Goal: Task Accomplishment & Management: Manage account settings

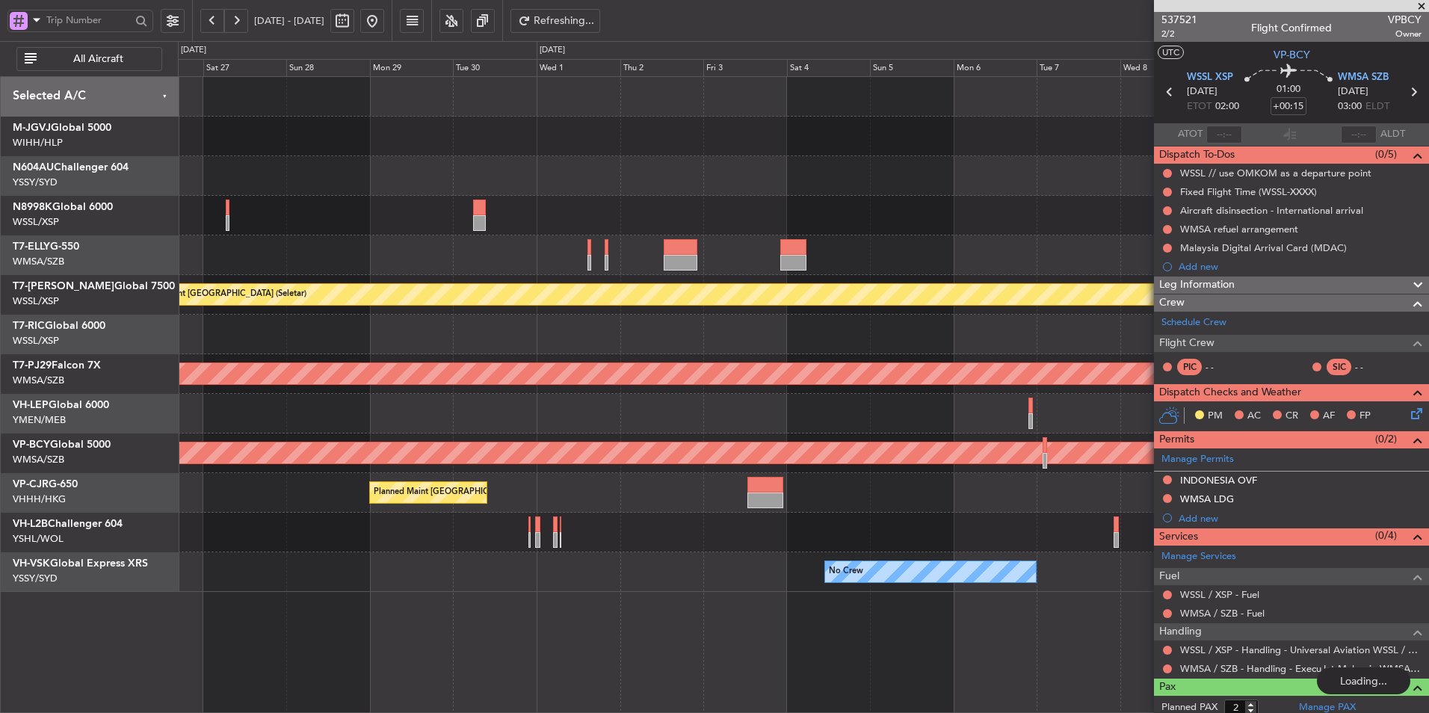
click at [899, 188] on div at bounding box center [803, 176] width 1251 height 40
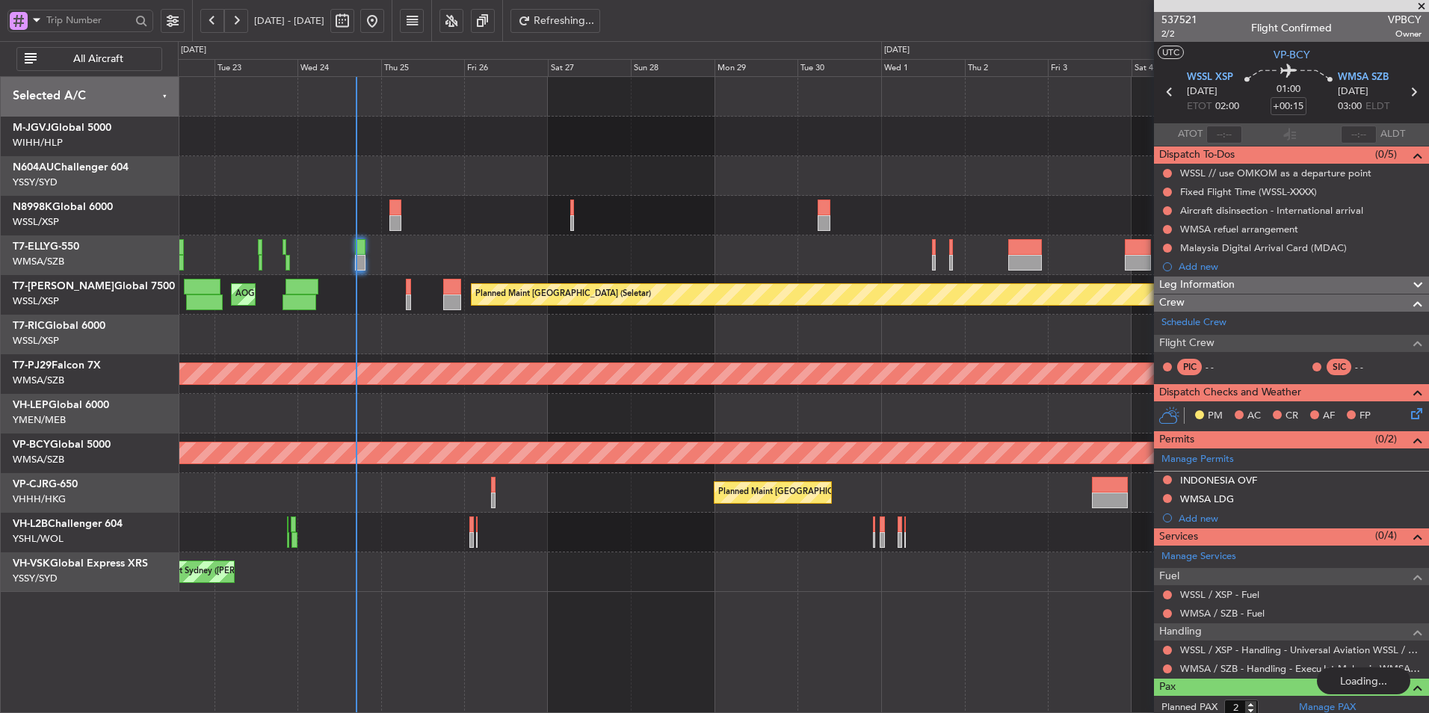
click at [829, 179] on div at bounding box center [803, 176] width 1251 height 40
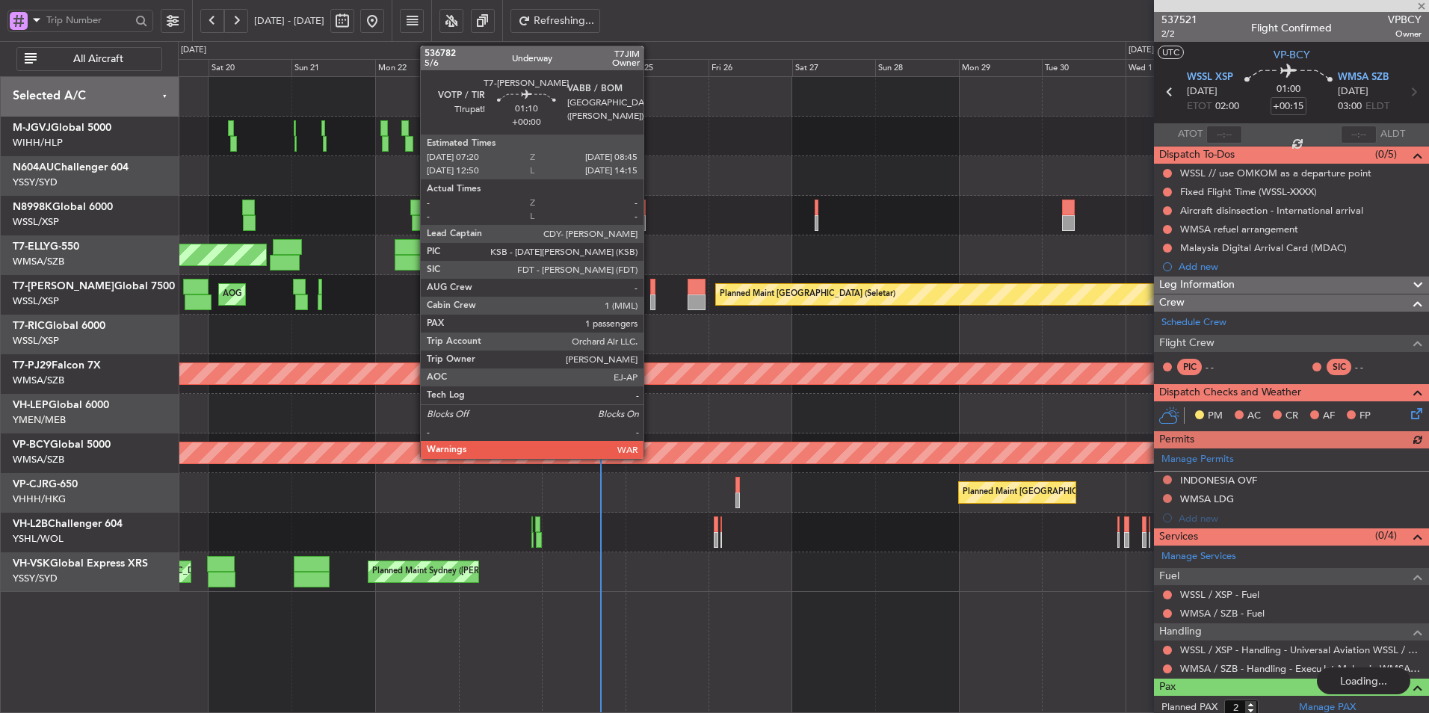
click at [650, 293] on div at bounding box center [652, 287] width 5 height 16
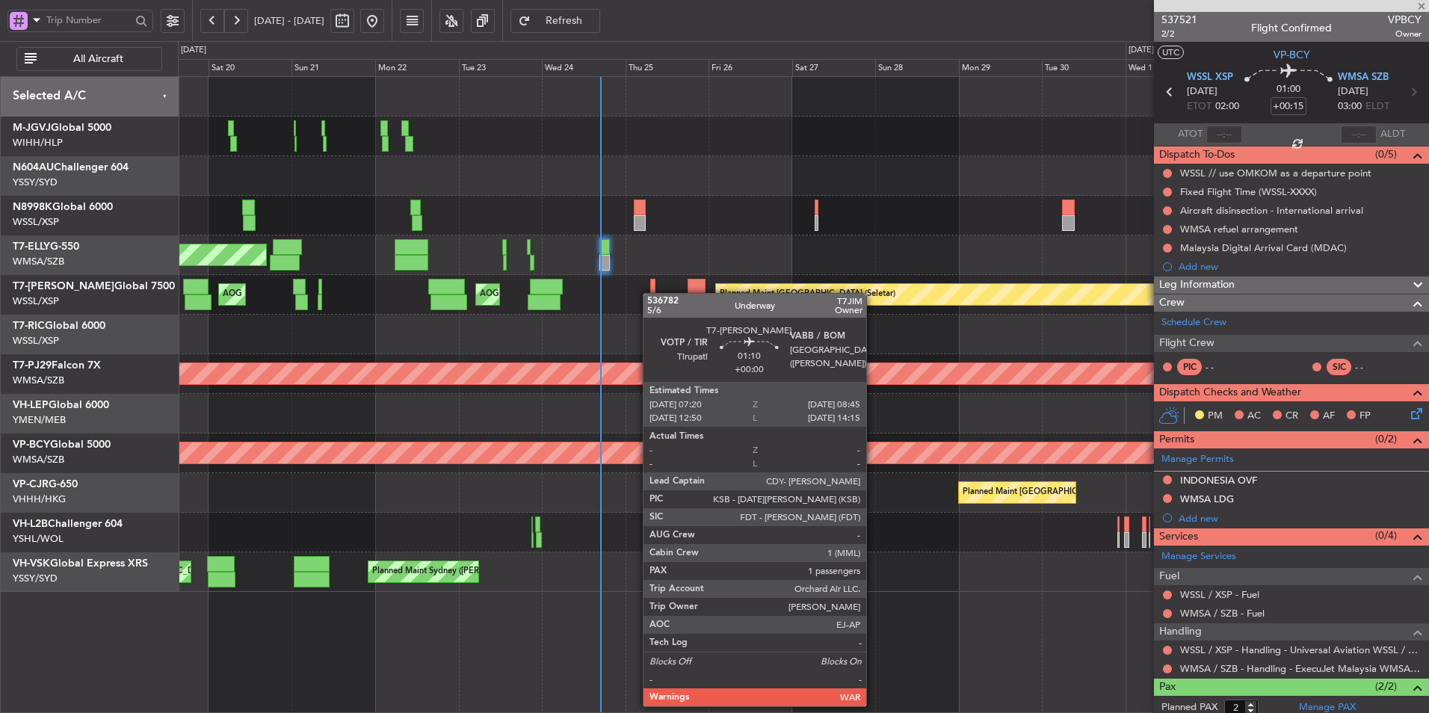
type input "1"
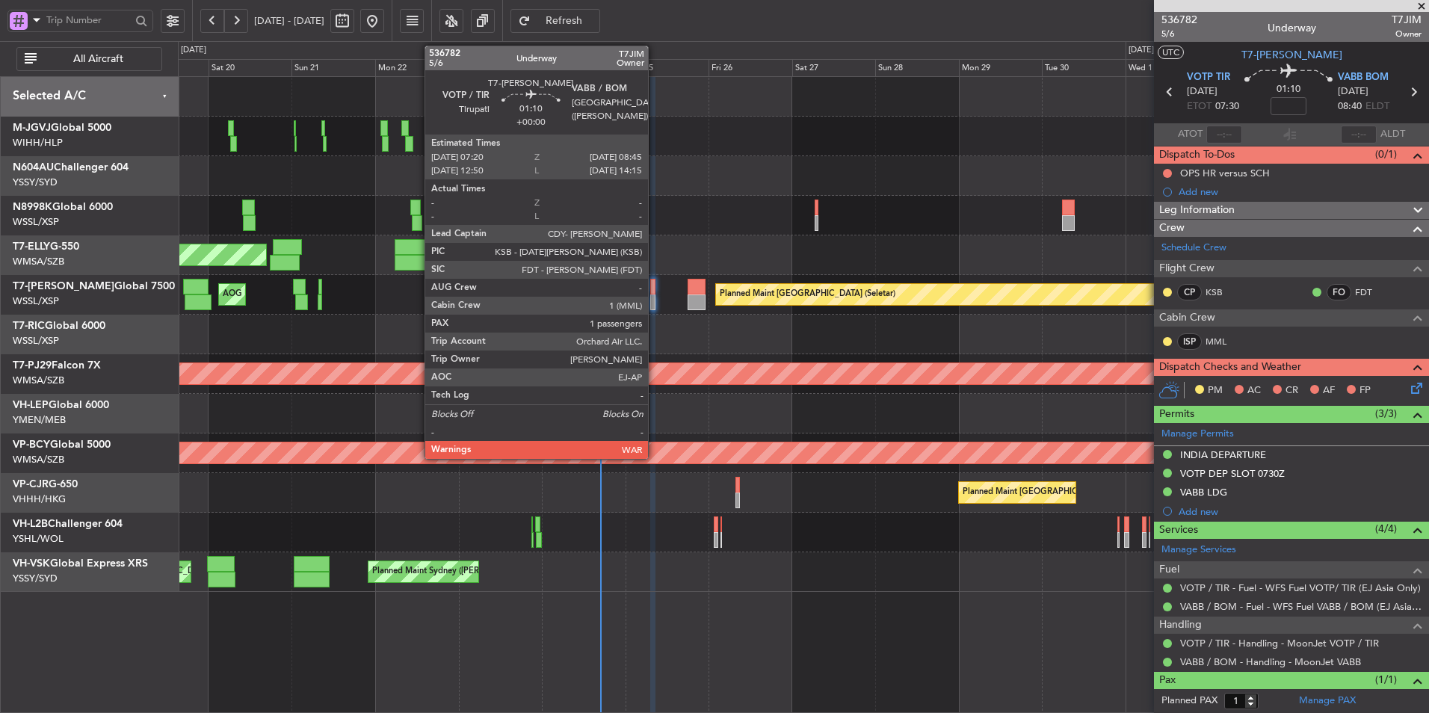
click at [655, 284] on div at bounding box center [652, 287] width 5 height 16
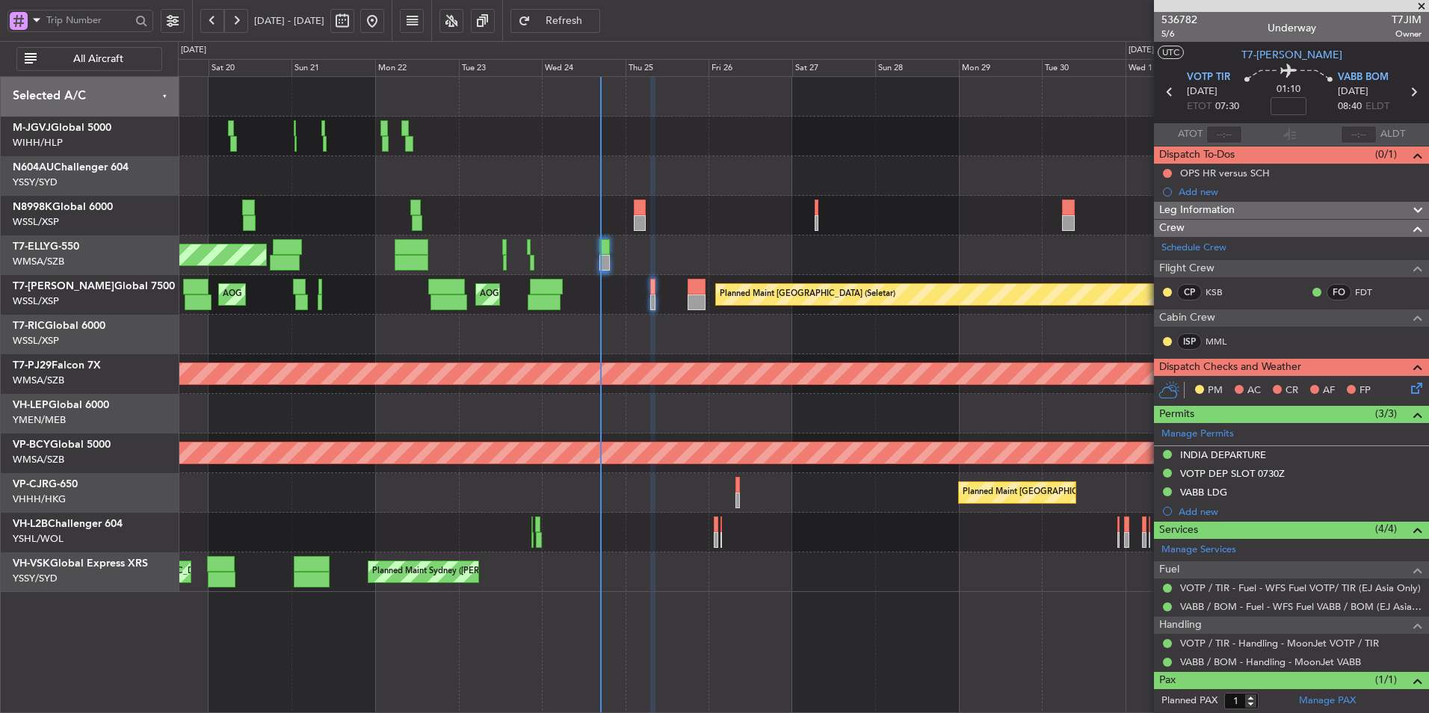
click at [595, 22] on span "Refresh" at bounding box center [564, 21] width 61 height 10
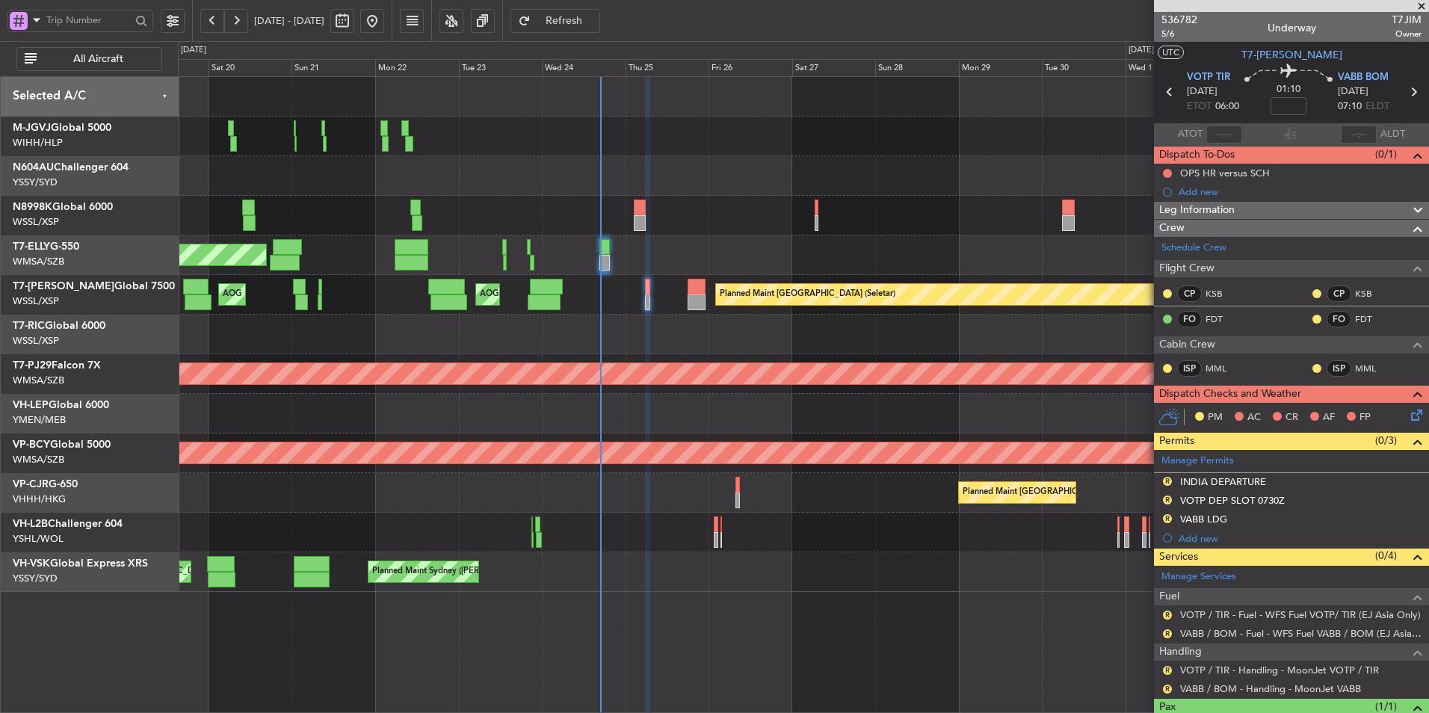
click at [1220, 670] on mat-tooltip-component "VABB / BOM - Handling - MoonJet VABB" at bounding box center [1270, 663] width 179 height 40
click at [1206, 669] on link "VOTP / TIR - Handling - MoonJet VOTP / TIR" at bounding box center [1279, 670] width 199 height 13
click at [1259, 173] on div "OPS HR versus SCH" at bounding box center [1225, 173] width 90 height 13
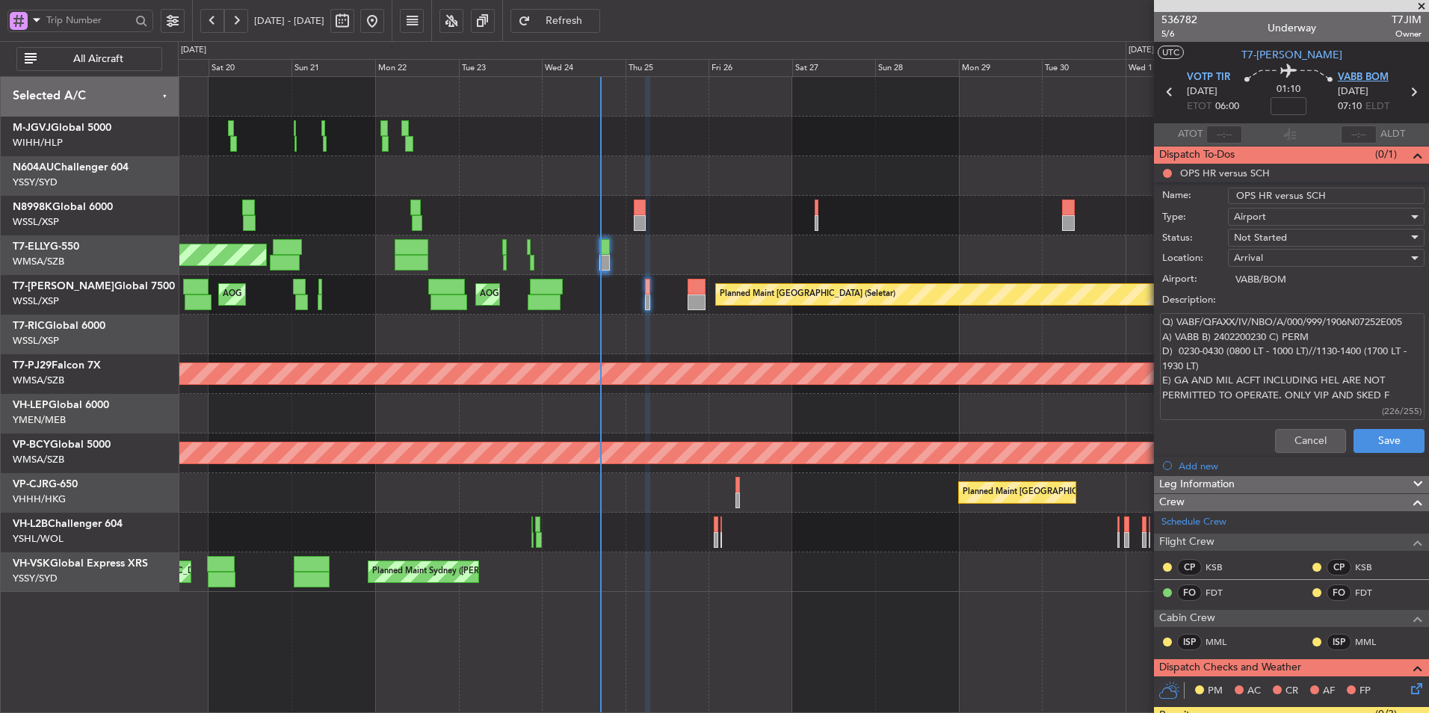
click at [1363, 78] on span "VABB BOM" at bounding box center [1363, 77] width 51 height 15
click at [1286, 443] on button "Cancel" at bounding box center [1310, 441] width 71 height 24
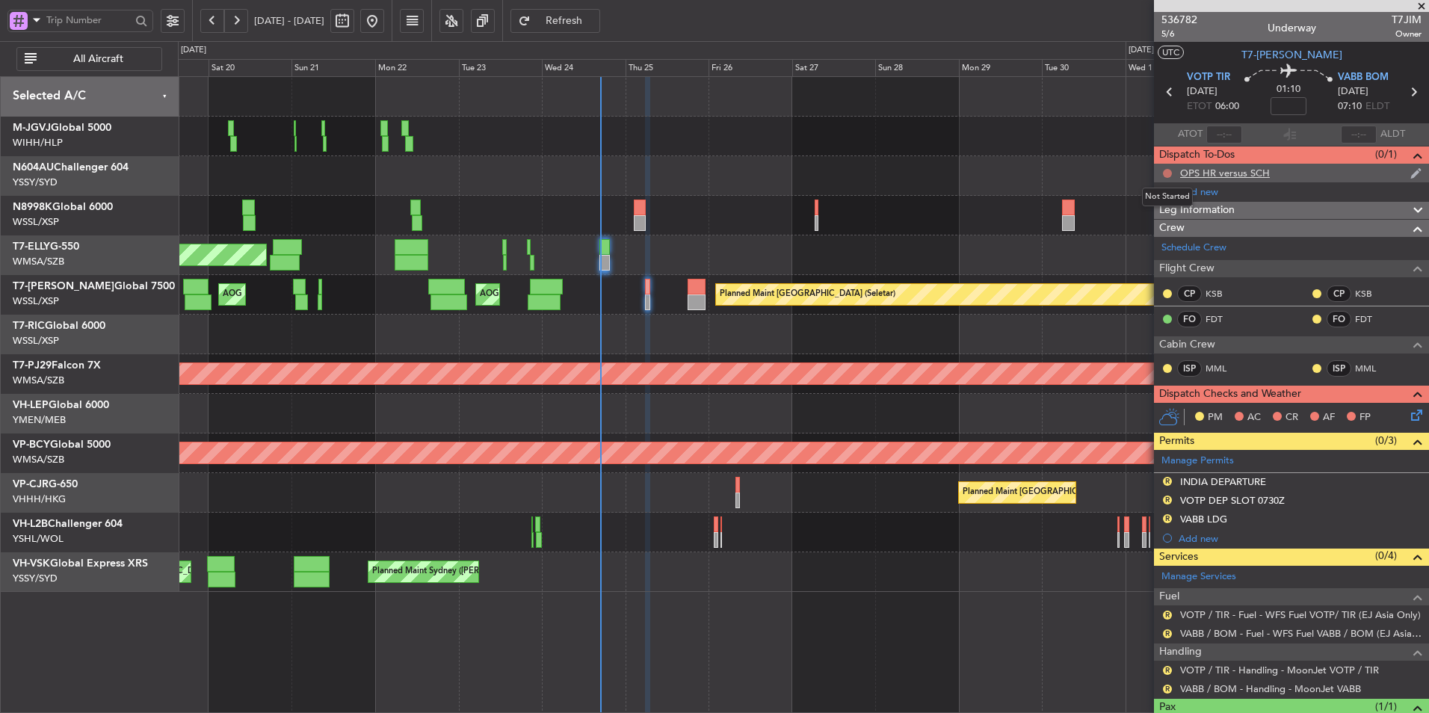
click at [1166, 170] on button at bounding box center [1167, 173] width 9 height 9
click at [1176, 236] on span "Completed" at bounding box center [1174, 239] width 49 height 15
click at [1244, 175] on div "OPS HR versus SCH" at bounding box center [1225, 173] width 90 height 13
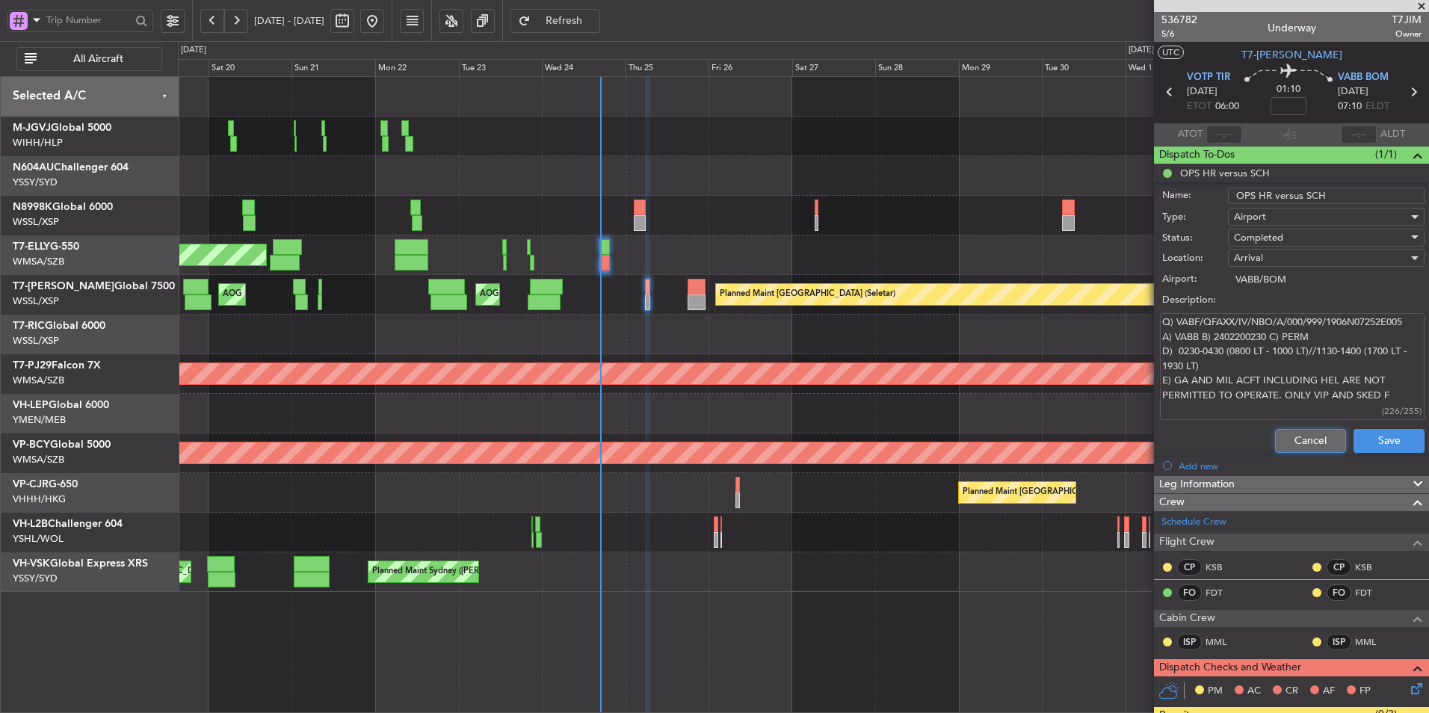
click at [1287, 432] on button "Cancel" at bounding box center [1310, 441] width 71 height 24
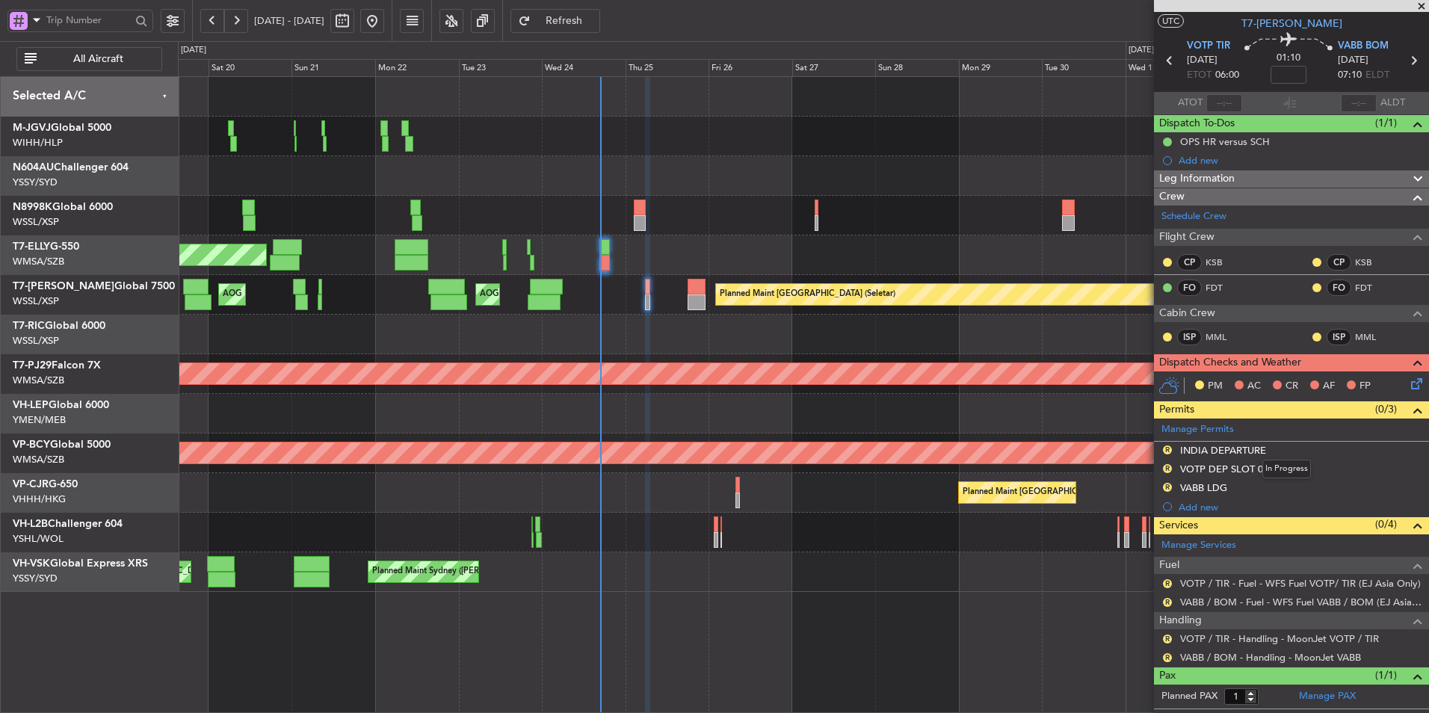
scroll to position [61, 0]
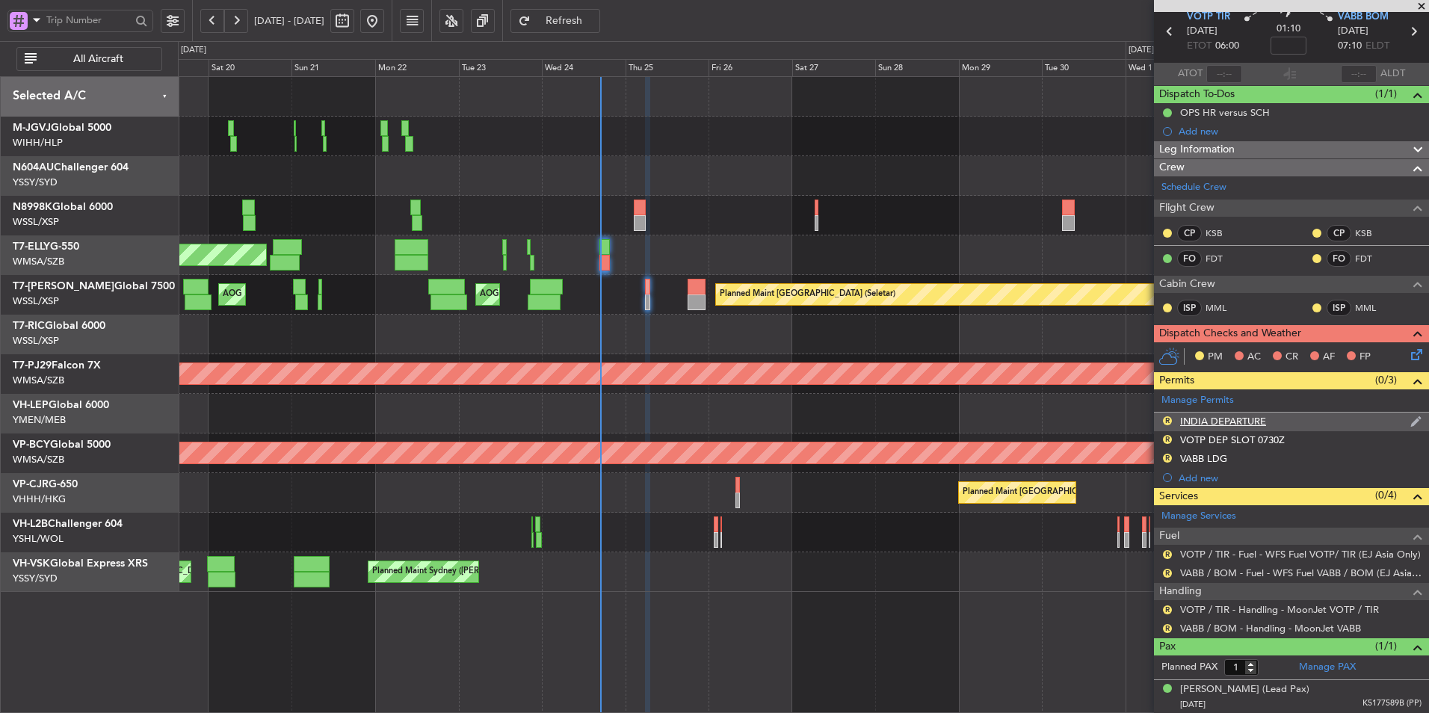
click at [1230, 423] on div "INDIA DEPARTURE" at bounding box center [1223, 421] width 86 height 13
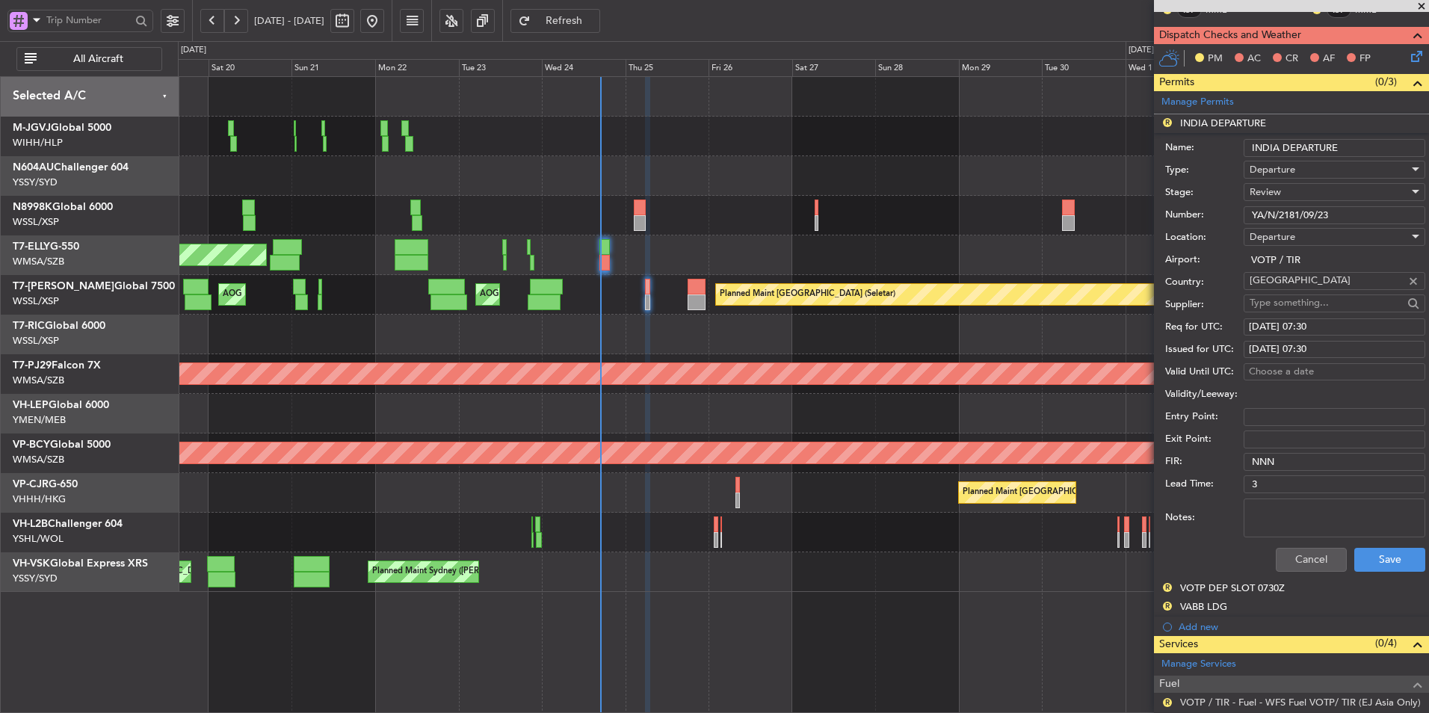
scroll to position [360, 0]
drag, startPoint x: 1351, startPoint y: 209, endPoint x: 1144, endPoint y: 217, distance: 206.4
click at [1148, 217] on fb-app "[DATE] - [DATE] Refresh Quick Links All Aircraft Planned Maint [GEOGRAPHIC_DATA…" at bounding box center [714, 366] width 1429 height 695
click at [1300, 550] on button "Cancel" at bounding box center [1311, 559] width 71 height 24
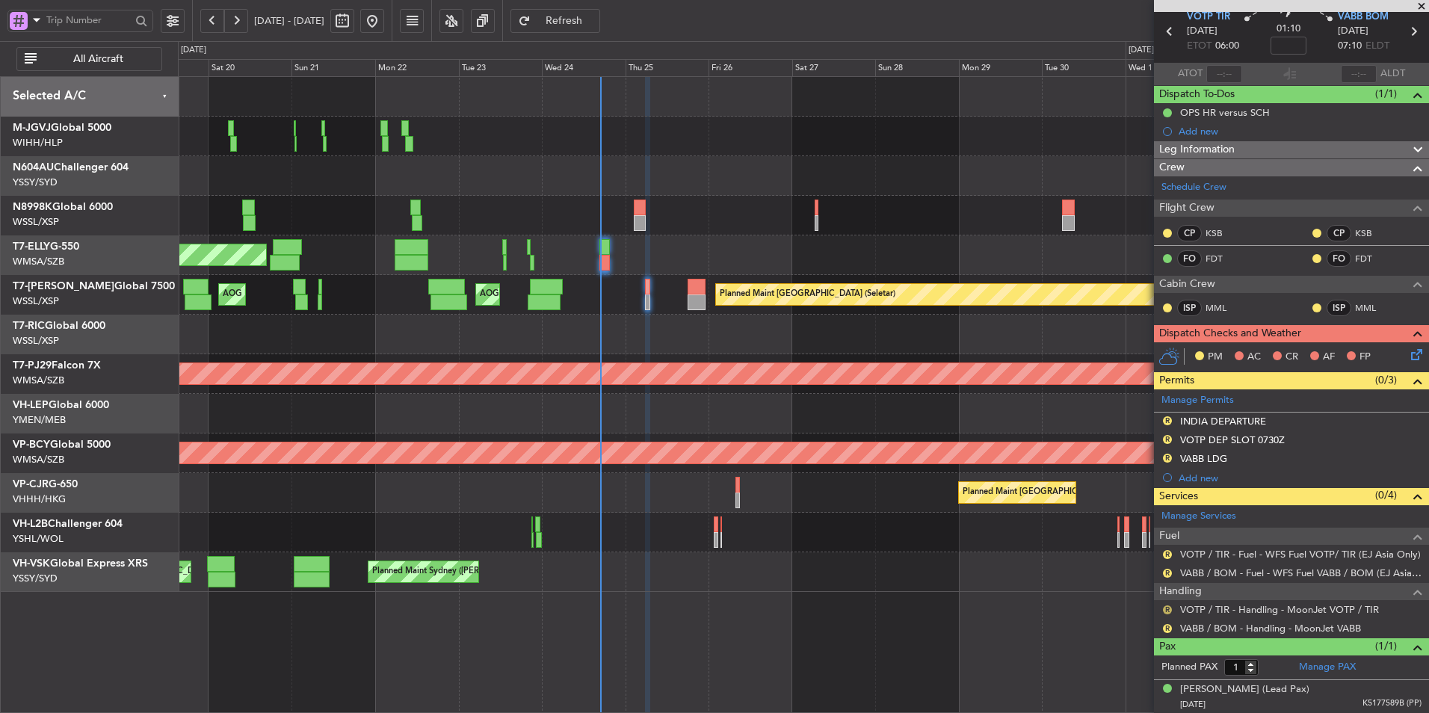
click at [1170, 609] on button "R" at bounding box center [1167, 609] width 9 height 9
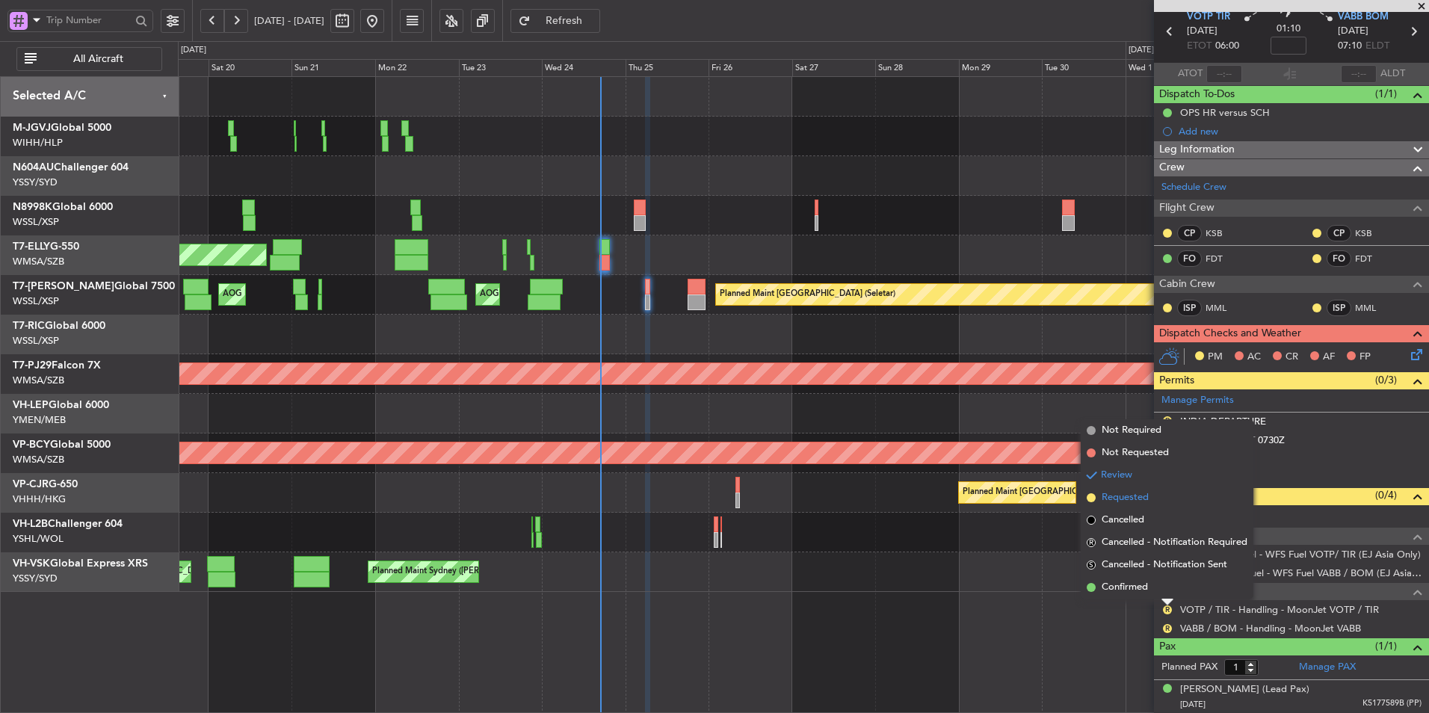
click at [1131, 489] on li "Requested" at bounding box center [1167, 498] width 173 height 22
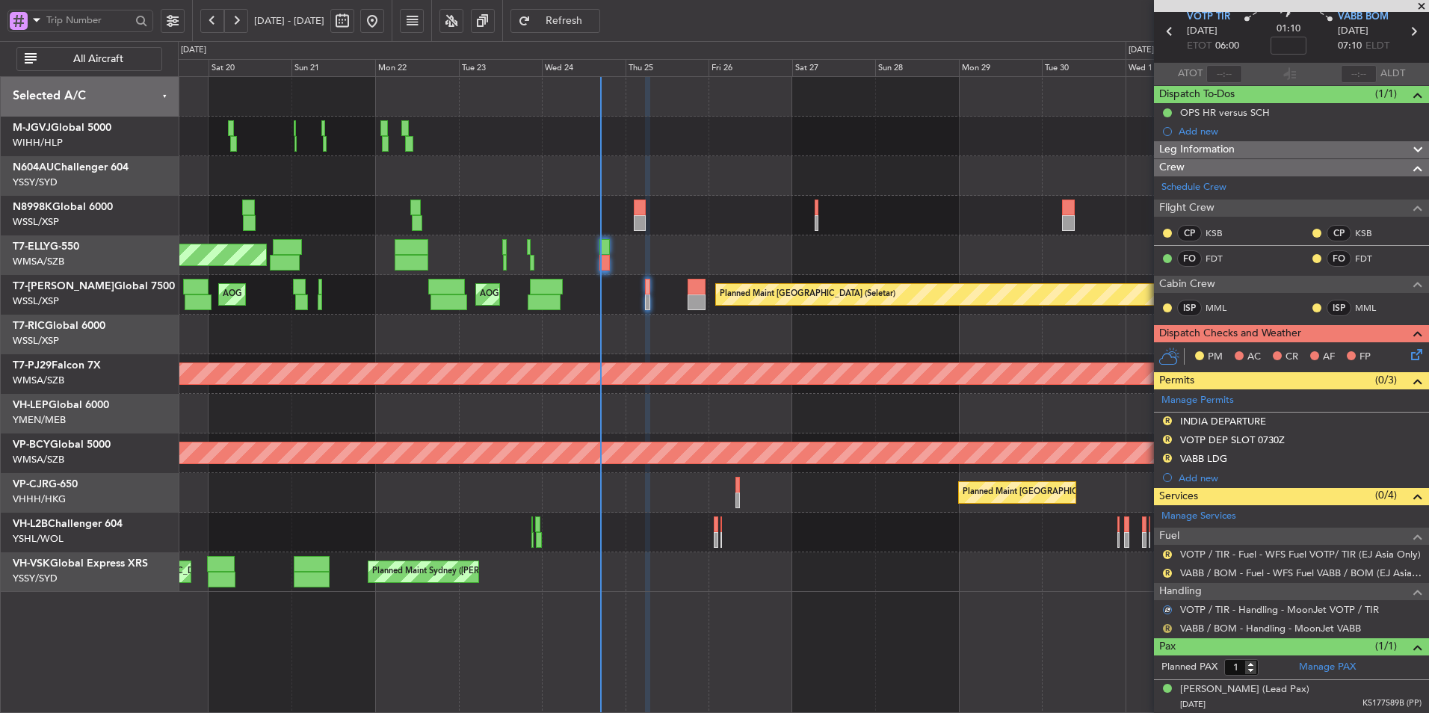
click at [1166, 627] on button "R" at bounding box center [1167, 628] width 9 height 9
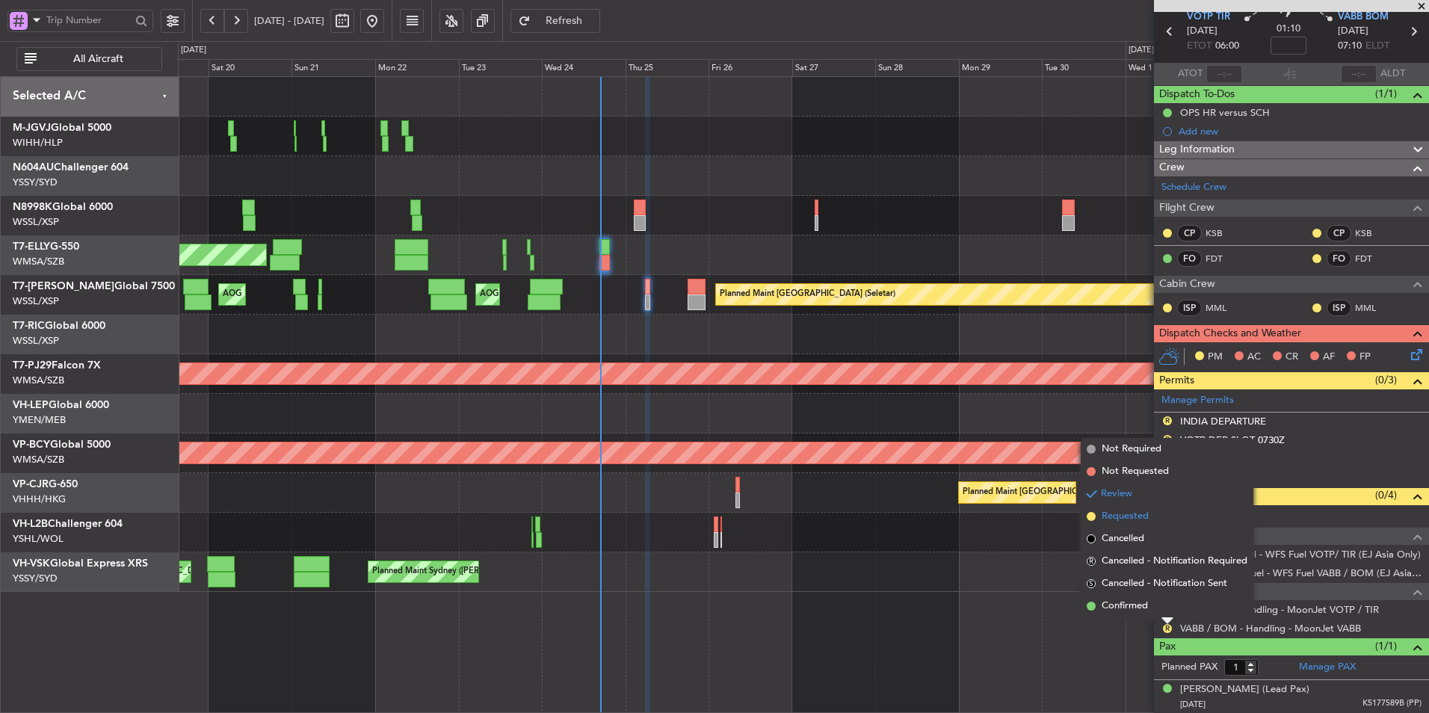
click at [1143, 512] on span "Requested" at bounding box center [1125, 516] width 47 height 15
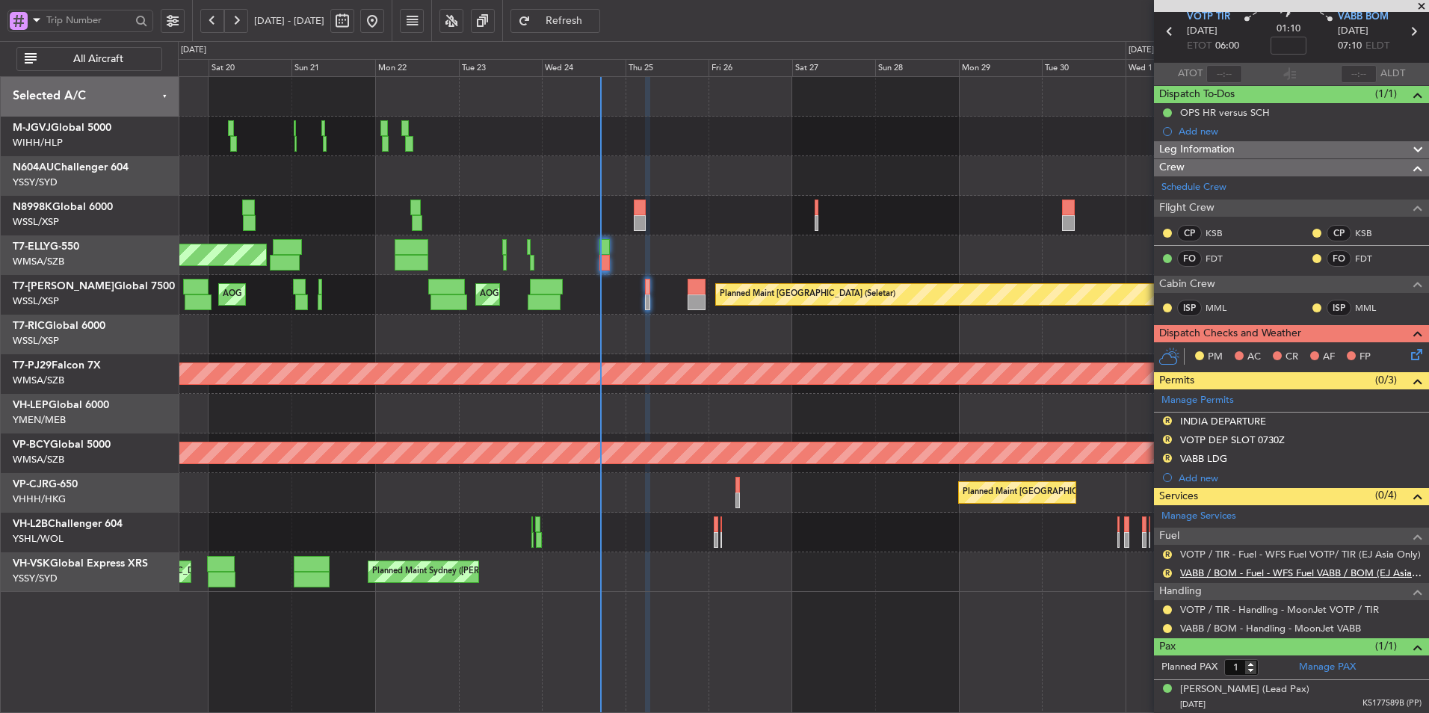
click at [1287, 571] on link "VABB / BOM - Fuel - WFS Fuel VABB / BOM (EJ Asia Only)" at bounding box center [1300, 573] width 241 height 13
click at [1164, 419] on button "R" at bounding box center [1167, 420] width 9 height 9
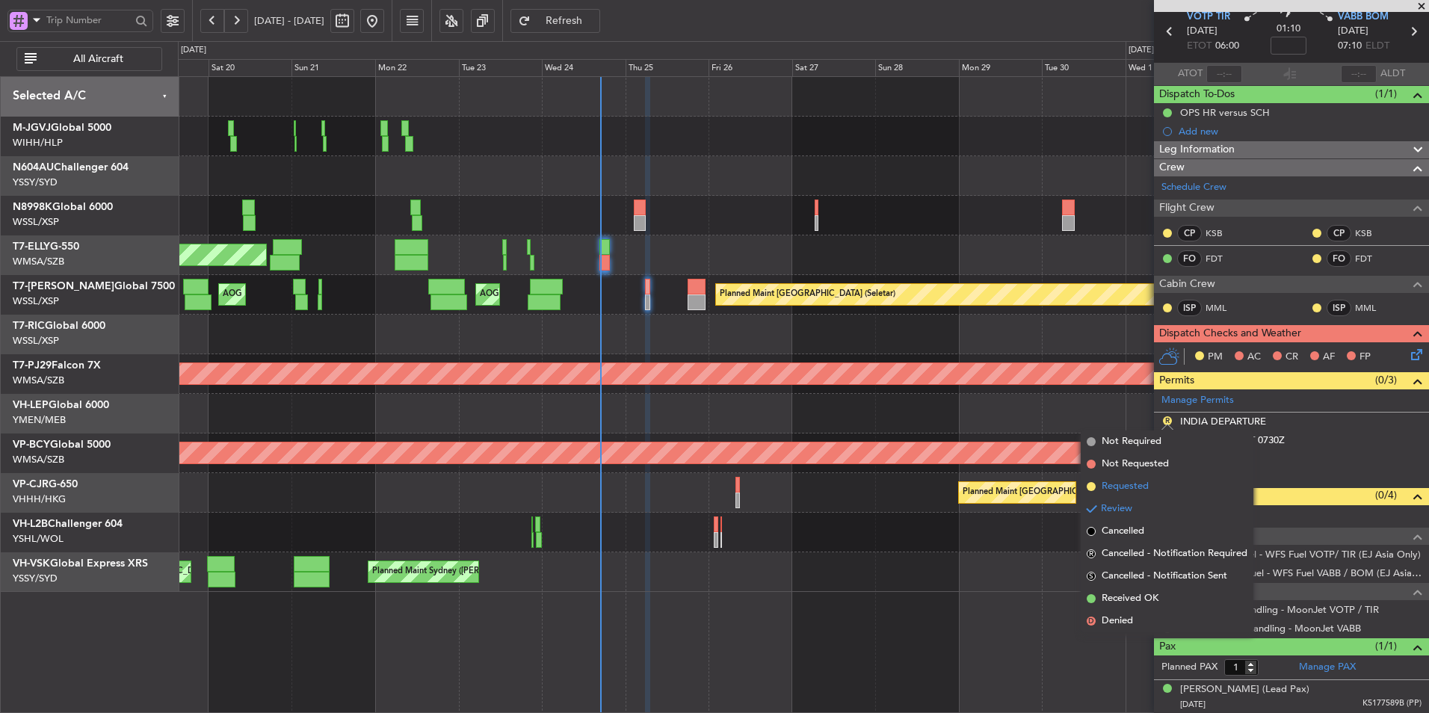
click at [1138, 490] on span "Requested" at bounding box center [1125, 486] width 47 height 15
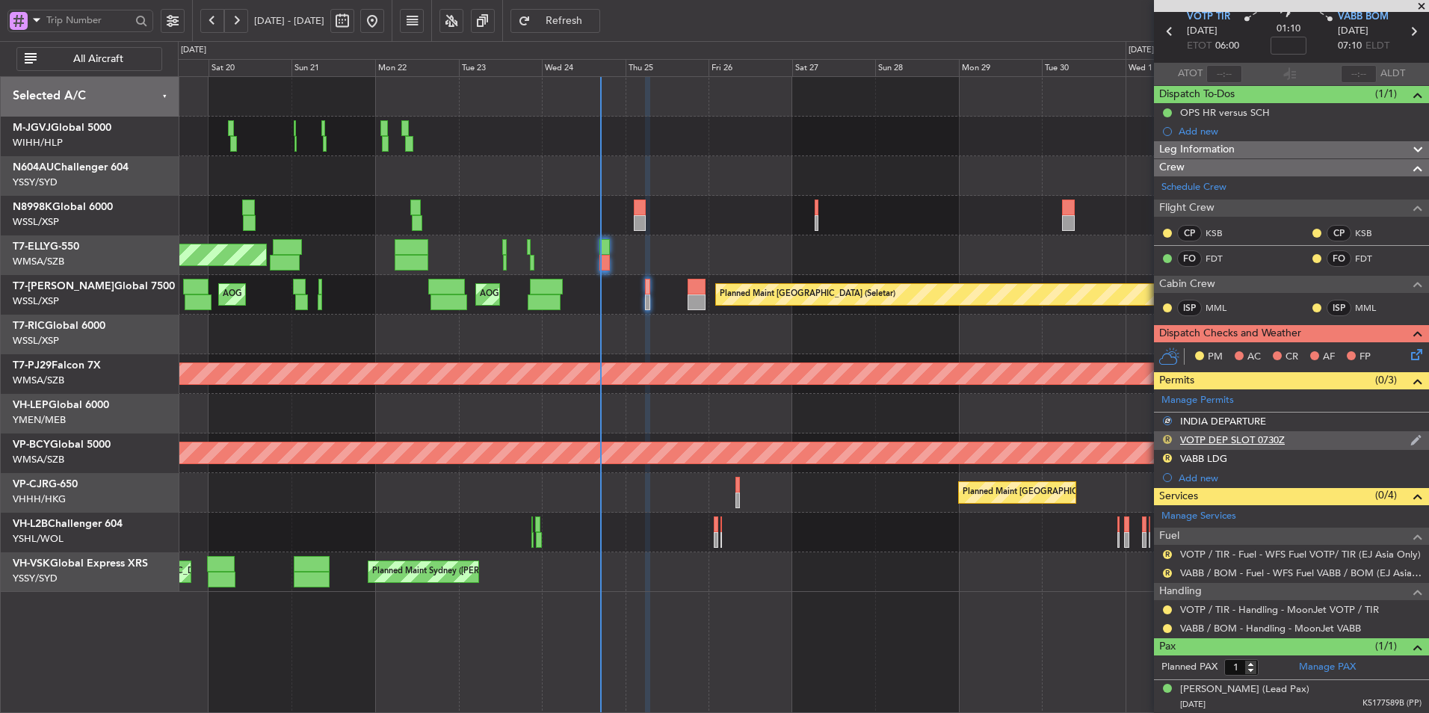
click at [1166, 438] on button "R" at bounding box center [1167, 439] width 9 height 9
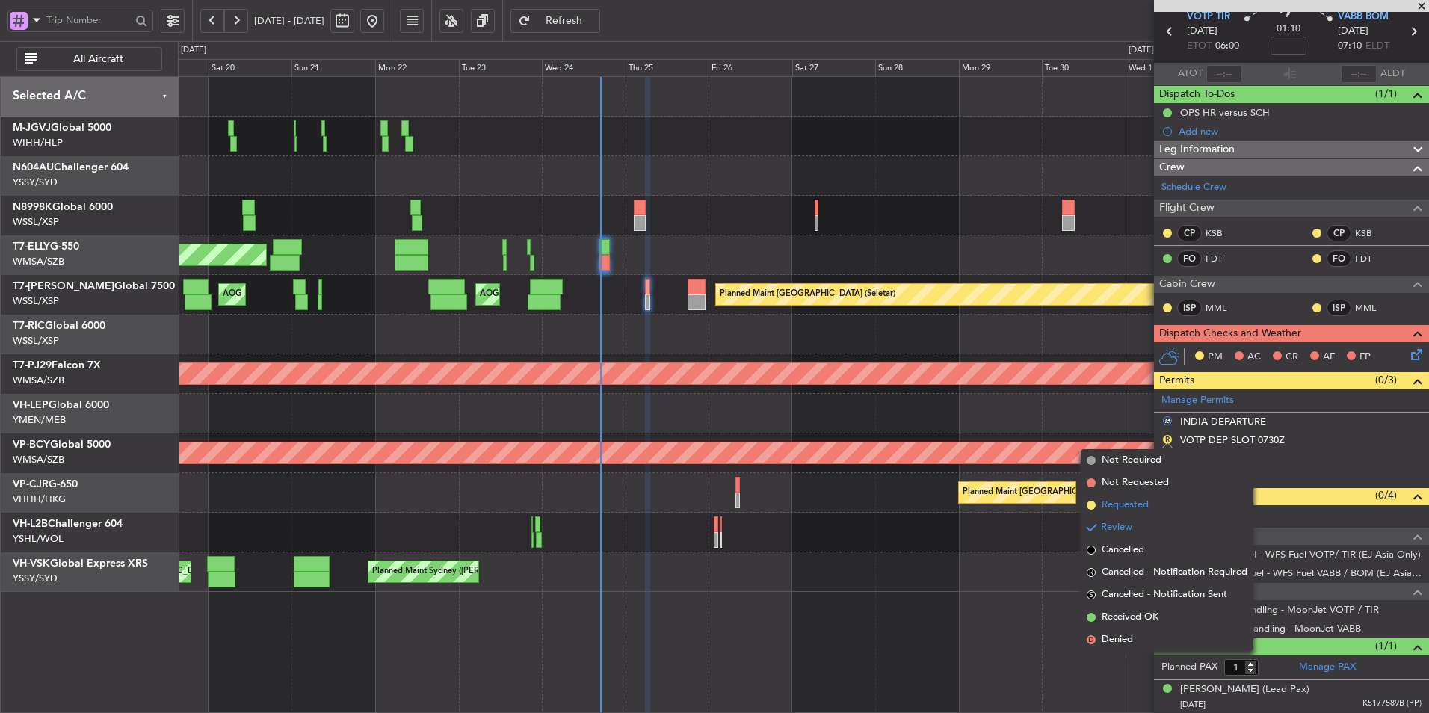
click at [1135, 503] on span "Requested" at bounding box center [1125, 505] width 47 height 15
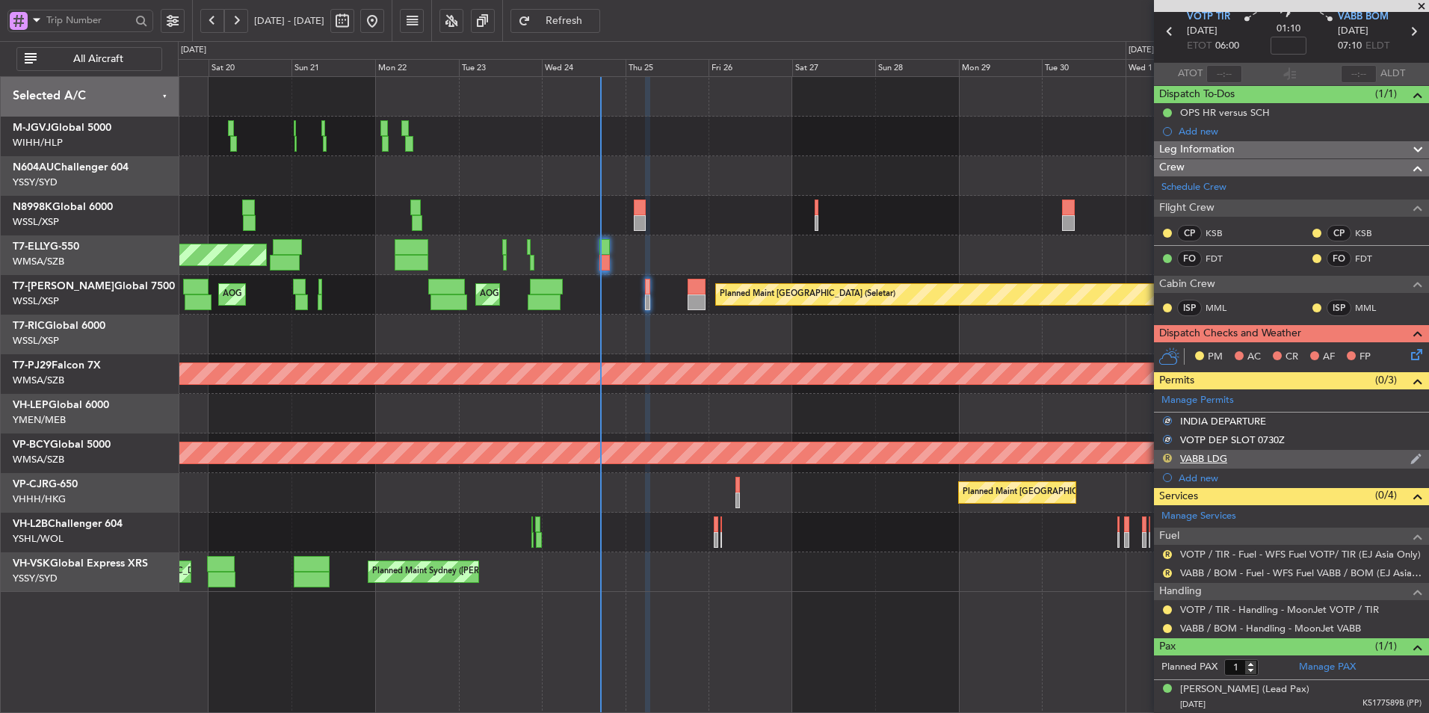
click at [1167, 457] on button "R" at bounding box center [1167, 458] width 9 height 9
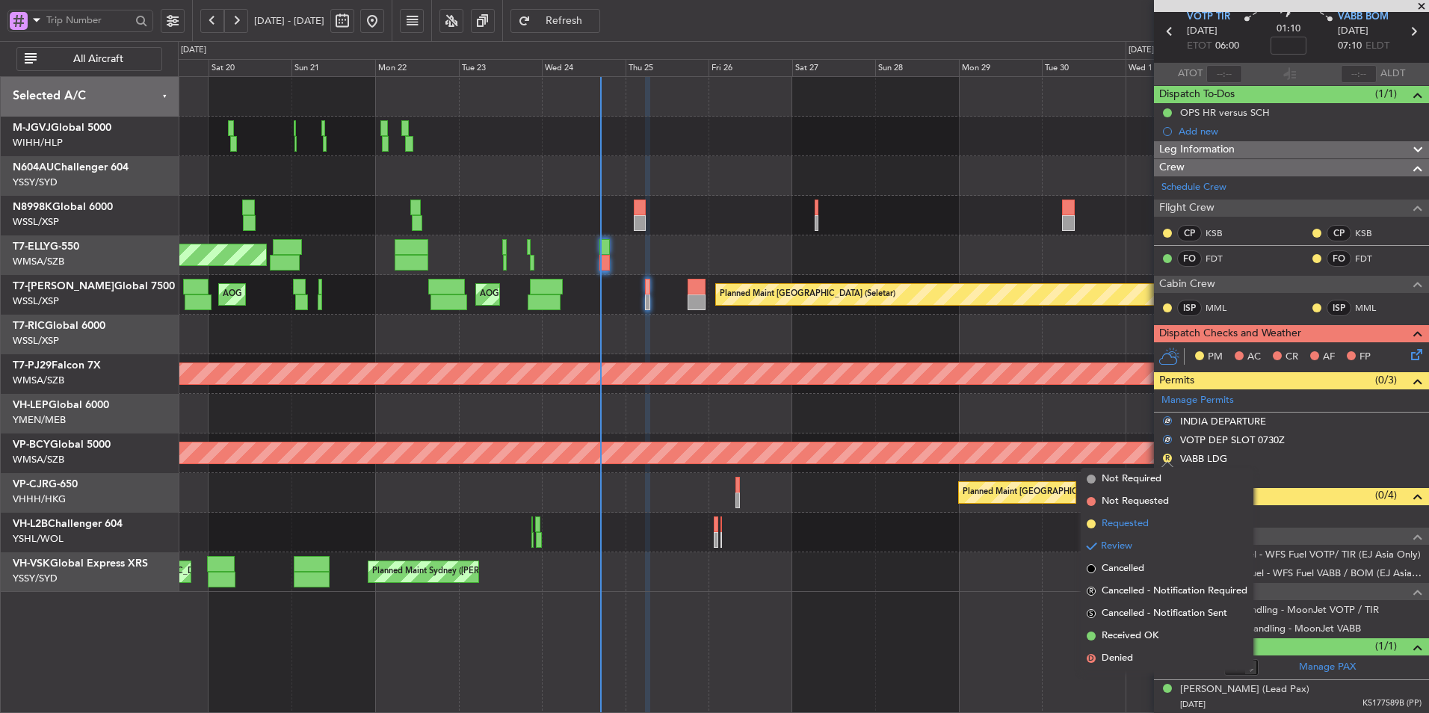
click at [1144, 522] on span "Requested" at bounding box center [1125, 523] width 47 height 15
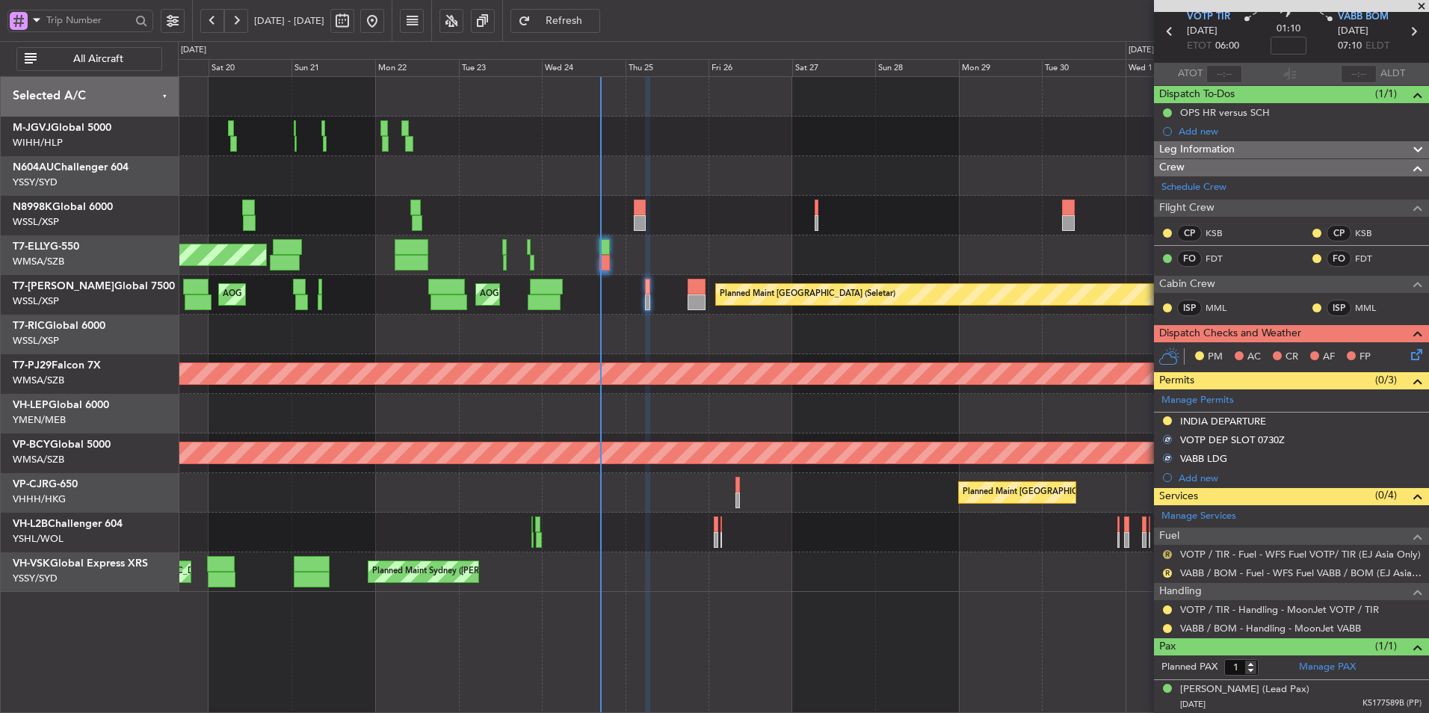
click at [1169, 552] on button "R" at bounding box center [1167, 554] width 9 height 9
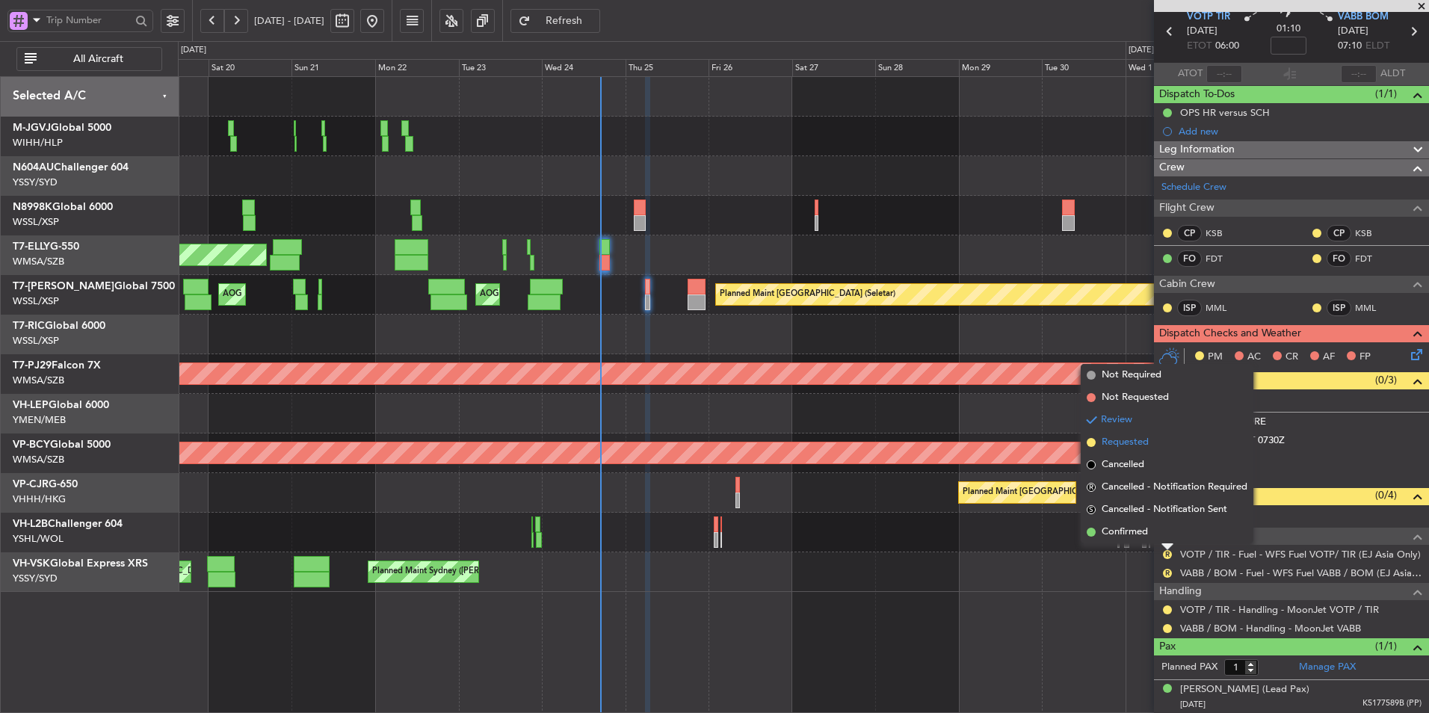
click at [1153, 445] on li "Requested" at bounding box center [1167, 442] width 173 height 22
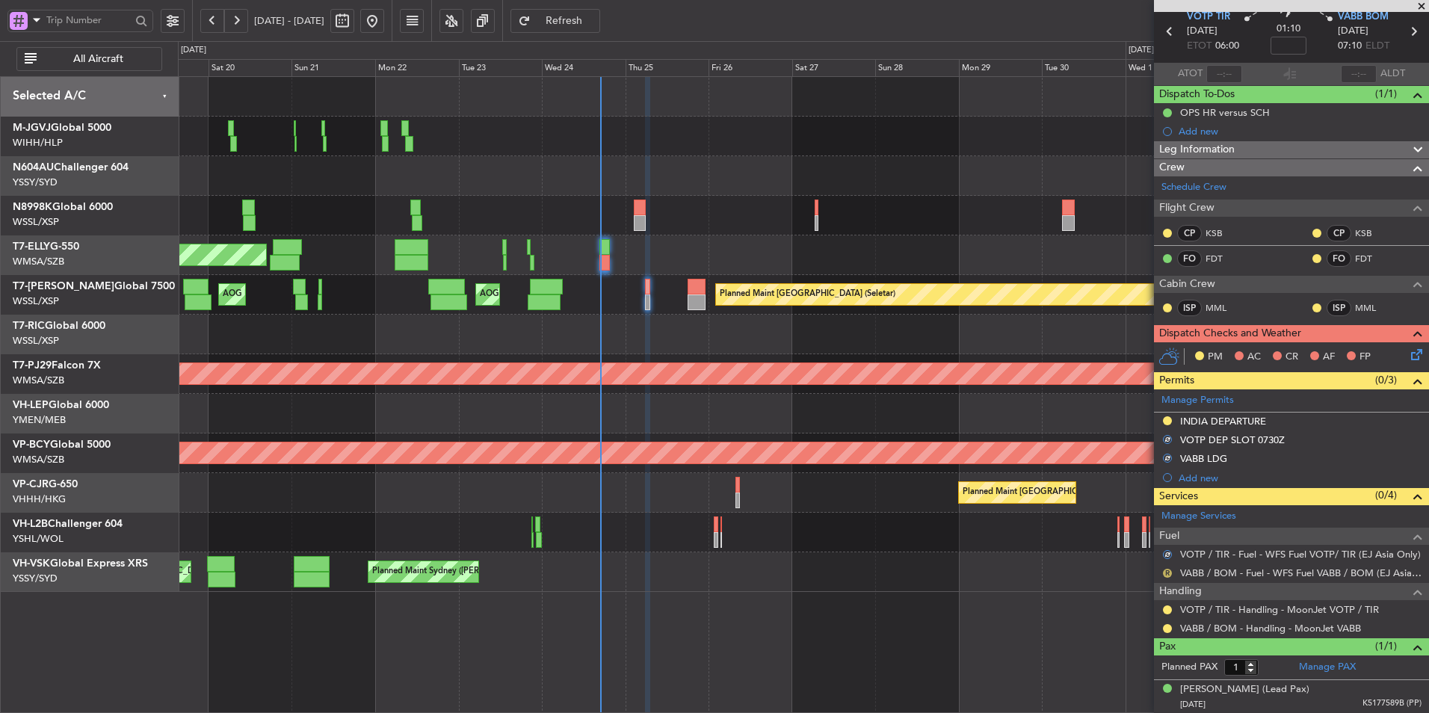
click at [1165, 573] on button "R" at bounding box center [1167, 573] width 9 height 9
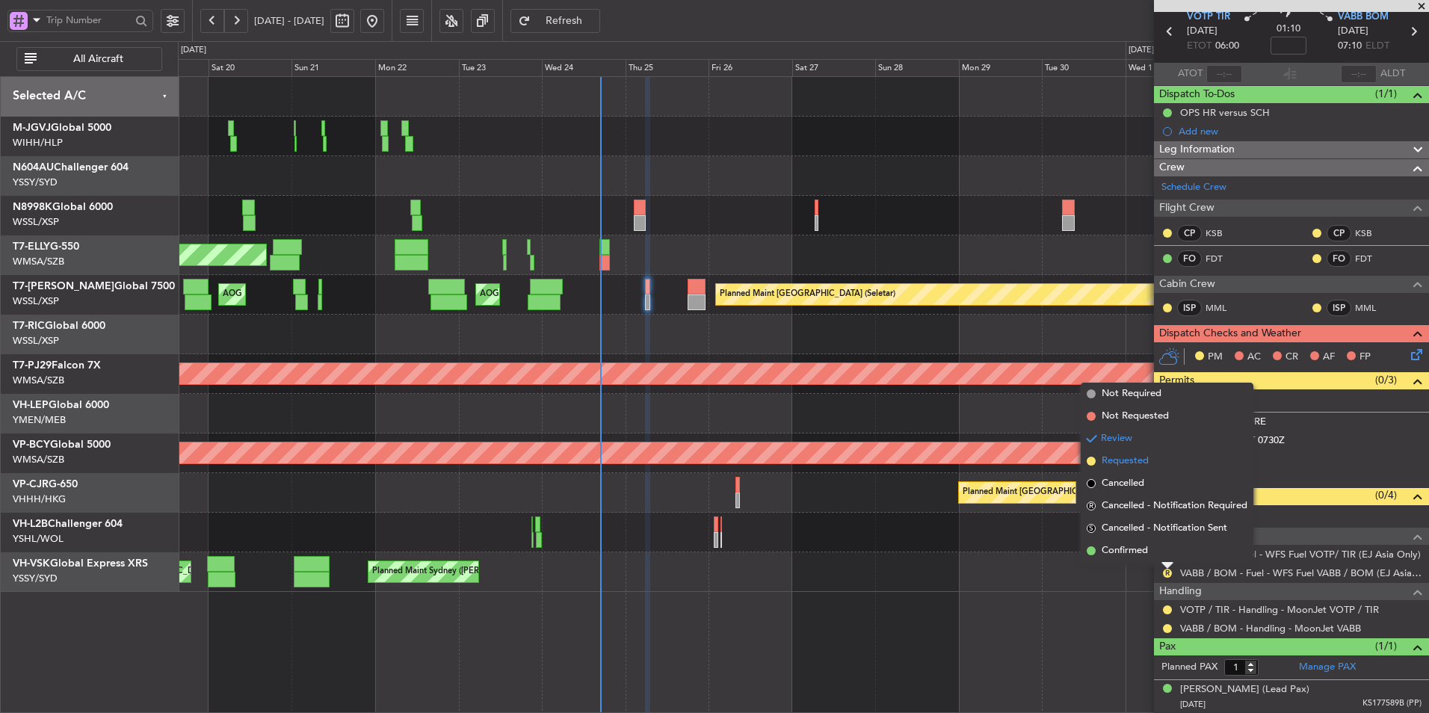
click at [1137, 459] on span "Requested" at bounding box center [1125, 461] width 47 height 15
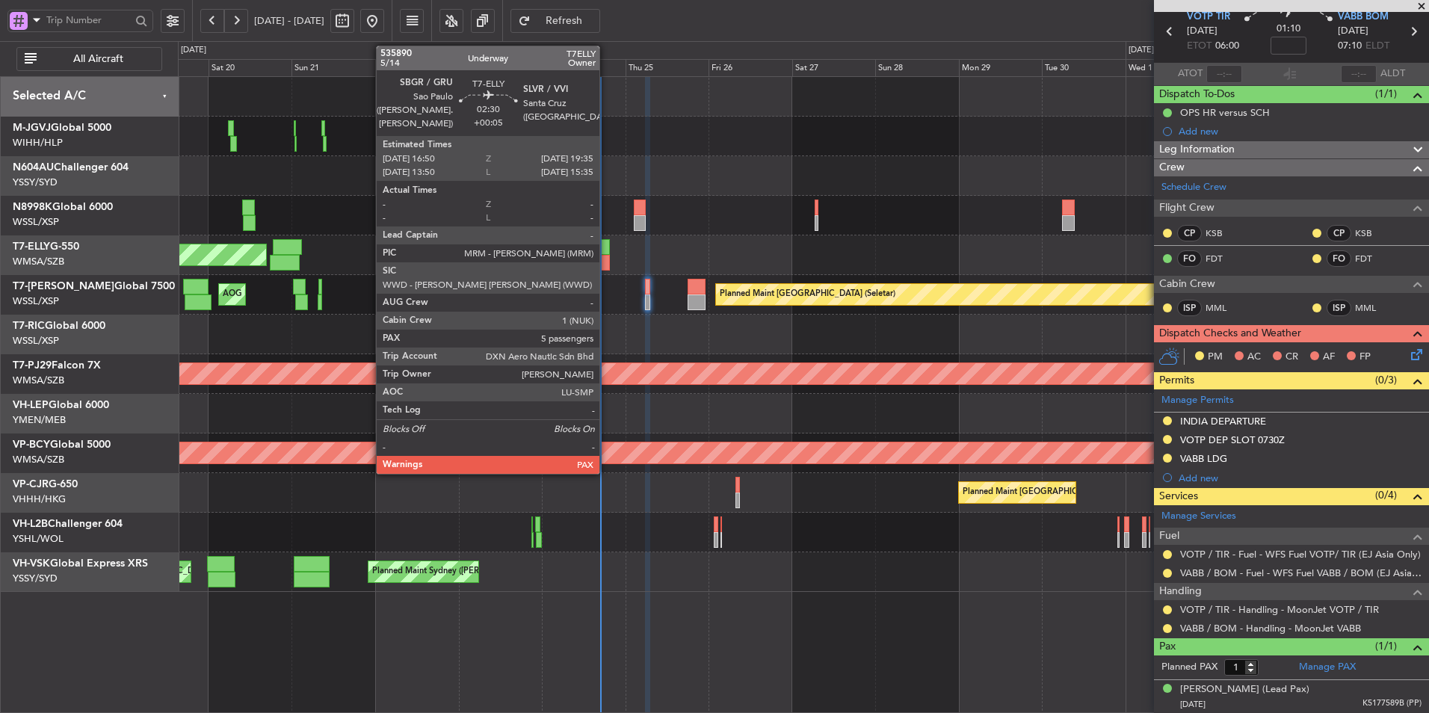
click at [606, 245] on div at bounding box center [604, 247] width 10 height 16
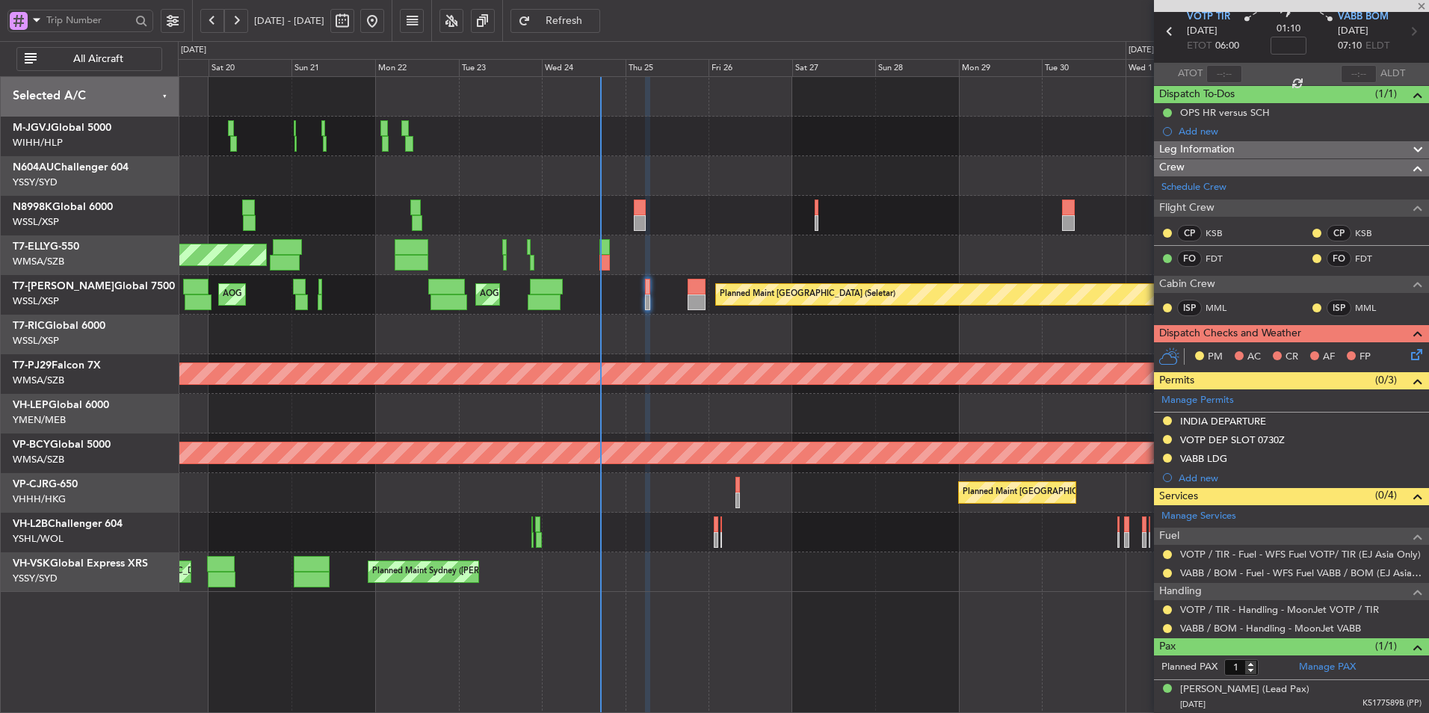
type input "+00:05"
type input "5"
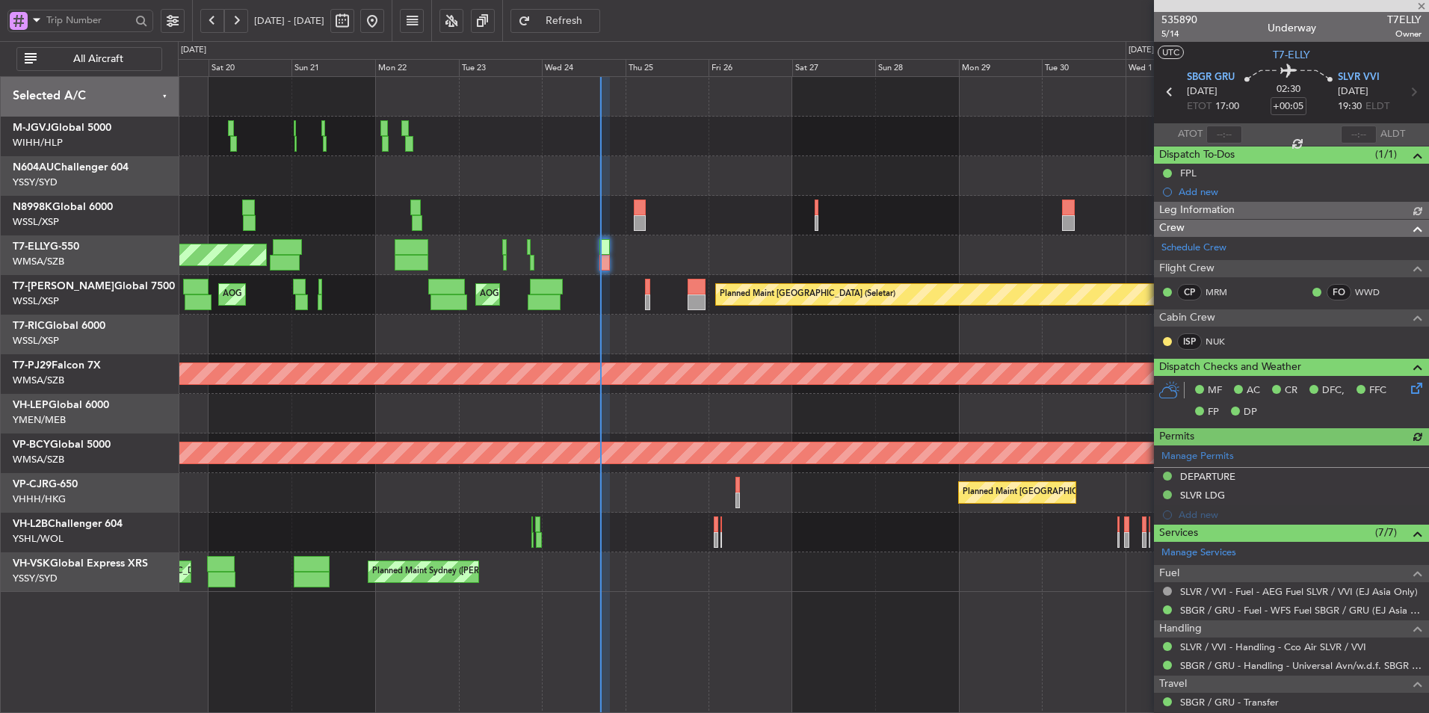
type input "[PERSON_NAME] (KYA)"
click at [1219, 136] on input "text" at bounding box center [1224, 135] width 36 height 18
type input "16:55"
type input "[PERSON_NAME] (KYA)"
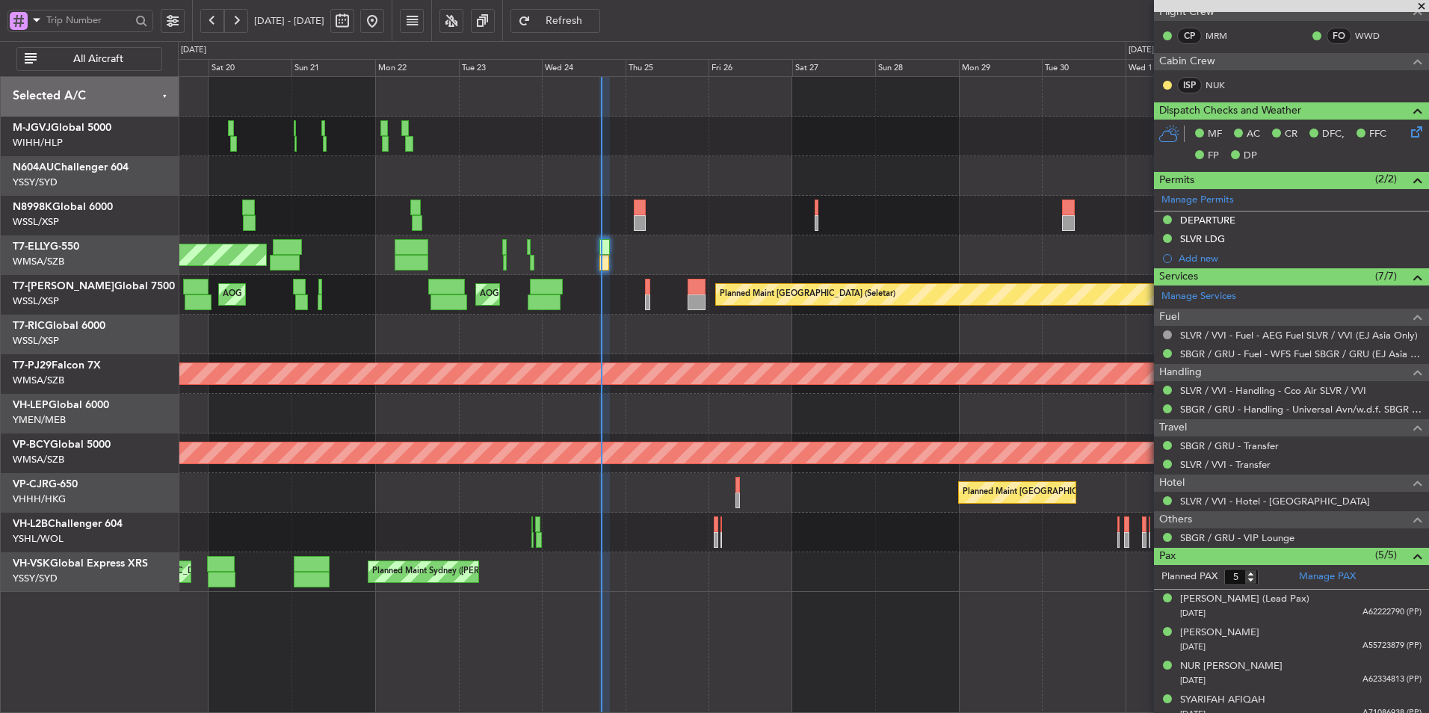
scroll to position [300, 0]
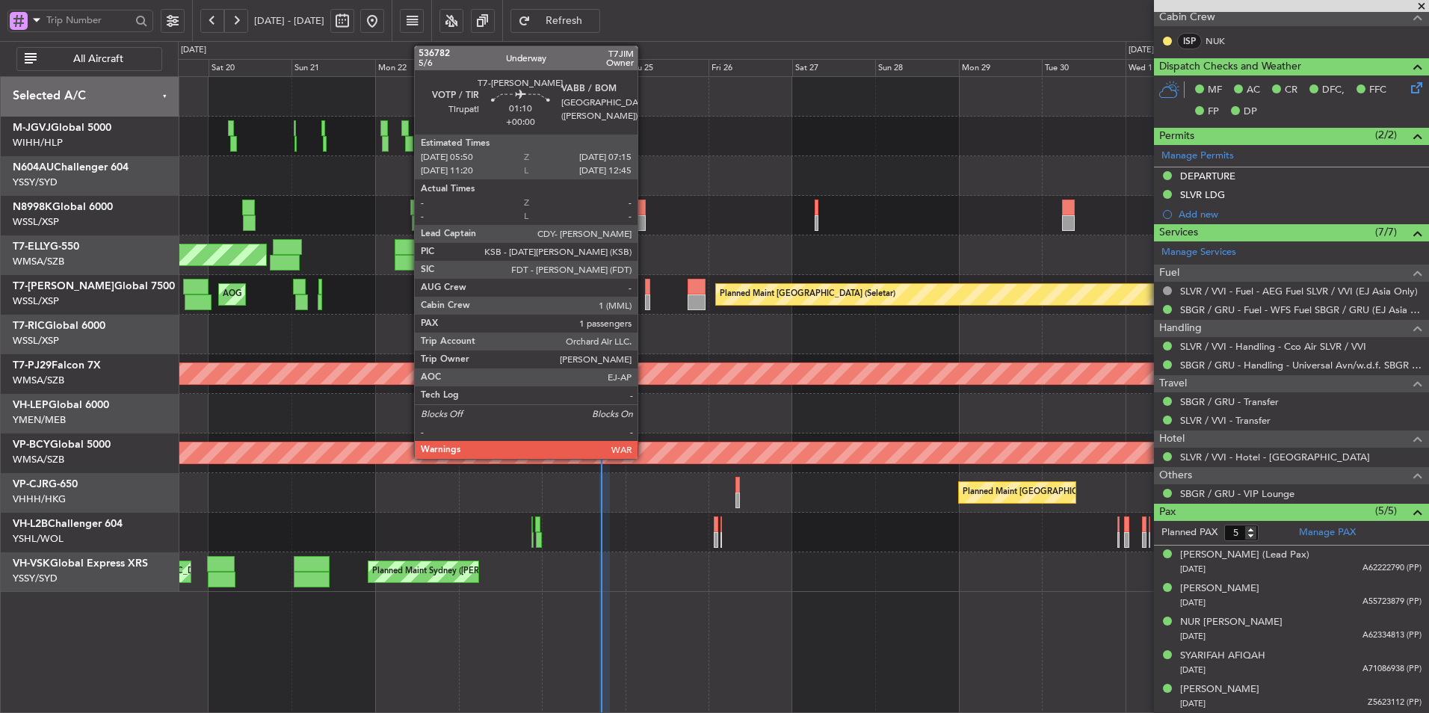
click at [645, 292] on div at bounding box center [647, 287] width 5 height 16
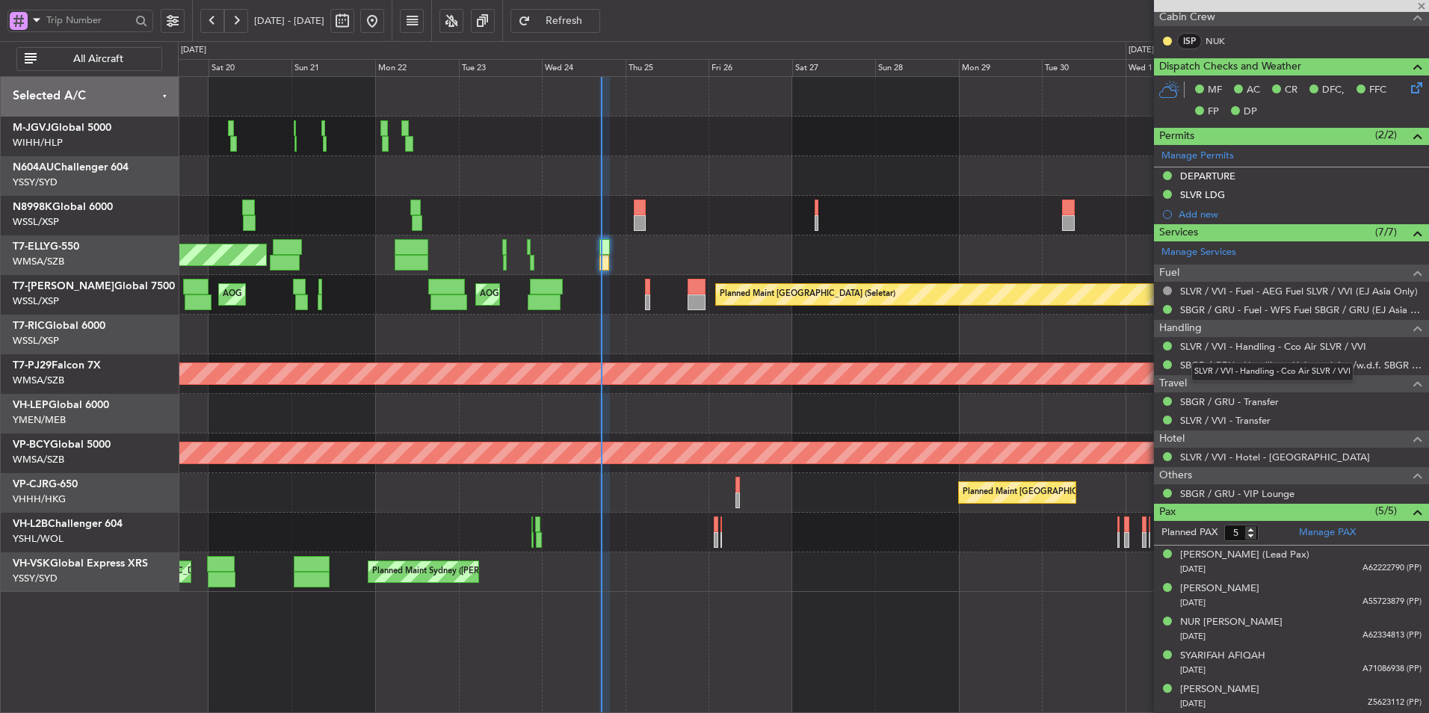
type input "1"
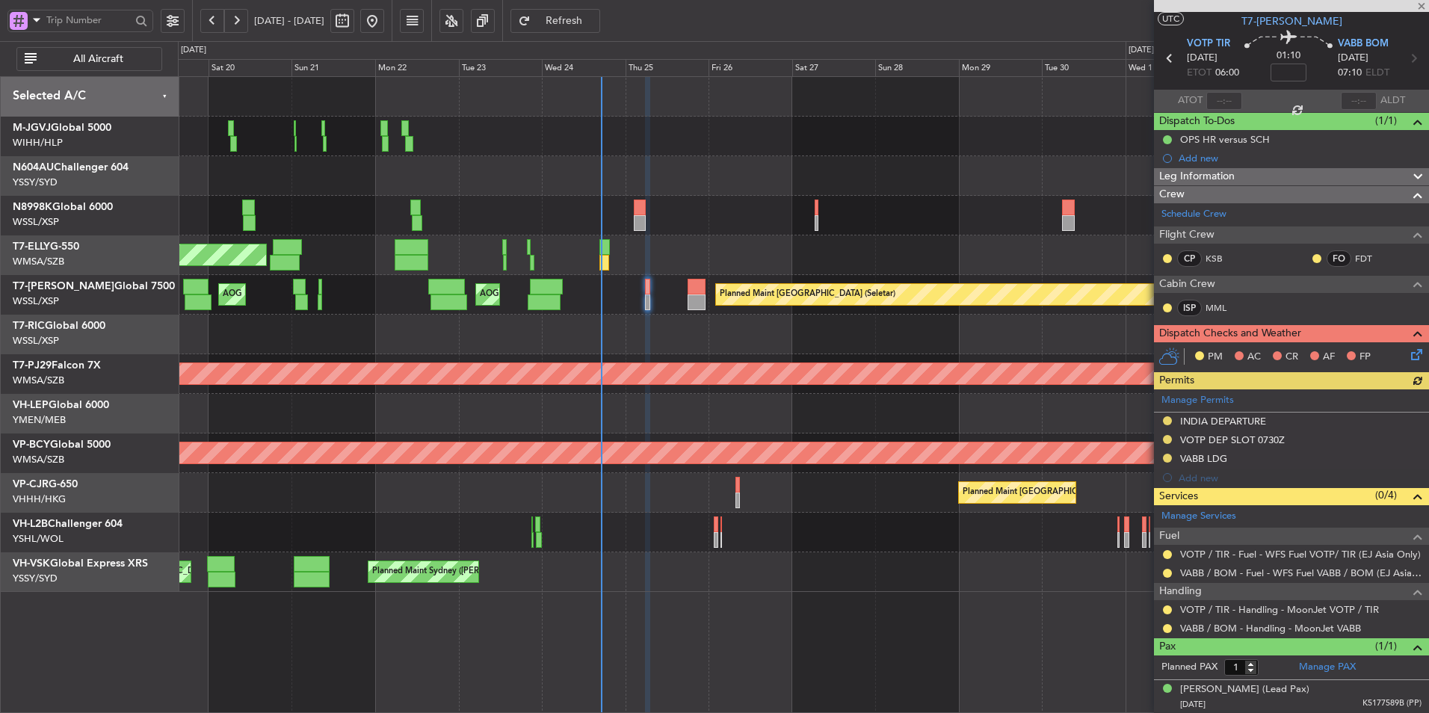
scroll to position [0, 0]
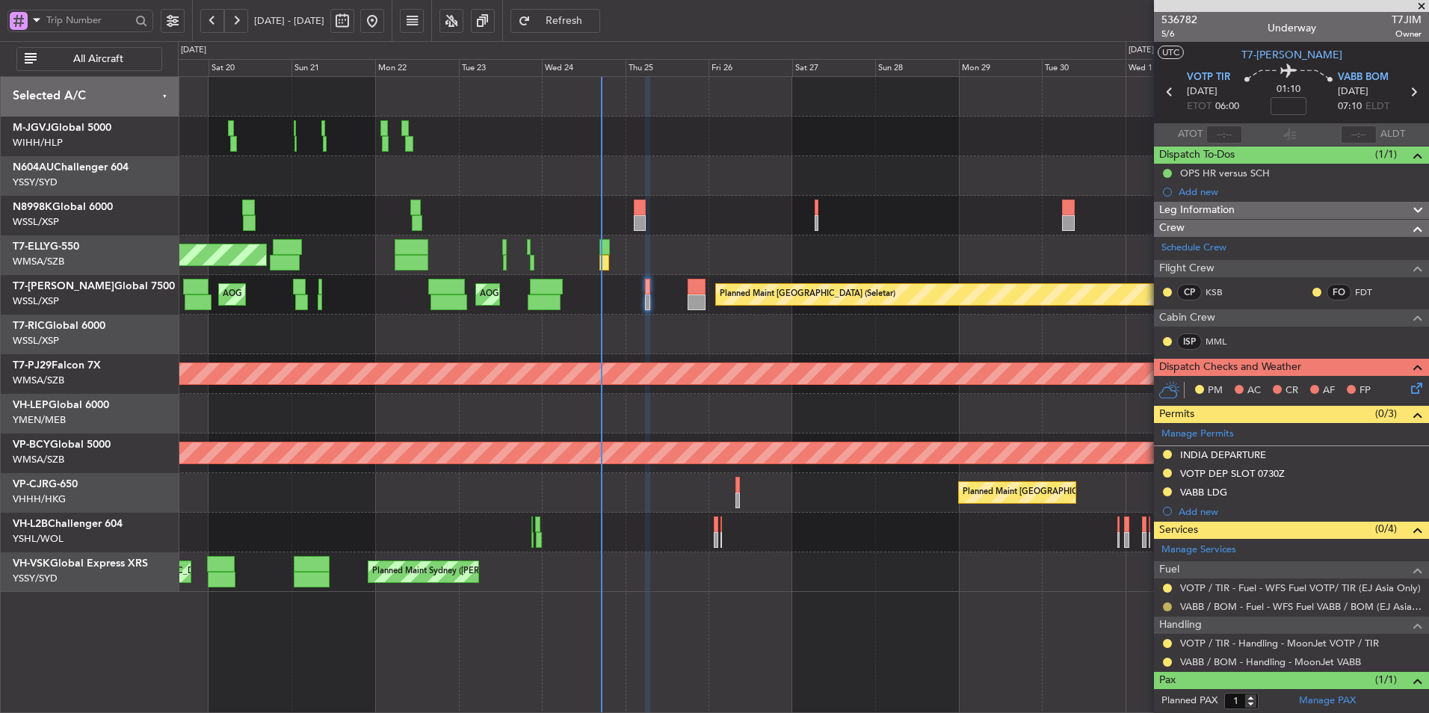
click at [1170, 605] on button at bounding box center [1167, 606] width 9 height 9
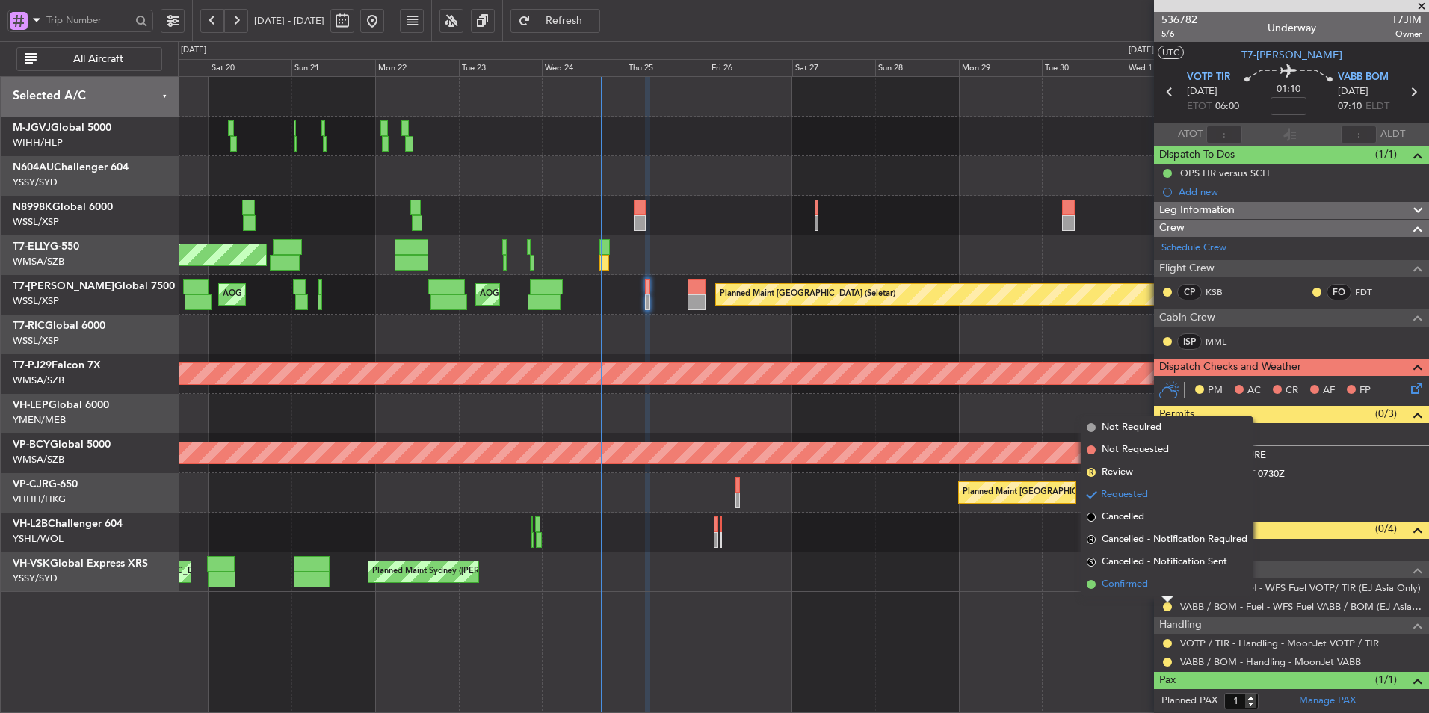
click at [1138, 590] on span "Confirmed" at bounding box center [1125, 584] width 46 height 15
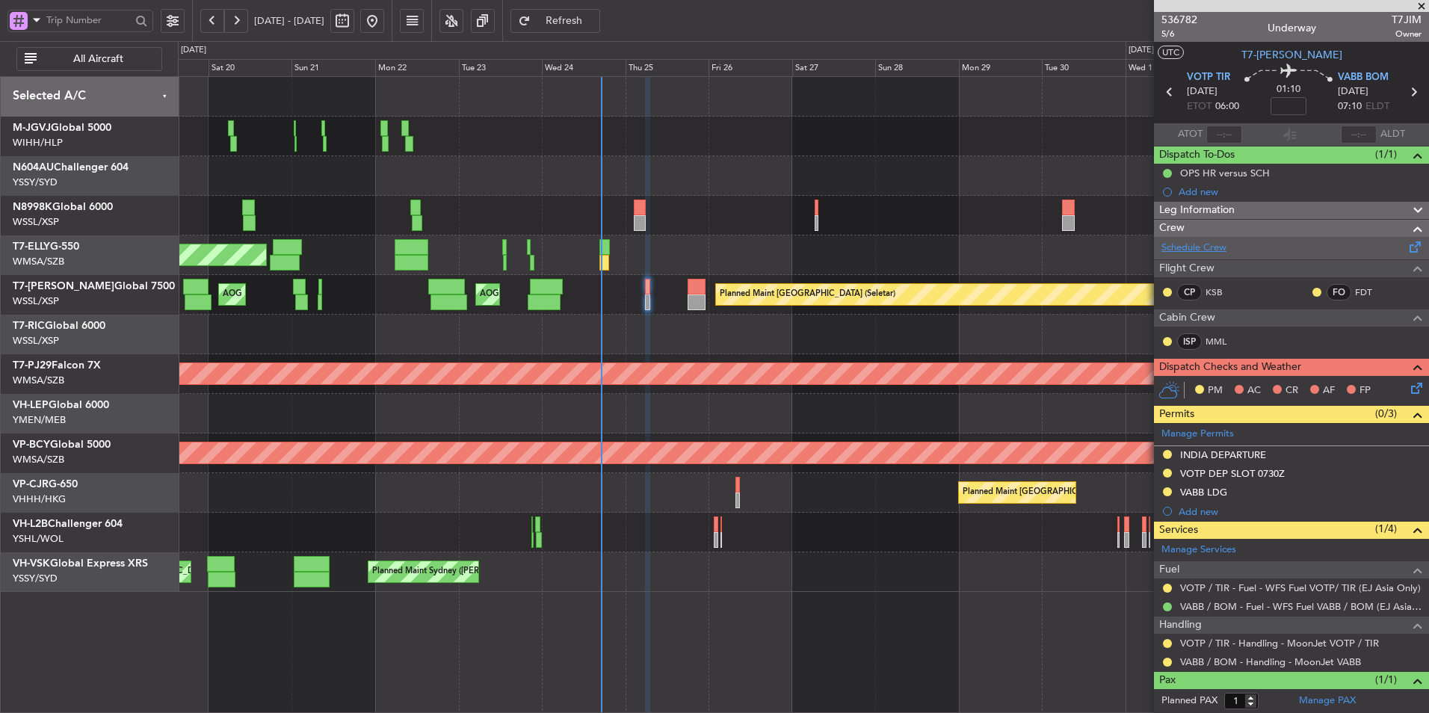
click at [1179, 247] on link "Schedule Crew" at bounding box center [1194, 248] width 65 height 15
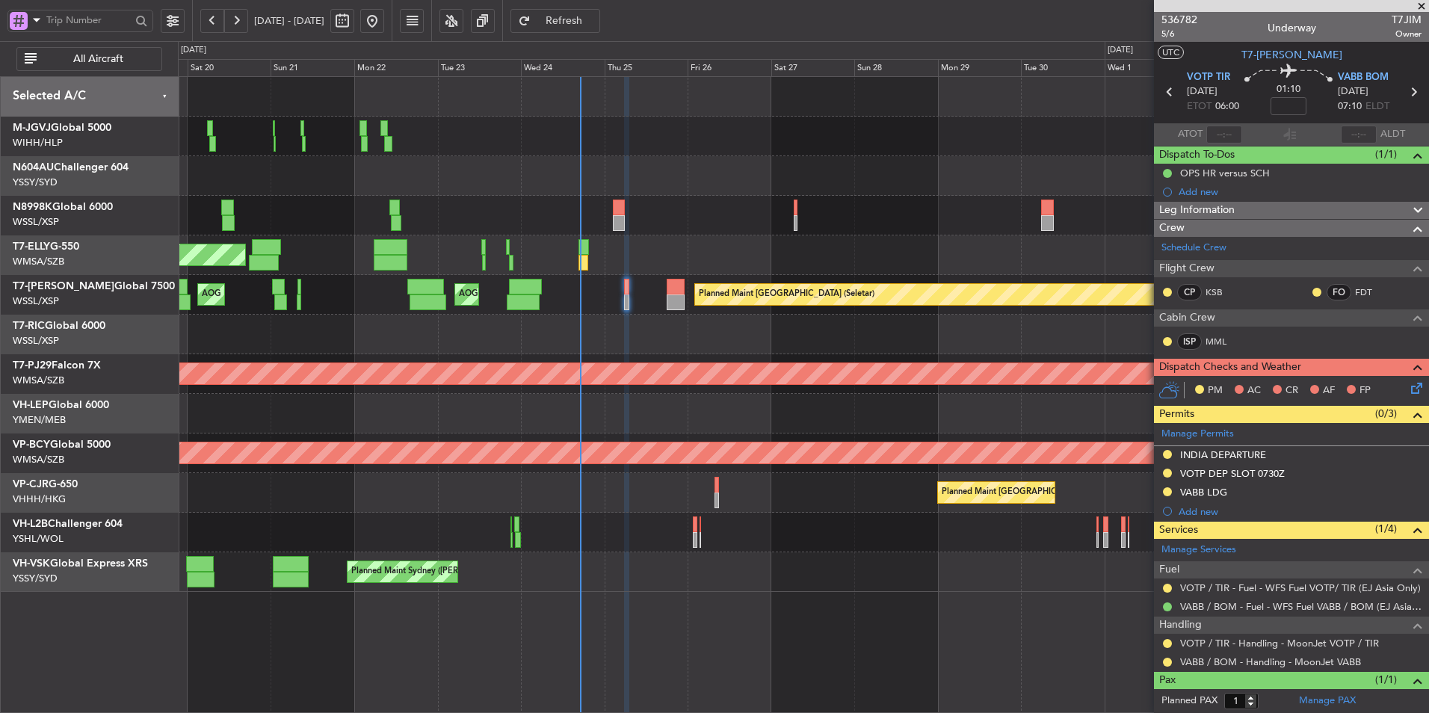
click at [603, 180] on div at bounding box center [803, 176] width 1251 height 40
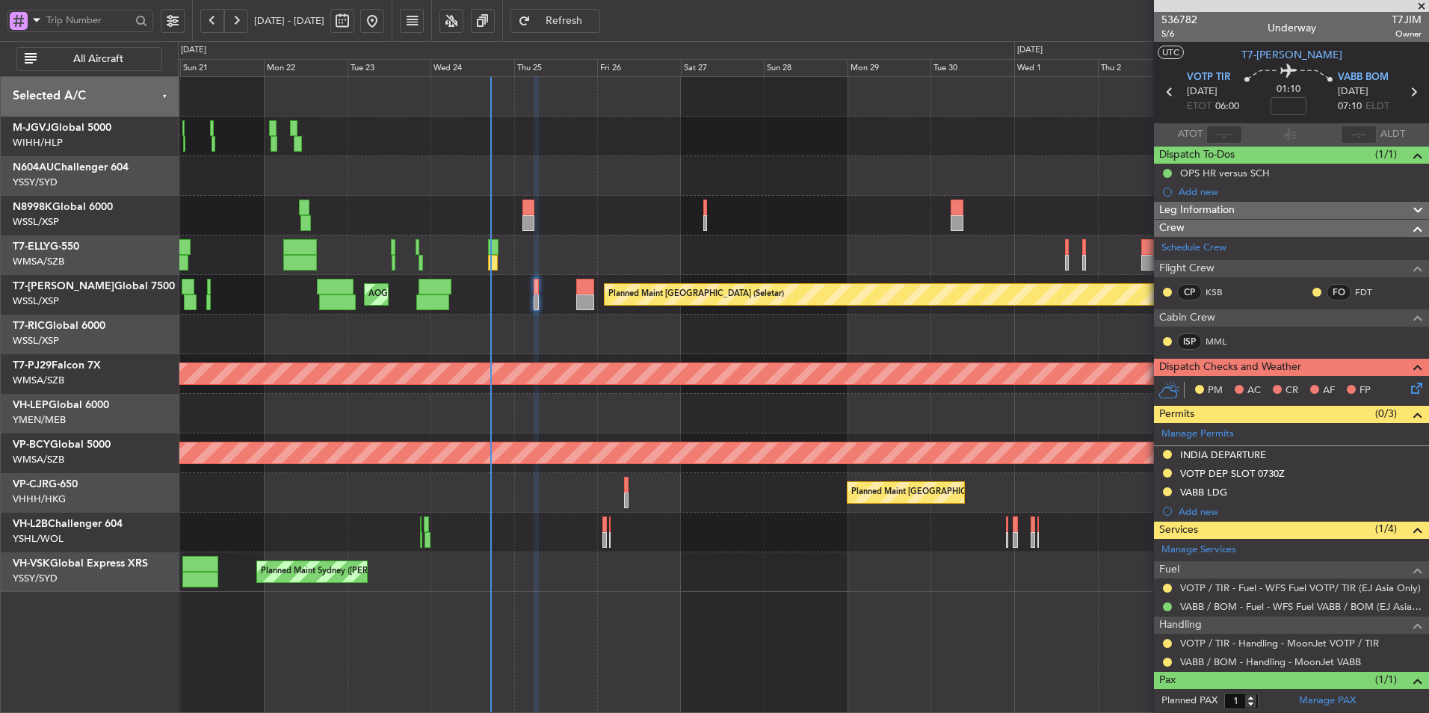
click at [807, 254] on div "Planned Maint [GEOGRAPHIC_DATA] ([GEOGRAPHIC_DATA] Intl) MEL [GEOGRAPHIC_DATA] …" at bounding box center [803, 255] width 1251 height 40
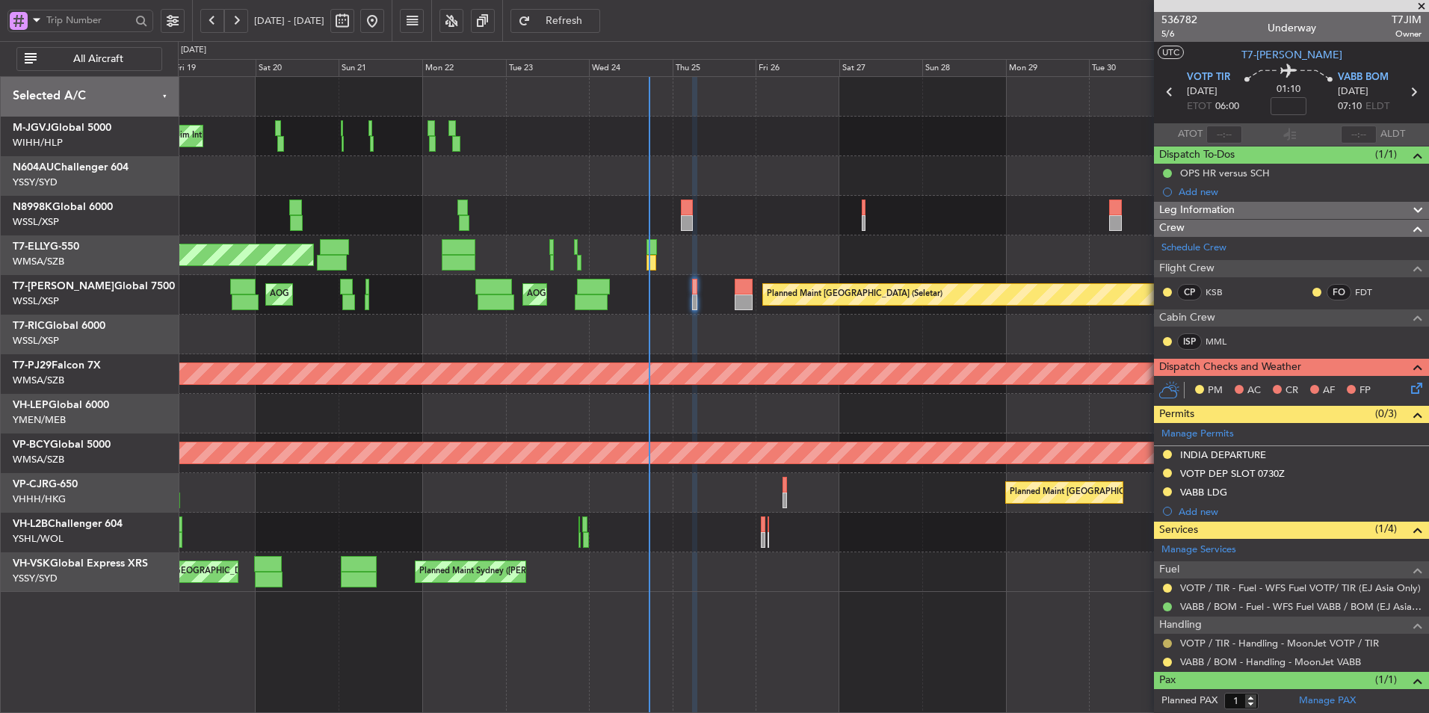
click at [1168, 642] on button at bounding box center [1167, 643] width 9 height 9
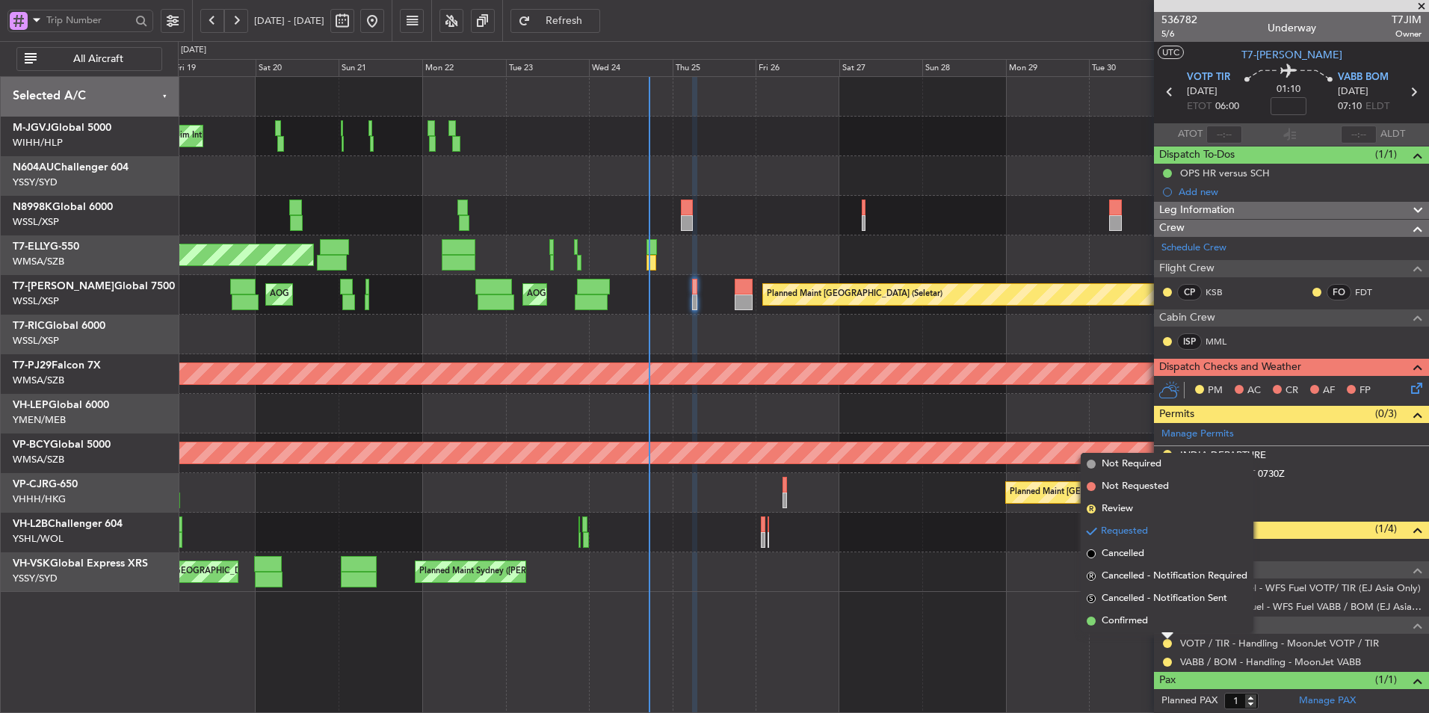
click at [1141, 621] on span "Confirmed" at bounding box center [1125, 621] width 46 height 15
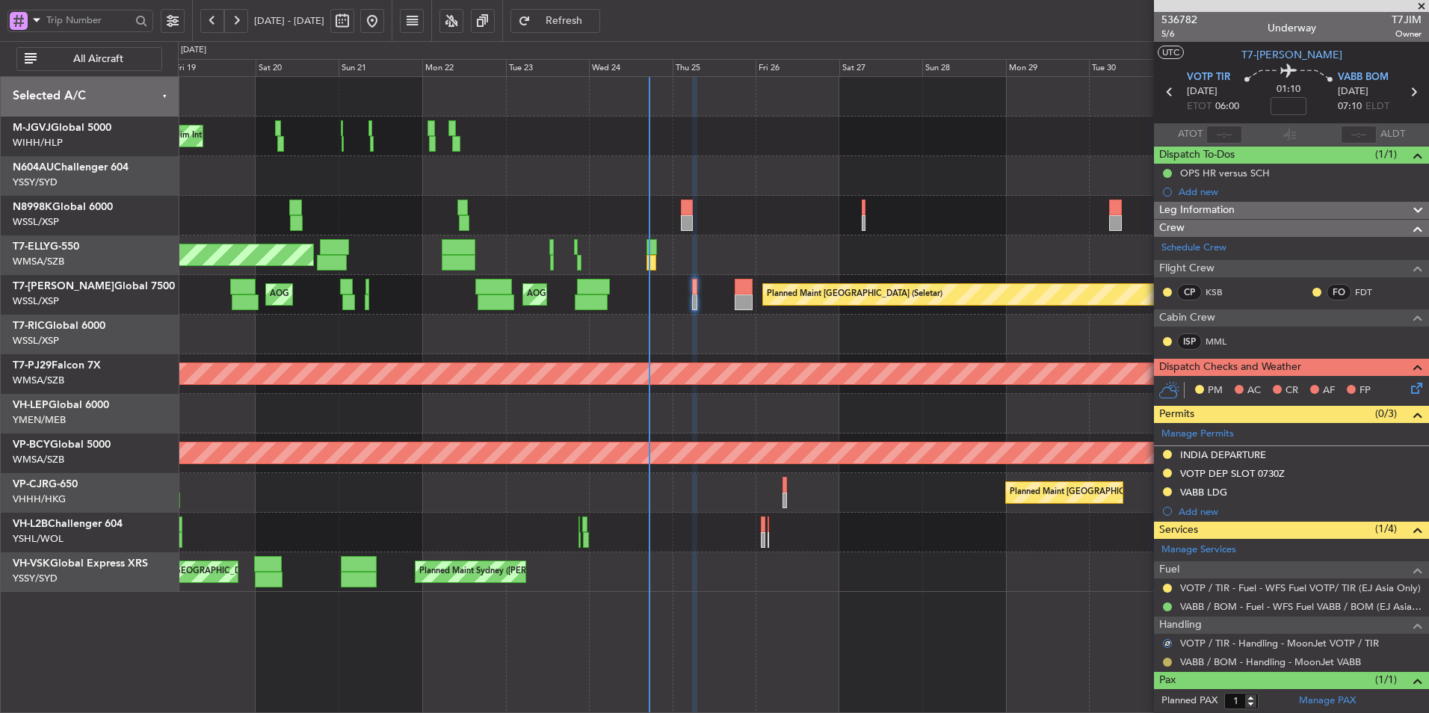
click at [1170, 659] on button at bounding box center [1167, 662] width 9 height 9
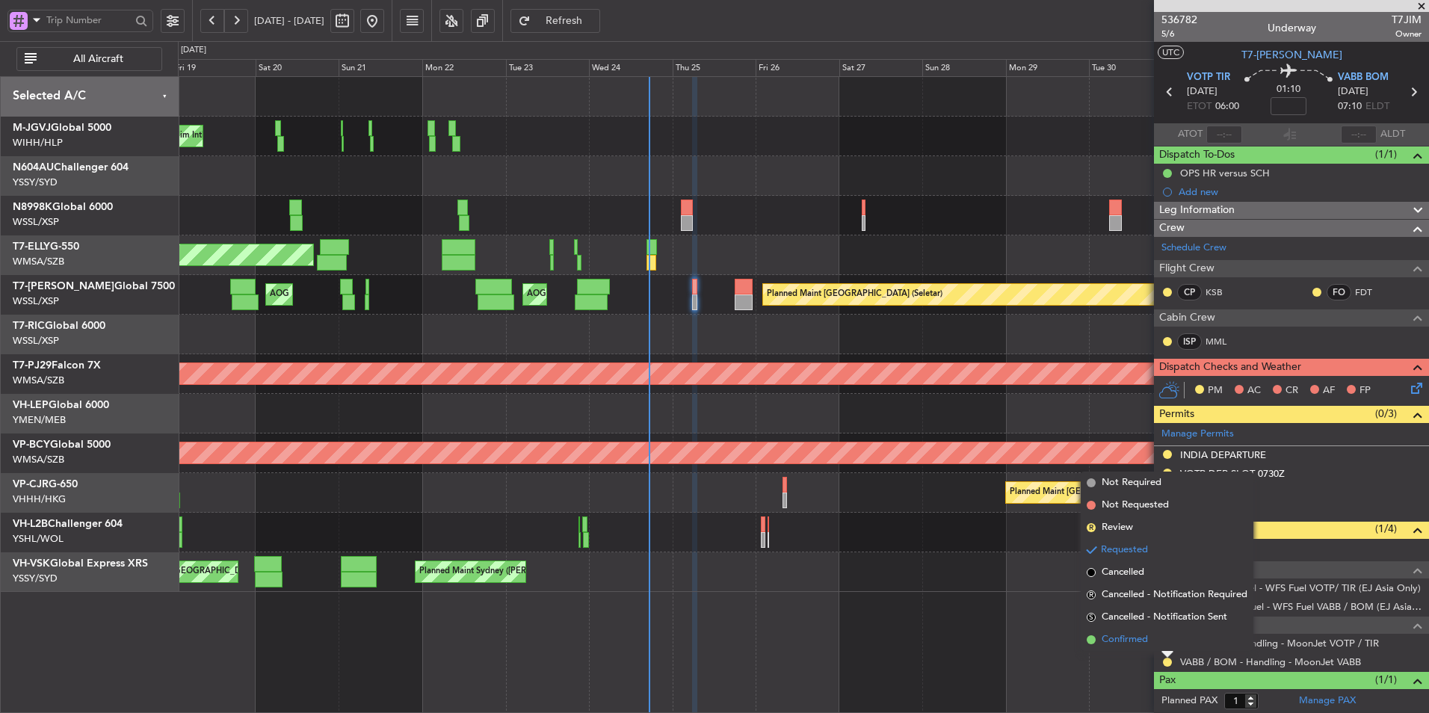
click at [1144, 641] on span "Confirmed" at bounding box center [1125, 639] width 46 height 15
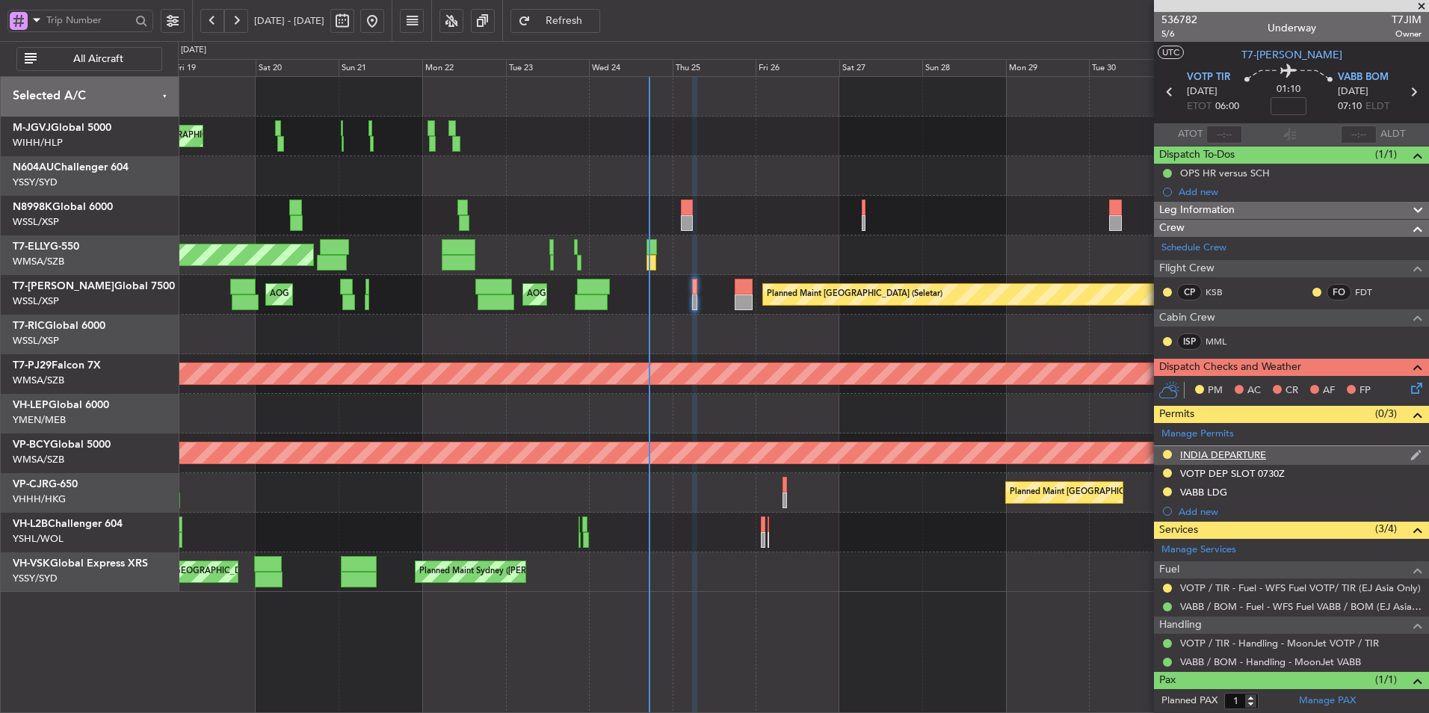
click at [1232, 455] on div "INDIA DEPARTURE" at bounding box center [1223, 454] width 86 height 13
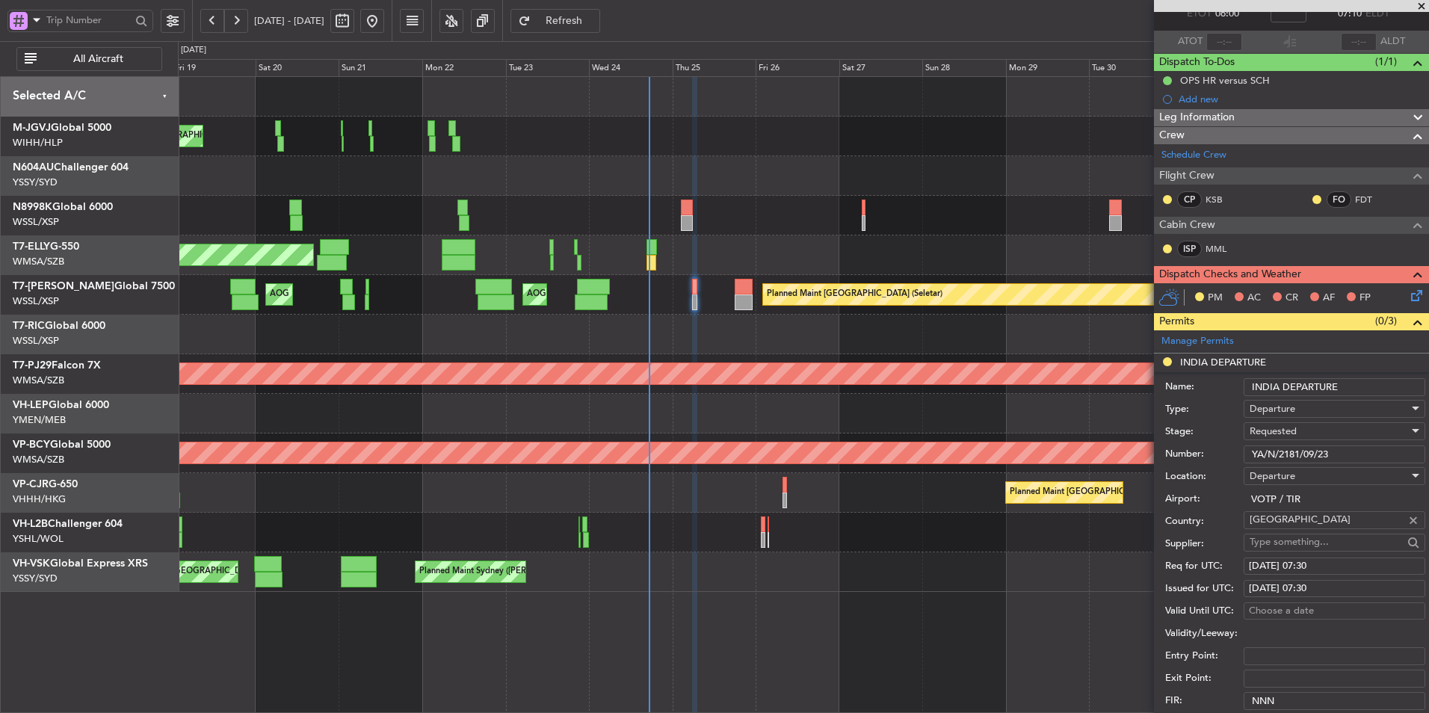
scroll to position [149, 0]
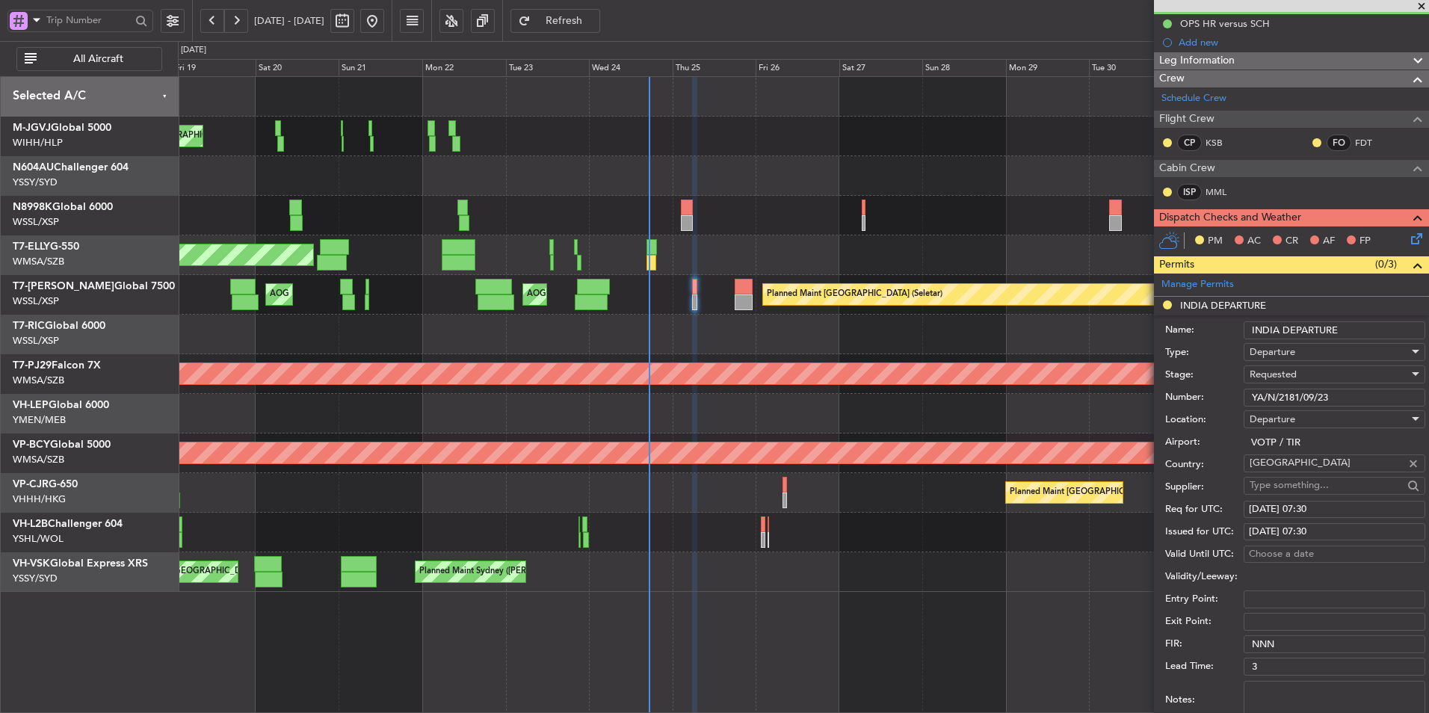
click at [1314, 508] on div "[DATE] 07:30" at bounding box center [1334, 509] width 171 height 15
select select "9"
select select "2025"
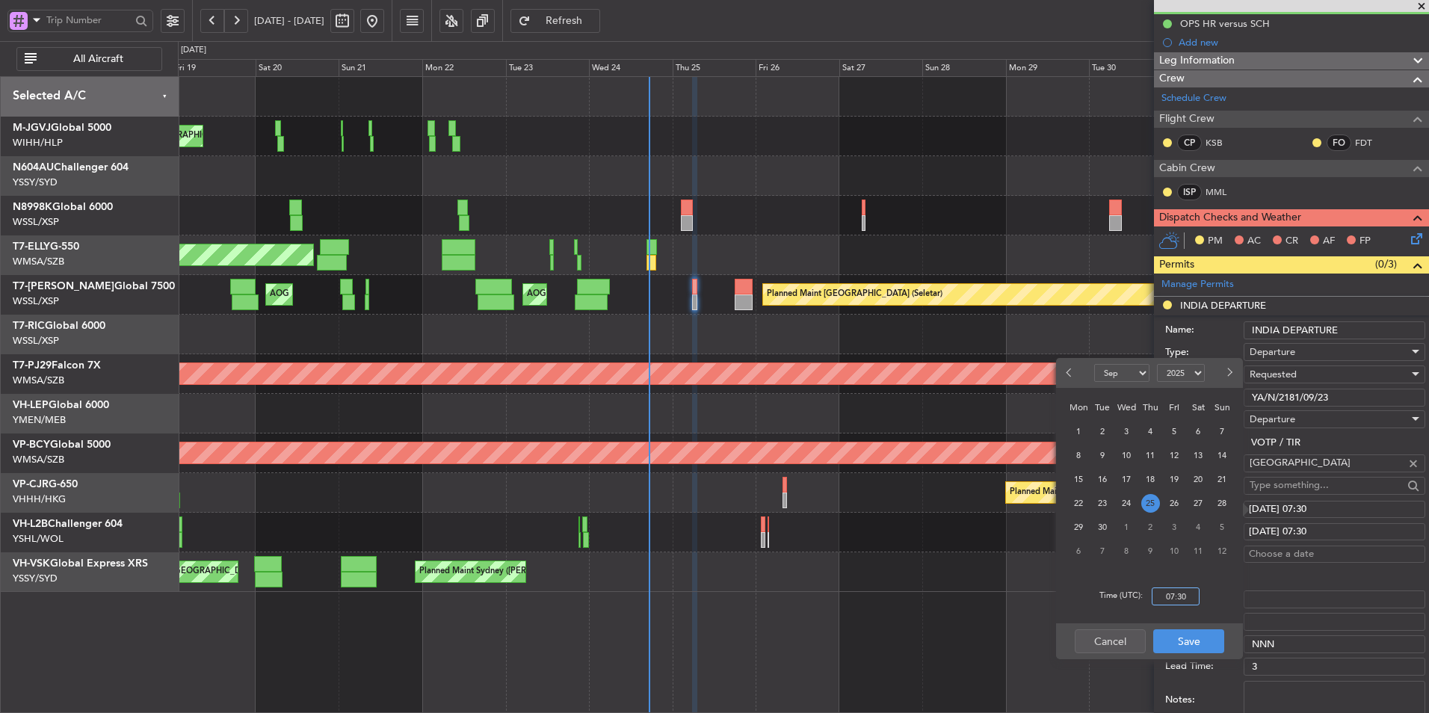
click at [1191, 597] on input "07:30" at bounding box center [1176, 597] width 48 height 18
click at [1217, 600] on div "Time (UTC): 0600" at bounding box center [1149, 597] width 187 height 54
type input "06:00"
click at [1201, 646] on button "Save" at bounding box center [1188, 641] width 71 height 24
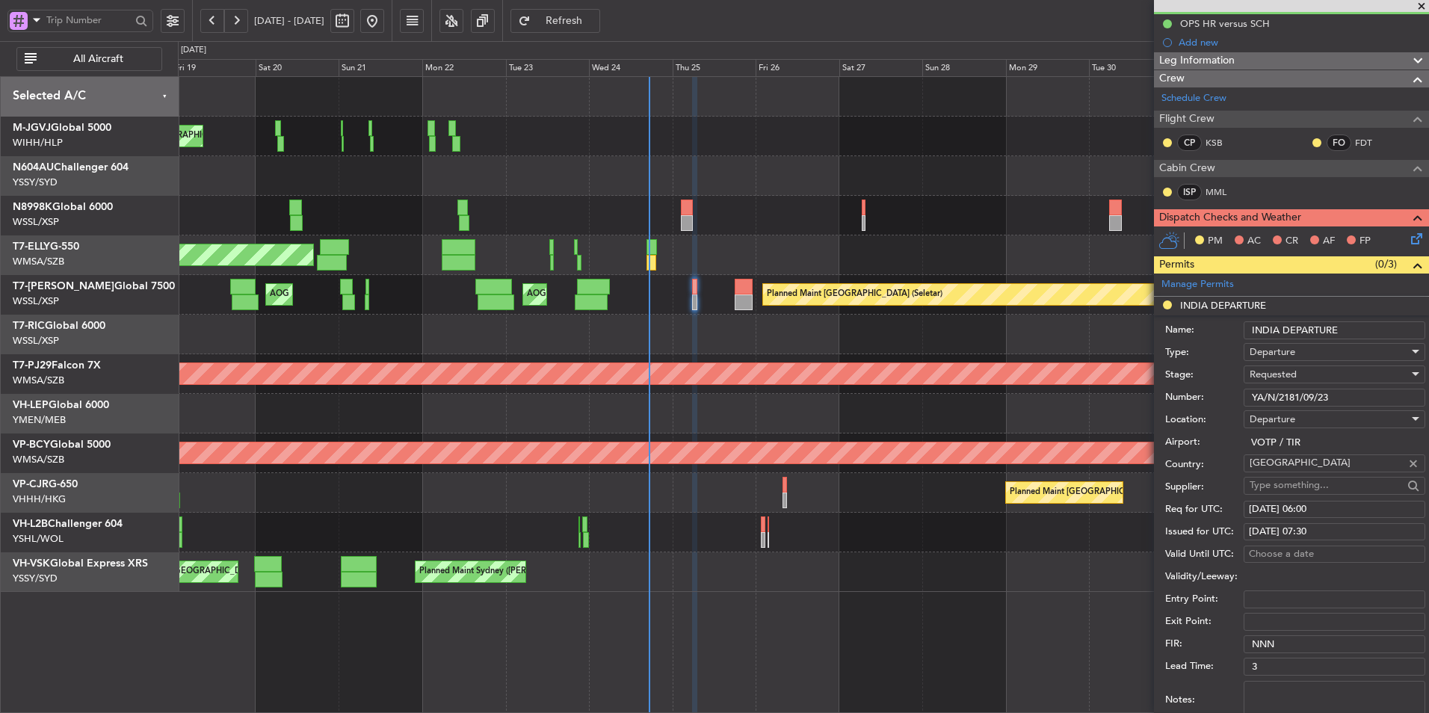
click at [1294, 537] on div "[DATE] 07:30" at bounding box center [1334, 532] width 171 height 15
select select "9"
select select "2025"
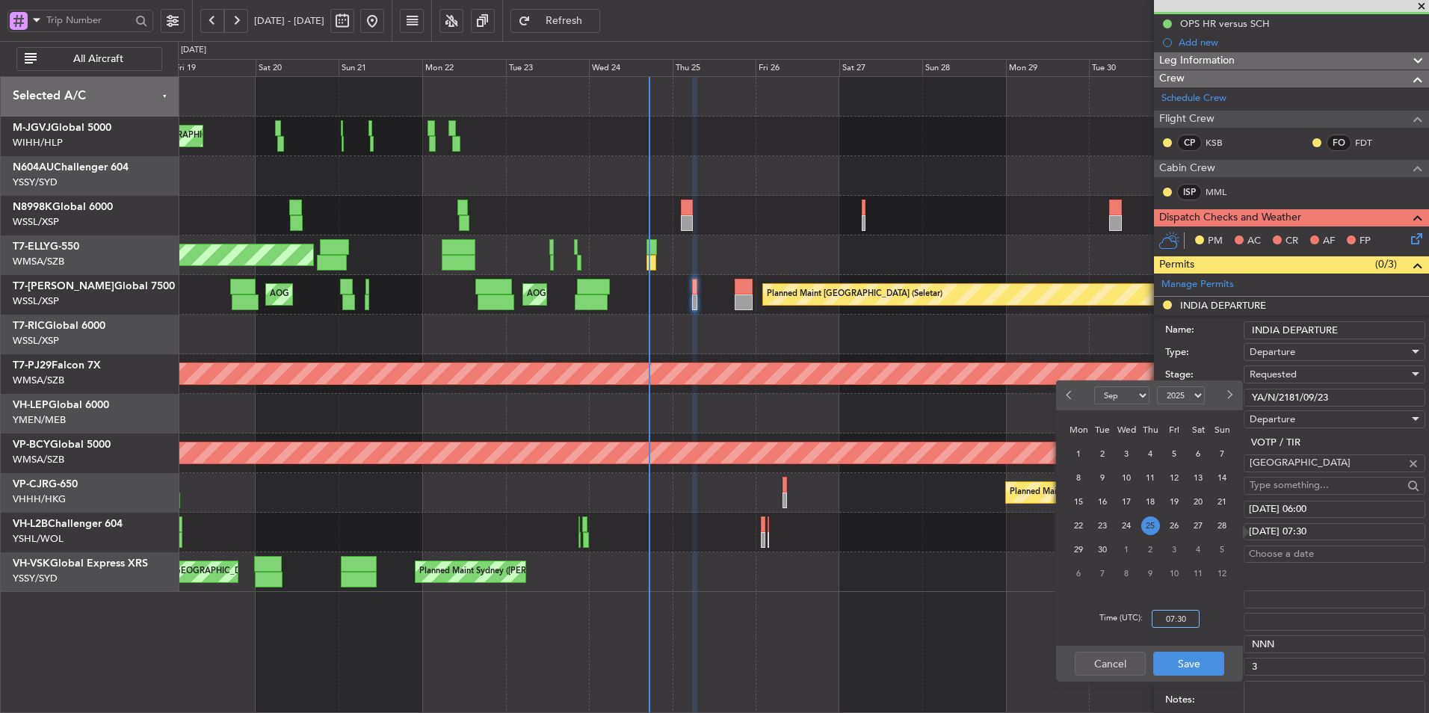
click at [1188, 626] on input "07:30" at bounding box center [1176, 619] width 48 height 18
click at [1204, 627] on div "Time (UTC): 0600" at bounding box center [1149, 619] width 187 height 54
type input "06:00"
click at [1191, 656] on button "Save" at bounding box center [1188, 664] width 71 height 24
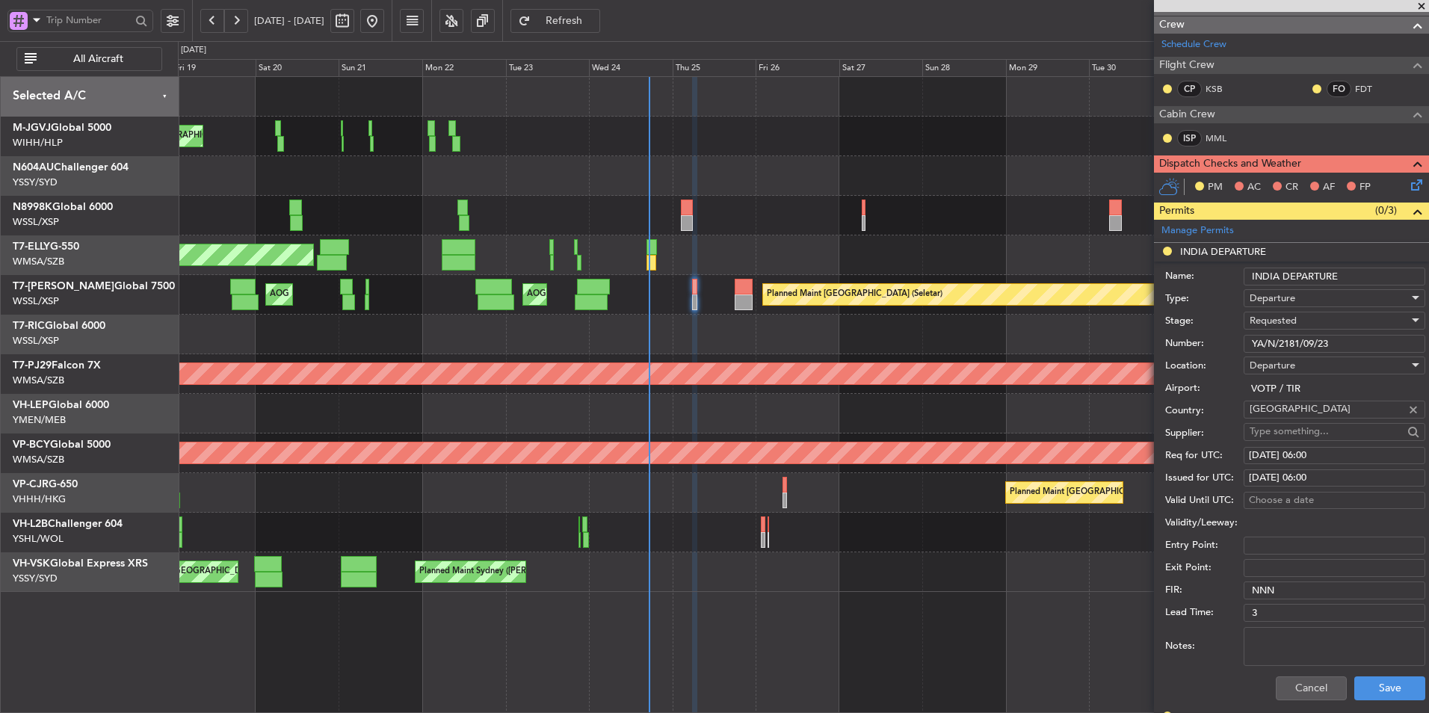
scroll to position [224, 0]
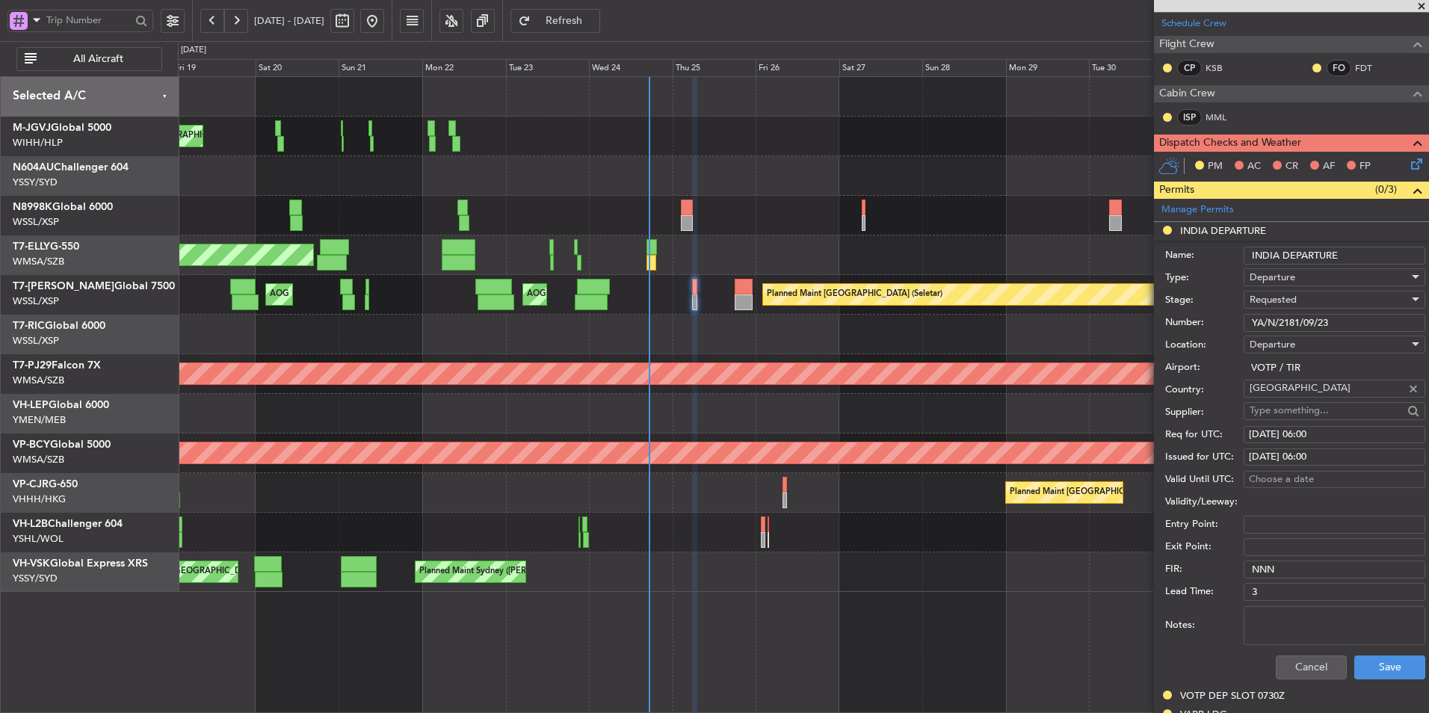
click at [1301, 295] on div "Requested" at bounding box center [1329, 300] width 159 height 22
click at [1295, 408] on span "Received OK" at bounding box center [1329, 412] width 157 height 22
click at [1383, 660] on button "Save" at bounding box center [1389, 668] width 71 height 24
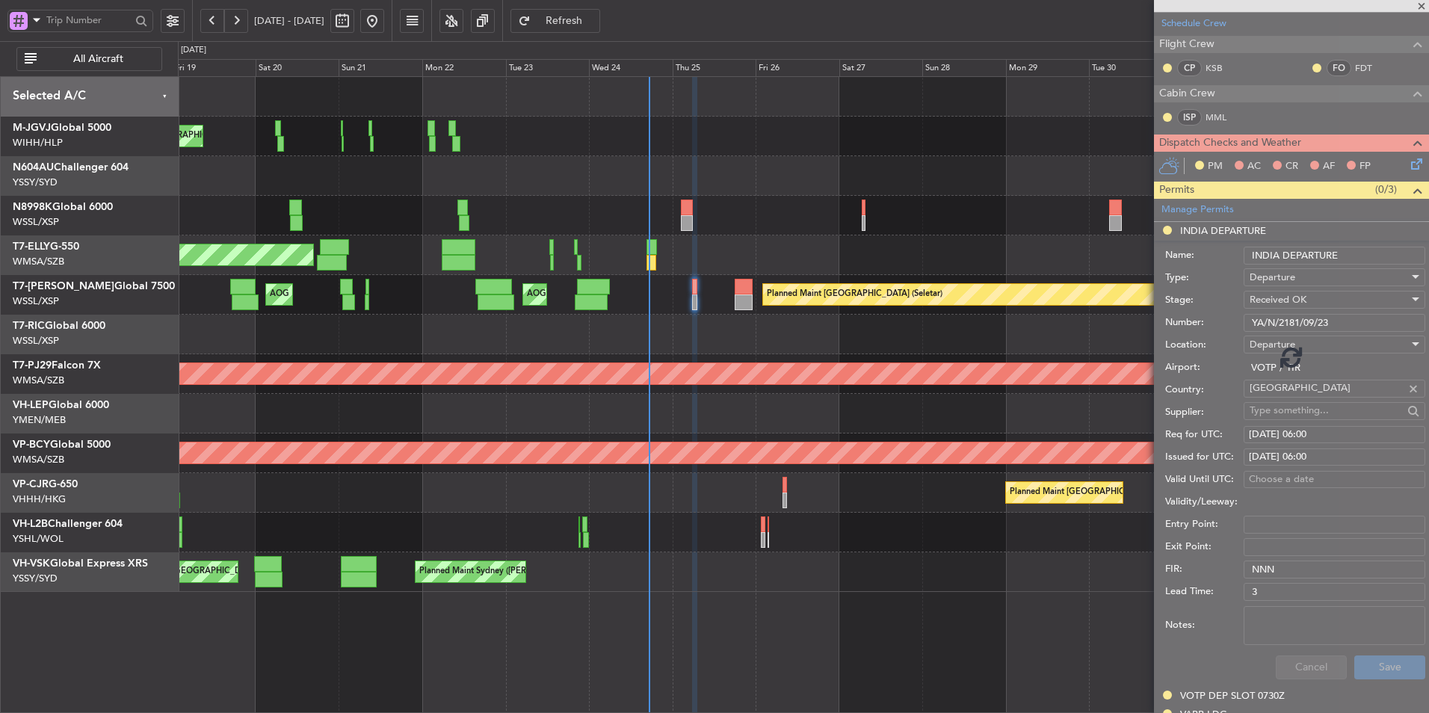
scroll to position [34, 0]
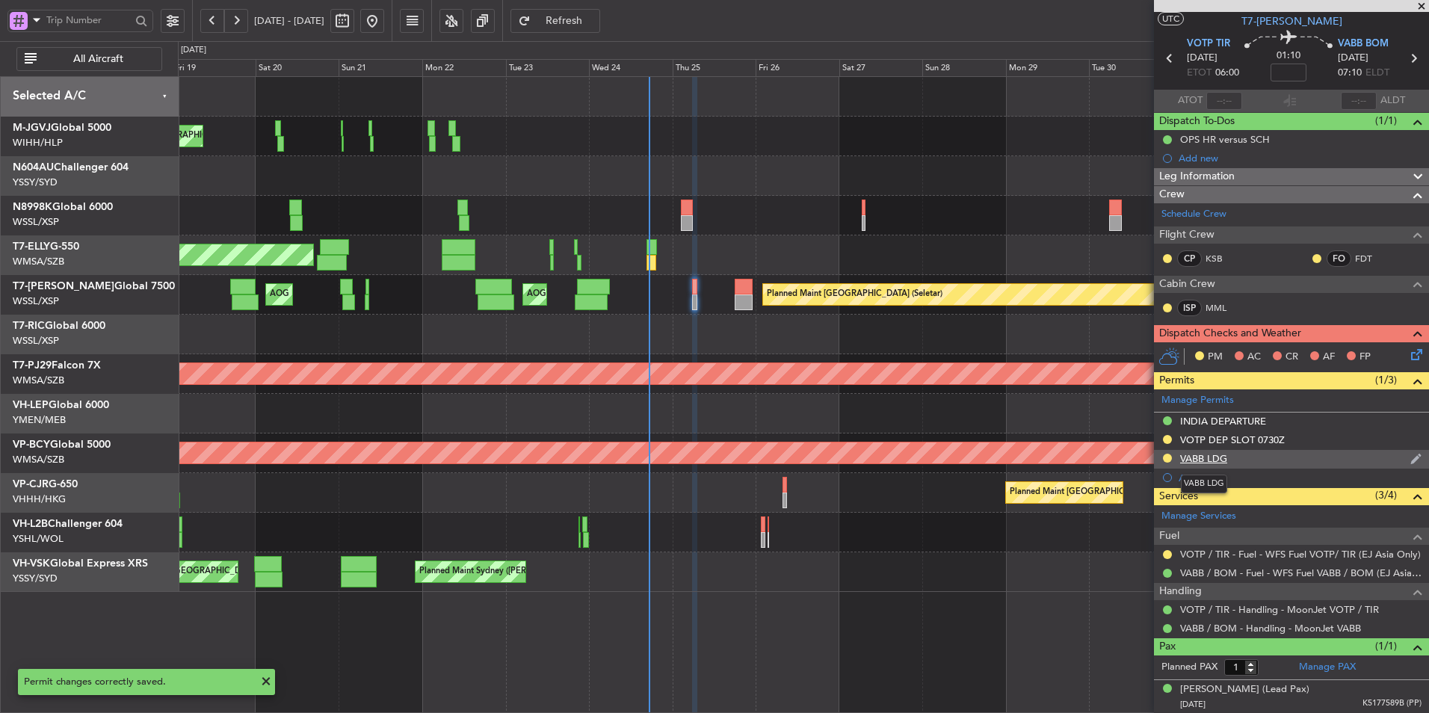
click at [1200, 461] on div "VABB LDG" at bounding box center [1203, 458] width 47 height 13
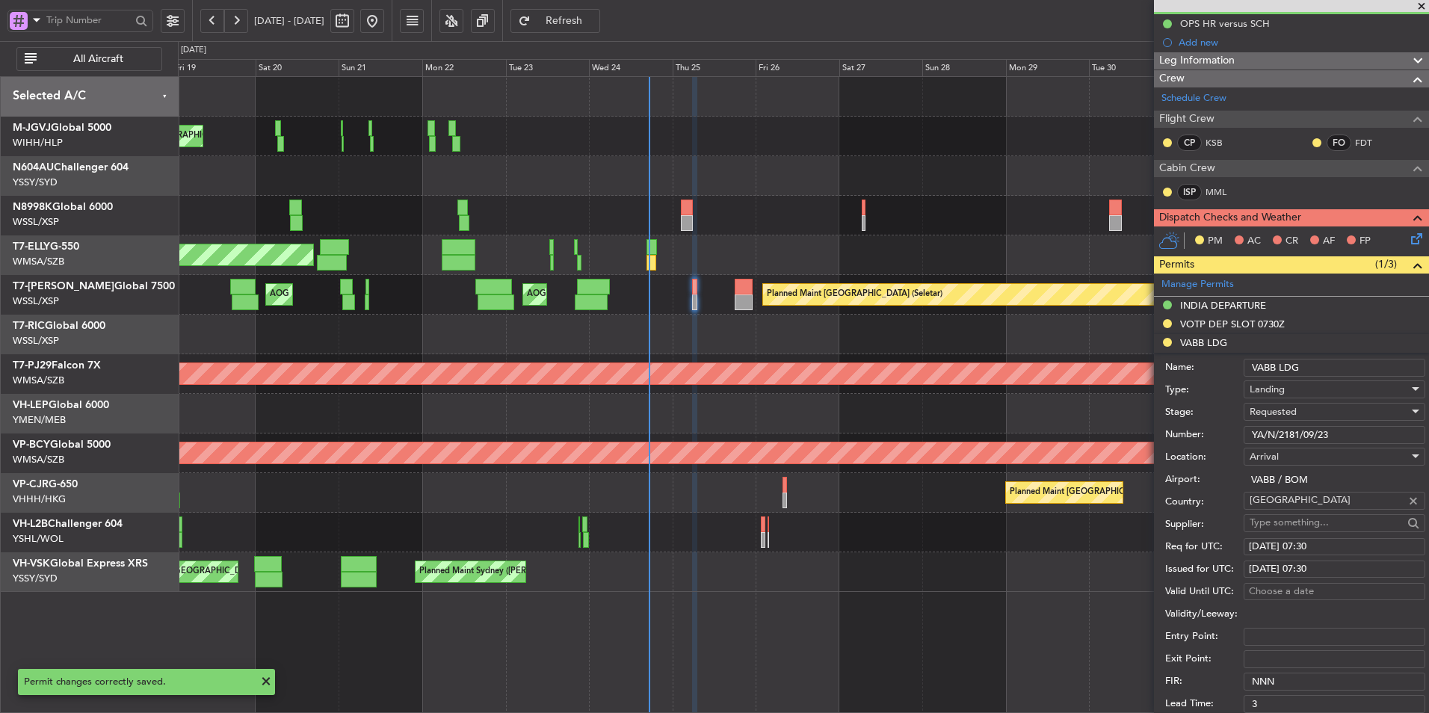
click at [1324, 546] on div "[DATE] 07:30" at bounding box center [1334, 547] width 171 height 15
select select "9"
select select "2025"
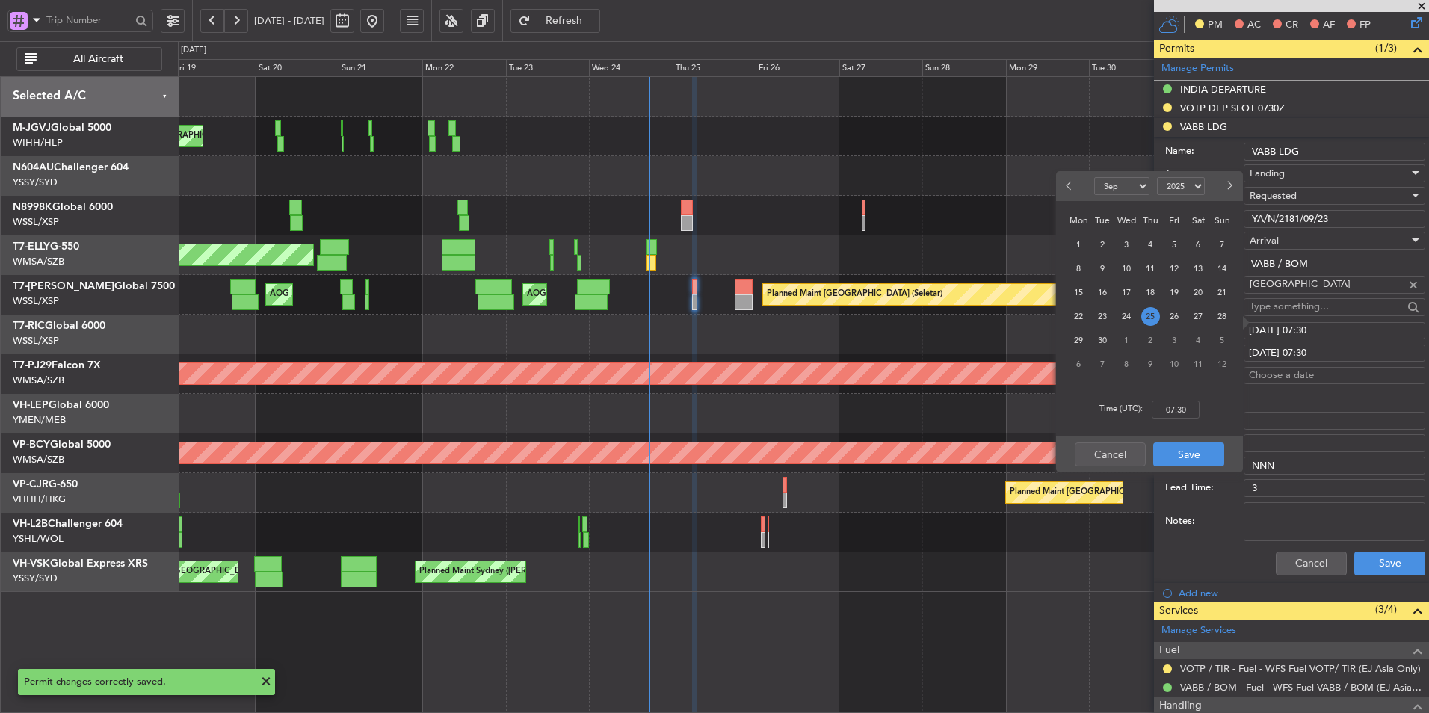
scroll to position [374, 0]
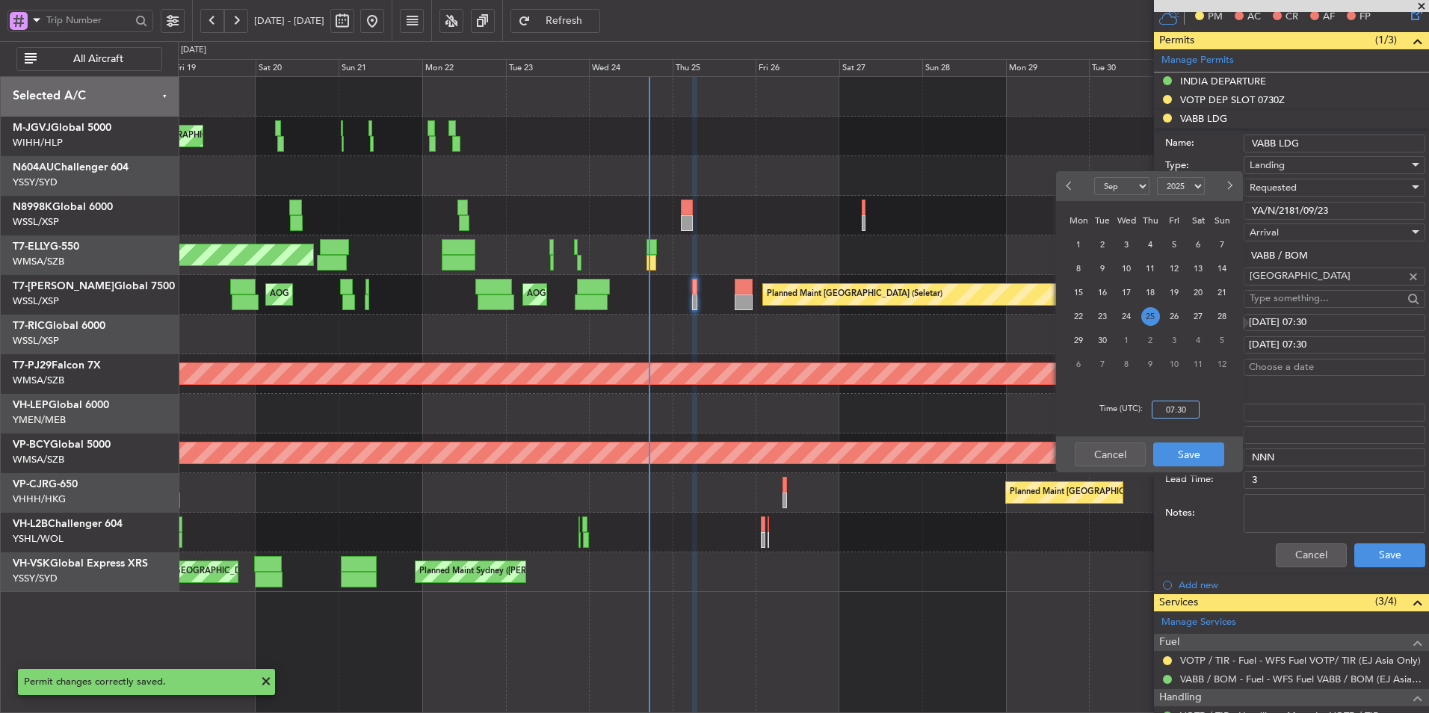
click at [1196, 407] on input "07:30" at bounding box center [1176, 410] width 48 height 18
click at [1203, 423] on div "Time (UTC): 0600" at bounding box center [1149, 410] width 187 height 54
type input "06:00"
click at [1197, 459] on button "Save" at bounding box center [1188, 454] width 71 height 24
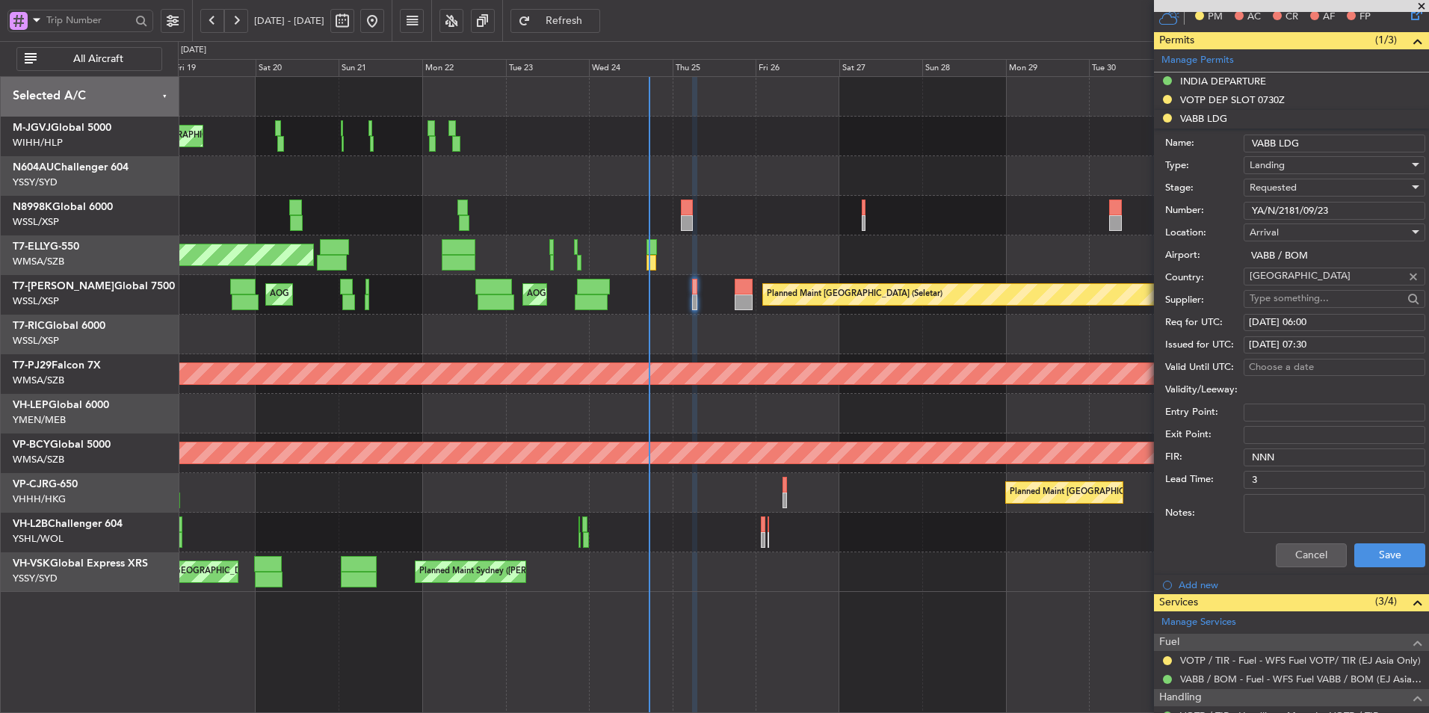
click at [1304, 346] on div "[DATE] 07:30" at bounding box center [1334, 345] width 171 height 15
select select "9"
select select "2025"
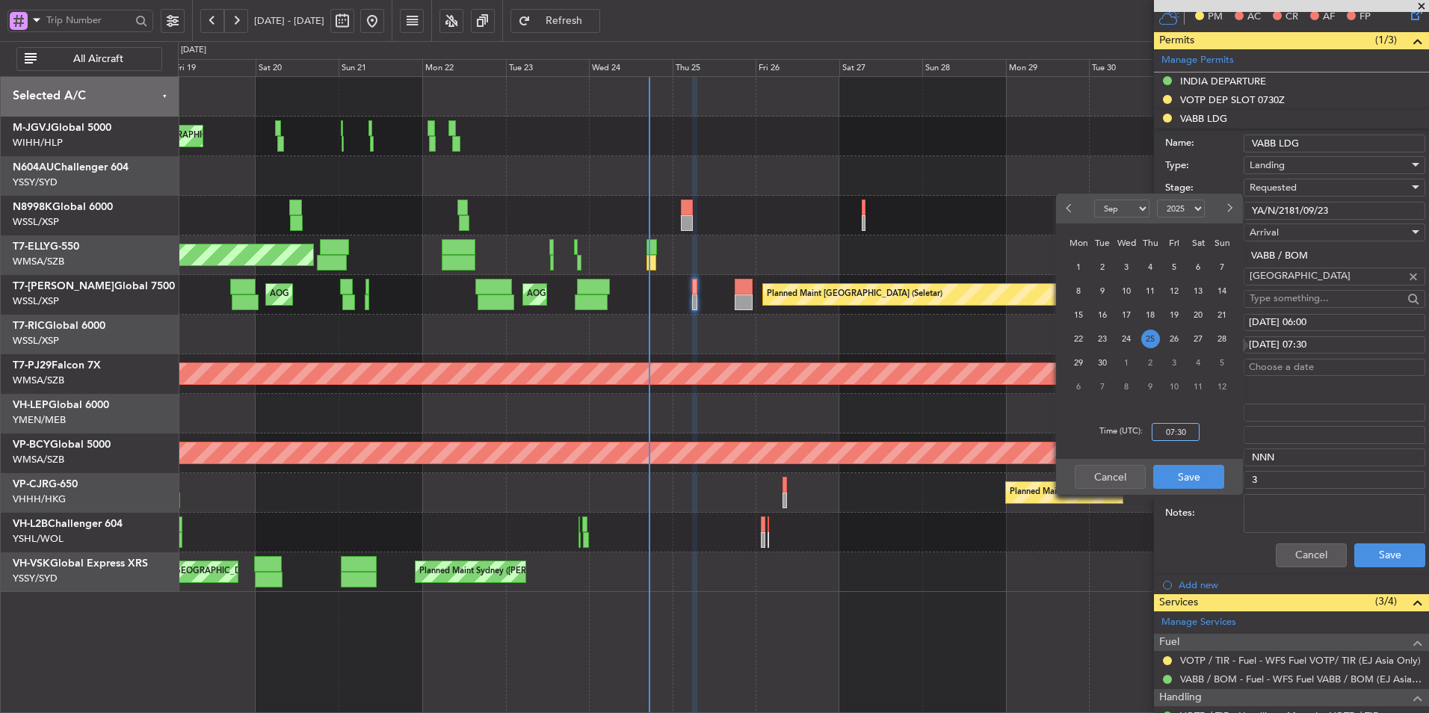
click at [1194, 431] on input "07:30" at bounding box center [1176, 432] width 48 height 18
click at [1208, 438] on div "Time (UTC): 0600" at bounding box center [1149, 432] width 187 height 54
type input "06:00"
click at [1193, 472] on button "Save" at bounding box center [1188, 477] width 71 height 24
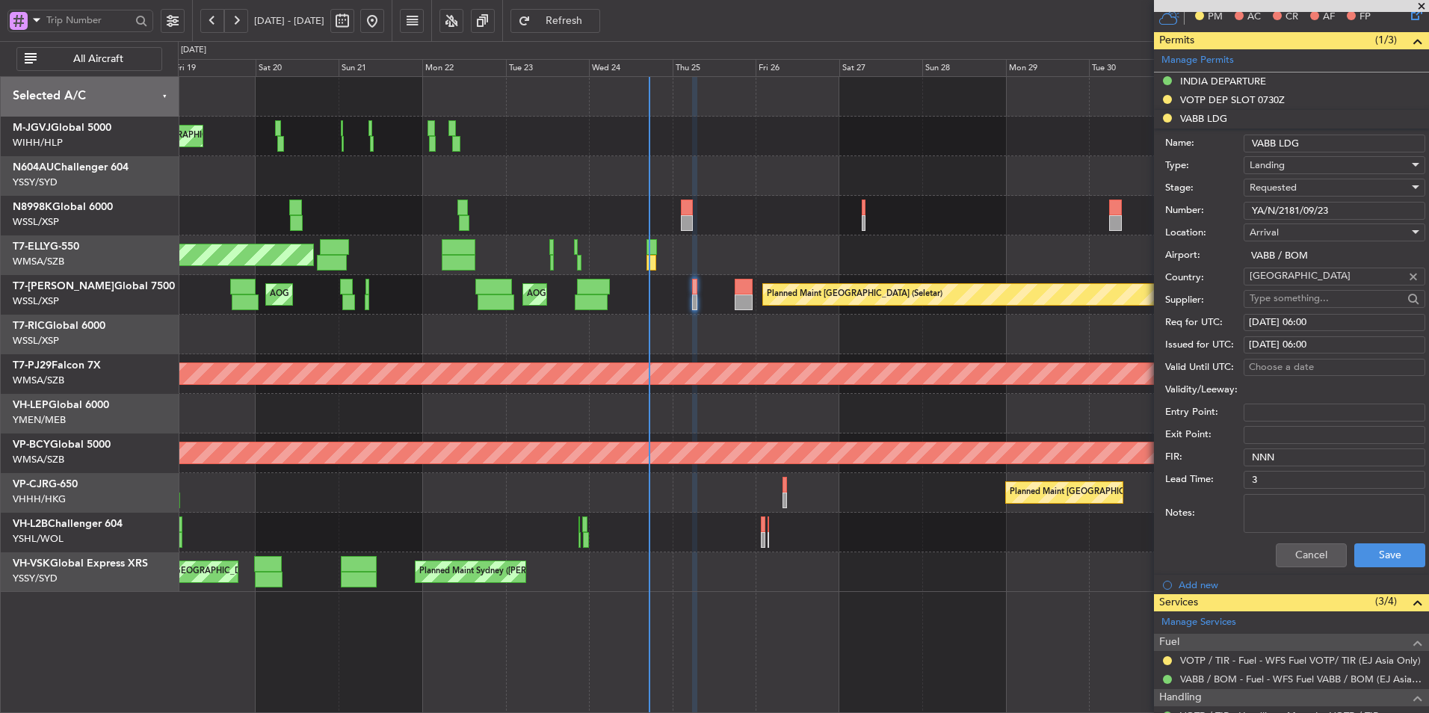
click at [1289, 187] on span "Requested" at bounding box center [1273, 187] width 47 height 13
click at [1274, 299] on span "Received OK" at bounding box center [1329, 300] width 157 height 22
click at [1372, 548] on button "Save" at bounding box center [1389, 555] width 71 height 24
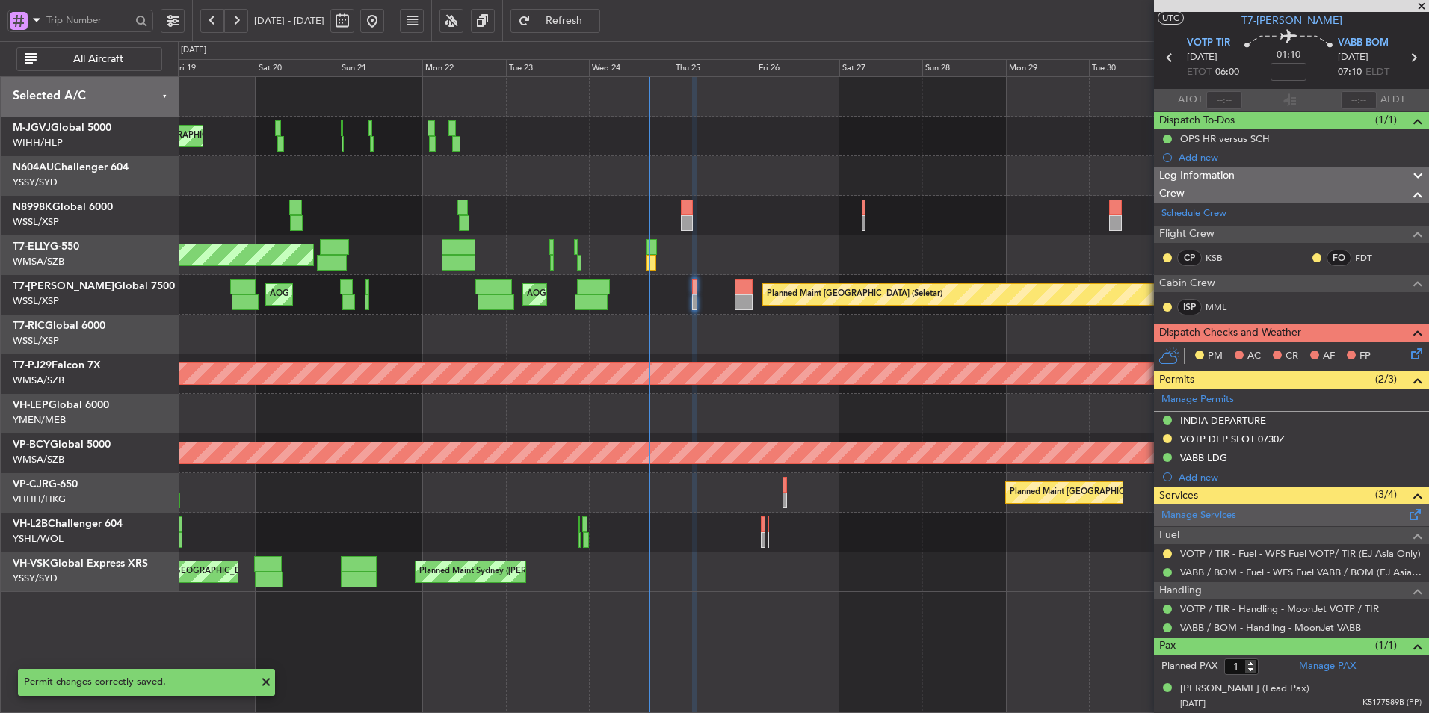
scroll to position [34, 0]
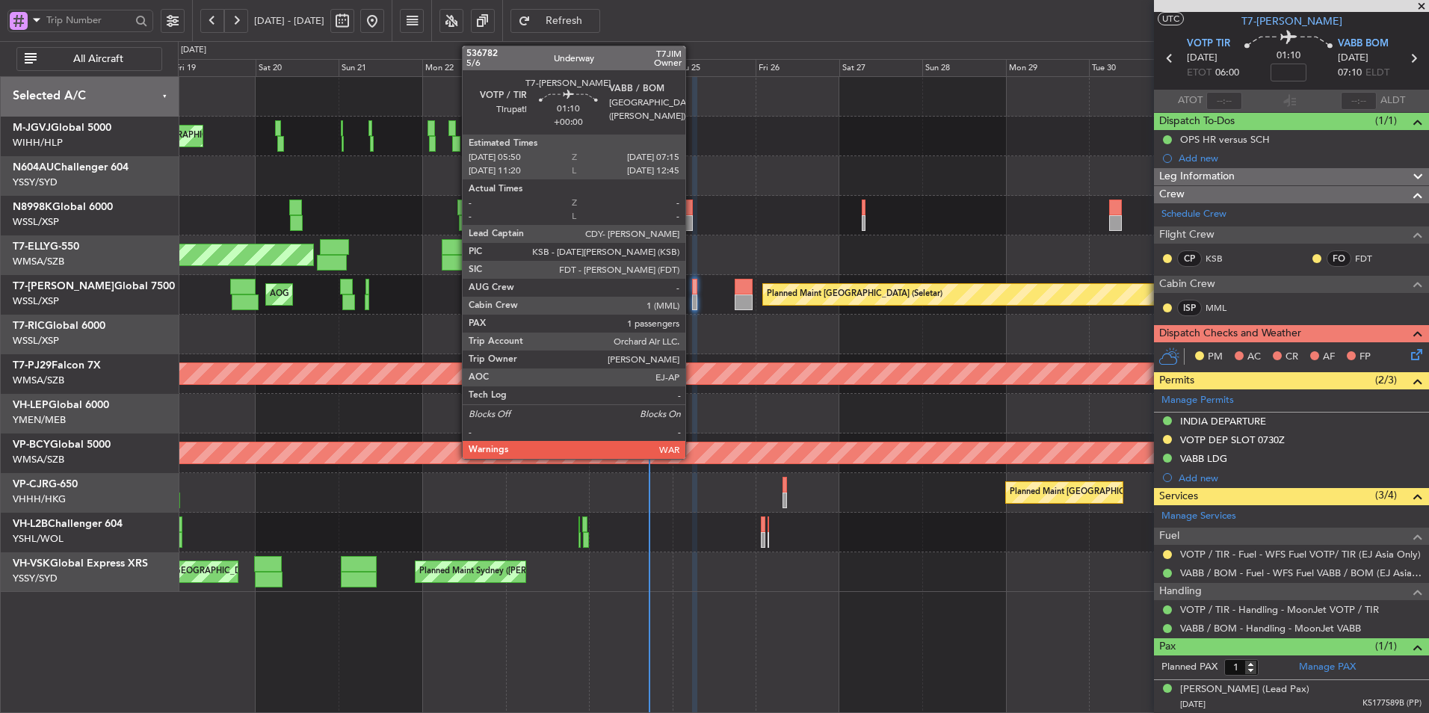
click at [692, 293] on div at bounding box center [694, 287] width 5 height 16
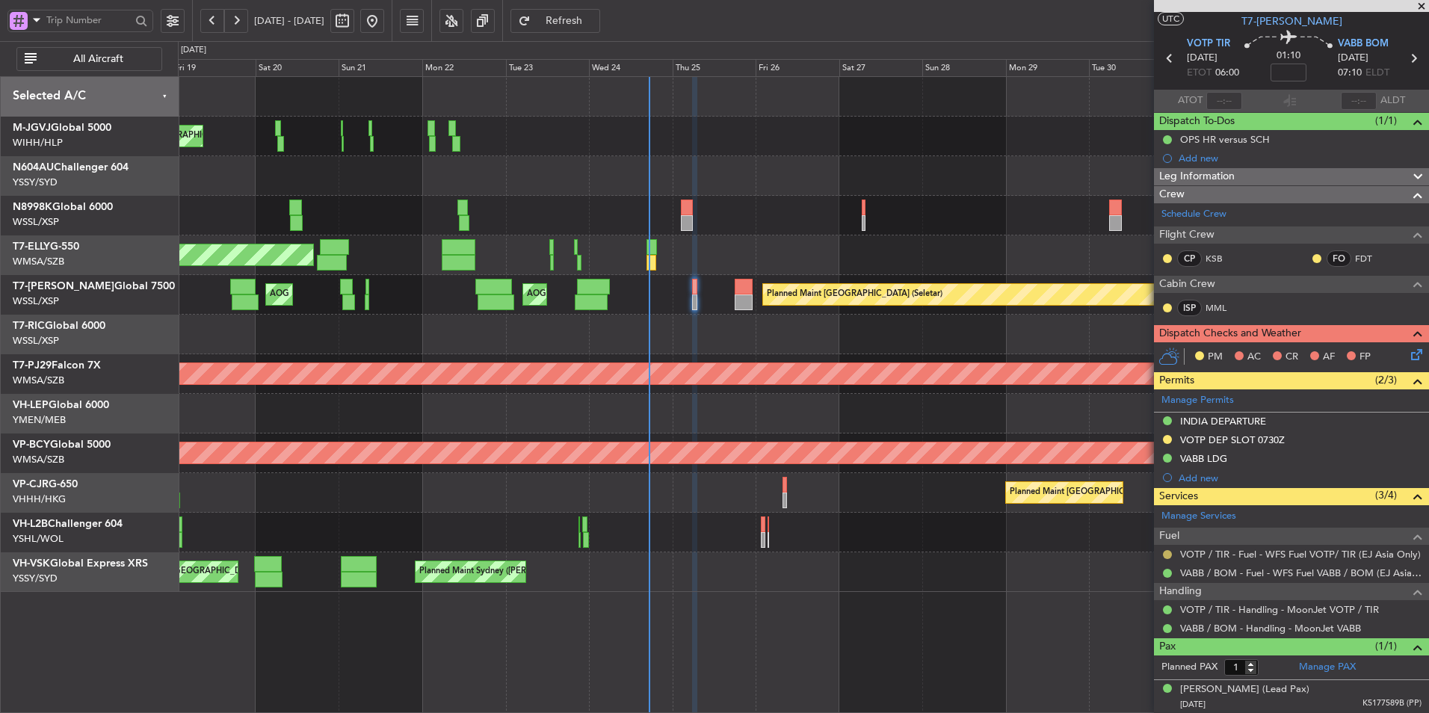
click at [1171, 551] on button at bounding box center [1167, 554] width 9 height 9
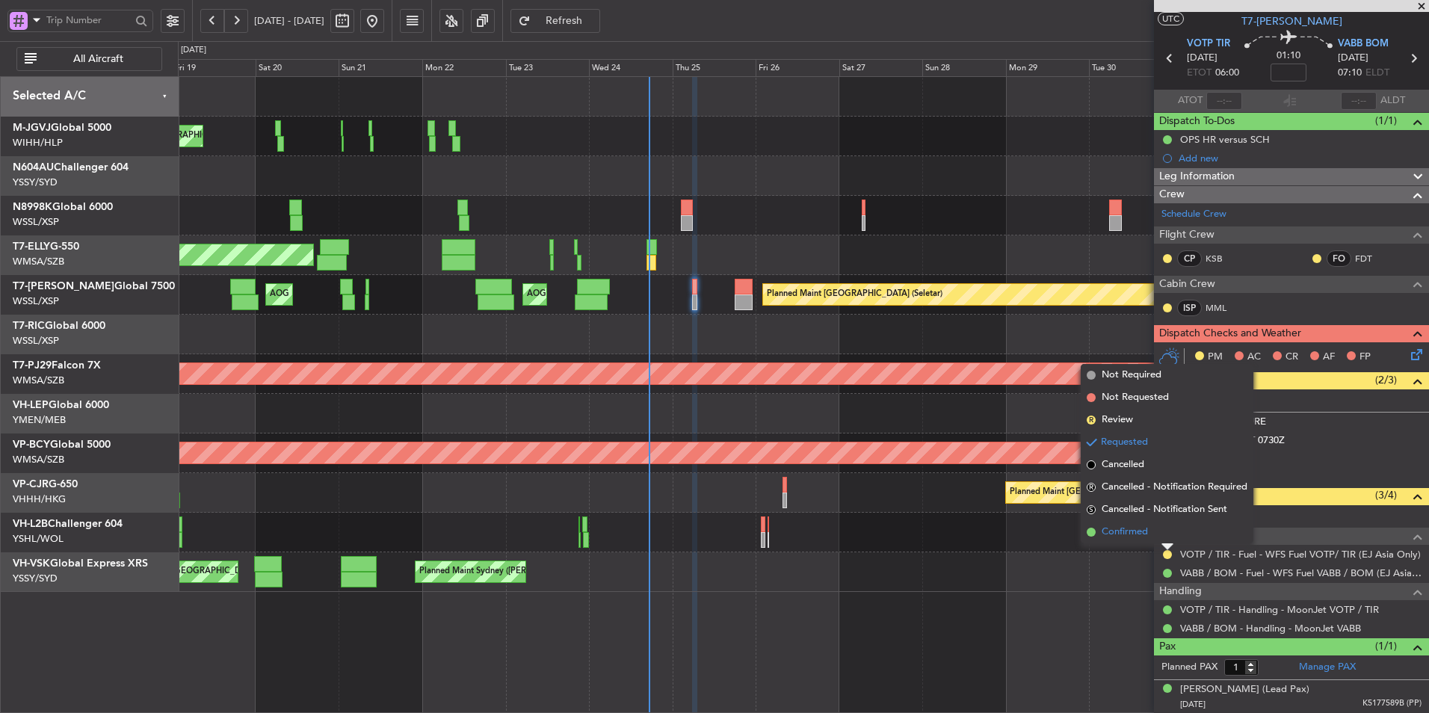
click at [1138, 534] on span "Confirmed" at bounding box center [1125, 532] width 46 height 15
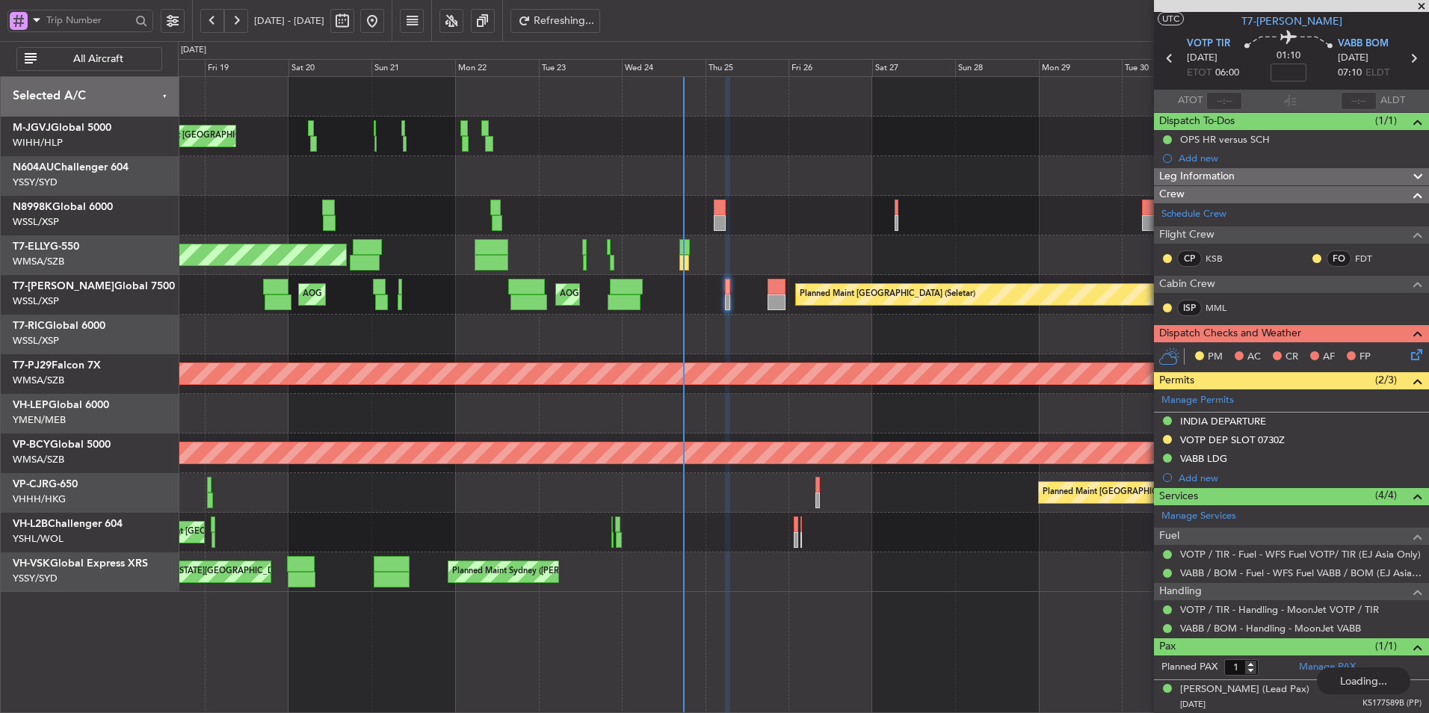
click at [788, 331] on div at bounding box center [803, 335] width 1251 height 40
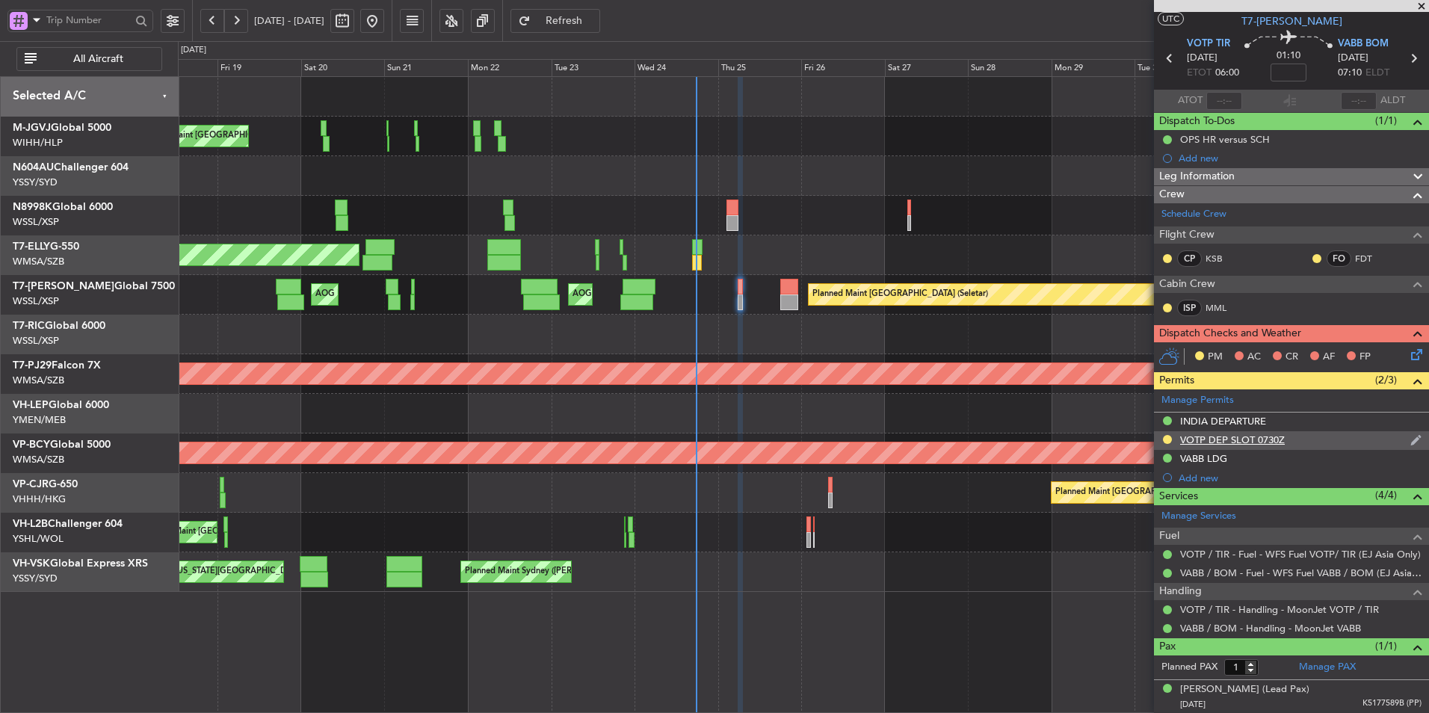
click at [1221, 442] on div "VOTP DEP SLOT 0730Z" at bounding box center [1232, 440] width 105 height 13
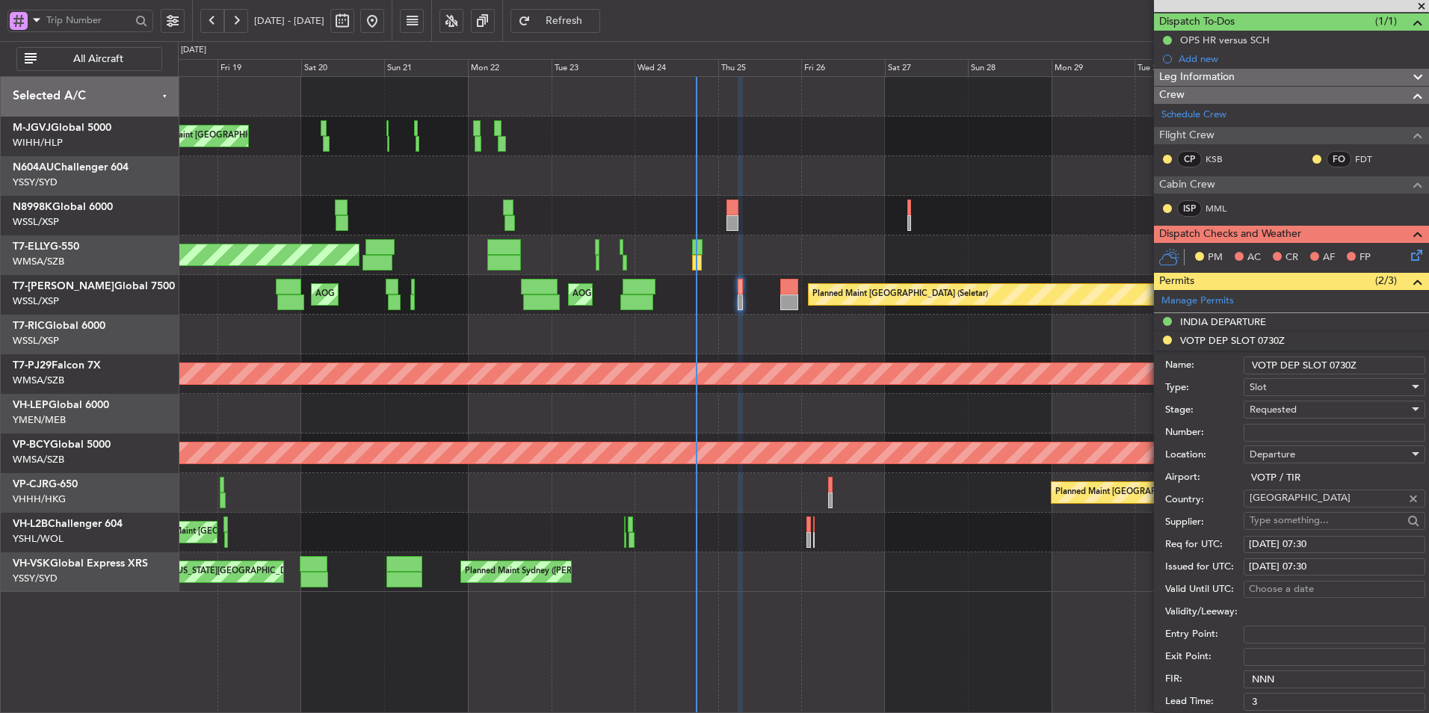
scroll to position [183, 0]
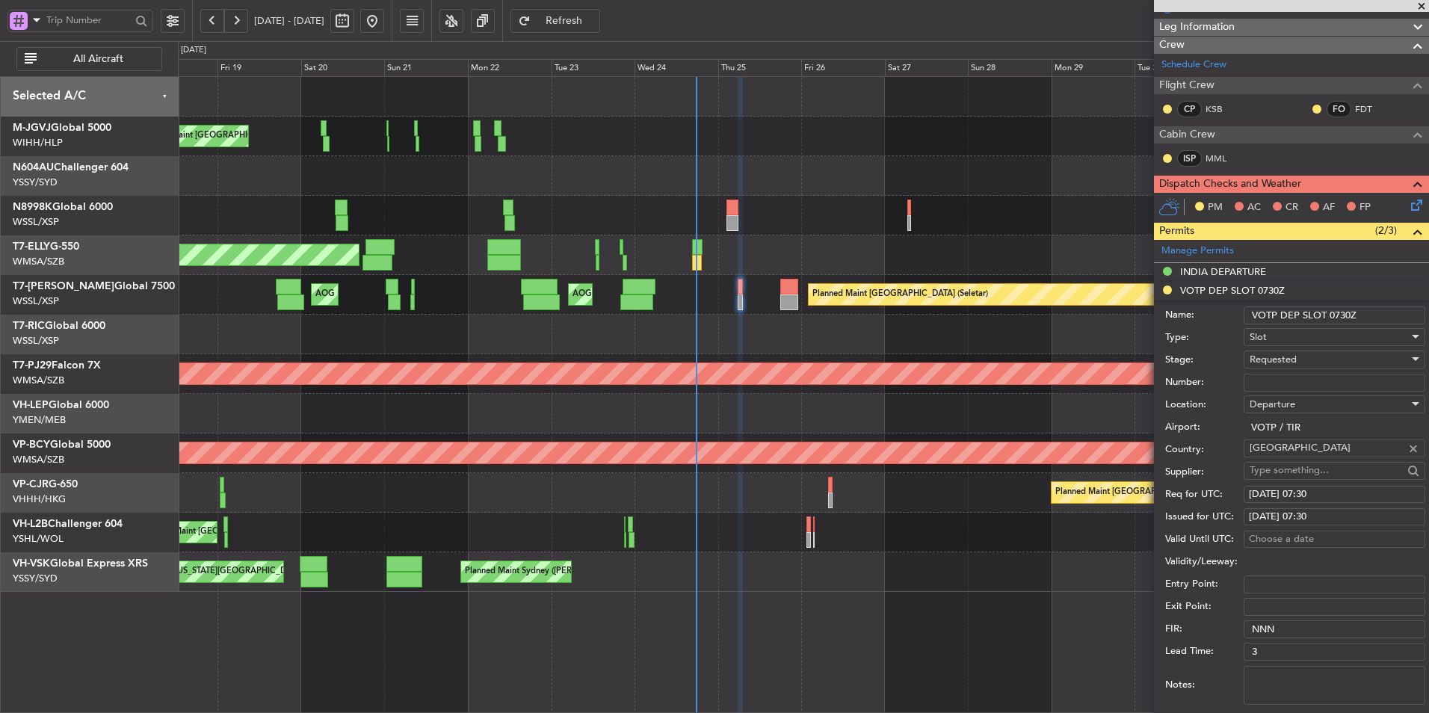
click at [1310, 492] on div "[DATE] 07:30" at bounding box center [1334, 494] width 171 height 15
select select "9"
select select "2025"
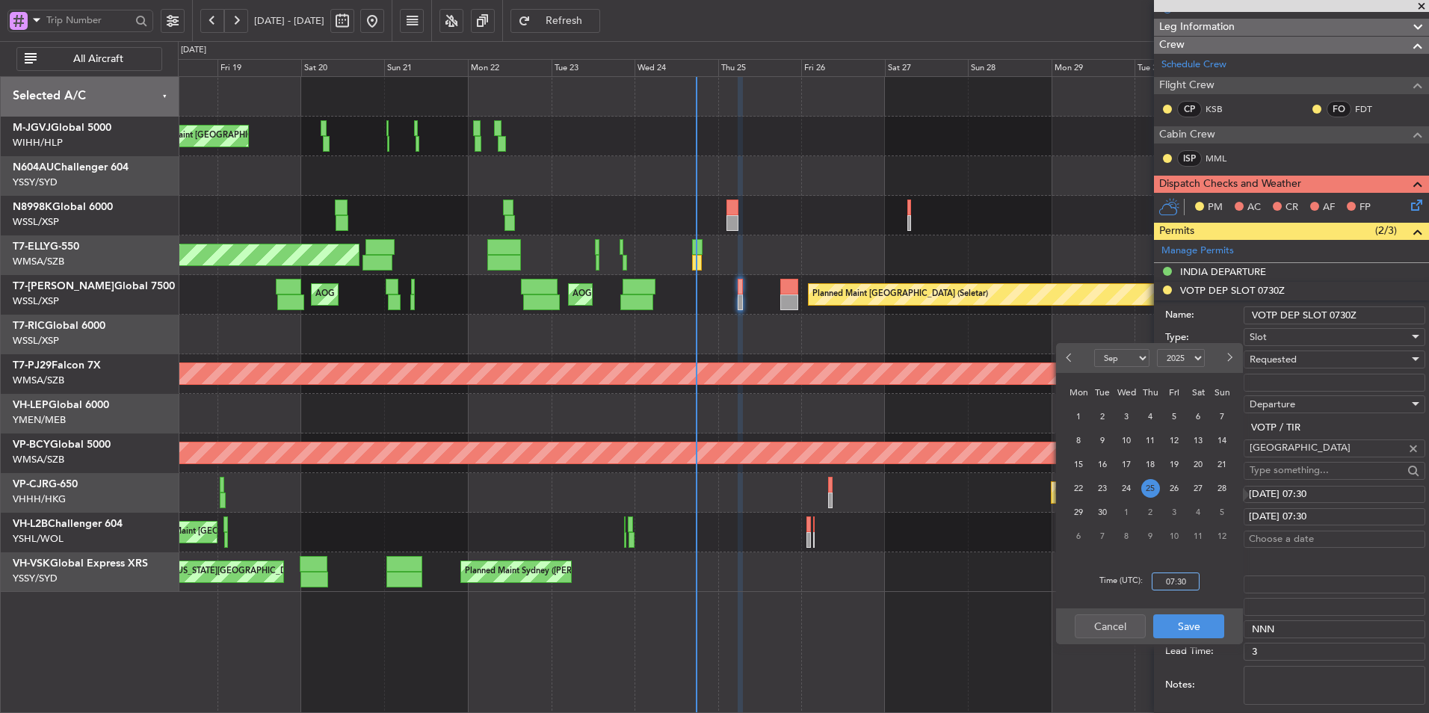
click at [1196, 581] on input "07:30" at bounding box center [1176, 582] width 48 height 18
type input "06:00"
click at [1203, 628] on button "Save" at bounding box center [1188, 626] width 71 height 24
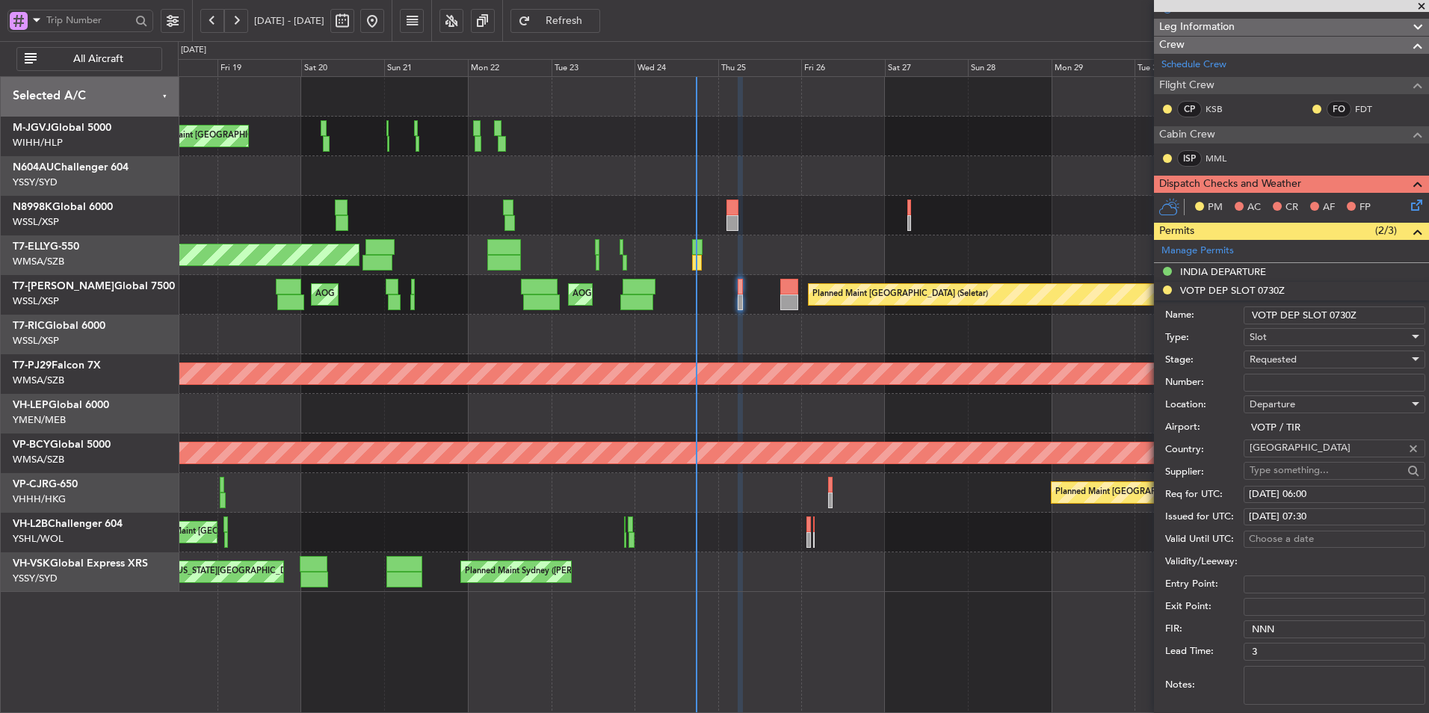
click at [1291, 522] on div "[DATE] 07:30" at bounding box center [1334, 517] width 171 height 15
select select "9"
select select "2025"
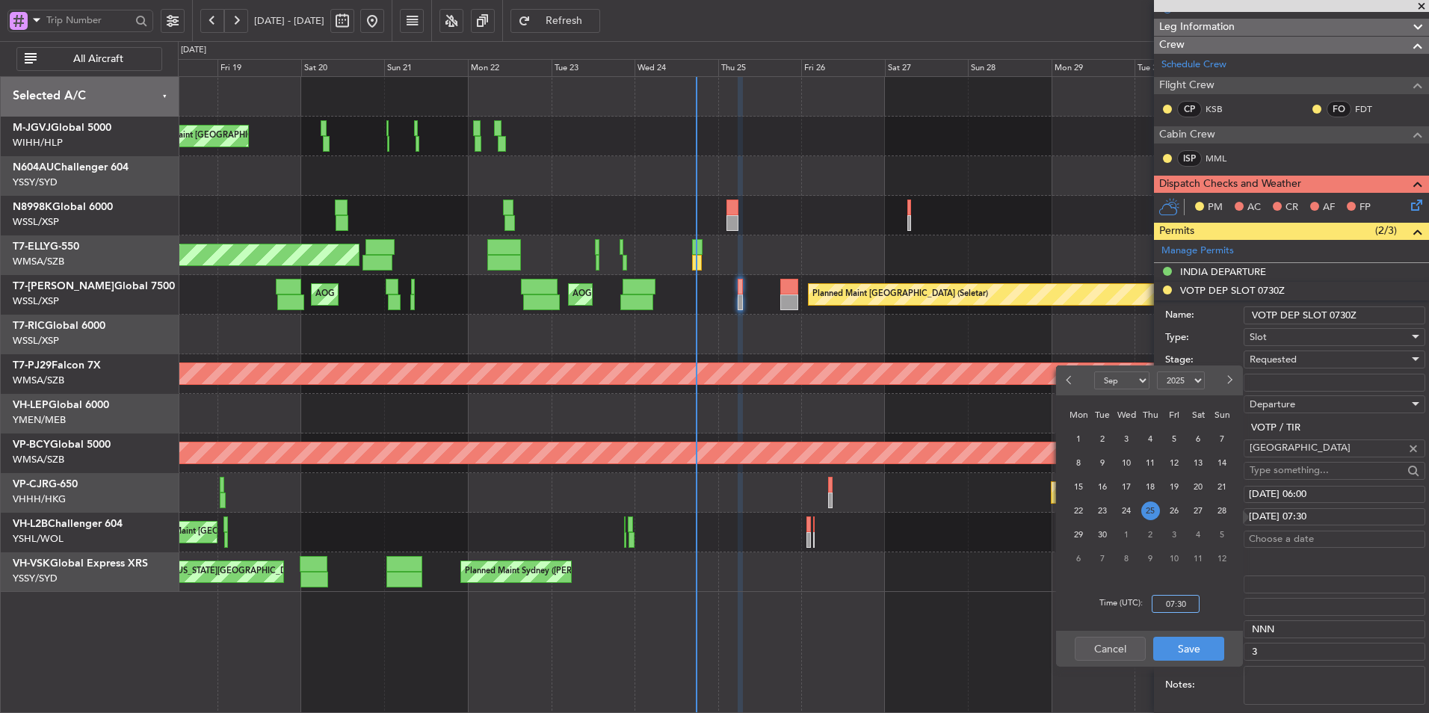
click at [1193, 603] on input "07:30" at bounding box center [1176, 604] width 48 height 18
type input "06:00"
click at [1188, 641] on button "Save" at bounding box center [1188, 649] width 71 height 24
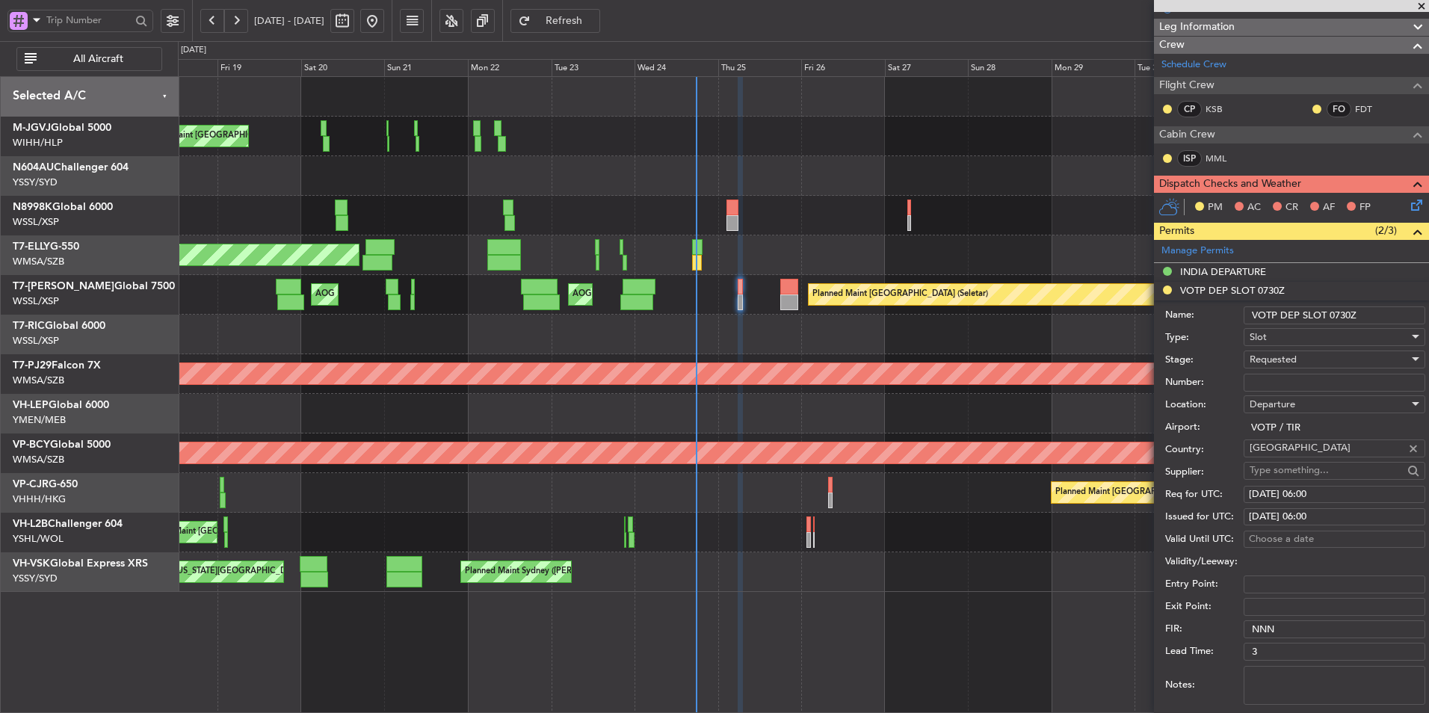
click at [1304, 364] on div "Requested" at bounding box center [1329, 359] width 159 height 22
click at [1310, 463] on span "Received OK" at bounding box center [1329, 472] width 157 height 22
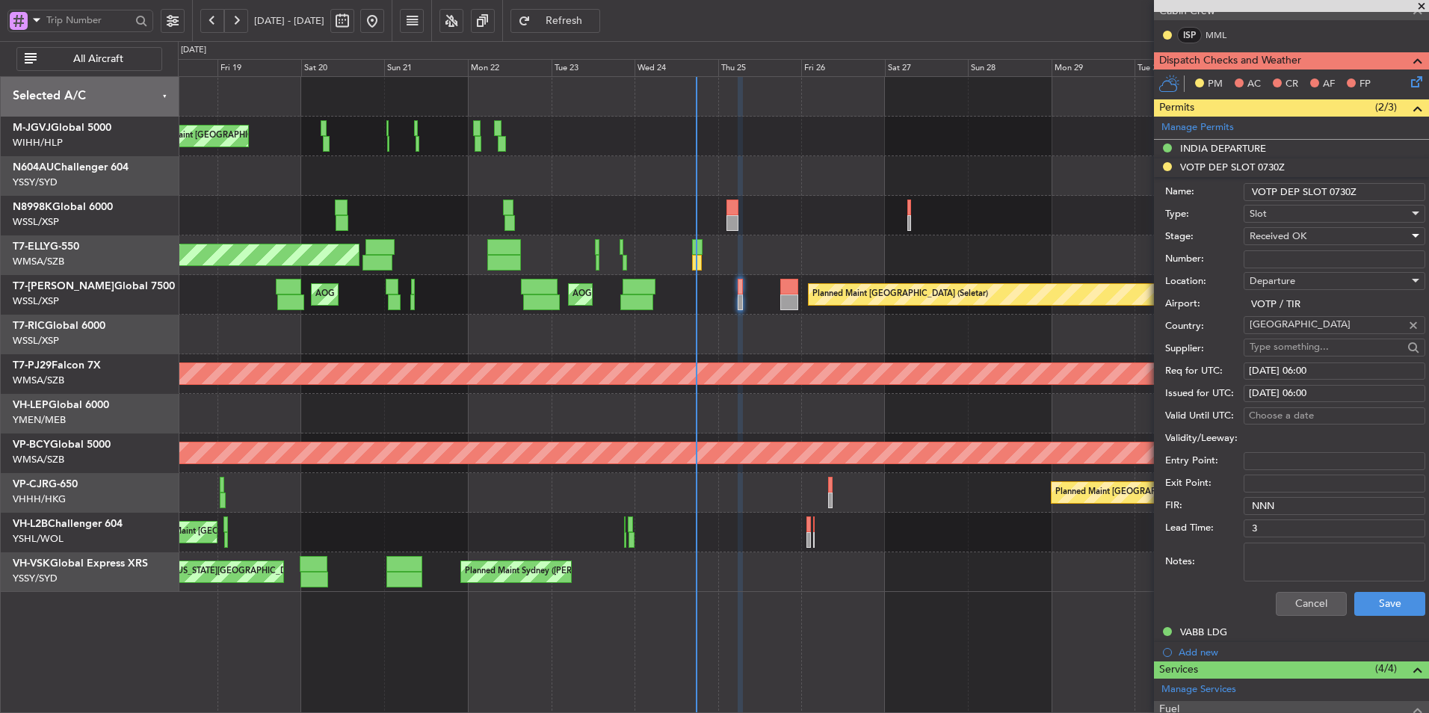
scroll to position [333, 0]
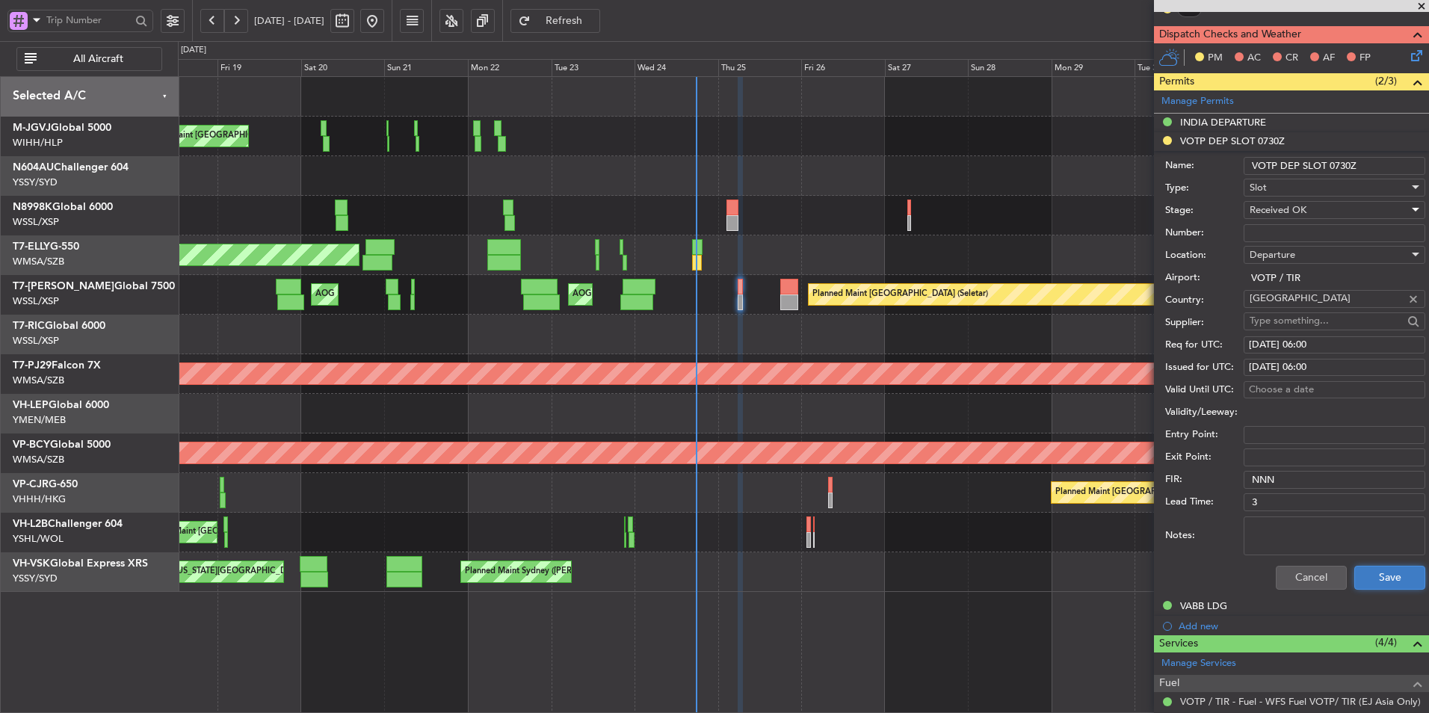
click at [1362, 566] on button "Save" at bounding box center [1389, 578] width 71 height 24
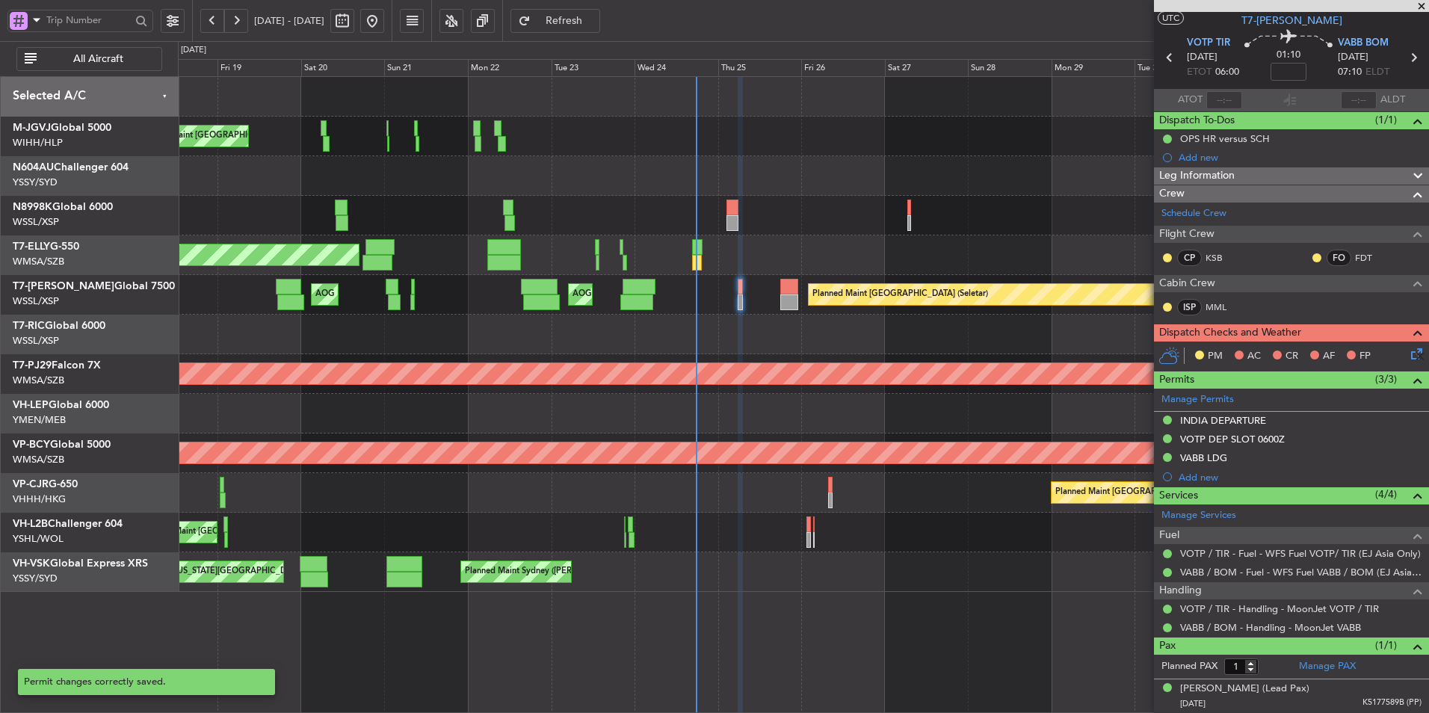
scroll to position [34, 0]
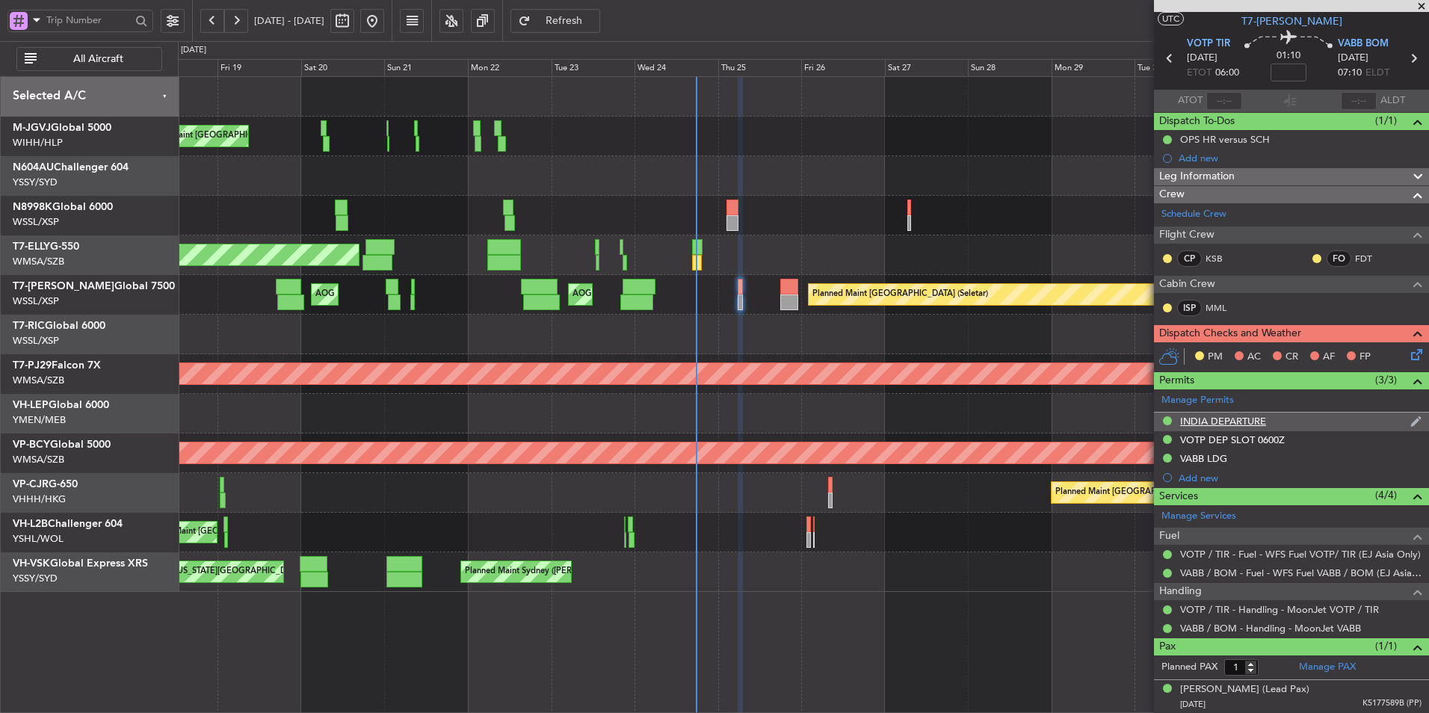
click at [1235, 419] on div "INDIA DEPARTURE" at bounding box center [1223, 421] width 86 height 13
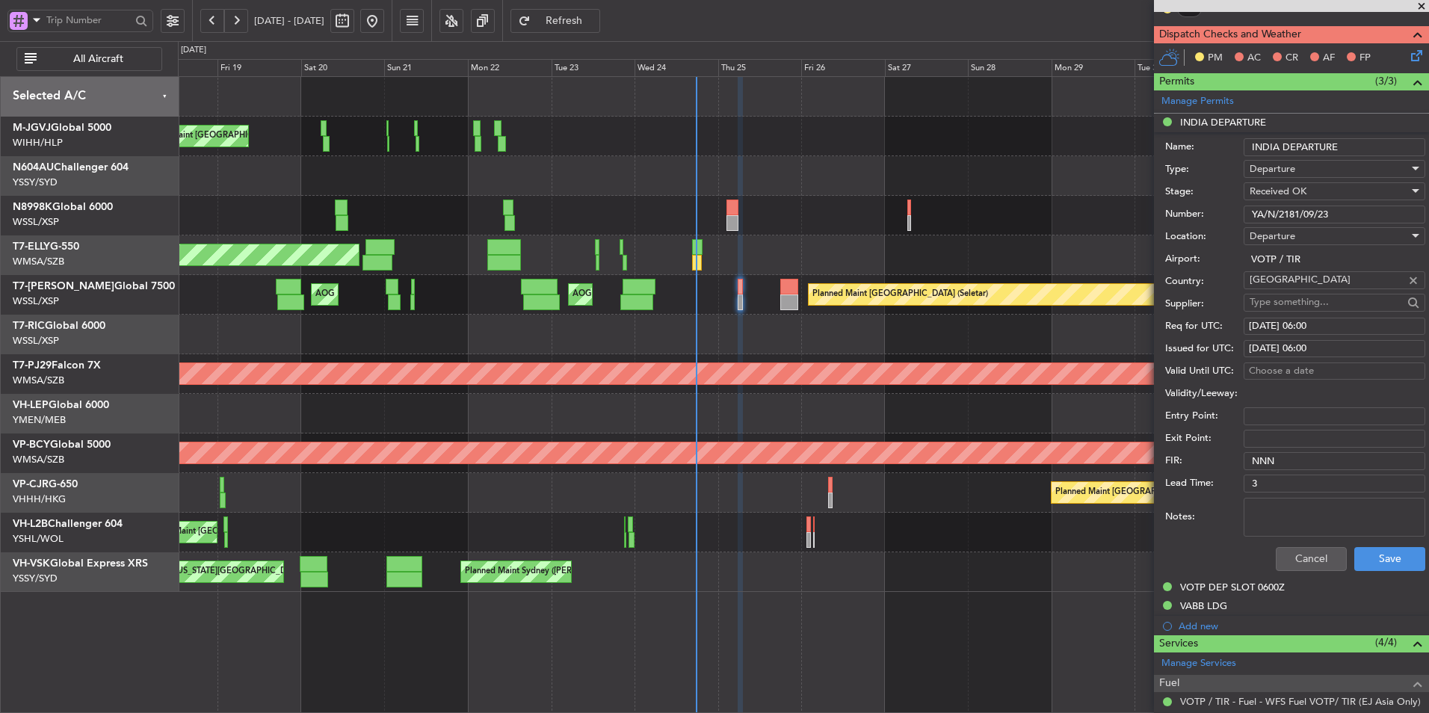
drag, startPoint x: 1361, startPoint y: 215, endPoint x: 1127, endPoint y: 219, distance: 234.0
click at [1137, 219] on fb-app "[DATE] - [DATE] Refresh Quick Links All Aircraft MEL Jakarta (Halim Intl) MEL J…" at bounding box center [714, 366] width 1429 height 695
click at [1283, 557] on button "Cancel" at bounding box center [1311, 559] width 71 height 24
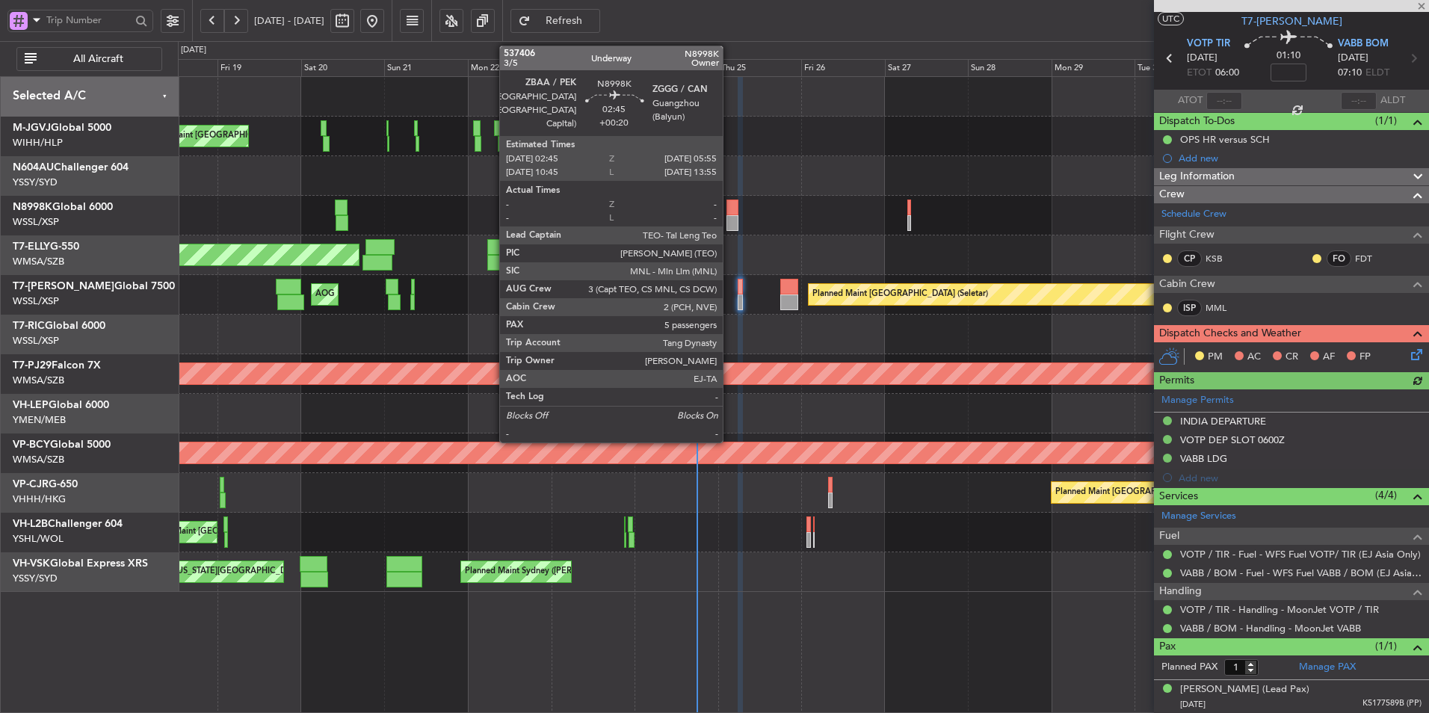
click at [730, 218] on div at bounding box center [732, 223] width 11 height 16
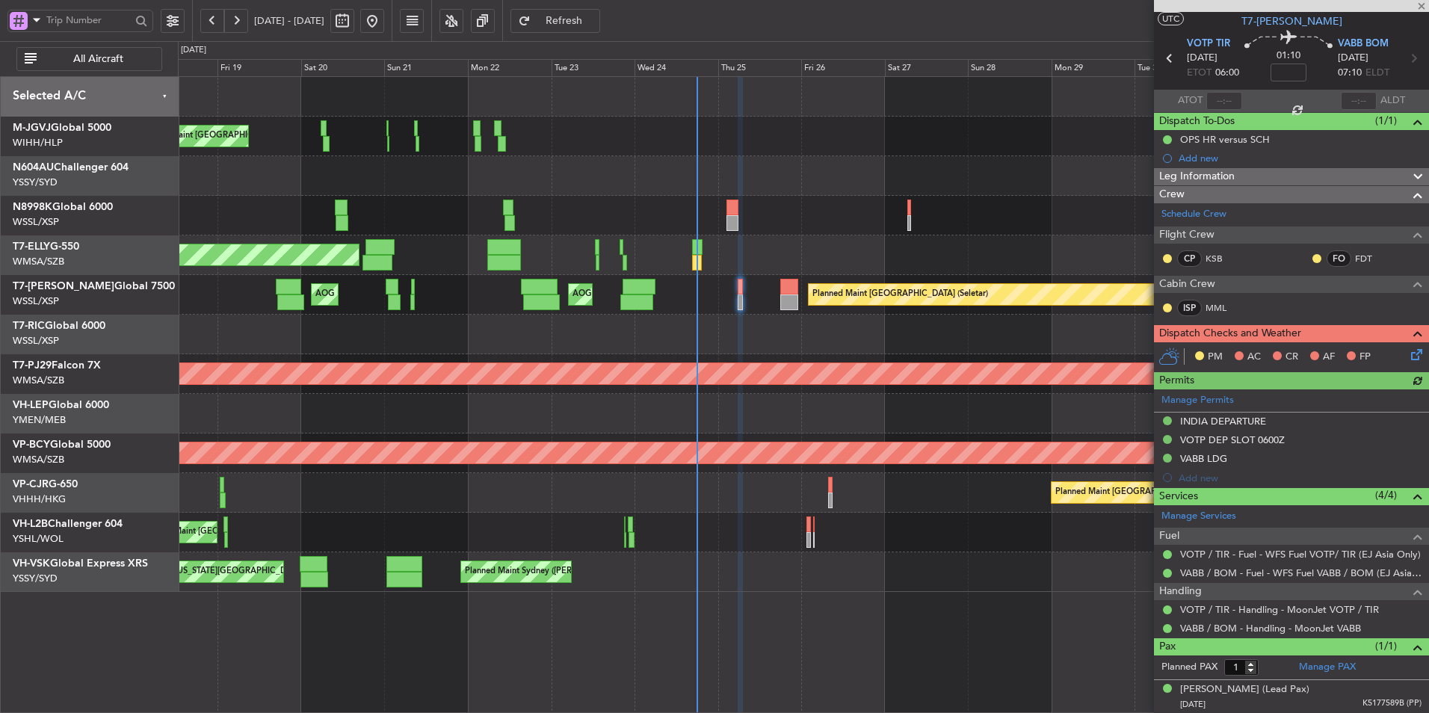
click at [698, 176] on div at bounding box center [803, 176] width 1251 height 40
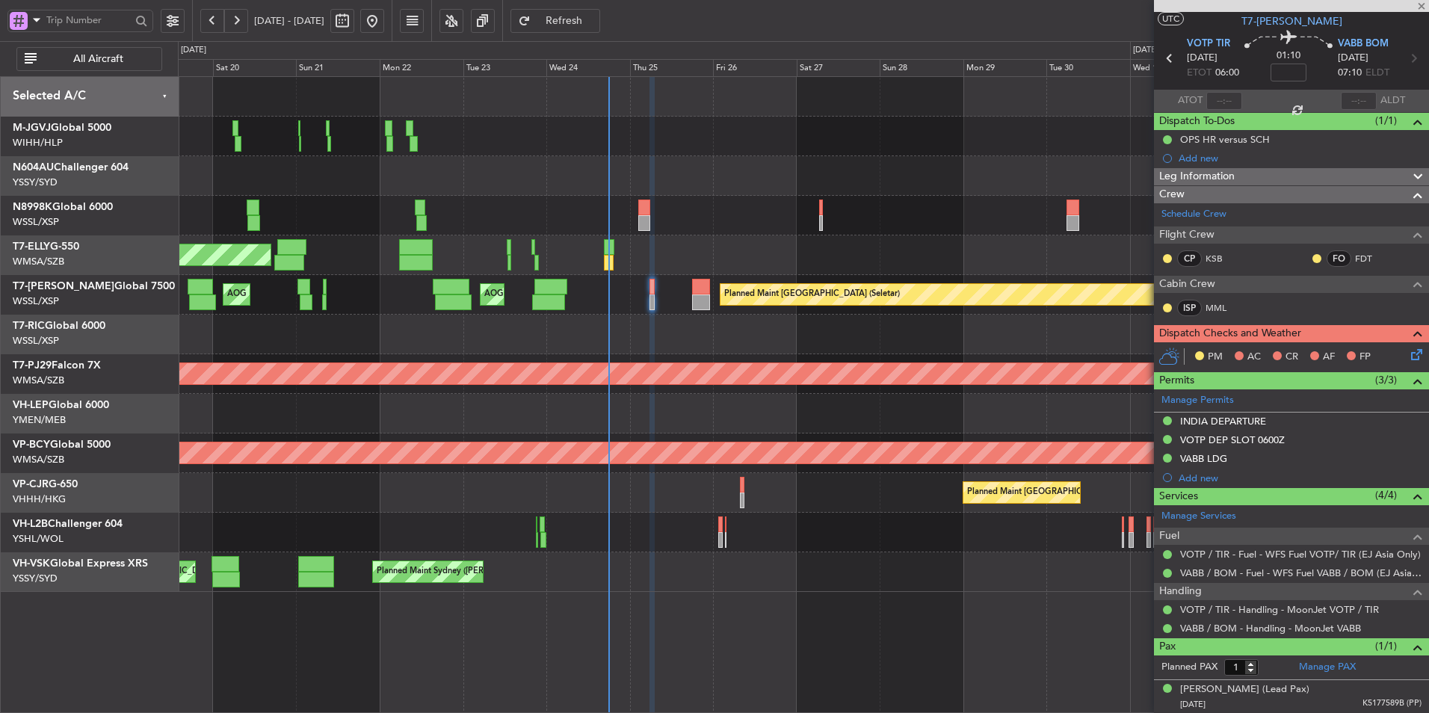
type input "+00:20"
type input "5"
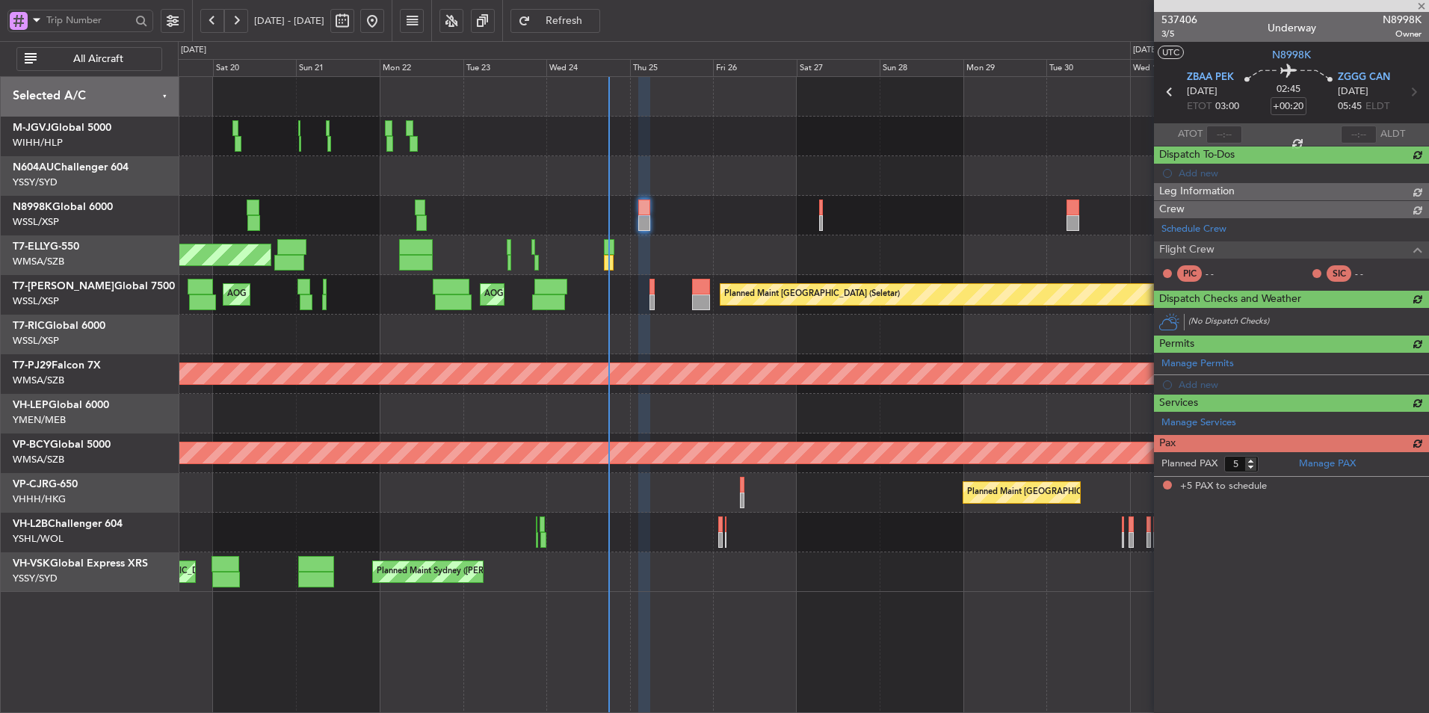
scroll to position [0, 0]
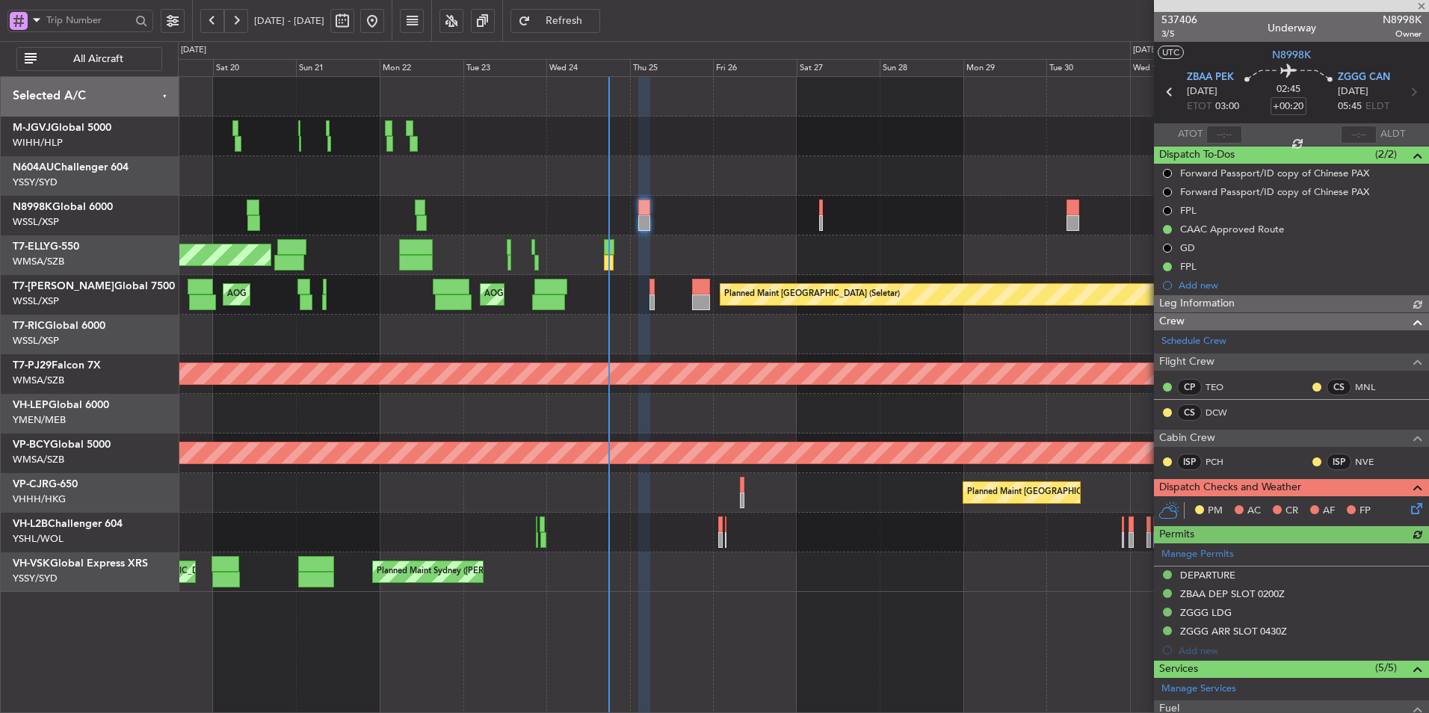
type input "[PERSON_NAME] (HHAFI)"
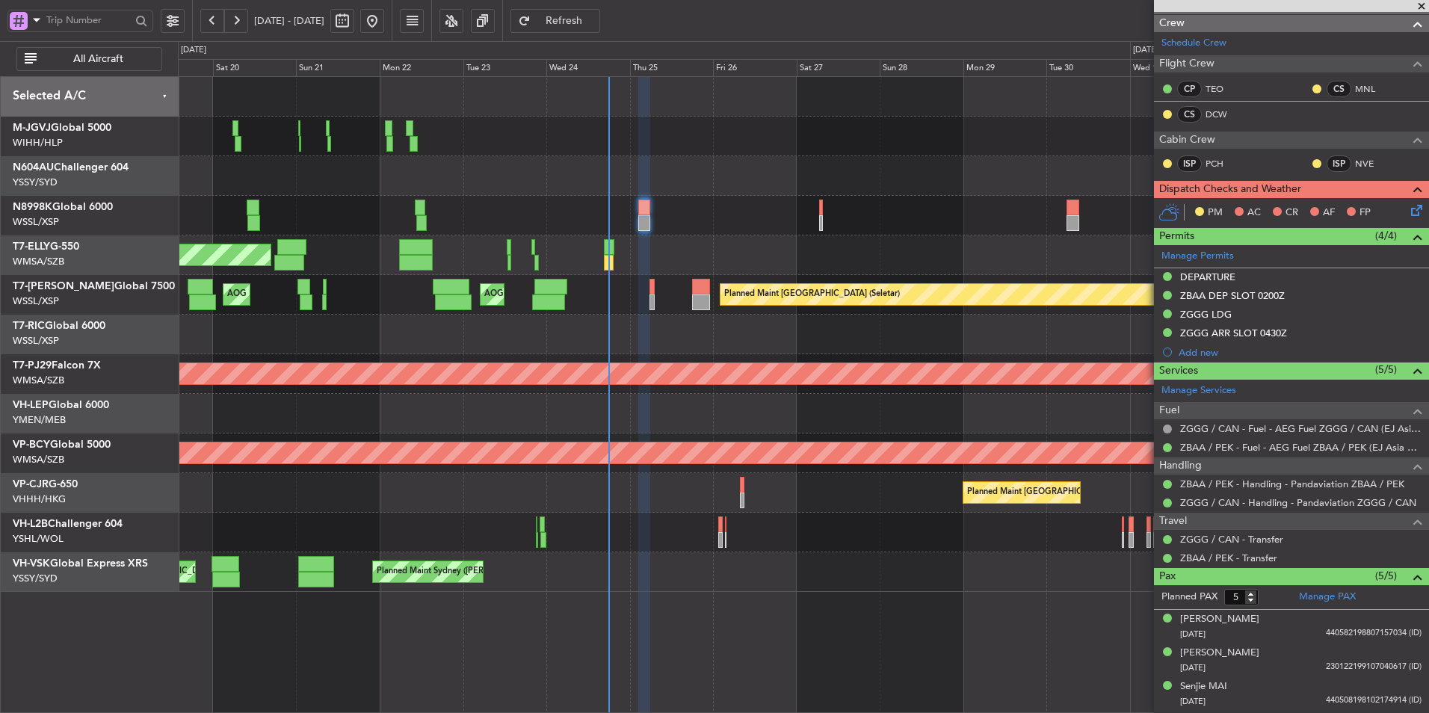
scroll to position [363, 0]
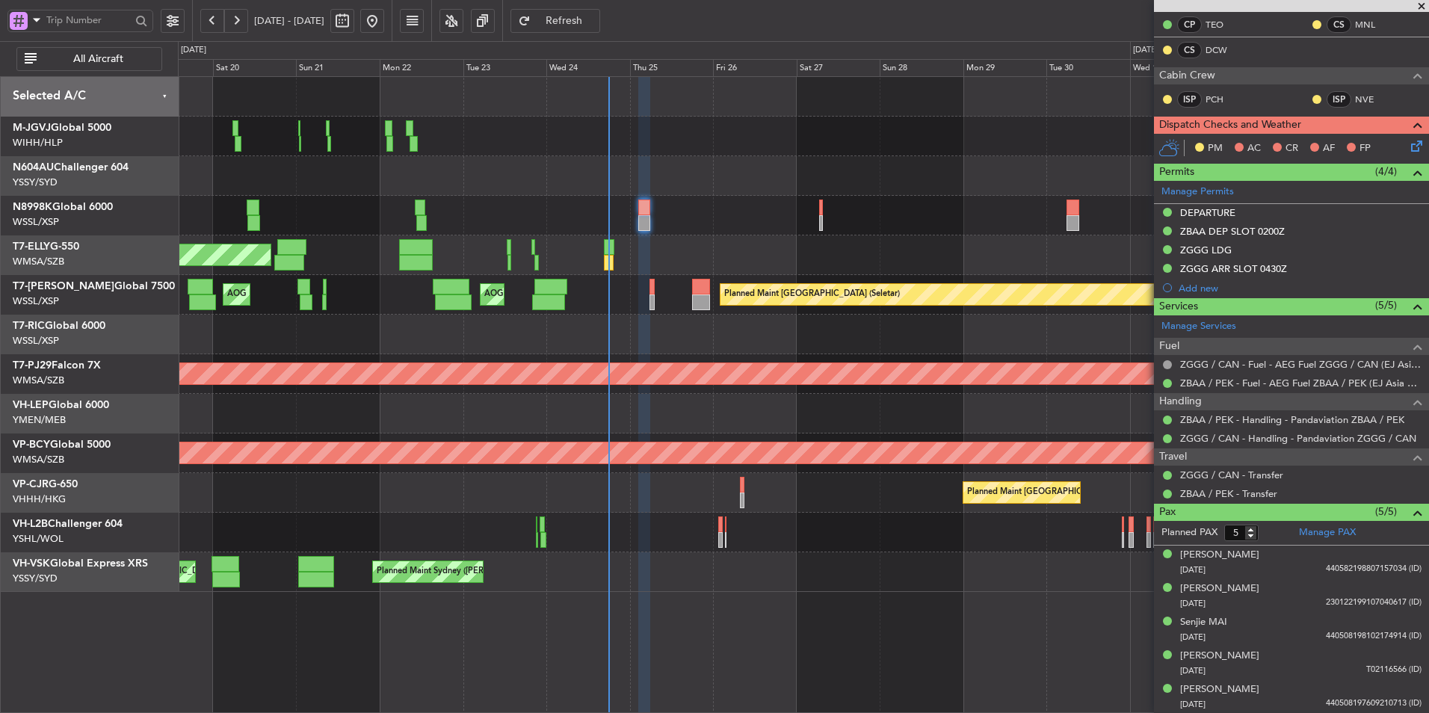
type input "[PERSON_NAME] (HHAFI)"
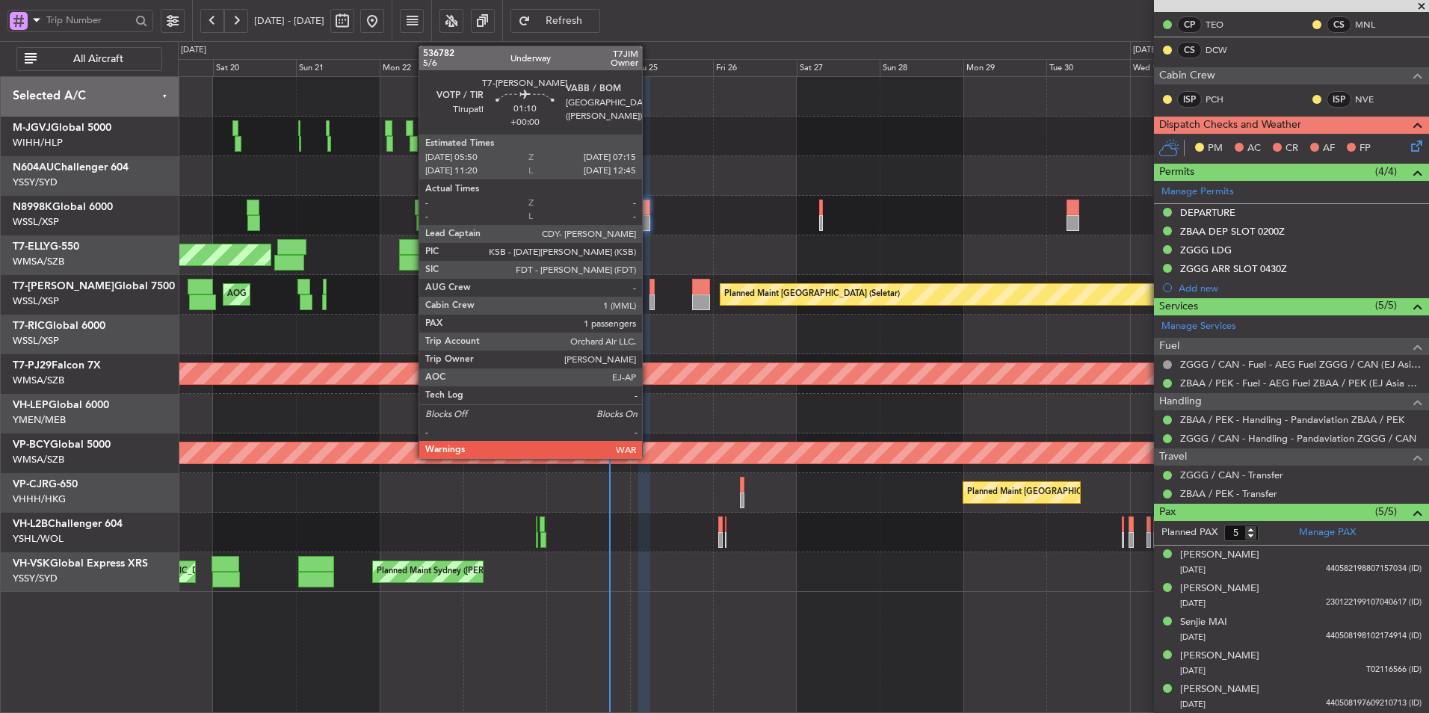
click at [650, 286] on div at bounding box center [652, 287] width 5 height 16
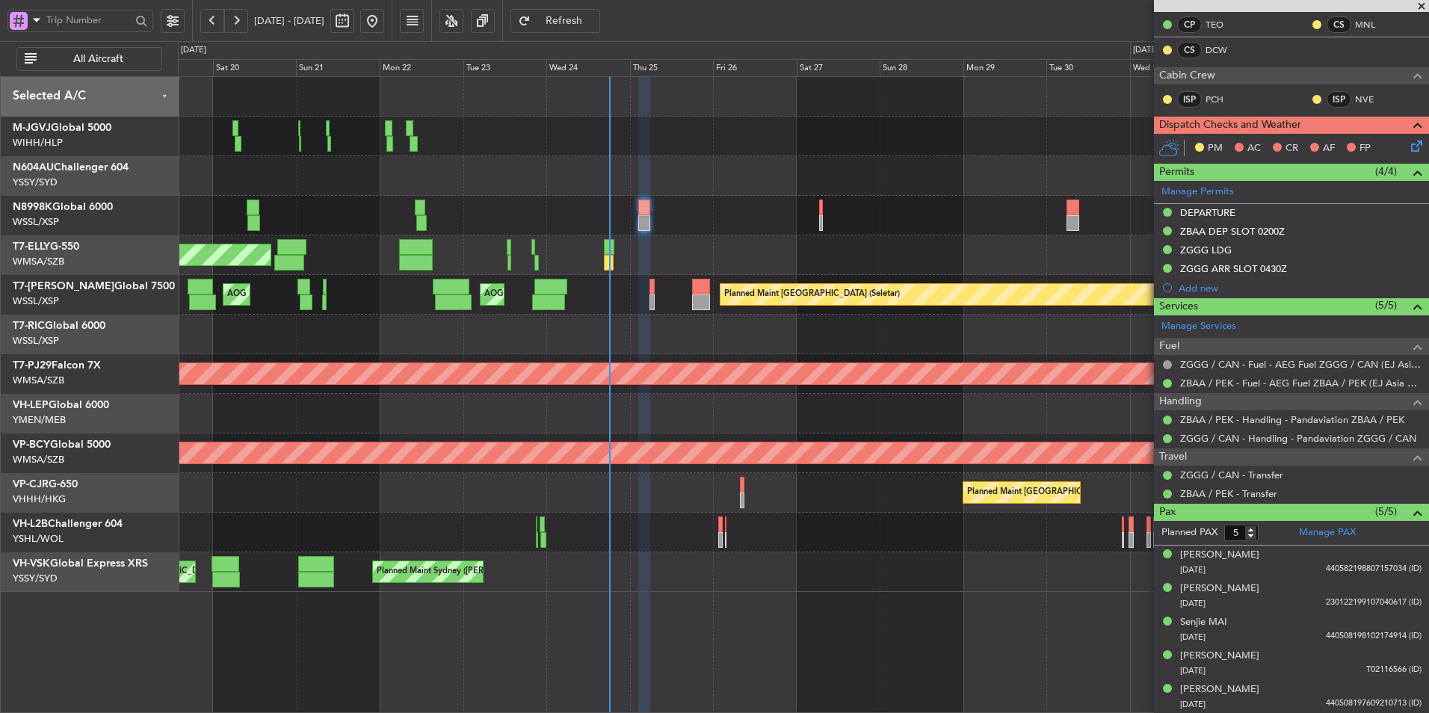
type input "[PERSON_NAME] (HHAFI)"
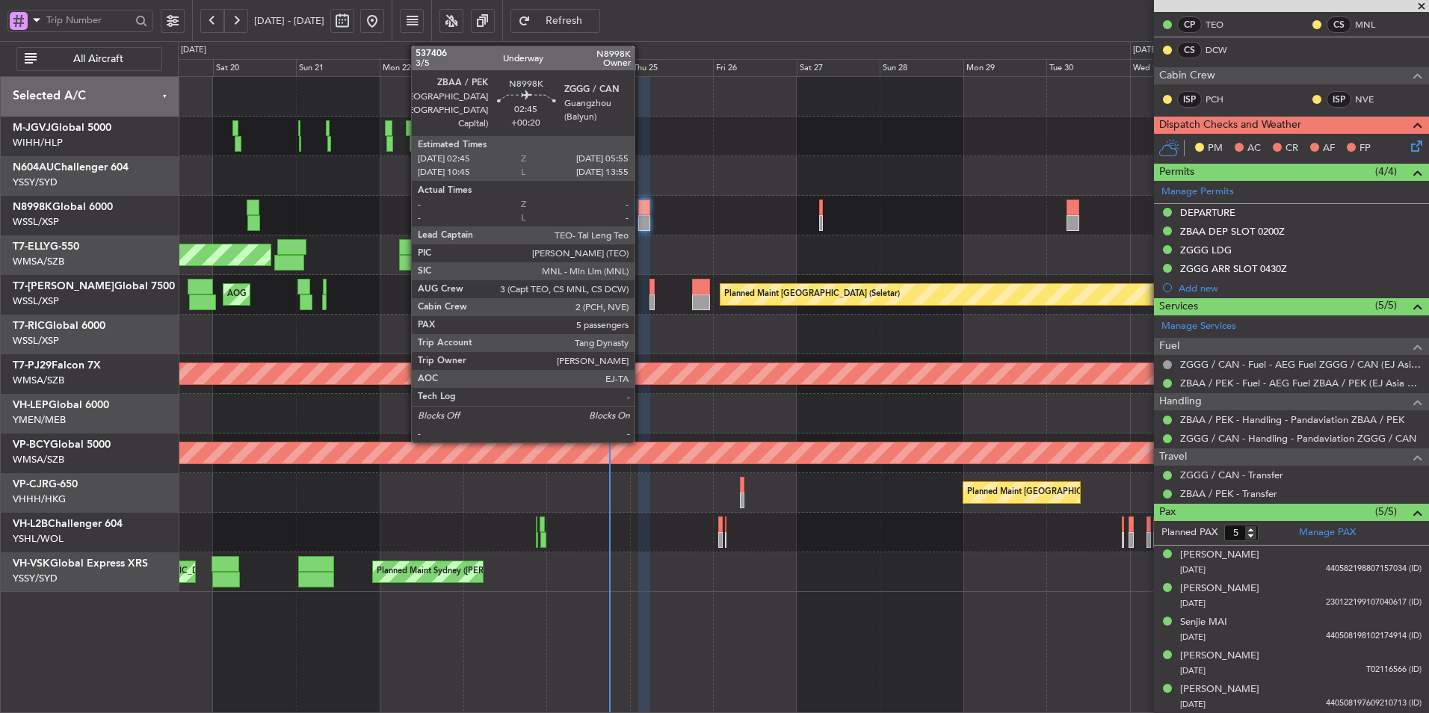
click at [641, 213] on div at bounding box center [643, 208] width 11 height 16
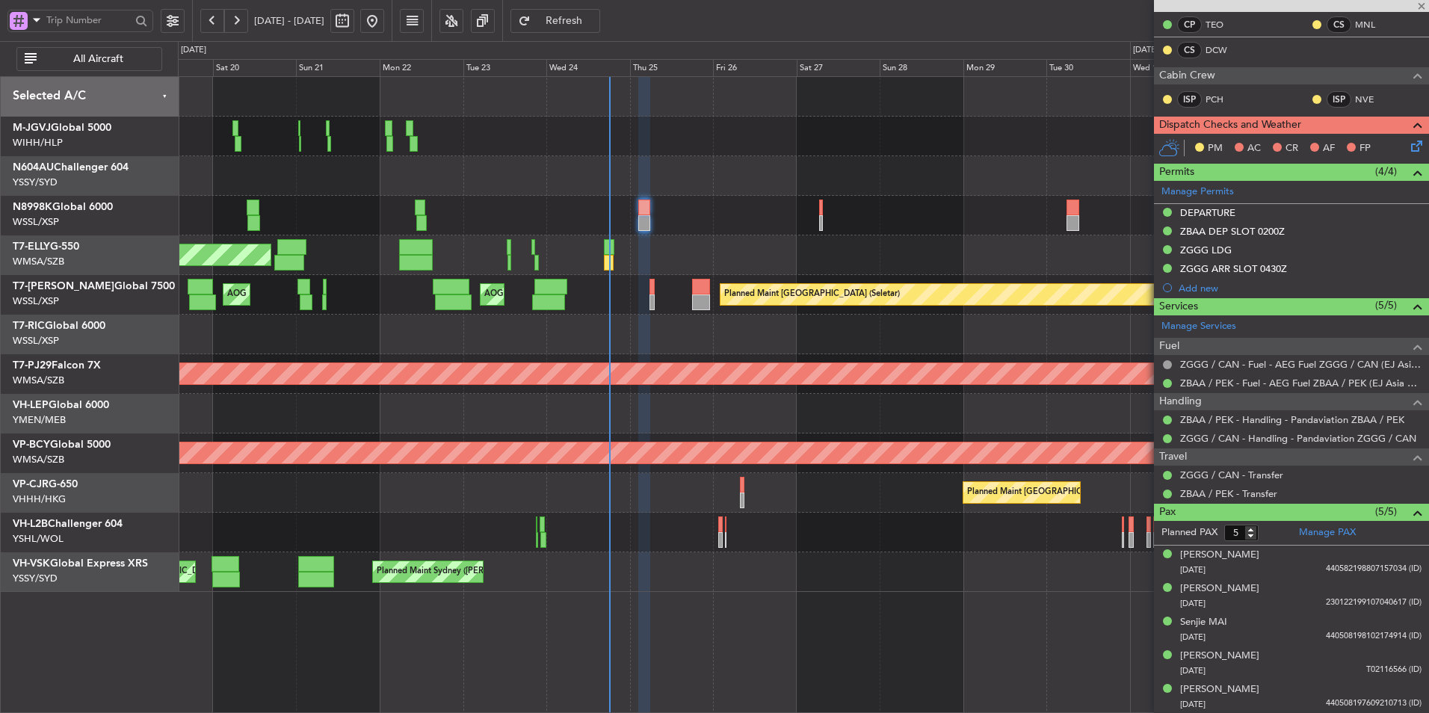
click at [656, 294] on div "Planned Maint [GEOGRAPHIC_DATA] (Seletar) AOG Maint [GEOGRAPHIC_DATA] ([GEOGRAP…" at bounding box center [803, 295] width 1251 height 40
click at [647, 289] on div "Planned Maint [GEOGRAPHIC_DATA] (Seletar) AOG Maint [GEOGRAPHIC_DATA] ([GEOGRAP…" at bounding box center [803, 295] width 1251 height 40
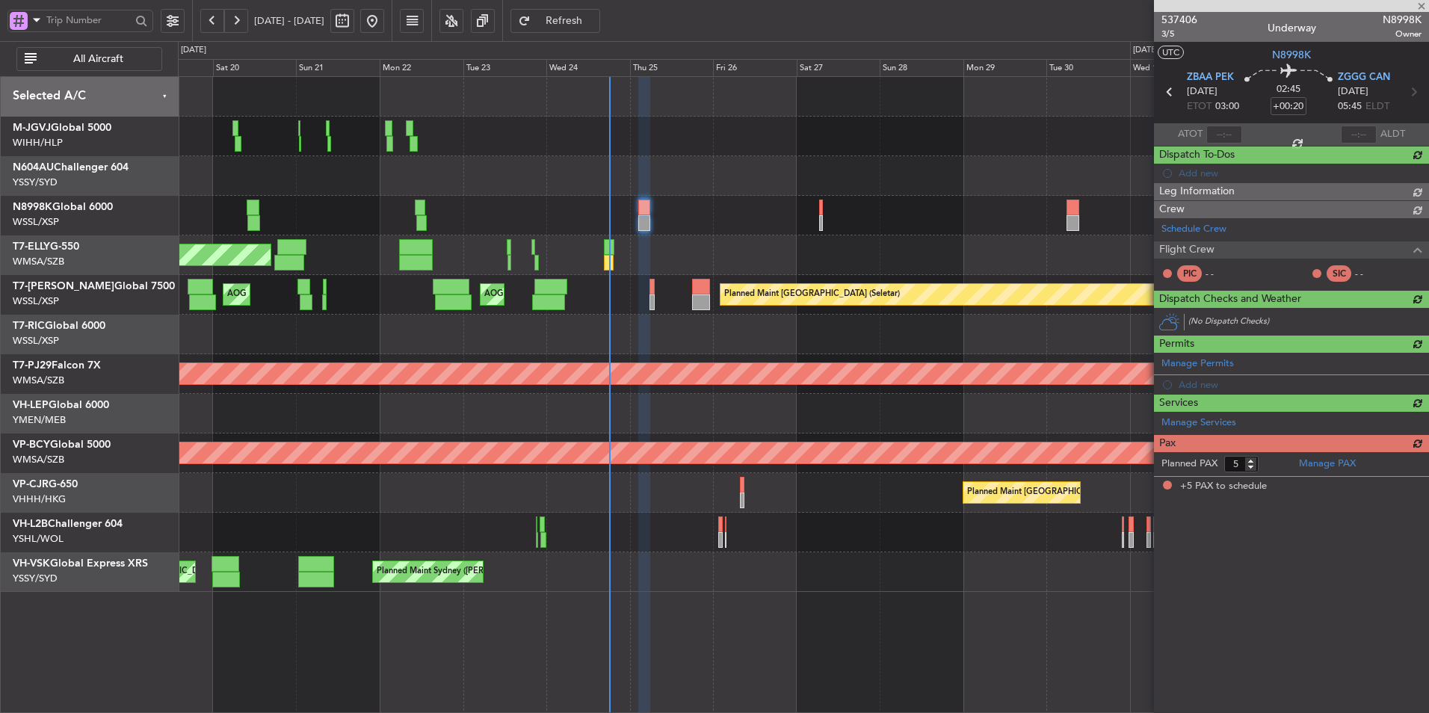
scroll to position [0, 0]
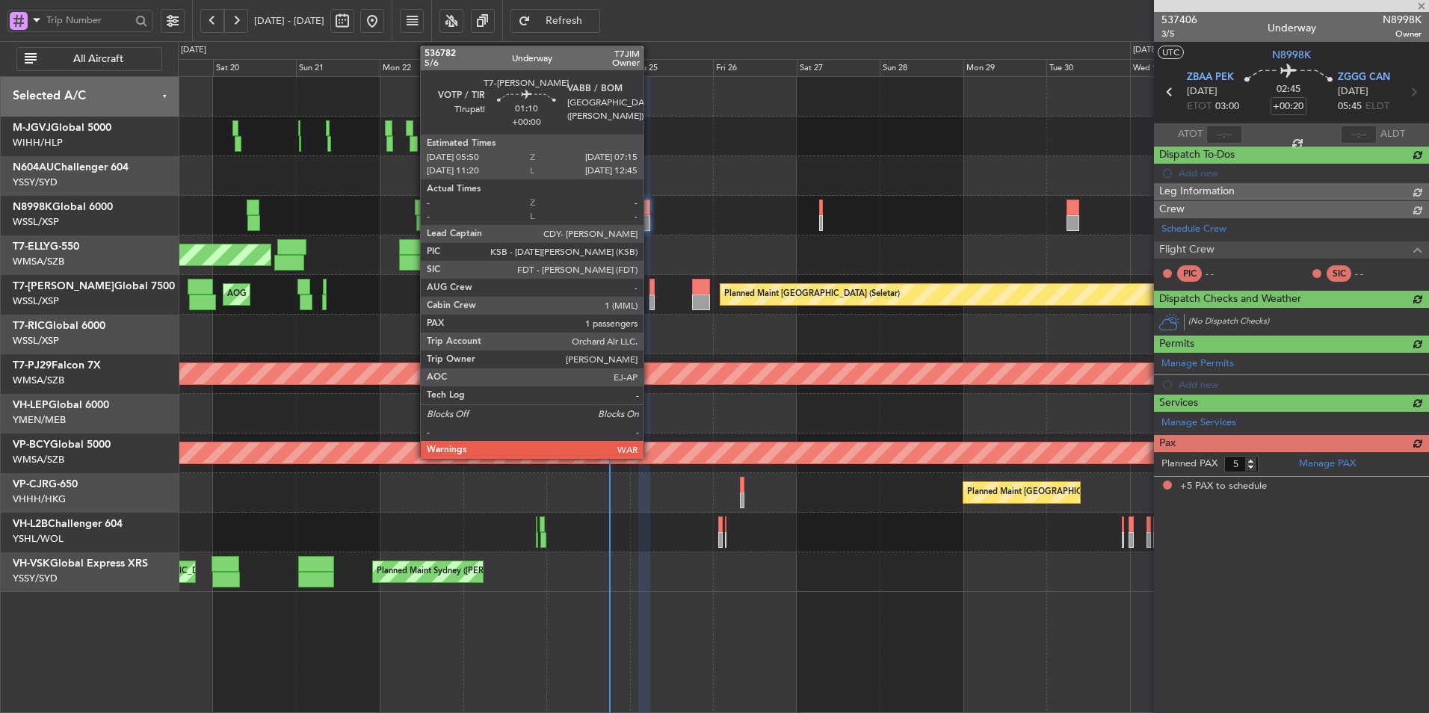
click at [650, 292] on div at bounding box center [652, 287] width 5 height 16
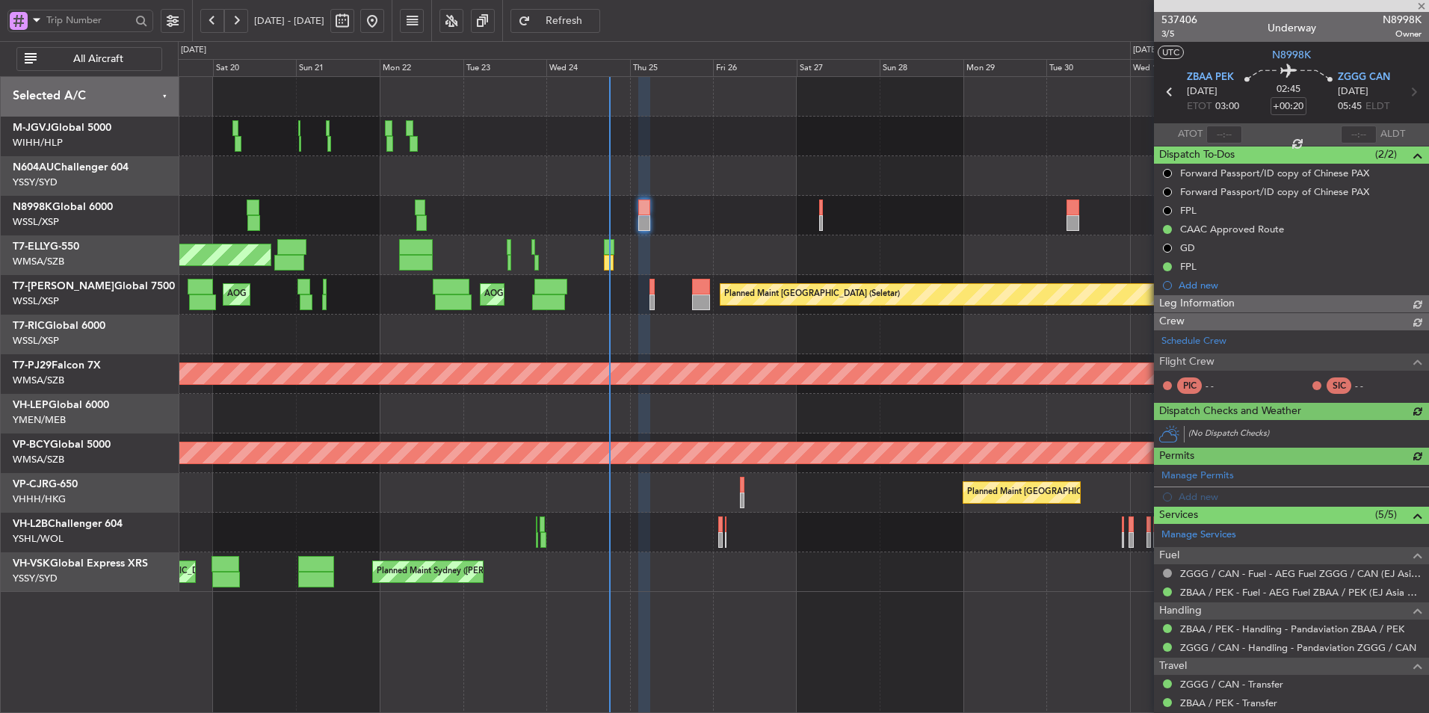
type input "[PERSON_NAME] (HHAFI)"
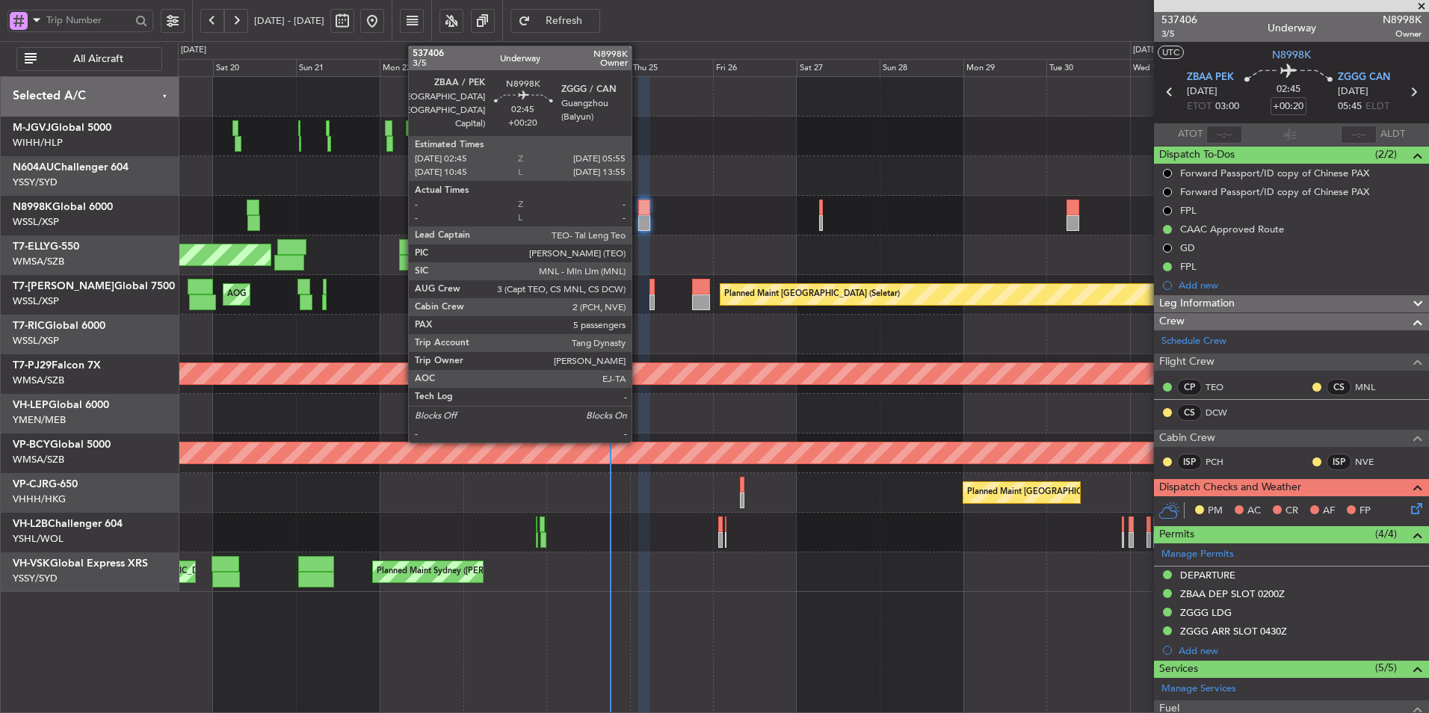
click at [641, 215] on div at bounding box center [643, 223] width 11 height 16
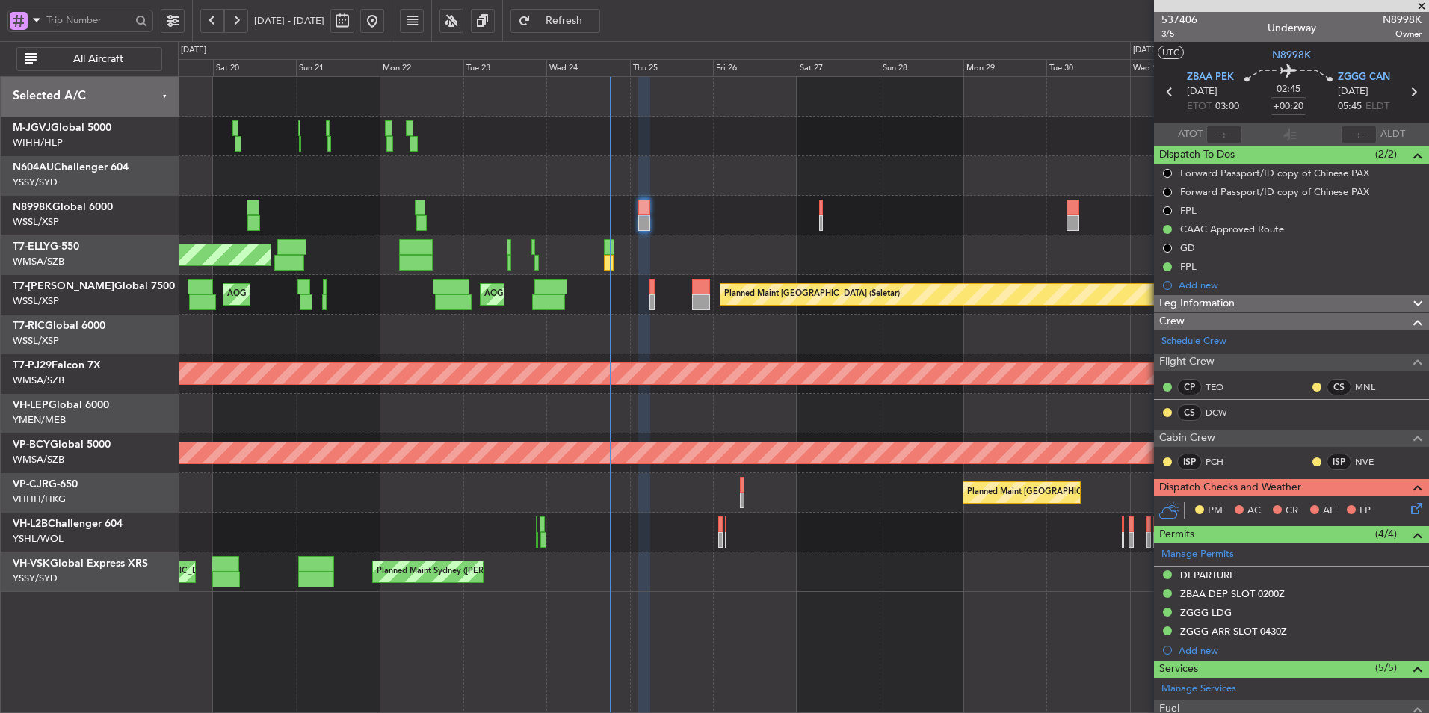
type input "[PERSON_NAME] (HHAFI)"
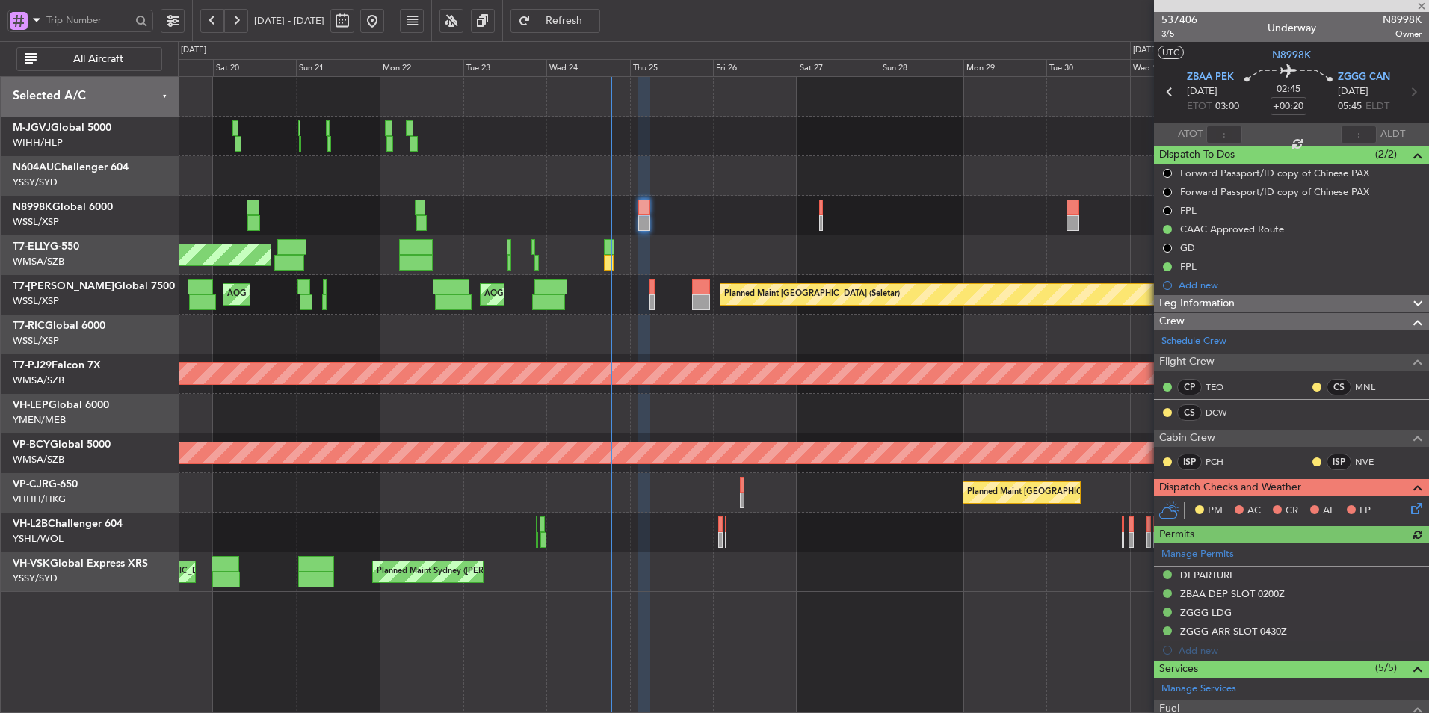
click at [1408, 511] on icon at bounding box center [1414, 506] width 12 height 12
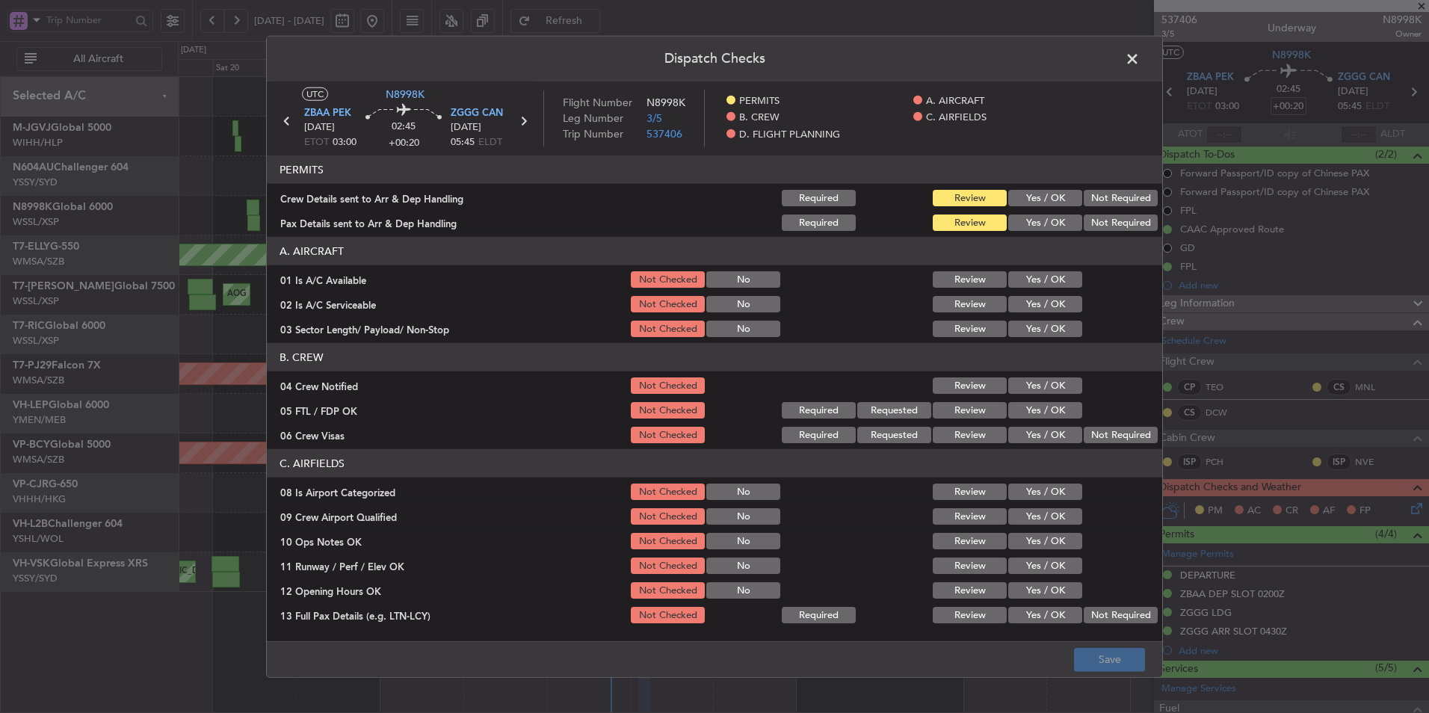
click at [1050, 209] on section "PERMITS Crew Details sent to Arr & Dep Handling Required Review Yes / OK Not Re…" at bounding box center [714, 194] width 895 height 78
click at [1043, 202] on button "Yes / OK" at bounding box center [1045, 198] width 74 height 16
click at [1040, 217] on button "Yes / OK" at bounding box center [1045, 223] width 74 height 16
click at [1039, 284] on button "Yes / OK" at bounding box center [1045, 279] width 74 height 16
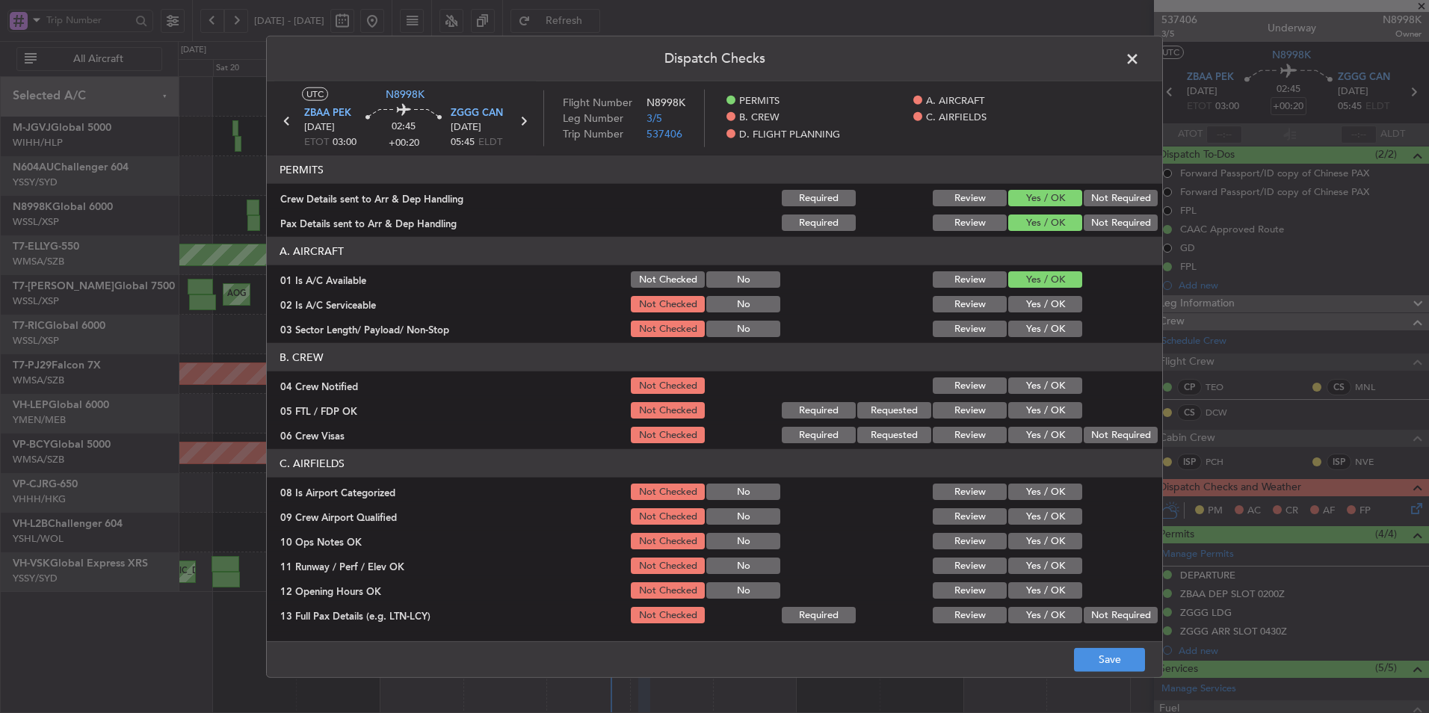
click at [1036, 293] on section "A. AIRCRAFT 01 Is A/C Available Not Checked No Review Yes / OK 02 Is A/C Servic…" at bounding box center [714, 288] width 895 height 102
click at [1034, 306] on button "Yes / OK" at bounding box center [1045, 304] width 74 height 16
click at [1032, 324] on button "Yes / OK" at bounding box center [1045, 329] width 74 height 16
click at [1033, 378] on button "Yes / OK" at bounding box center [1045, 385] width 74 height 16
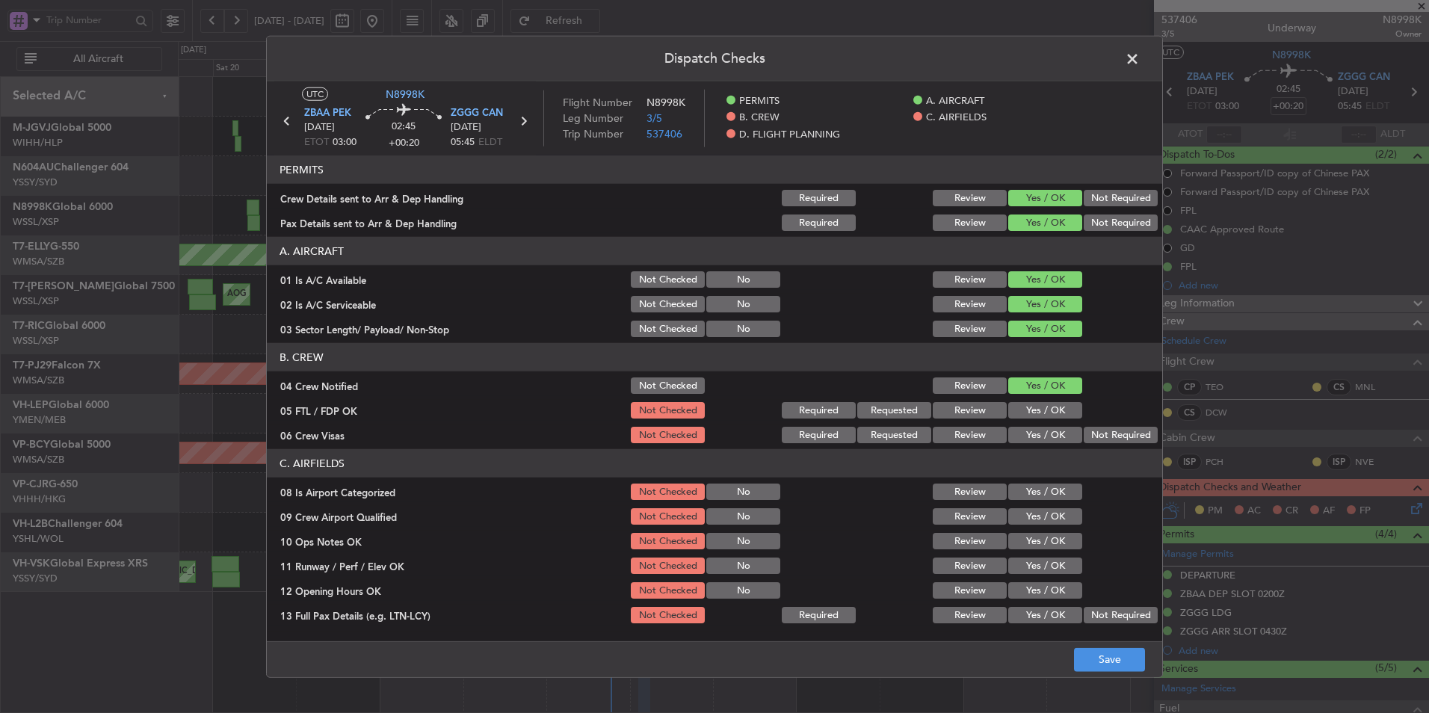
click at [1033, 407] on button "Yes / OK" at bounding box center [1045, 410] width 74 height 16
click at [1088, 432] on button "Not Required" at bounding box center [1121, 435] width 74 height 16
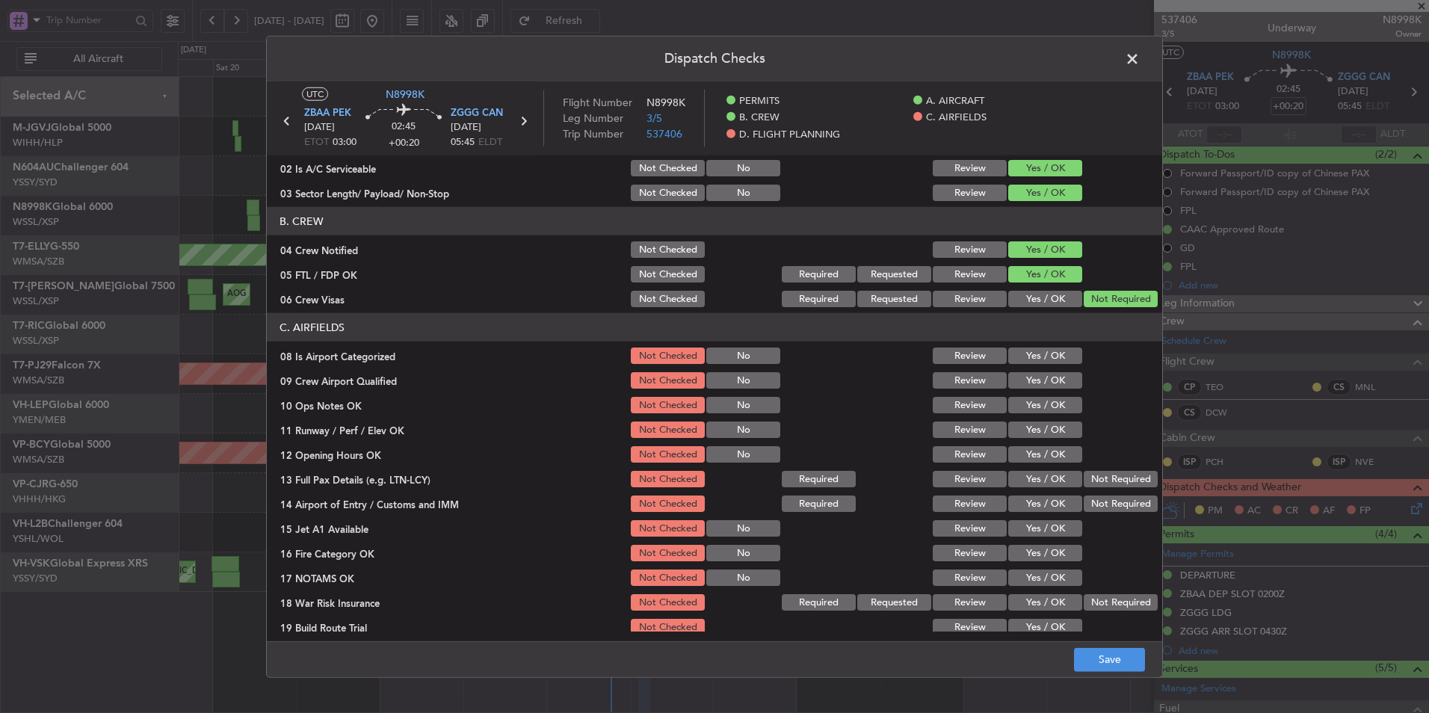
scroll to position [149, 0]
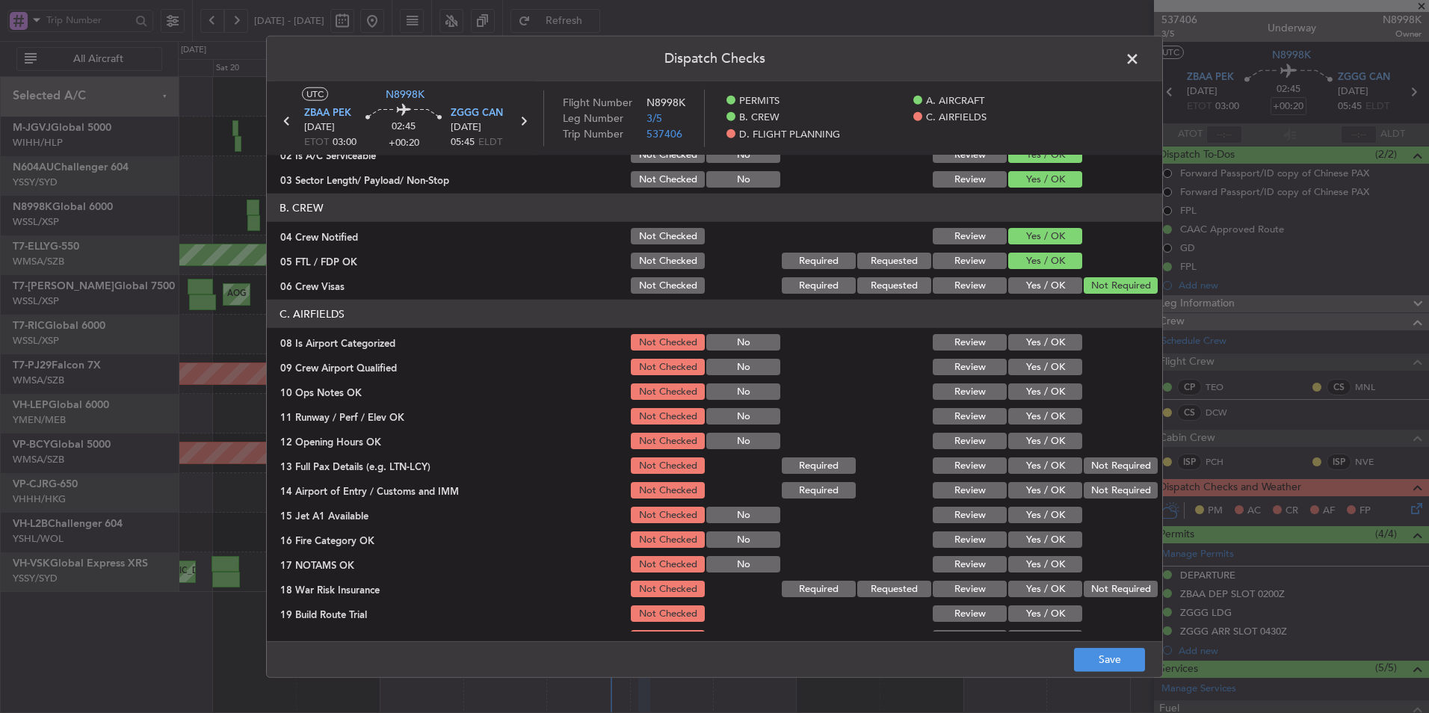
click at [1029, 340] on button "Yes / OK" at bounding box center [1045, 342] width 74 height 16
click at [1031, 366] on button "Yes / OK" at bounding box center [1045, 367] width 74 height 16
click at [1035, 395] on button "Yes / OK" at bounding box center [1045, 391] width 74 height 16
click at [1037, 413] on button "Yes / OK" at bounding box center [1045, 416] width 74 height 16
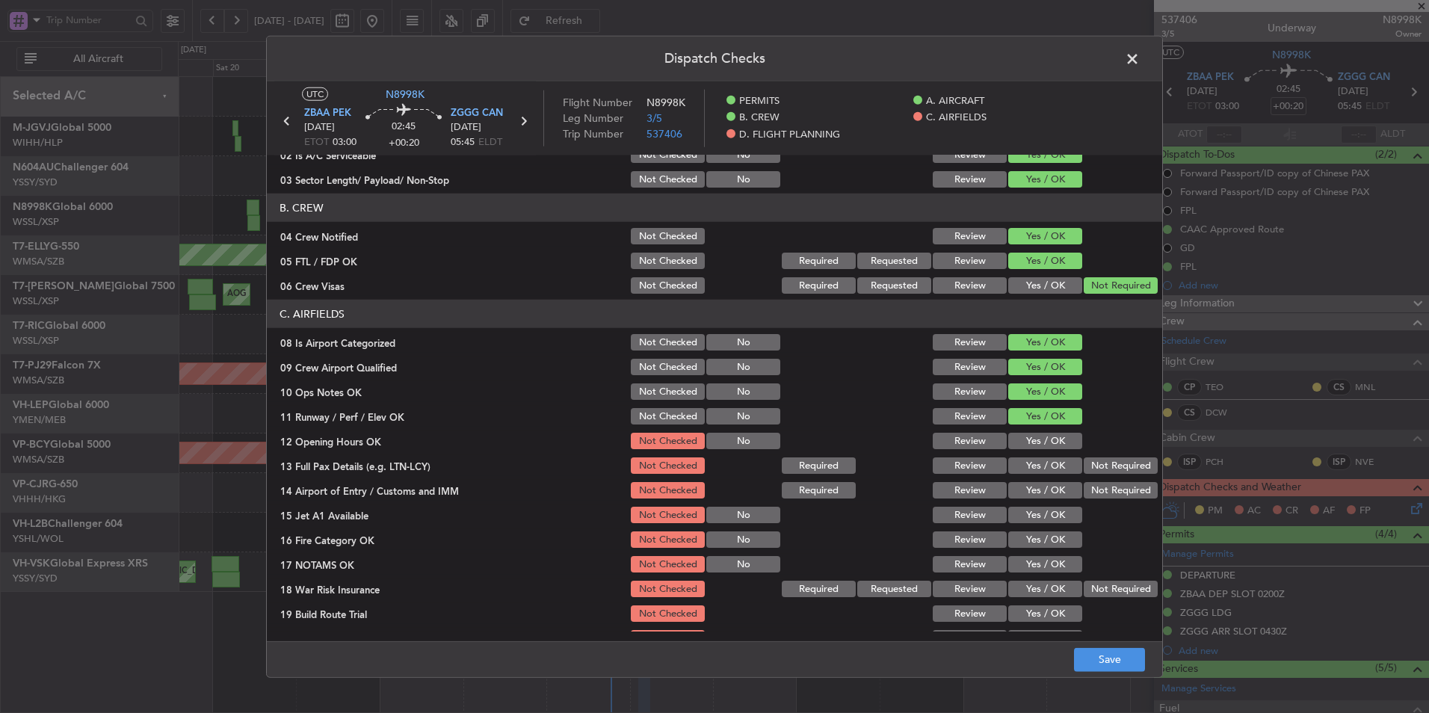
click at [1037, 430] on section "C. AIRFIELDS 08 Is Airport Categorized Not Checked No Review Yes / OK 09 Crew A…" at bounding box center [714, 499] width 895 height 398
click at [1037, 439] on button "Yes / OK" at bounding box center [1045, 441] width 74 height 16
click at [1037, 465] on button "Yes / OK" at bounding box center [1045, 465] width 74 height 16
click at [1037, 484] on button "Yes / OK" at bounding box center [1045, 490] width 74 height 16
click at [1037, 516] on button "Yes / OK" at bounding box center [1045, 515] width 74 height 16
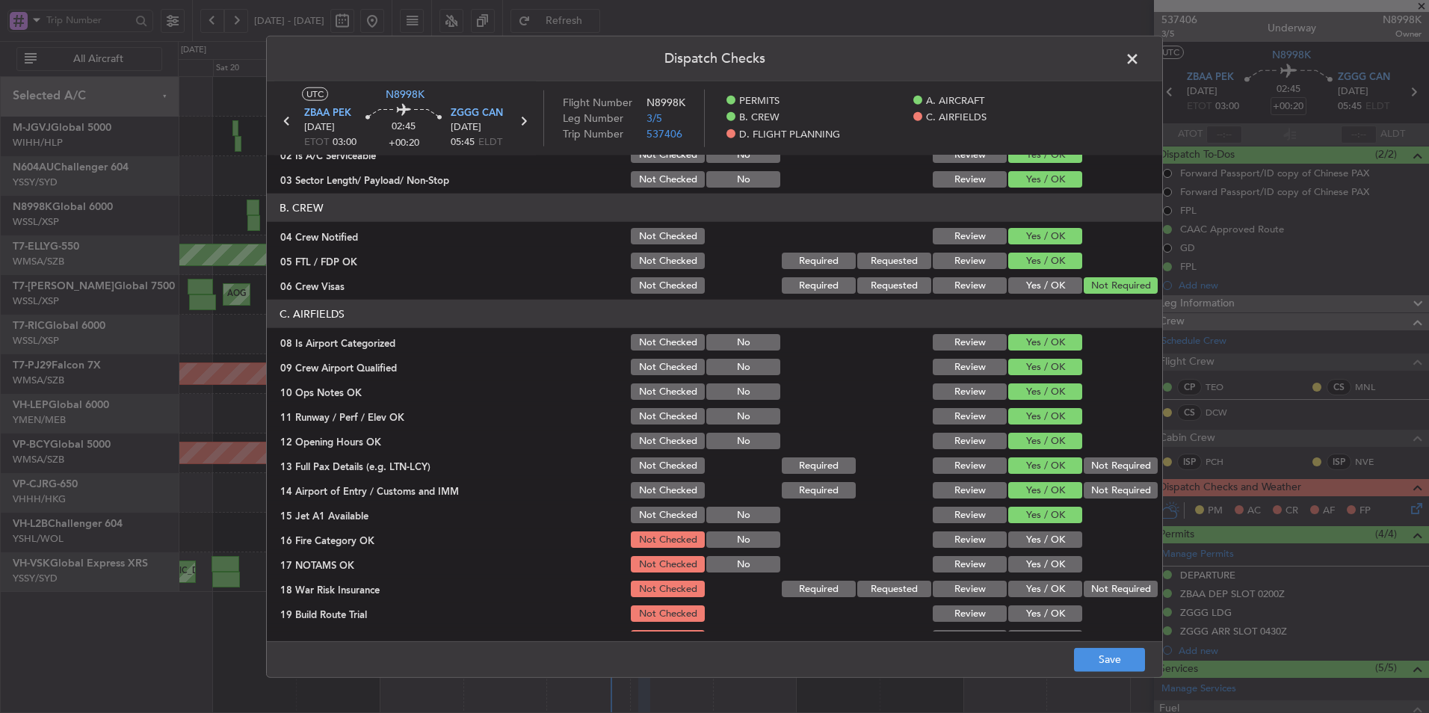
click at [1037, 537] on button "Yes / OK" at bounding box center [1045, 539] width 74 height 16
click at [1037, 555] on div "Yes / OK" at bounding box center [1043, 564] width 75 height 21
click at [1037, 557] on button "Yes / OK" at bounding box center [1045, 564] width 74 height 16
click at [1105, 598] on div "Not Required" at bounding box center [1119, 589] width 75 height 21
click at [1108, 583] on button "Not Required" at bounding box center [1121, 589] width 74 height 16
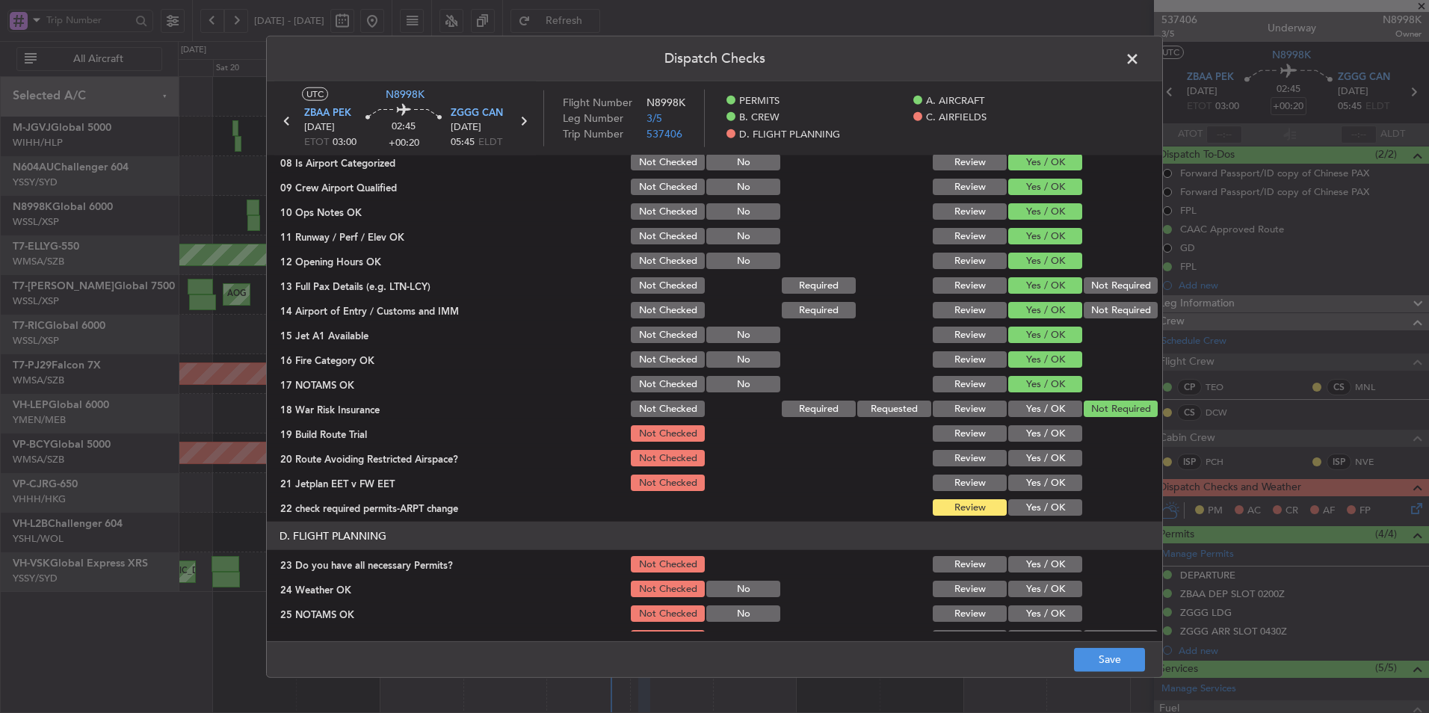
scroll to position [449, 0]
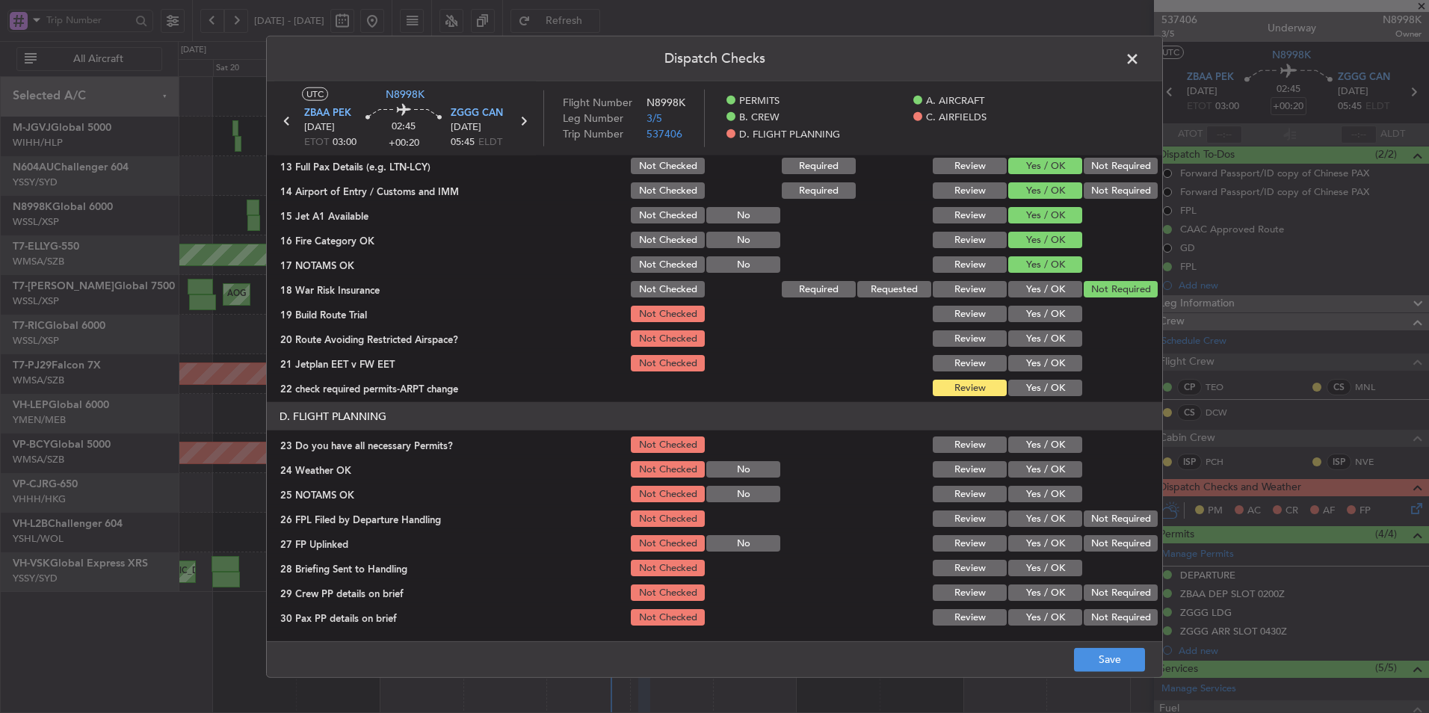
drag, startPoint x: 1048, startPoint y: 319, endPoint x: 1045, endPoint y: 328, distance: 9.5
click at [1048, 318] on button "Yes / OK" at bounding box center [1045, 314] width 74 height 16
click at [1043, 336] on button "Yes / OK" at bounding box center [1045, 338] width 74 height 16
click at [1034, 372] on div "Yes / OK" at bounding box center [1043, 363] width 75 height 21
click at [1032, 386] on button "Yes / OK" at bounding box center [1045, 388] width 74 height 16
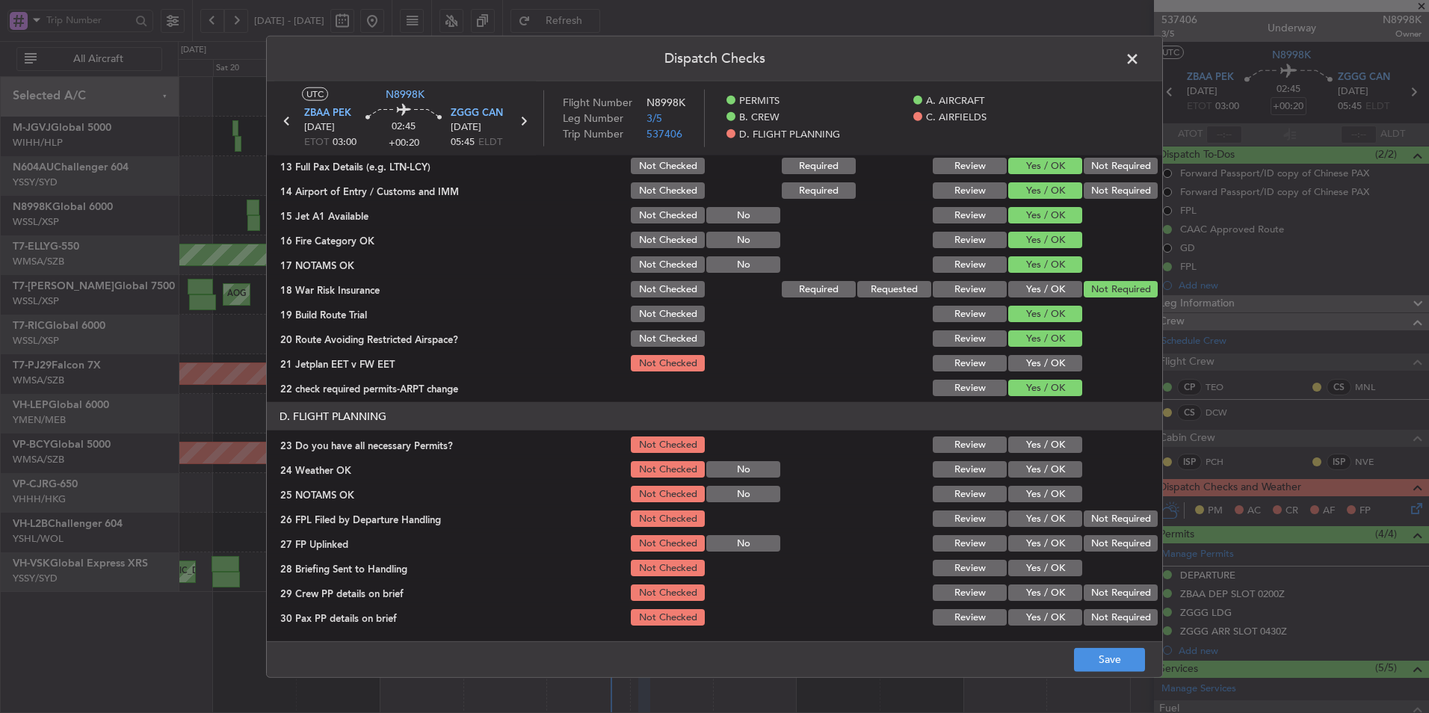
click at [1027, 360] on button "Yes / OK" at bounding box center [1045, 363] width 74 height 16
click at [1040, 442] on button "Yes / OK" at bounding box center [1045, 445] width 74 height 16
click at [1038, 474] on button "Yes / OK" at bounding box center [1045, 469] width 74 height 16
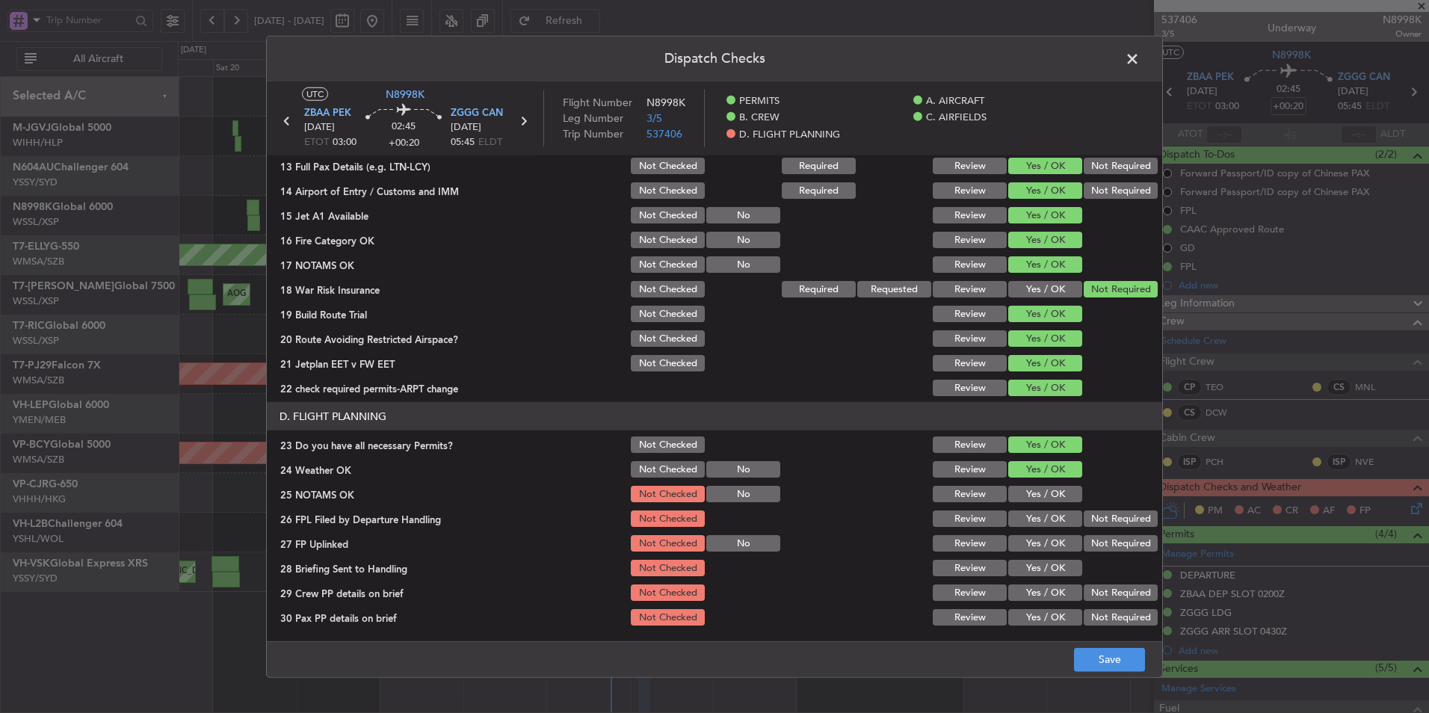
click at [1037, 490] on button "Yes / OK" at bounding box center [1045, 494] width 74 height 16
click at [1038, 510] on div "Yes / OK" at bounding box center [1043, 518] width 75 height 21
click at [1035, 510] on div "Yes / OK" at bounding box center [1043, 518] width 75 height 21
click at [1035, 526] on button "Yes / OK" at bounding box center [1045, 519] width 74 height 16
click at [1031, 546] on button "Yes / OK" at bounding box center [1045, 543] width 74 height 16
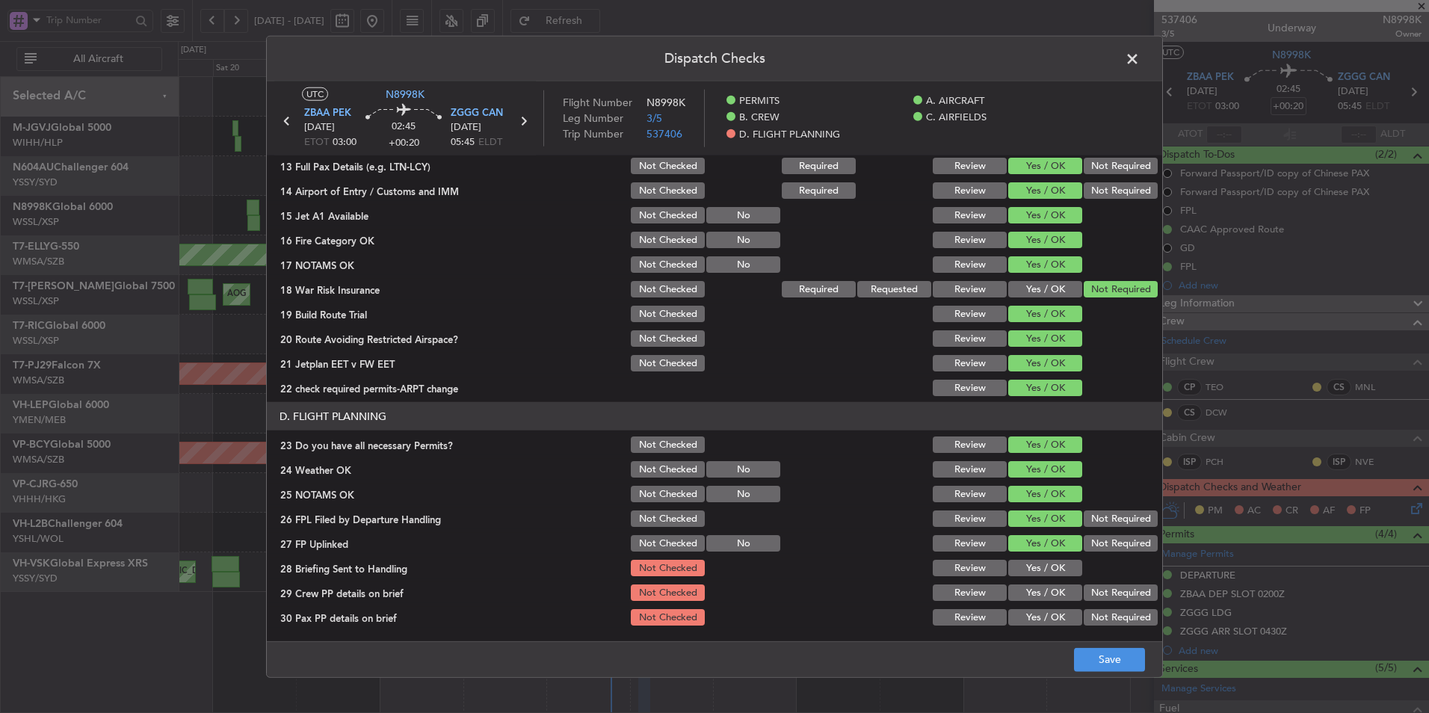
click at [1030, 573] on button "Yes / OK" at bounding box center [1045, 568] width 74 height 16
click at [1027, 597] on button "Yes / OK" at bounding box center [1045, 593] width 74 height 16
click at [1027, 612] on button "Yes / OK" at bounding box center [1045, 617] width 74 height 16
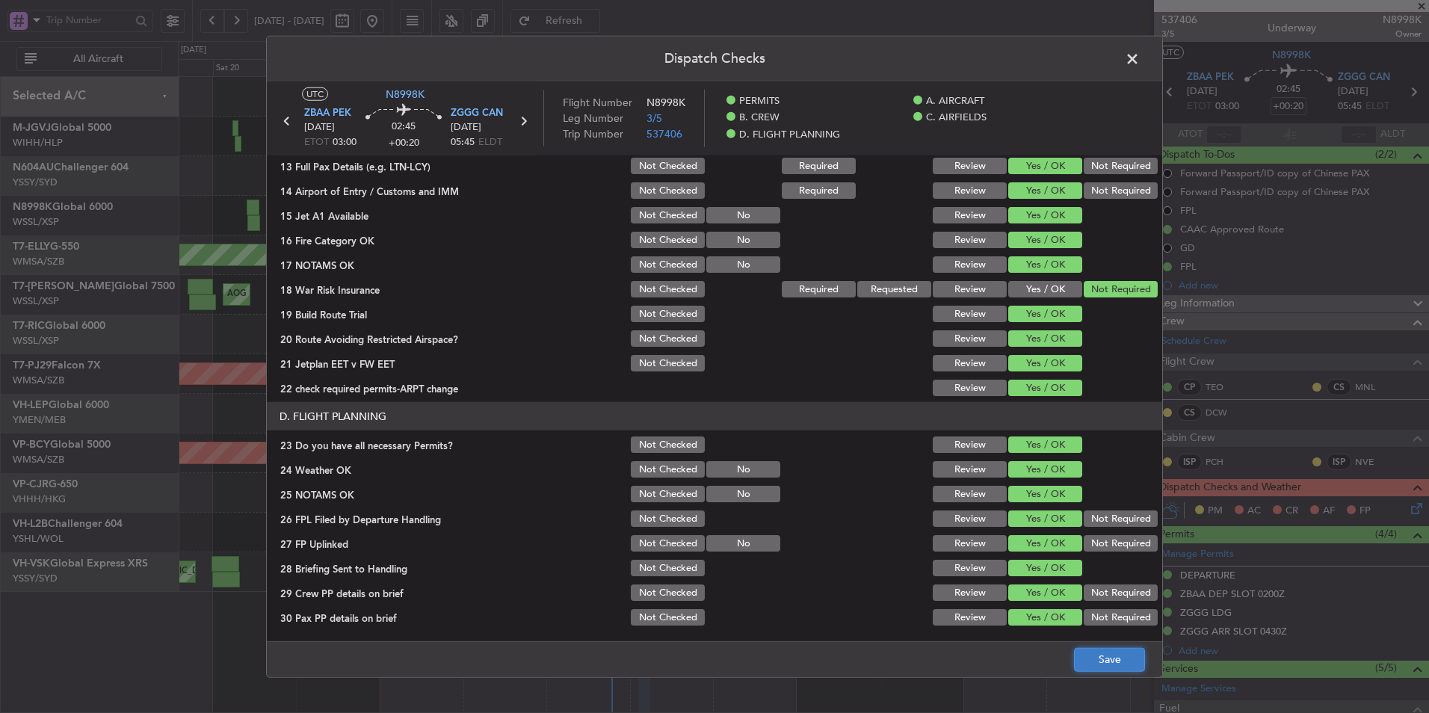
click at [1103, 667] on button "Save" at bounding box center [1109, 659] width 71 height 24
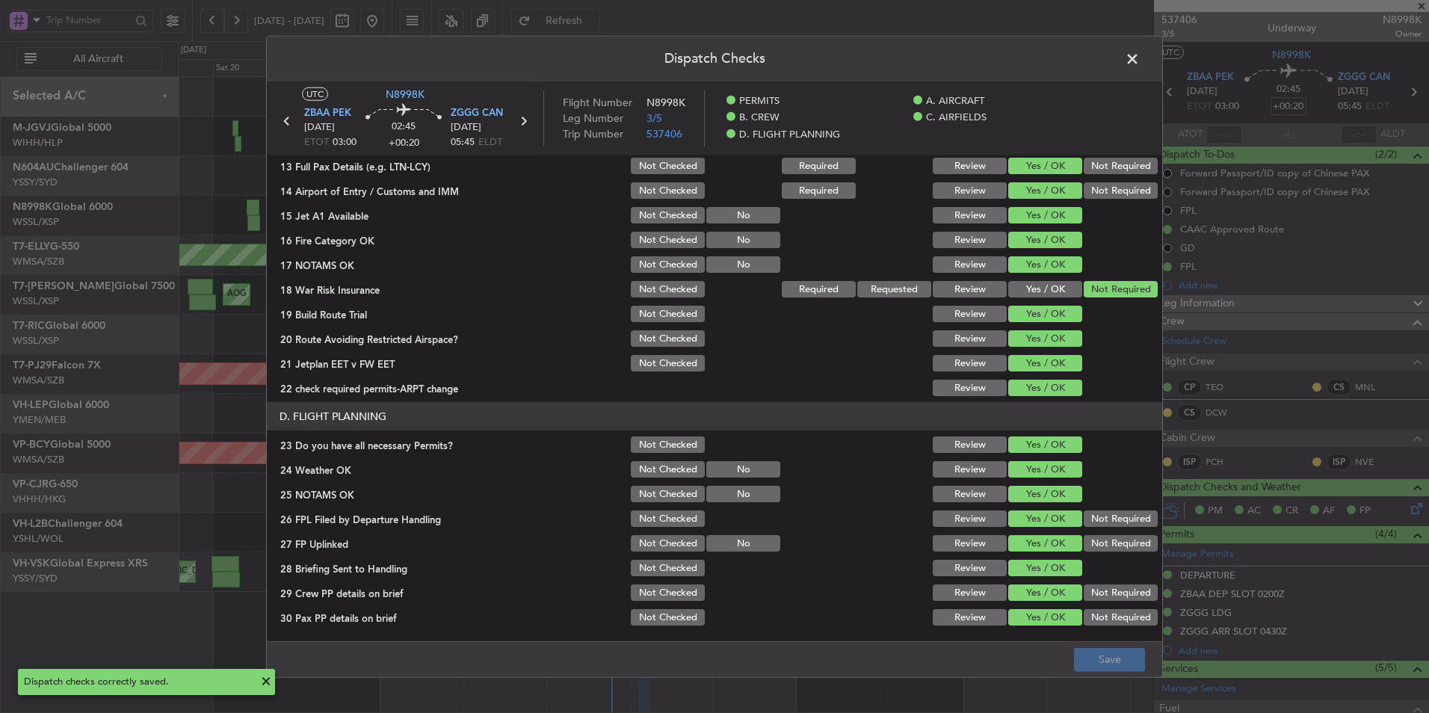
click at [1140, 59] on span at bounding box center [1140, 63] width 0 height 30
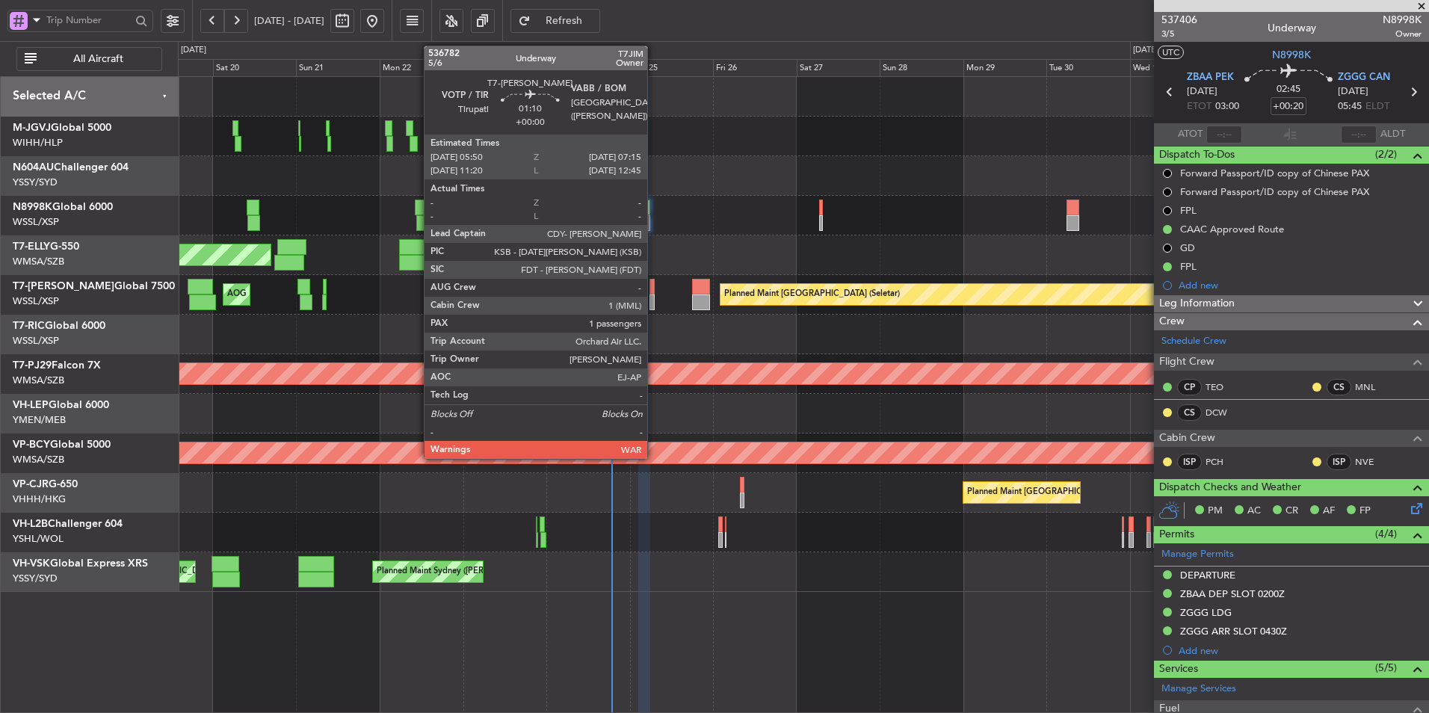
click at [654, 297] on div at bounding box center [652, 302] width 5 height 16
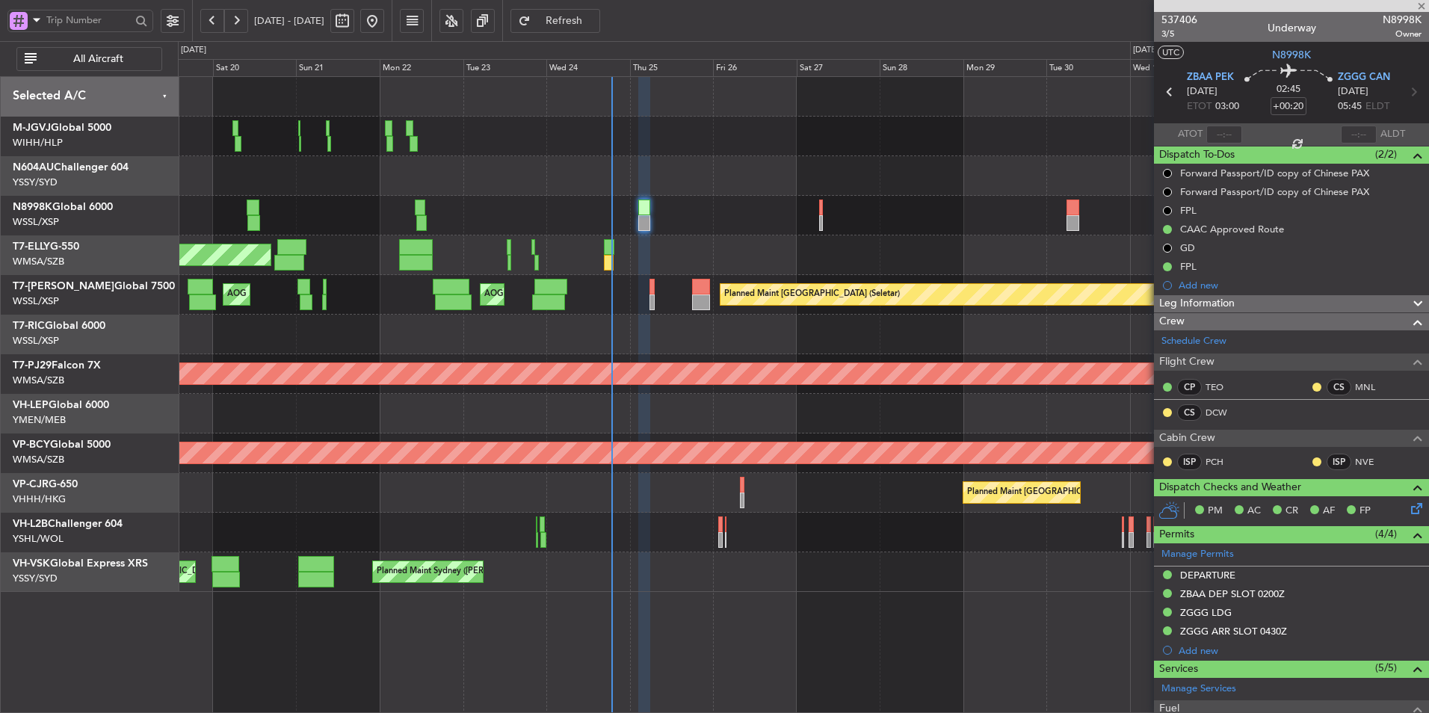
type input "1"
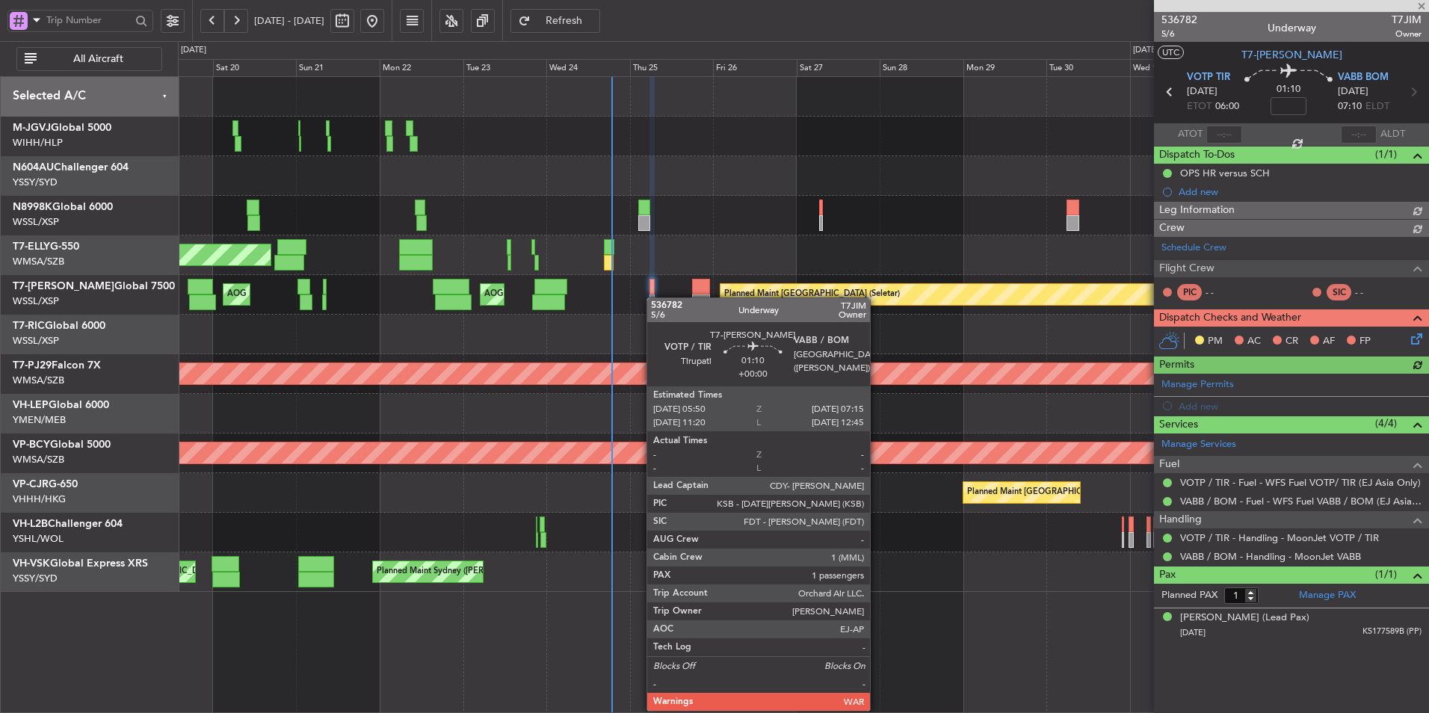
type input "[PERSON_NAME] (HHAFI)"
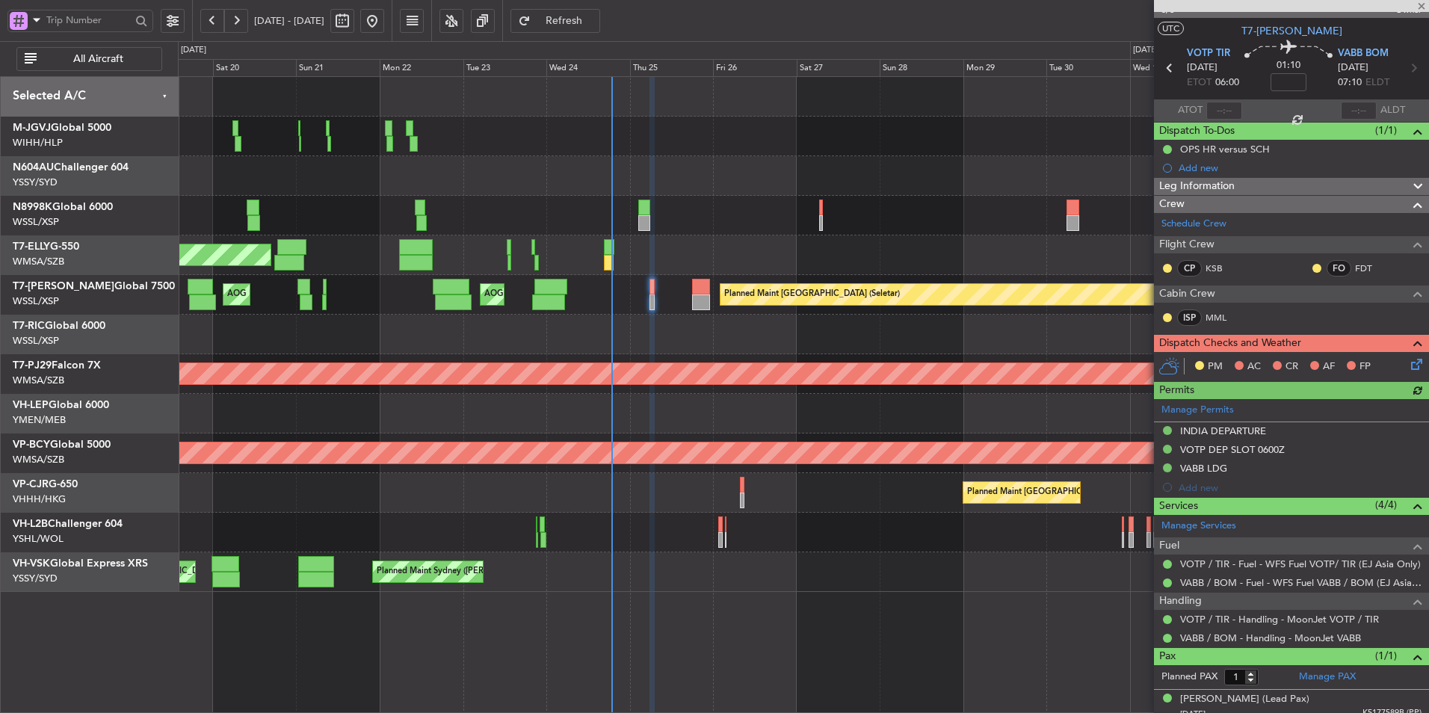
scroll to position [34, 0]
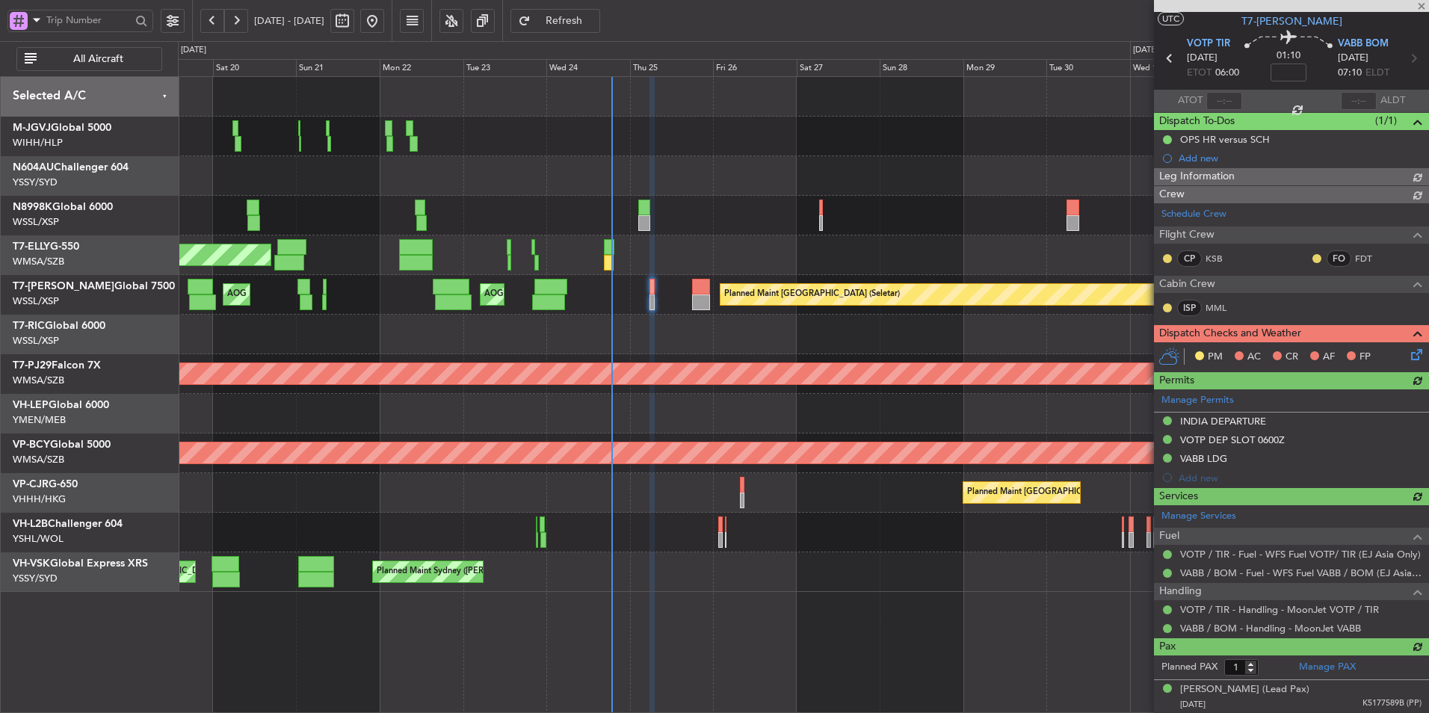
type input "[PERSON_NAME] (HHAFI)"
click at [1408, 354] on icon at bounding box center [1414, 352] width 12 height 12
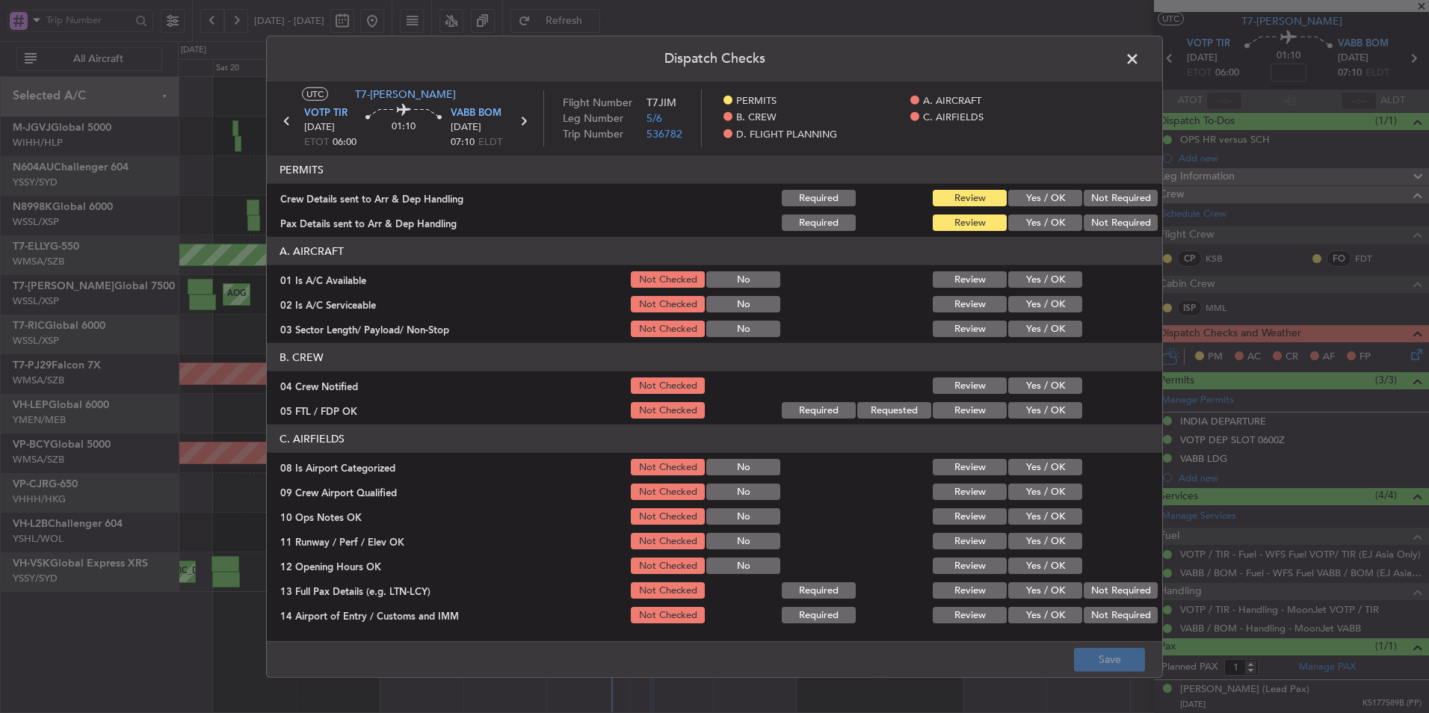
click at [1029, 206] on div "Yes / OK" at bounding box center [1043, 198] width 75 height 21
click at [1033, 203] on button "Yes / OK" at bounding box center [1045, 198] width 74 height 16
click at [1037, 220] on button "Yes / OK" at bounding box center [1045, 223] width 74 height 16
click at [1040, 266] on section "A. AIRCRAFT 01 Is A/C Available Not Checked No Review Yes / OK 02 Is A/C Servic…" at bounding box center [714, 288] width 895 height 102
click at [1039, 276] on button "Yes / OK" at bounding box center [1045, 279] width 74 height 16
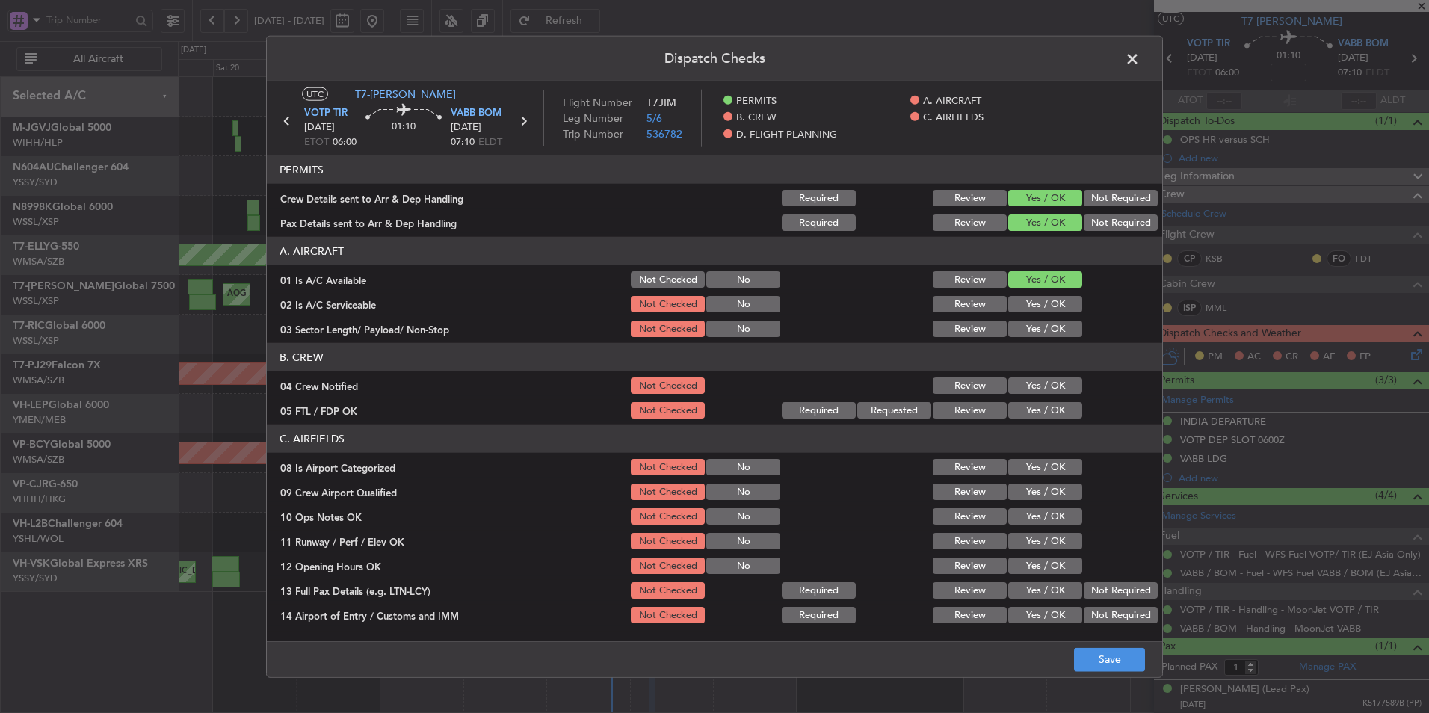
click at [1039, 299] on button "Yes / OK" at bounding box center [1045, 304] width 74 height 16
click at [1038, 324] on button "Yes / OK" at bounding box center [1045, 329] width 74 height 16
click at [1038, 371] on section "B. CREW 04 Crew Notified Not Checked Review Yes / OK 05 FTL / FDP OK Not Checke…" at bounding box center [714, 382] width 895 height 78
click at [1038, 383] on button "Yes / OK" at bounding box center [1045, 385] width 74 height 16
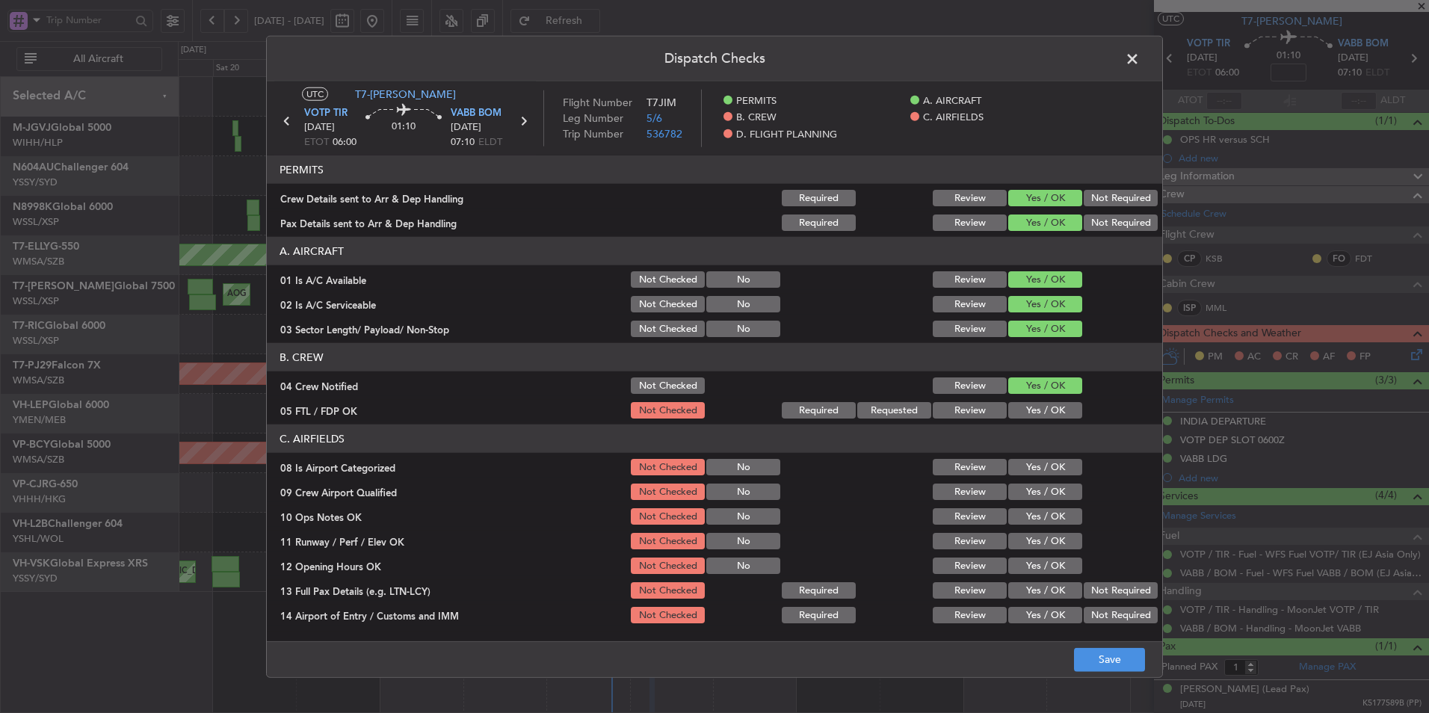
click at [1038, 409] on button "Yes / OK" at bounding box center [1045, 410] width 74 height 16
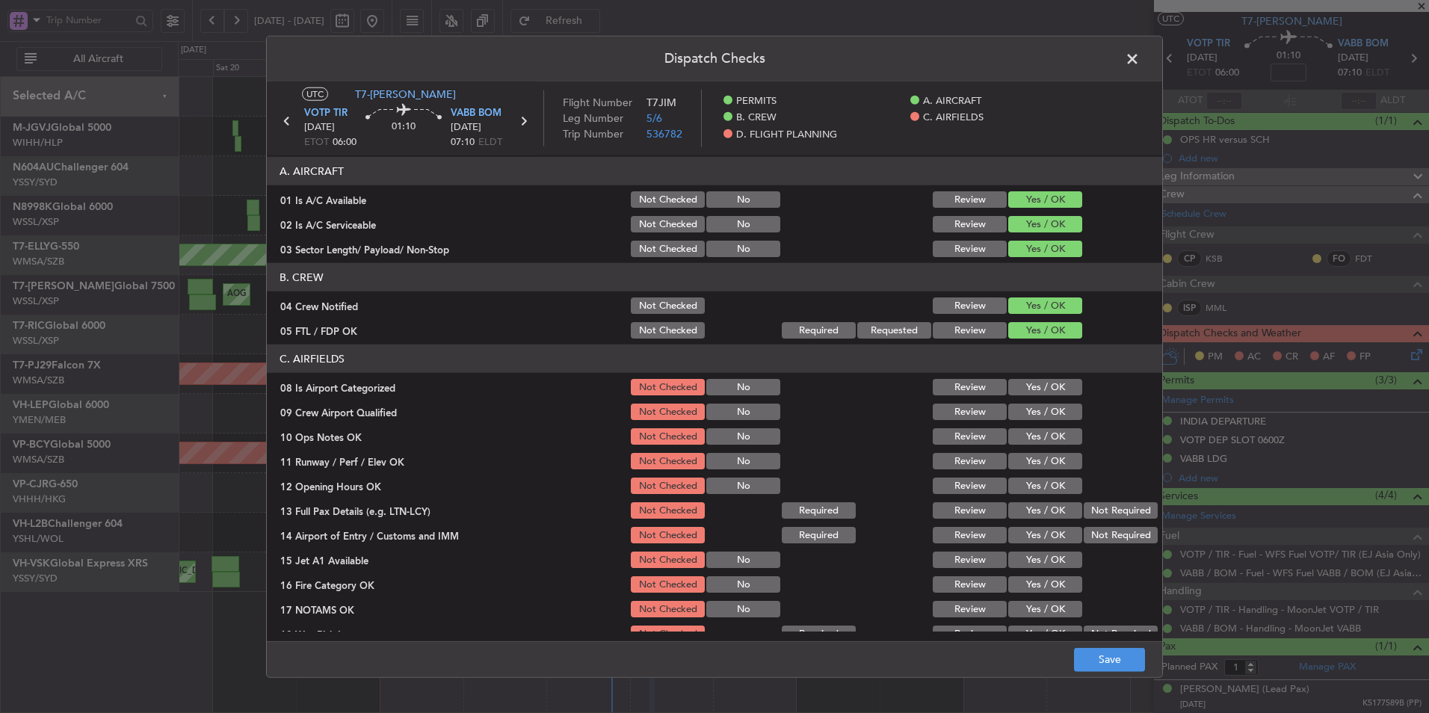
scroll to position [149, 0]
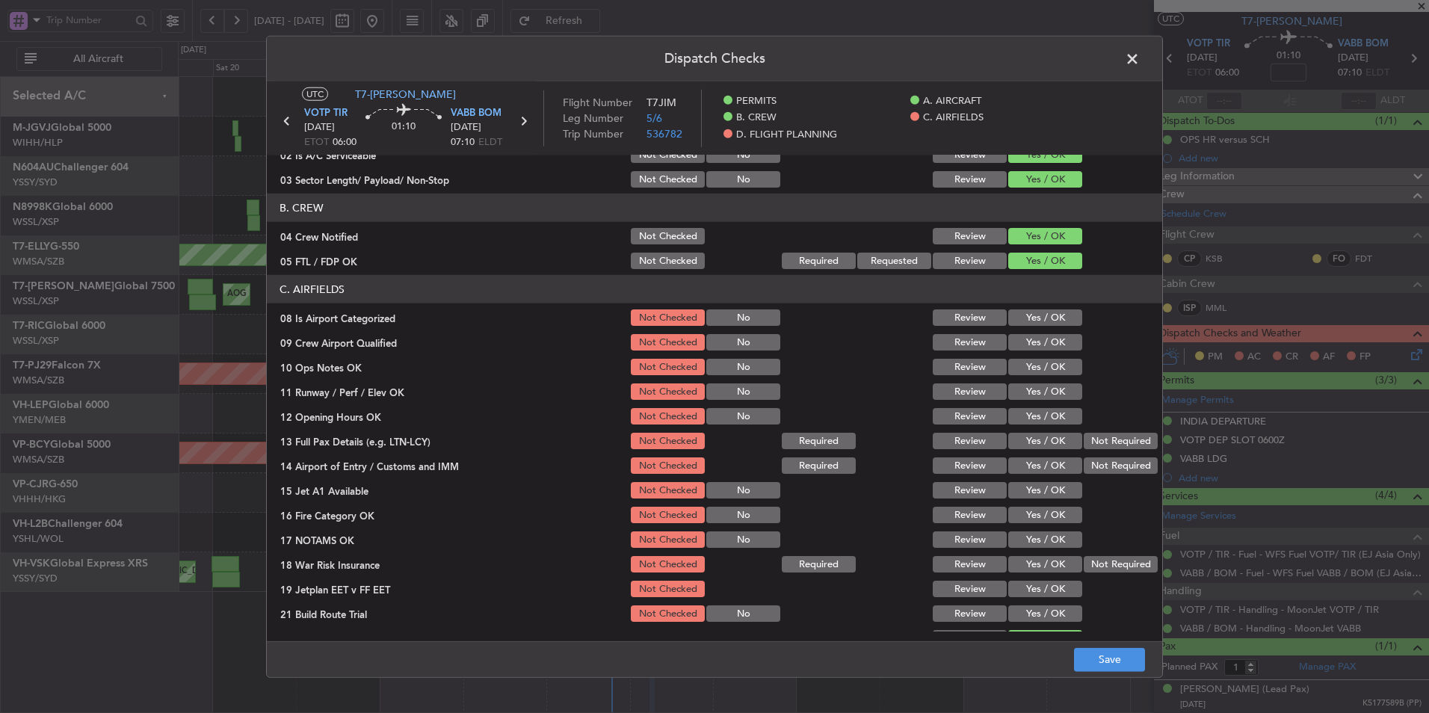
drag, startPoint x: 1032, startPoint y: 318, endPoint x: 1032, endPoint y: 329, distance: 10.5
click at [1032, 317] on button "Yes / OK" at bounding box center [1045, 317] width 74 height 16
click at [1032, 333] on div "Yes / OK" at bounding box center [1043, 342] width 75 height 21
click at [1031, 346] on button "Yes / OK" at bounding box center [1045, 342] width 74 height 16
click at [1034, 373] on button "Yes / OK" at bounding box center [1045, 367] width 74 height 16
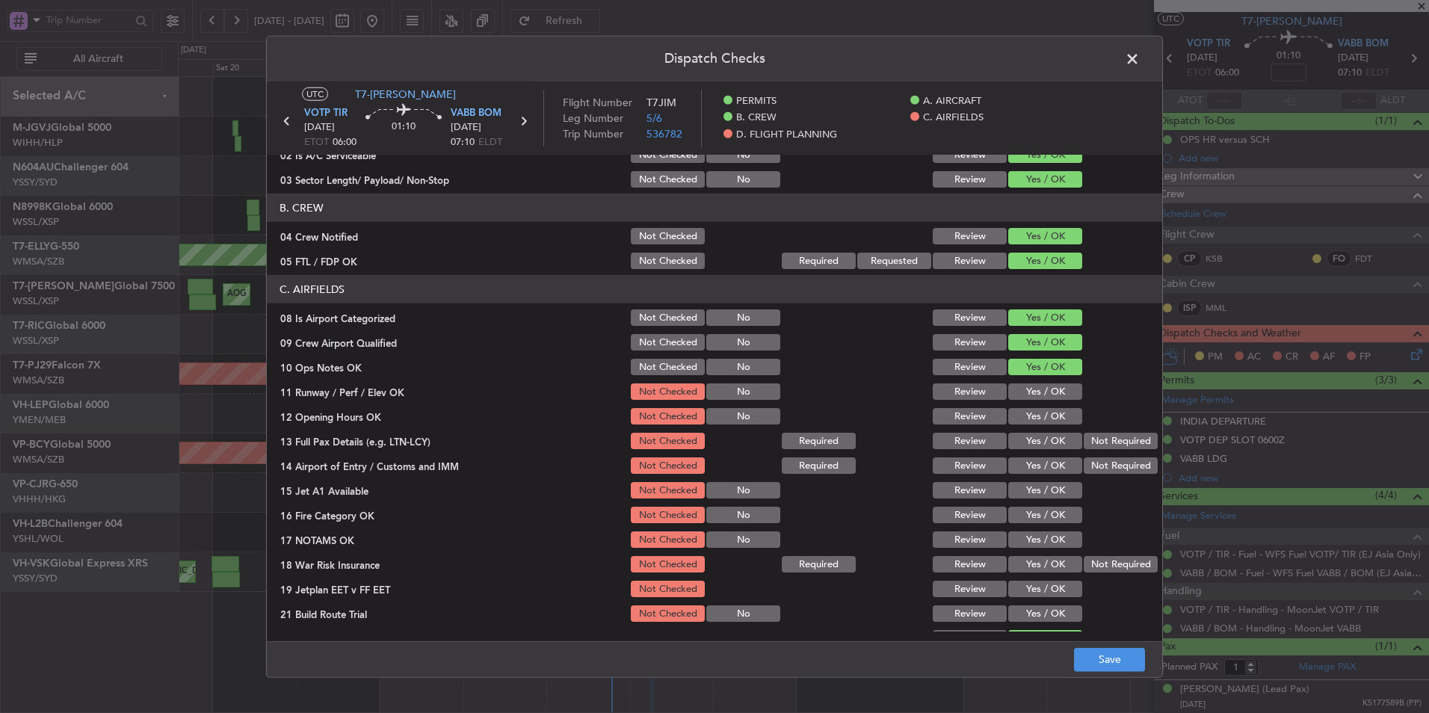
click at [1034, 392] on button "Yes / OK" at bounding box center [1045, 391] width 74 height 16
click at [1037, 407] on div "Yes / OK" at bounding box center [1043, 416] width 75 height 21
click at [1037, 419] on button "Yes / OK" at bounding box center [1045, 416] width 74 height 16
click at [1037, 442] on button "Yes / OK" at bounding box center [1045, 441] width 74 height 16
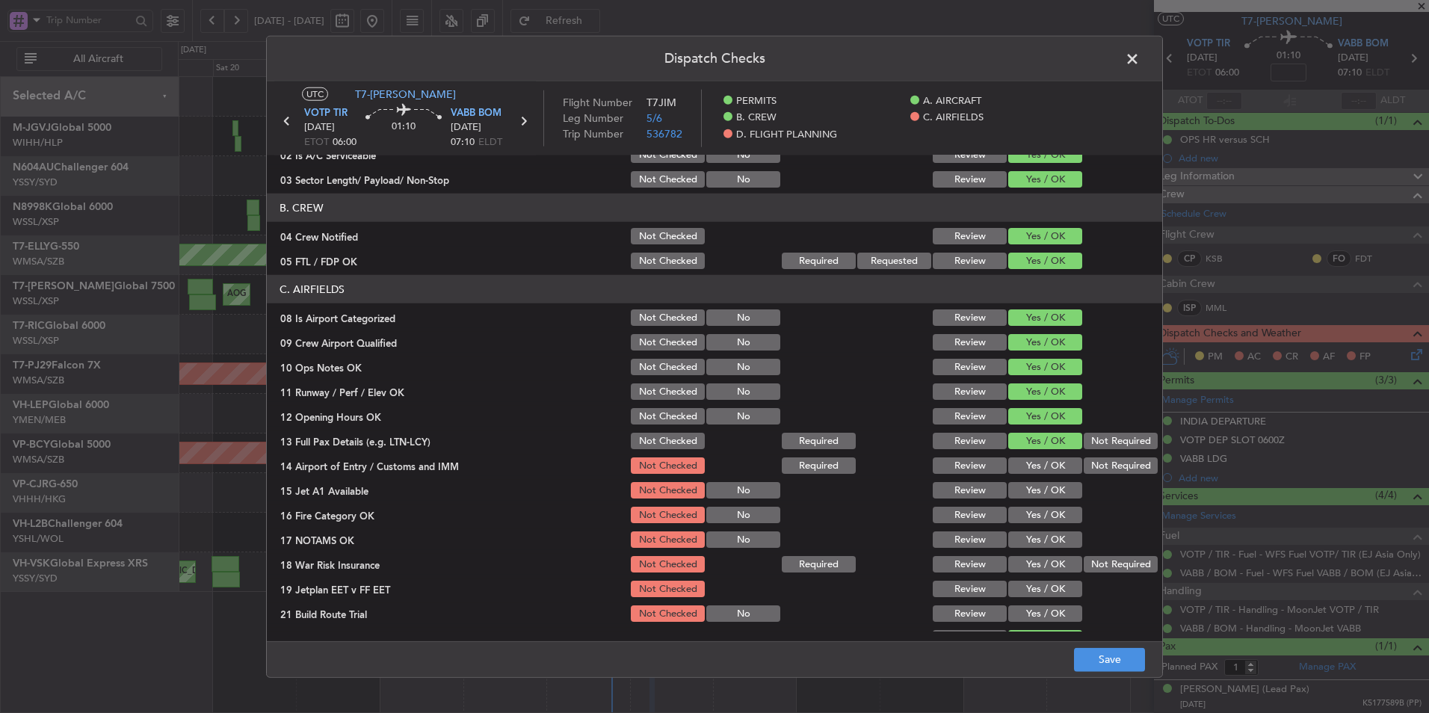
click at [1037, 469] on button "Yes / OK" at bounding box center [1045, 465] width 74 height 16
click at [1040, 497] on button "Yes / OK" at bounding box center [1045, 490] width 74 height 16
click at [1044, 516] on button "Yes / OK" at bounding box center [1045, 515] width 74 height 16
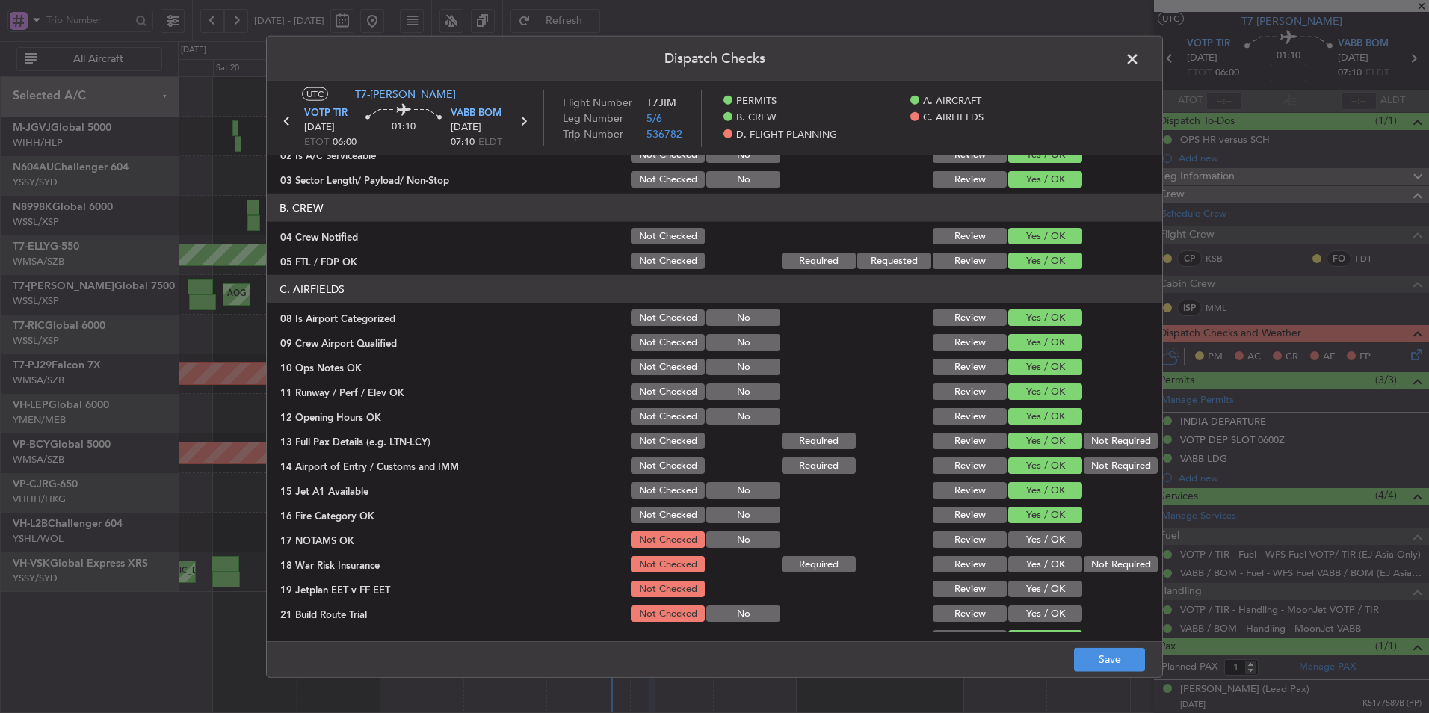
click at [1046, 534] on button "Yes / OK" at bounding box center [1045, 539] width 74 height 16
click at [1098, 564] on button "Not Required" at bounding box center [1121, 564] width 74 height 16
click at [1061, 585] on button "Yes / OK" at bounding box center [1045, 589] width 74 height 16
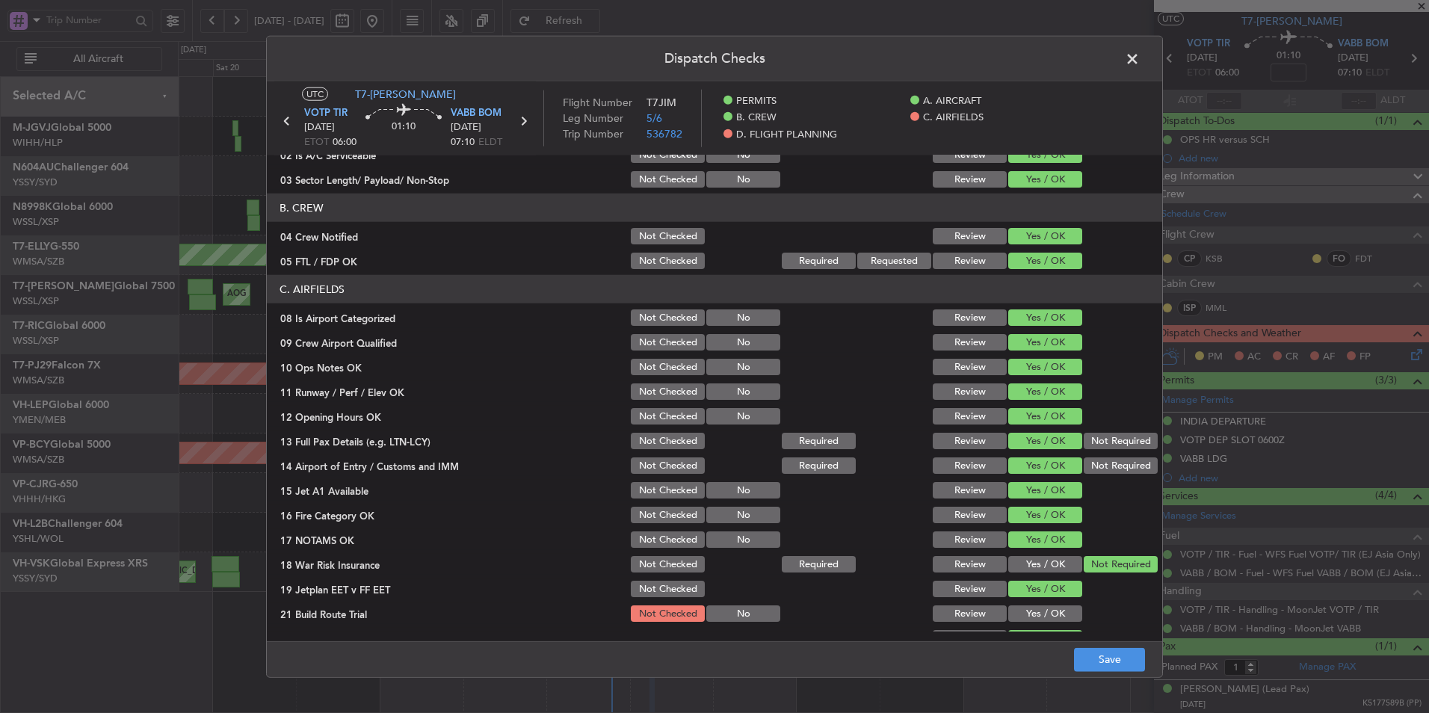
click at [1053, 602] on section "C. AIRFIELDS 08 Is Airport Categorized Not Checked No Review Yes / OK 09 Crew A…" at bounding box center [714, 462] width 895 height 374
click at [1052, 606] on button "Yes / OK" at bounding box center [1045, 613] width 74 height 16
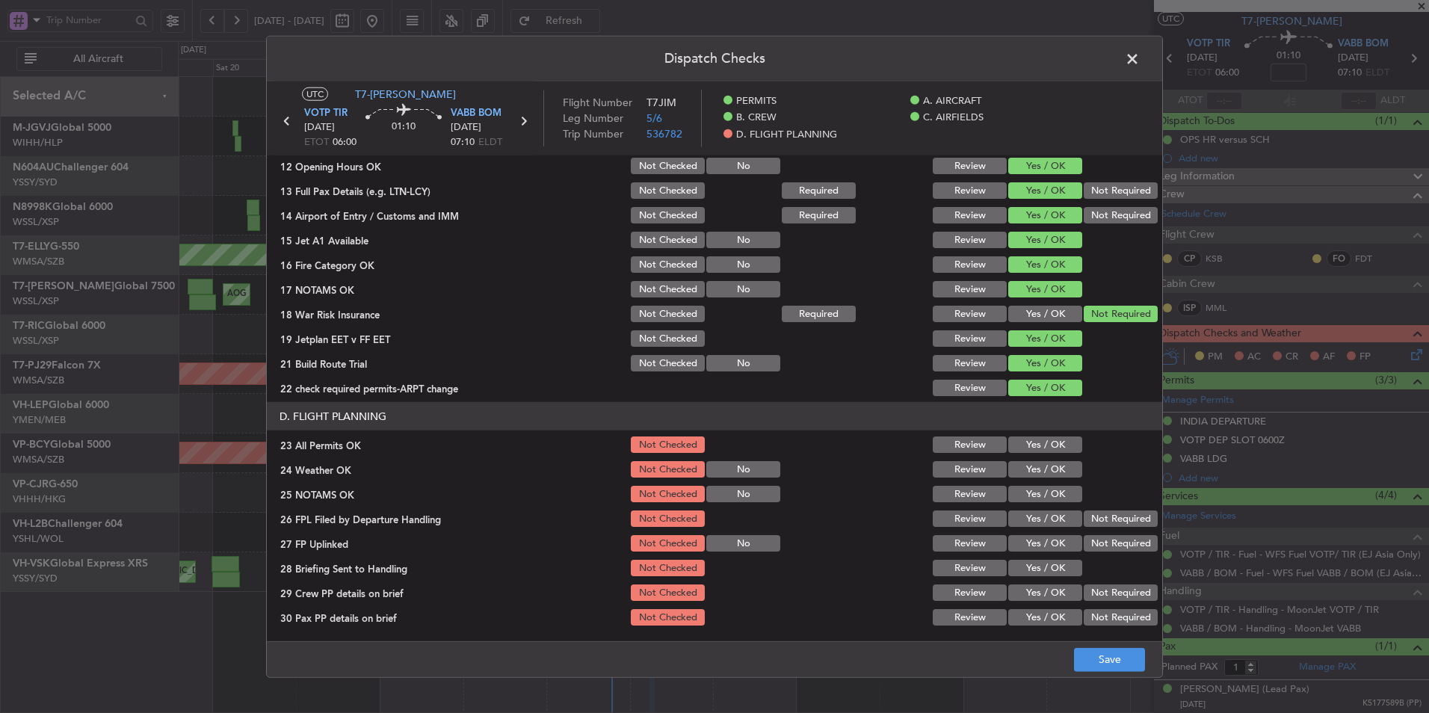
click at [1043, 453] on div "Yes / OK" at bounding box center [1043, 444] width 75 height 21
click at [1037, 476] on button "Yes / OK" at bounding box center [1045, 469] width 74 height 16
click at [1037, 447] on button "Yes / OK" at bounding box center [1045, 445] width 74 height 16
click at [1037, 491] on button "Yes / OK" at bounding box center [1045, 494] width 74 height 16
click at [1037, 519] on button "Yes / OK" at bounding box center [1045, 519] width 74 height 16
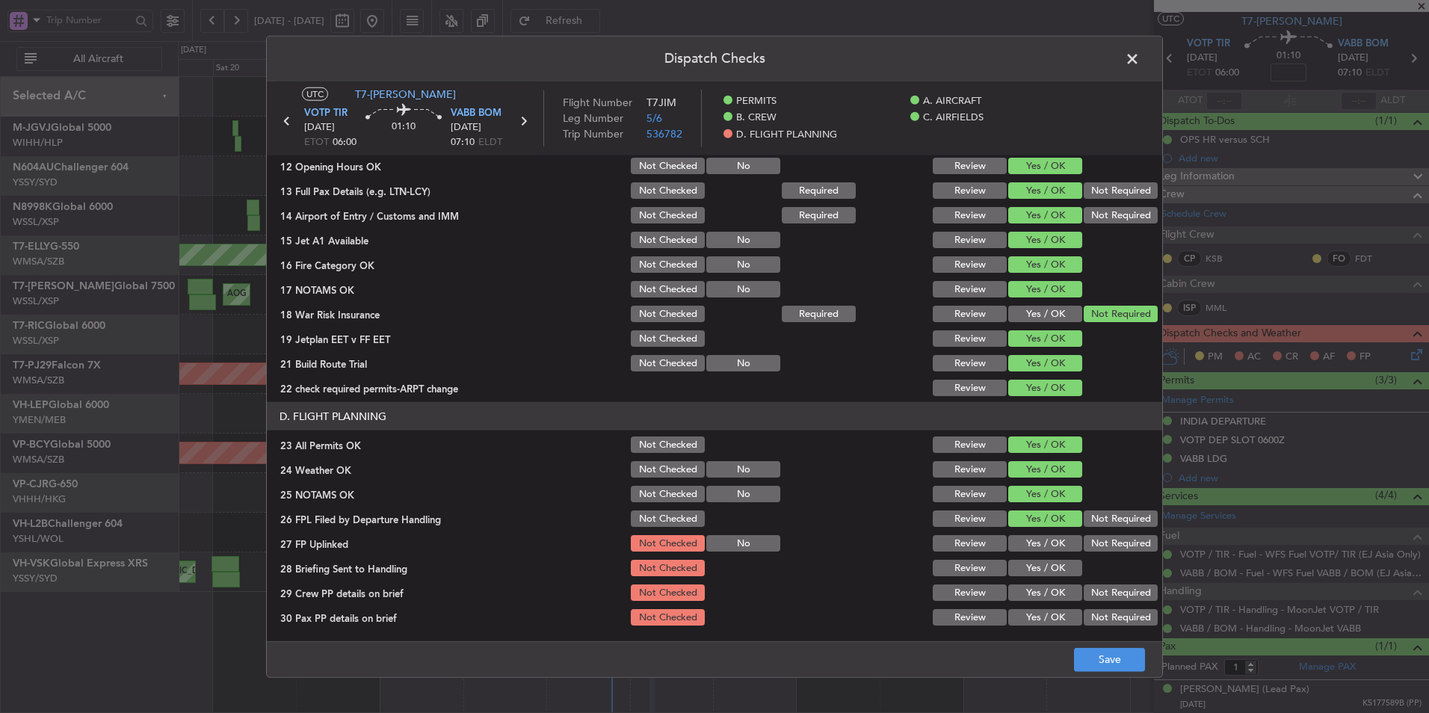
click at [1039, 543] on button "Yes / OK" at bounding box center [1045, 543] width 74 height 16
click at [1039, 566] on button "Yes / OK" at bounding box center [1045, 568] width 74 height 16
click at [1039, 593] on button "Yes / OK" at bounding box center [1045, 593] width 74 height 16
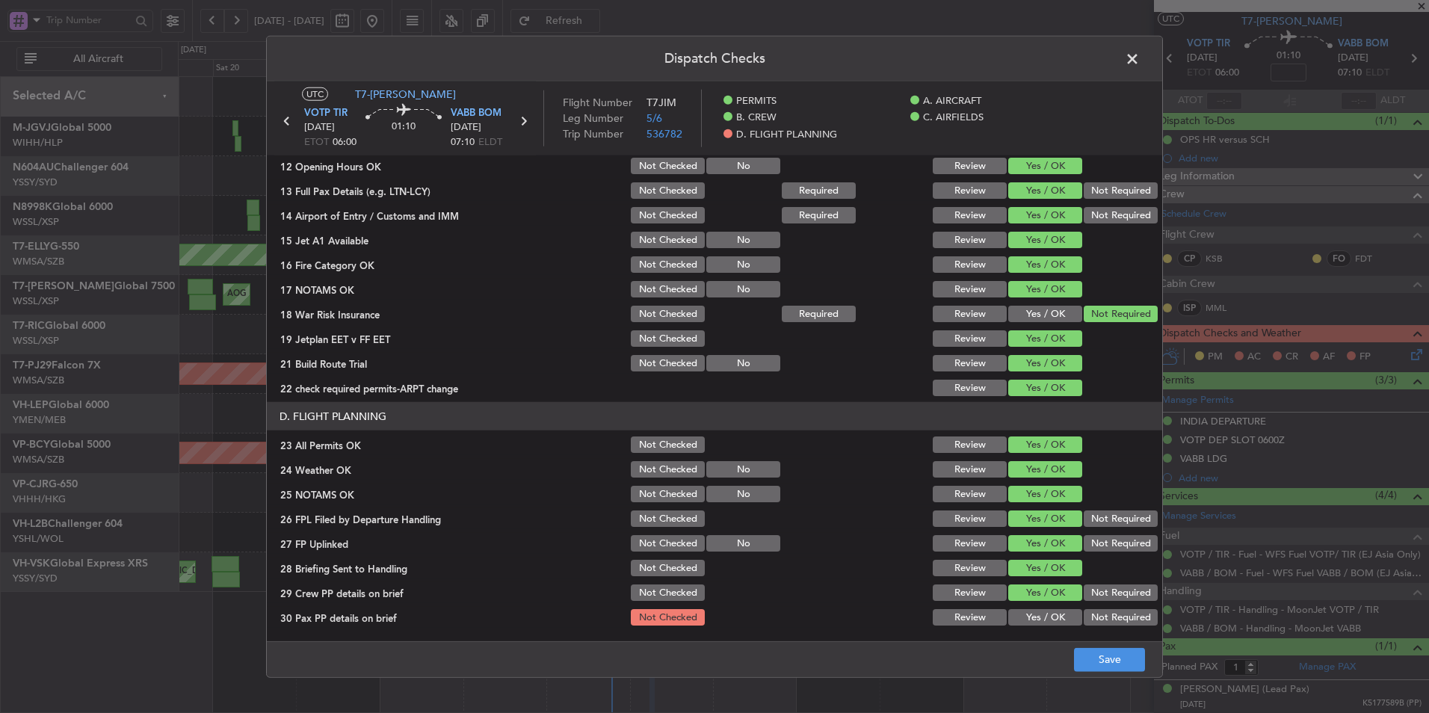
click at [1039, 619] on button "Yes / OK" at bounding box center [1045, 617] width 74 height 16
click at [1080, 653] on button "Save" at bounding box center [1109, 659] width 71 height 24
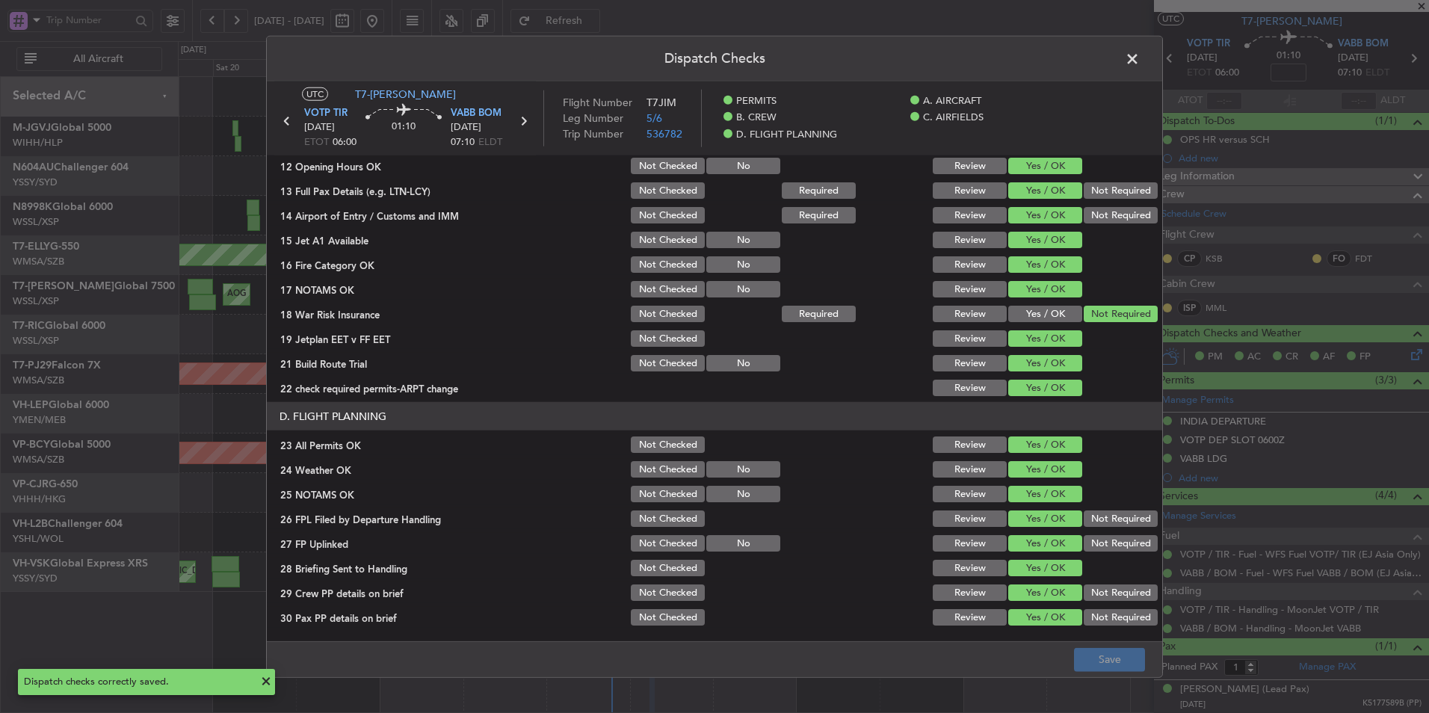
click at [1140, 62] on span at bounding box center [1140, 63] width 0 height 30
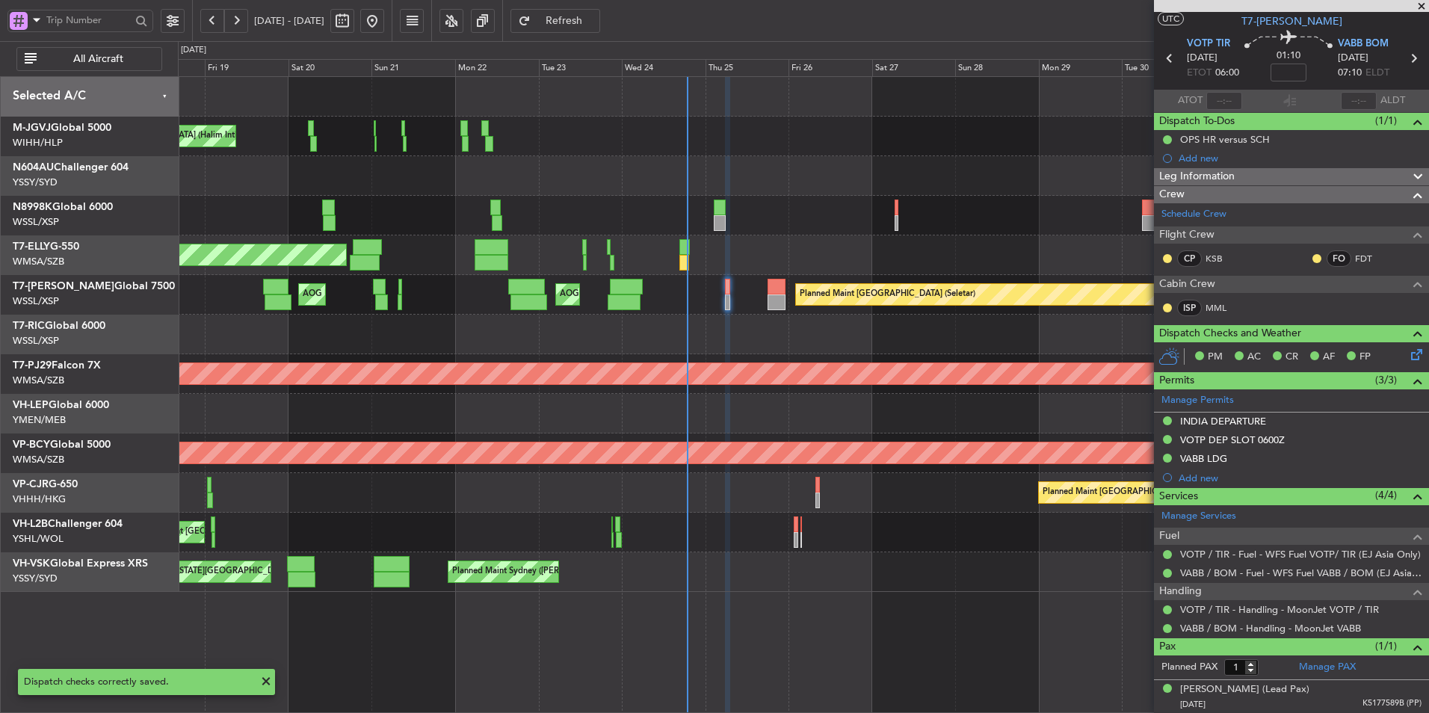
click at [849, 337] on div at bounding box center [803, 335] width 1251 height 40
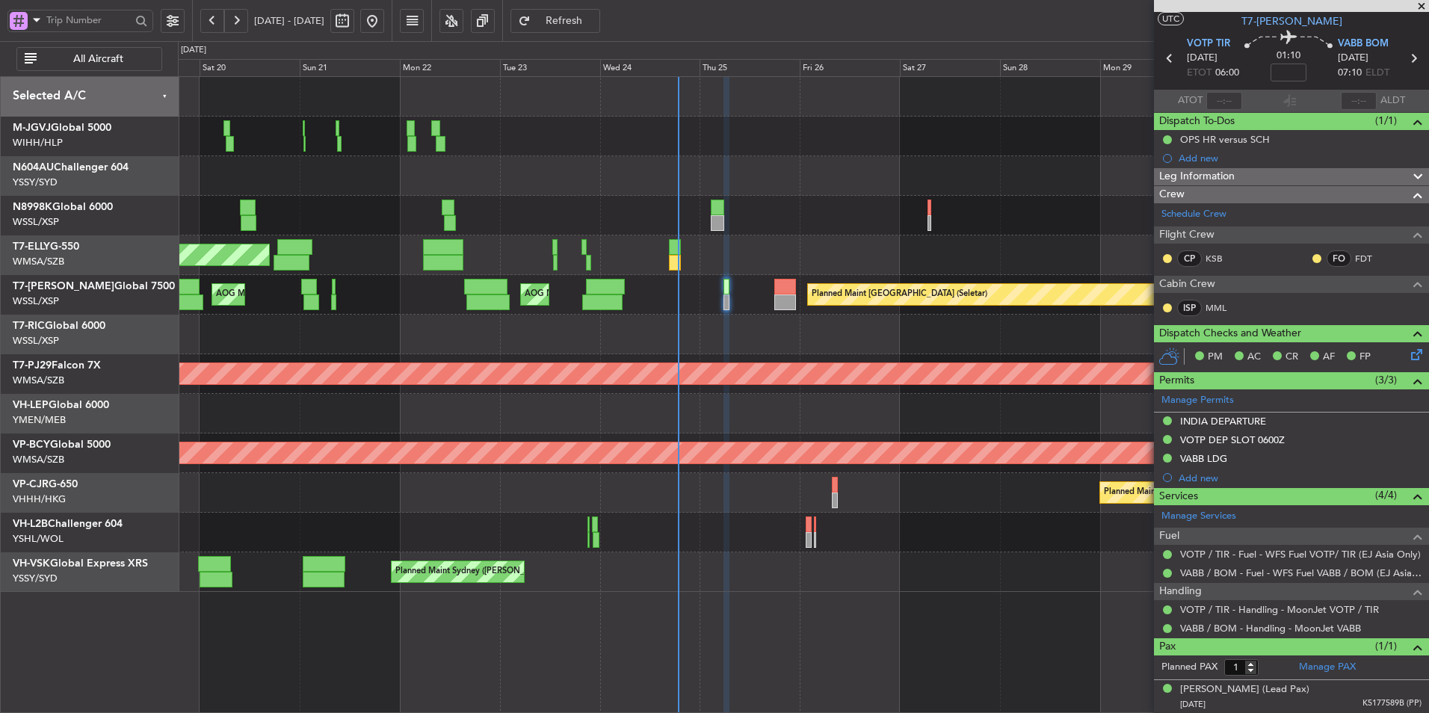
type input "[PERSON_NAME] (HHAFI)"
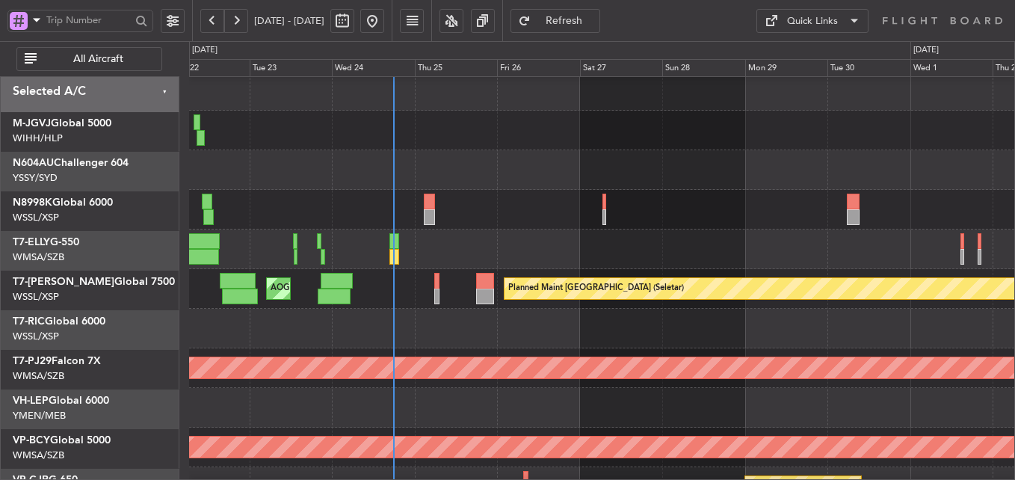
scroll to position [7, 0]
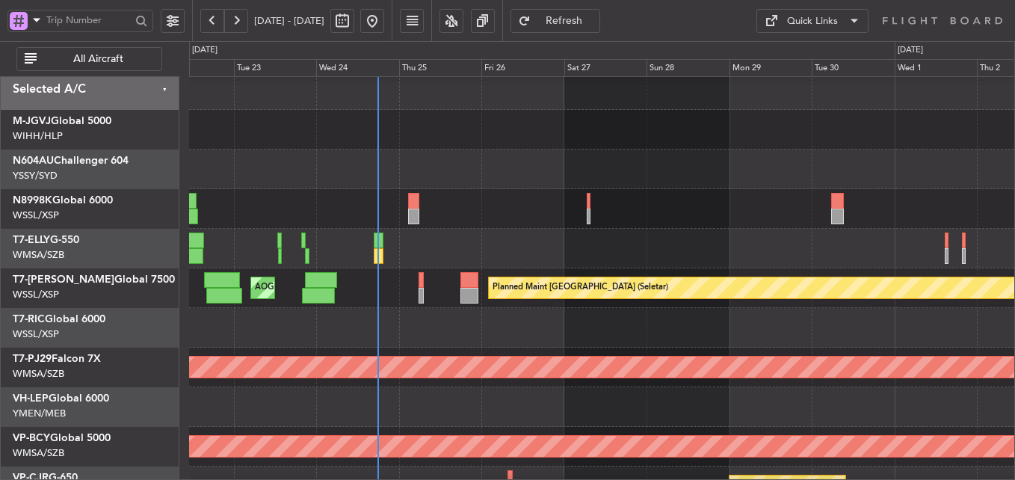
click at [407, 333] on div at bounding box center [601, 328] width 825 height 40
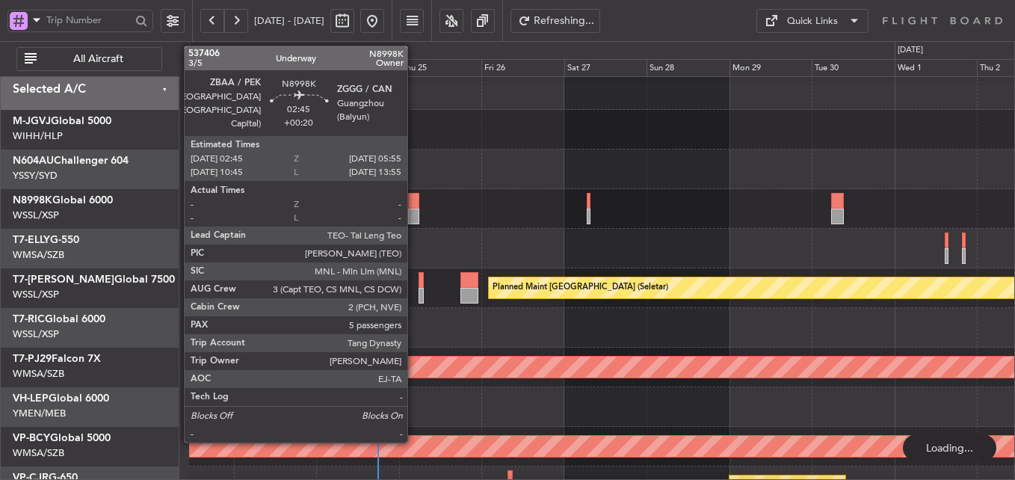
click at [414, 213] on div at bounding box center [413, 217] width 11 height 16
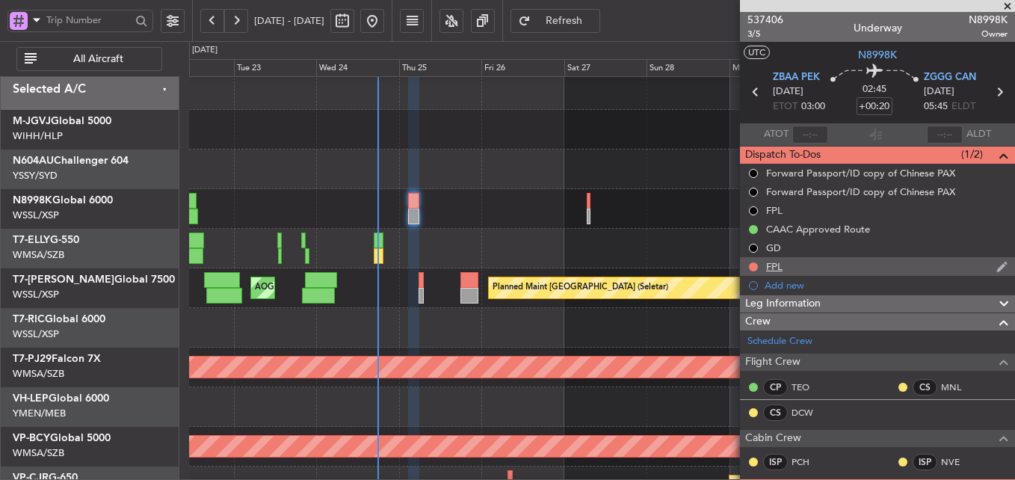
click at [767, 271] on div "FPL" at bounding box center [774, 266] width 16 height 13
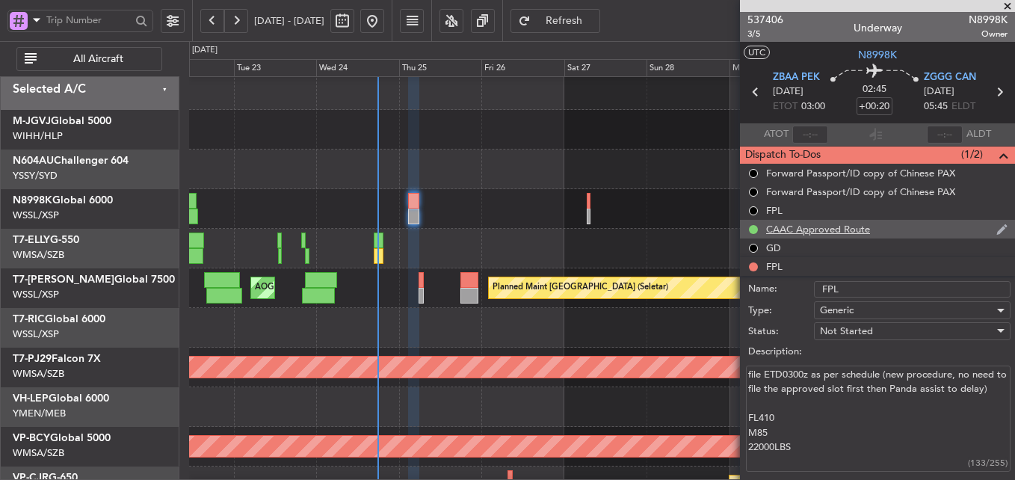
scroll to position [149, 0]
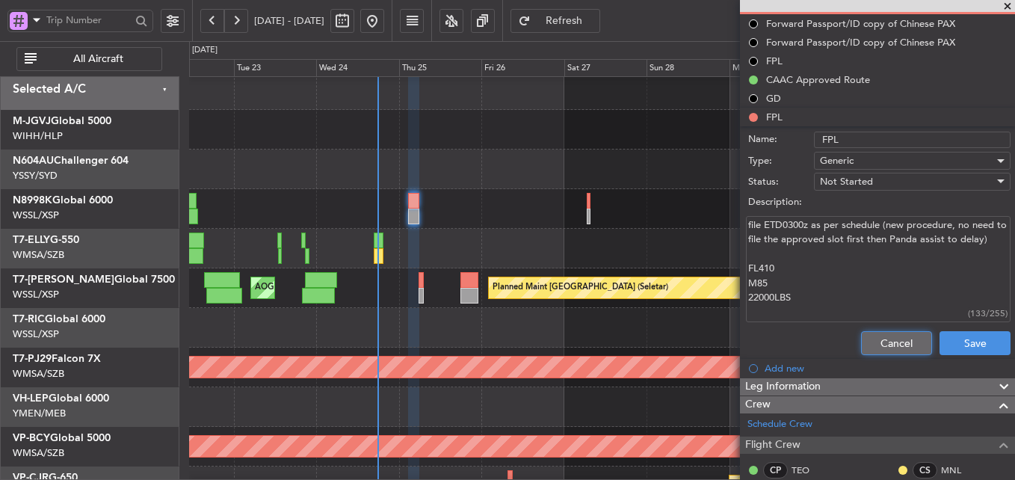
click at [876, 340] on button "Cancel" at bounding box center [896, 343] width 71 height 24
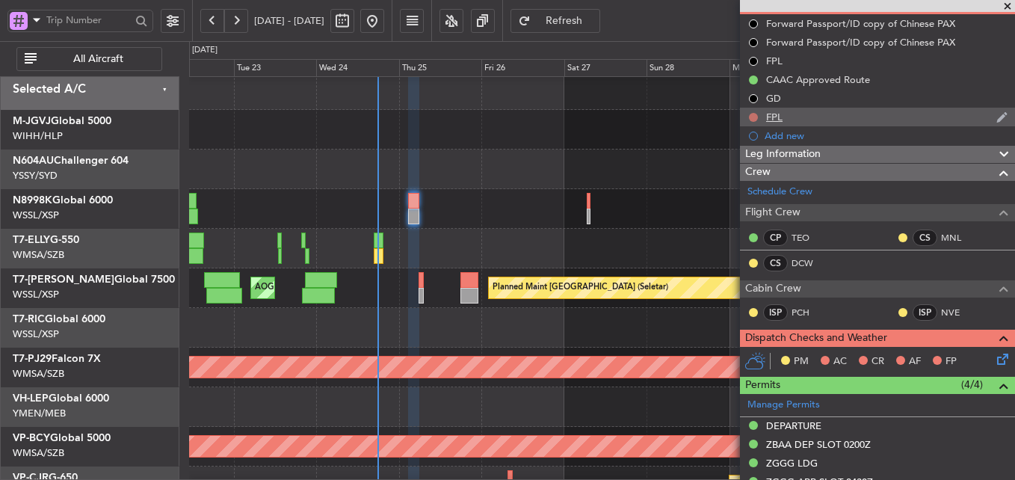
click at [750, 114] on button at bounding box center [753, 117] width 9 height 9
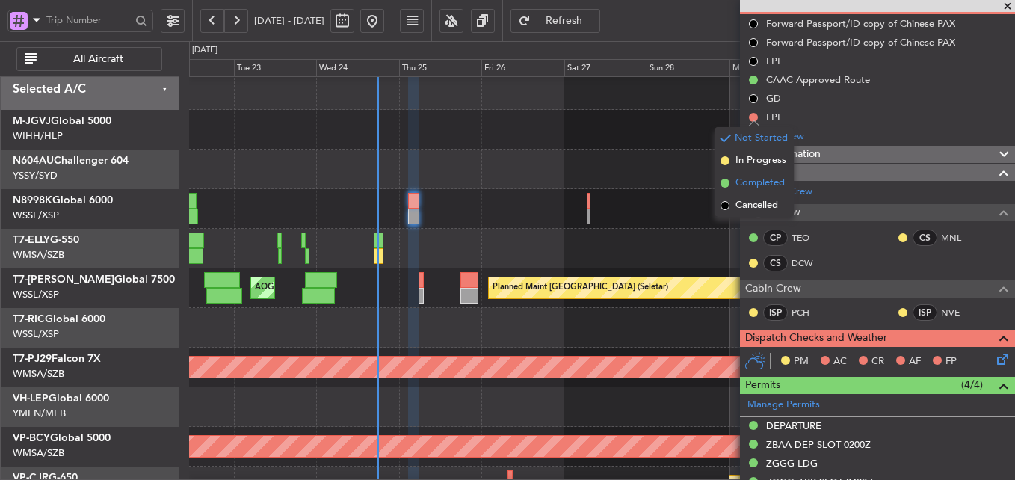
click at [765, 186] on span "Completed" at bounding box center [760, 183] width 49 height 15
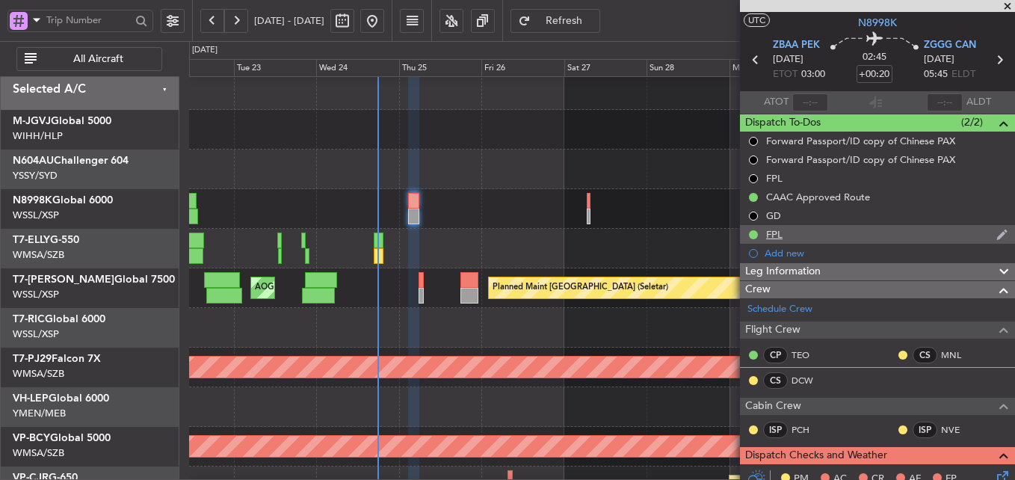
scroll to position [0, 0]
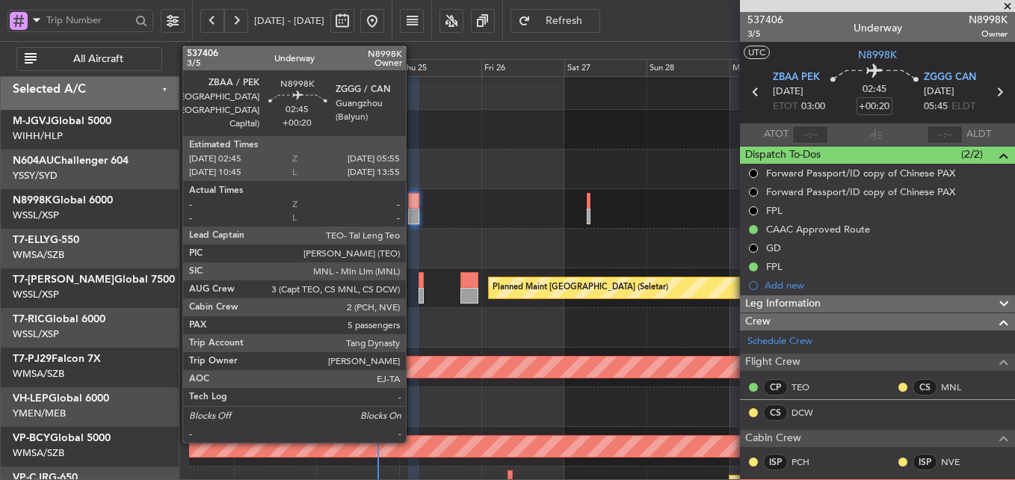
click at [412, 200] on div at bounding box center [413, 201] width 11 height 16
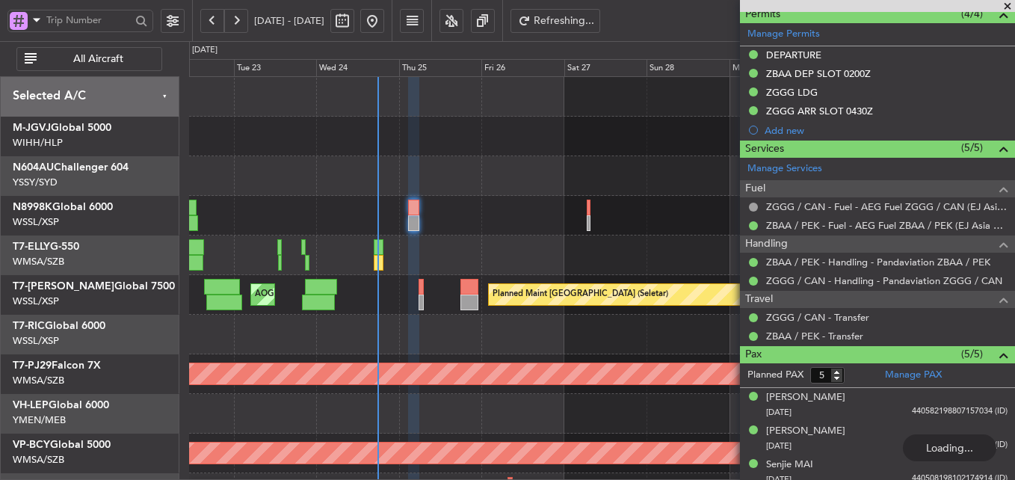
scroll to position [222, 0]
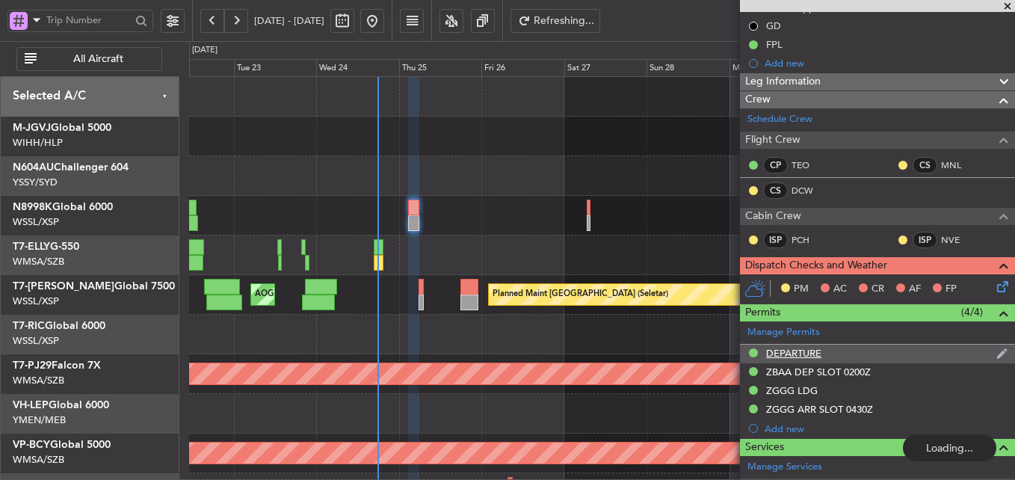
click at [798, 355] on div "DEPARTURE" at bounding box center [793, 353] width 55 height 13
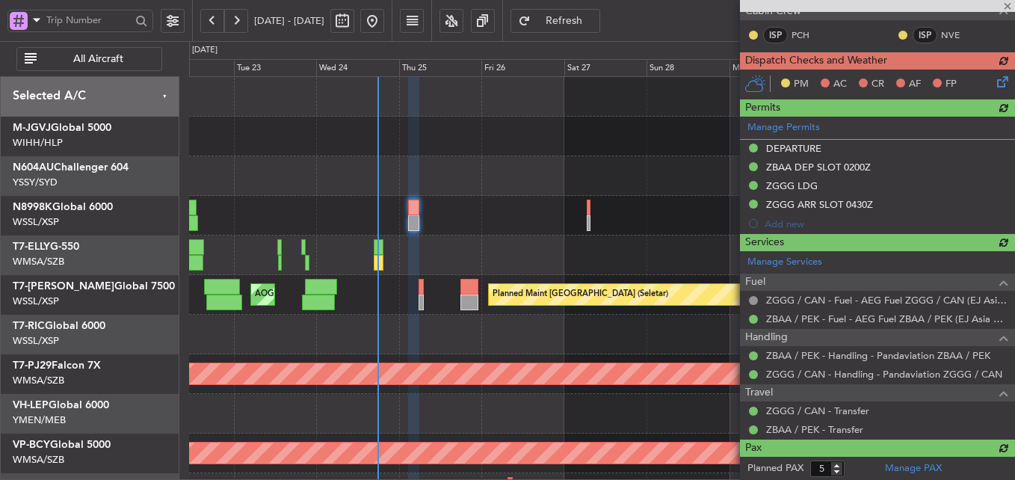
scroll to position [446, 0]
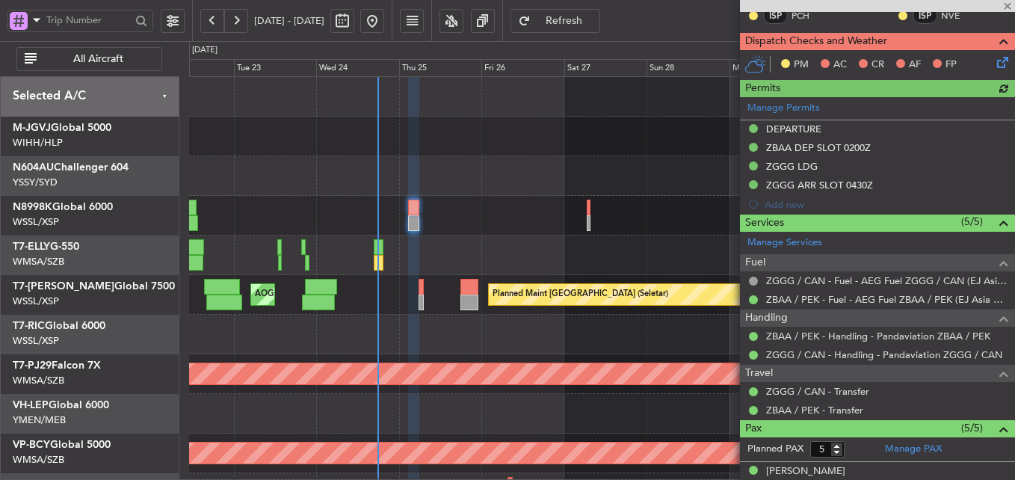
click at [803, 128] on div "Manage Permits DEPARTURE ZBAA DEP SLOT 0200Z ZGGG LDG ZGGG ARR SLOT 0430Z Add n…" at bounding box center [877, 155] width 275 height 117
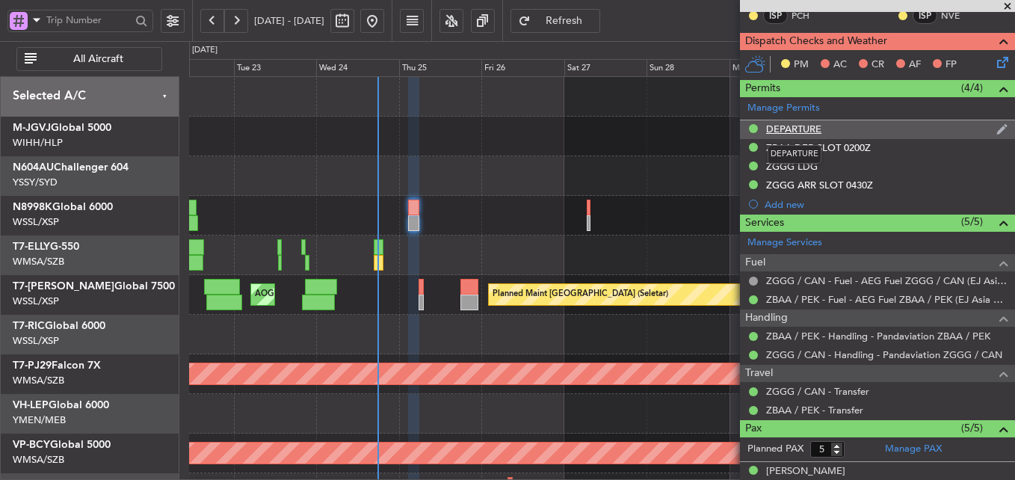
click at [801, 127] on div "DEPARTURE" at bounding box center [793, 129] width 55 height 13
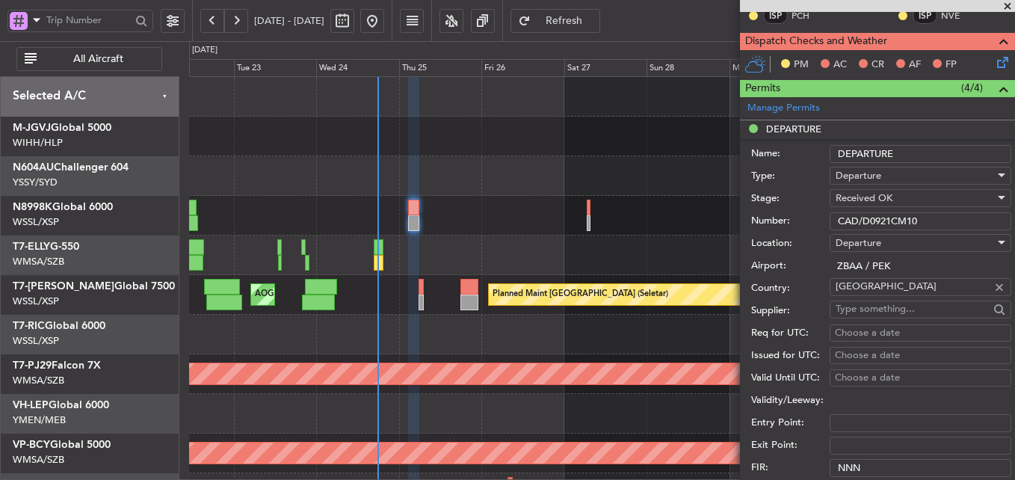
drag, startPoint x: 929, startPoint y: 215, endPoint x: 675, endPoint y: 189, distance: 255.4
click at [675, 189] on fb-app "[DATE] - [DATE] Refresh Quick Links All Aircraft [PERSON_NAME] [GEOGRAPHIC_DATA…" at bounding box center [507, 250] width 1015 height 462
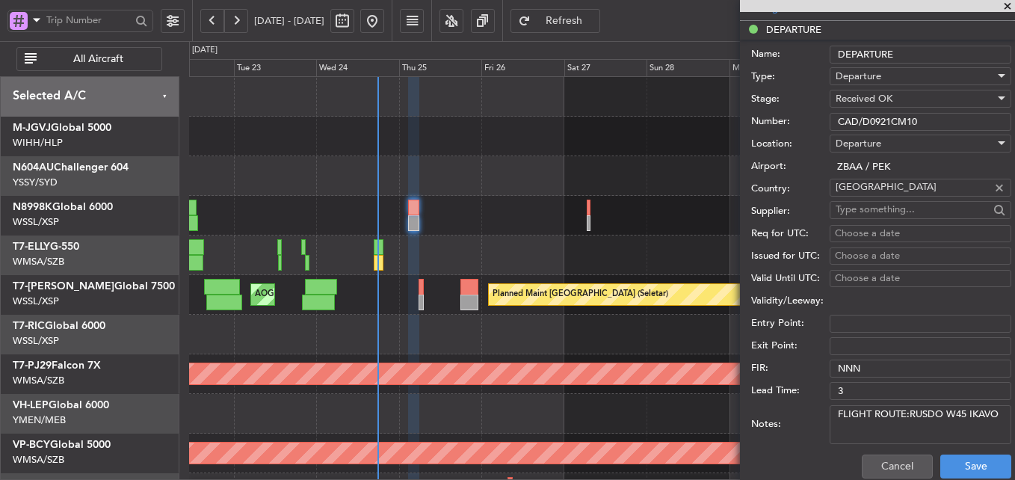
scroll to position [670, 0]
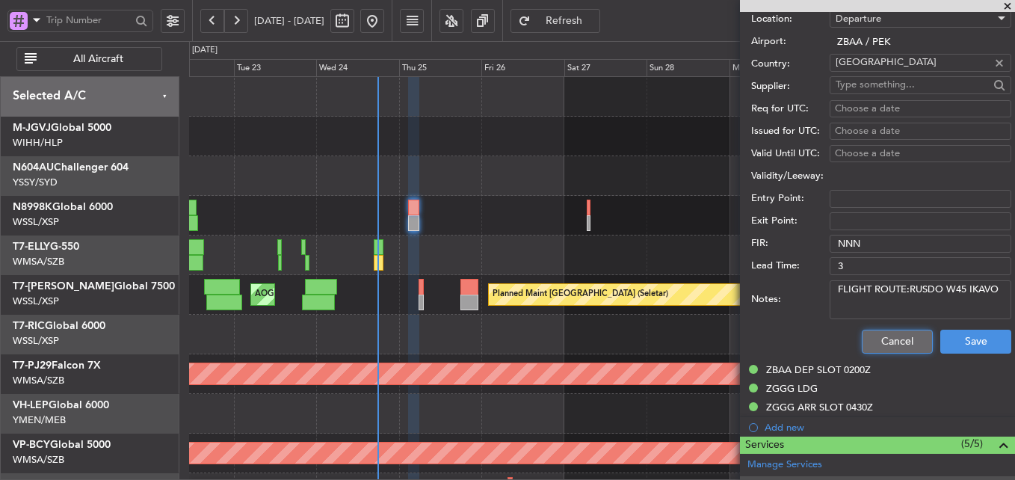
click at [896, 339] on button "Cancel" at bounding box center [897, 342] width 71 height 24
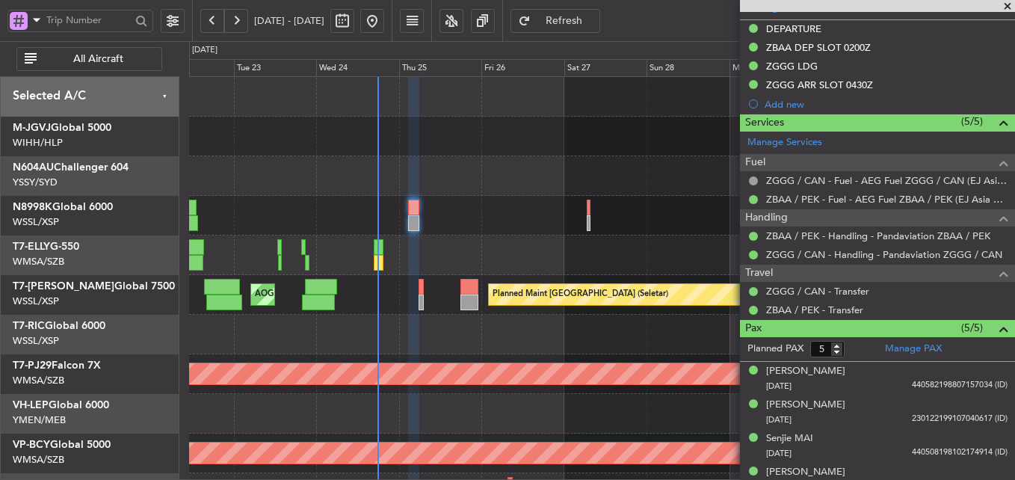
scroll to position [446, 0]
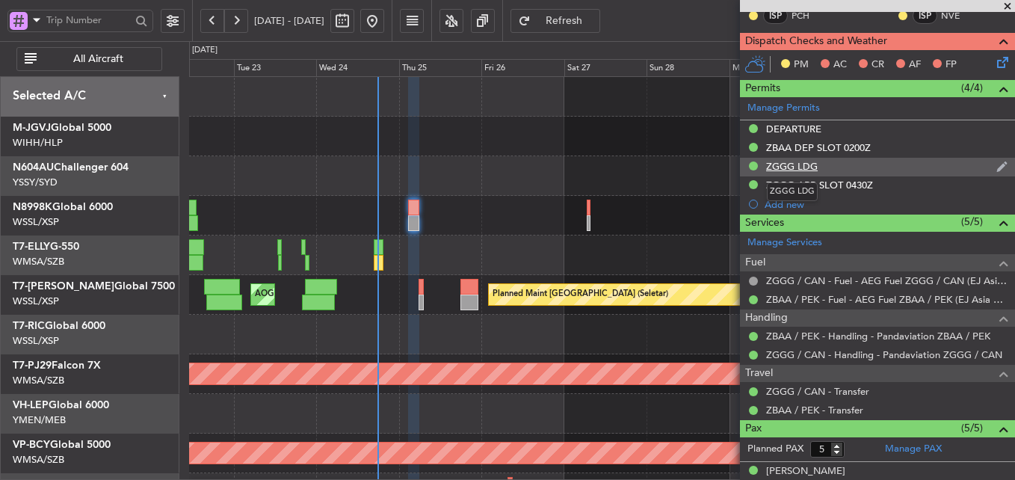
click at [786, 164] on div "ZGGG LDG" at bounding box center [792, 166] width 52 height 13
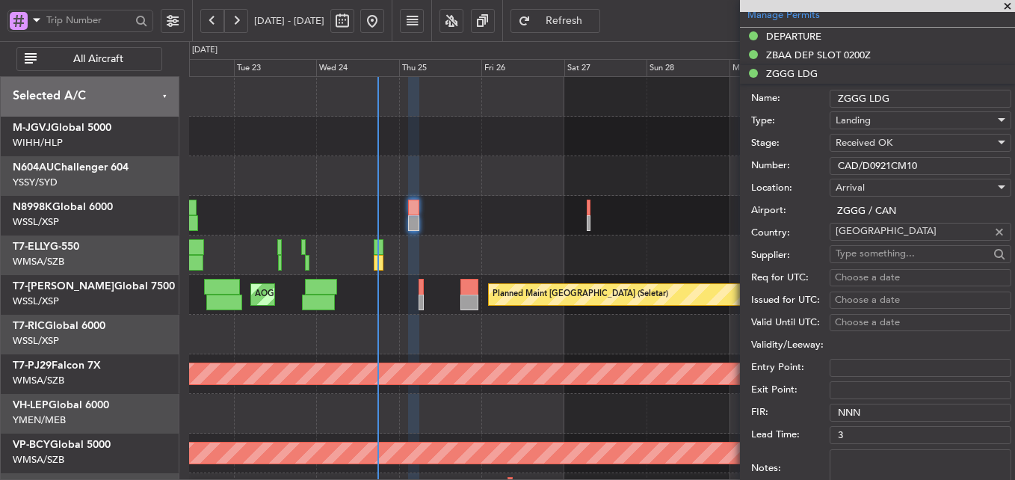
scroll to position [670, 0]
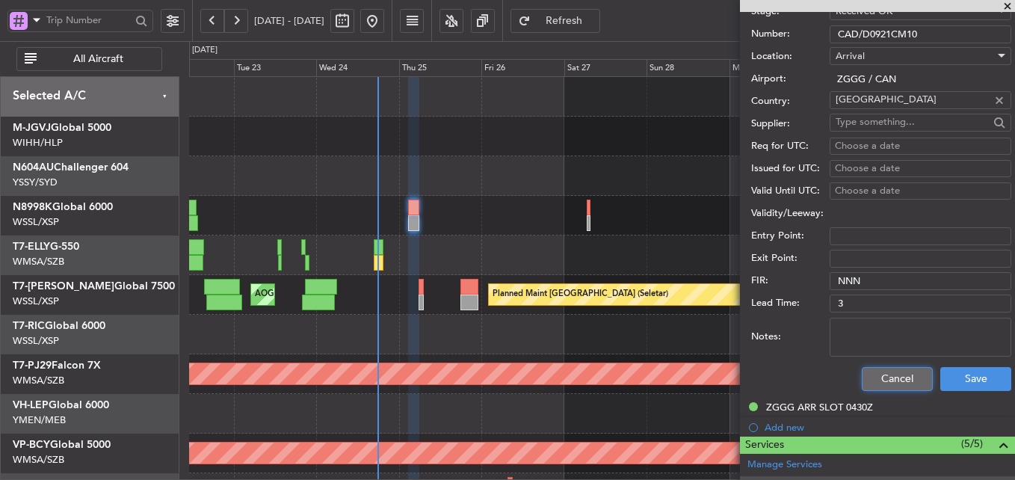
click at [896, 377] on button "Cancel" at bounding box center [897, 379] width 71 height 24
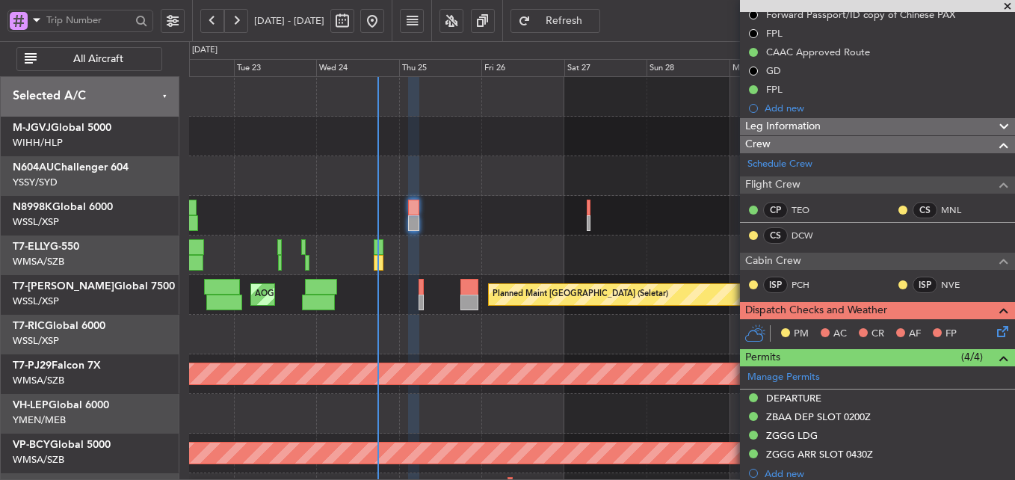
scroll to position [73, 0]
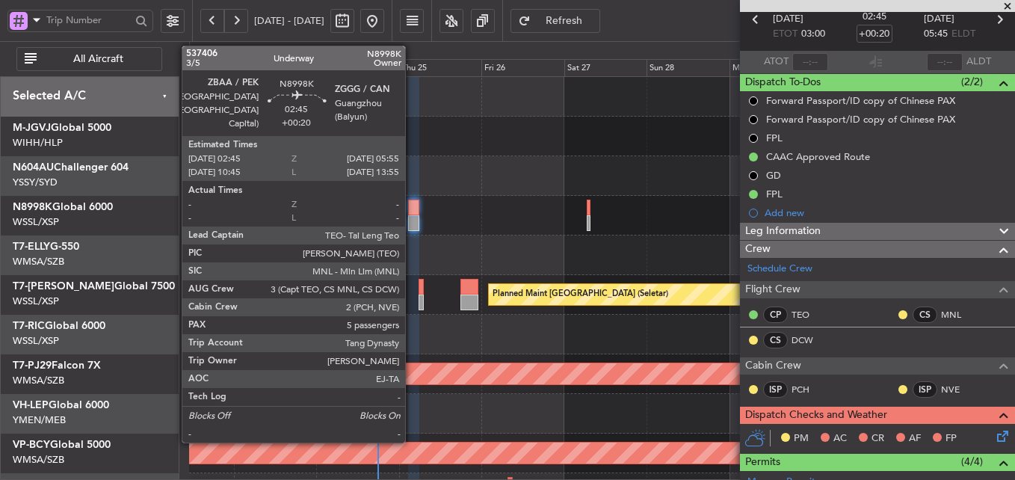
click at [412, 215] on div at bounding box center [413, 223] width 11 height 16
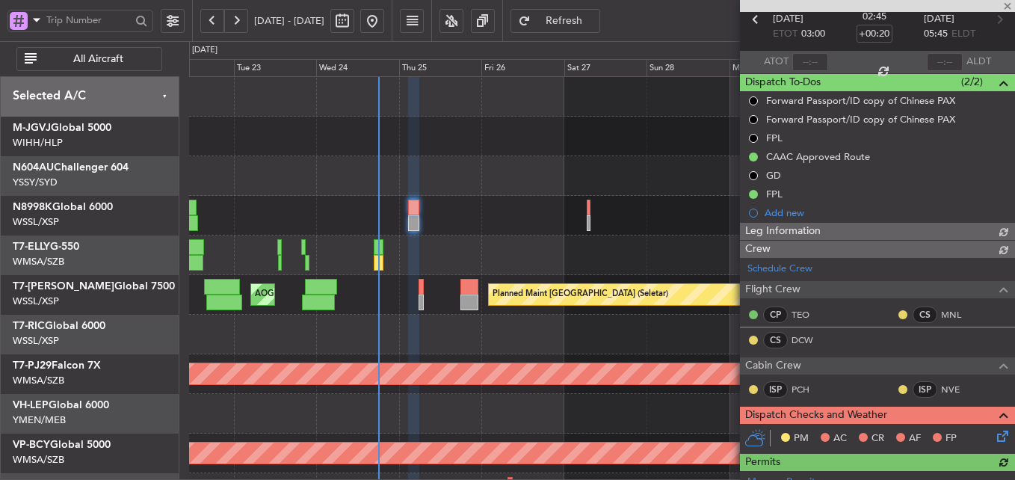
type input "[PERSON_NAME] (HHAFI)"
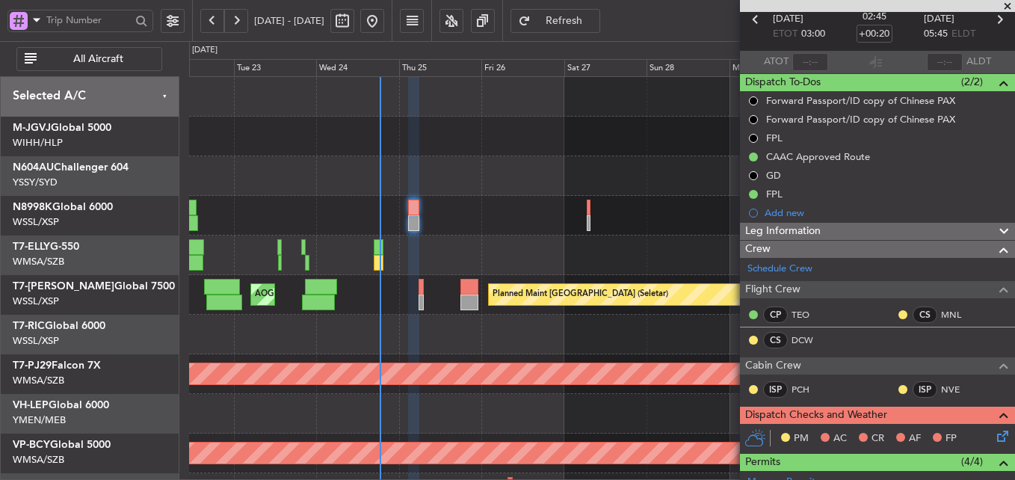
type input "[PERSON_NAME] (HHAFI)"
